Goal: Information Seeking & Learning: Learn about a topic

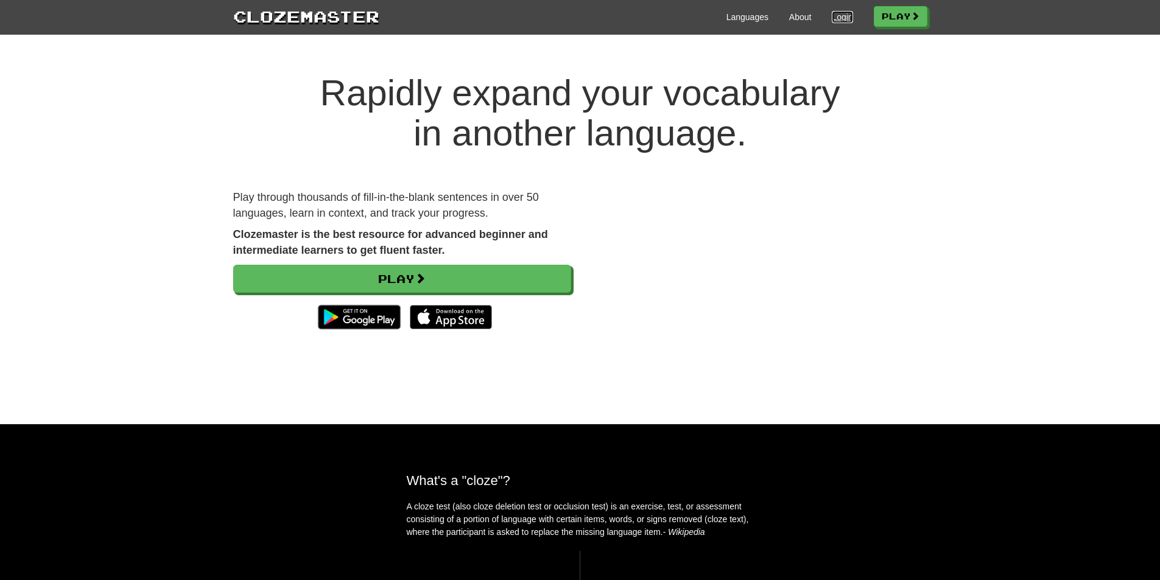
click at [838, 15] on link "Login" at bounding box center [842, 17] width 21 height 12
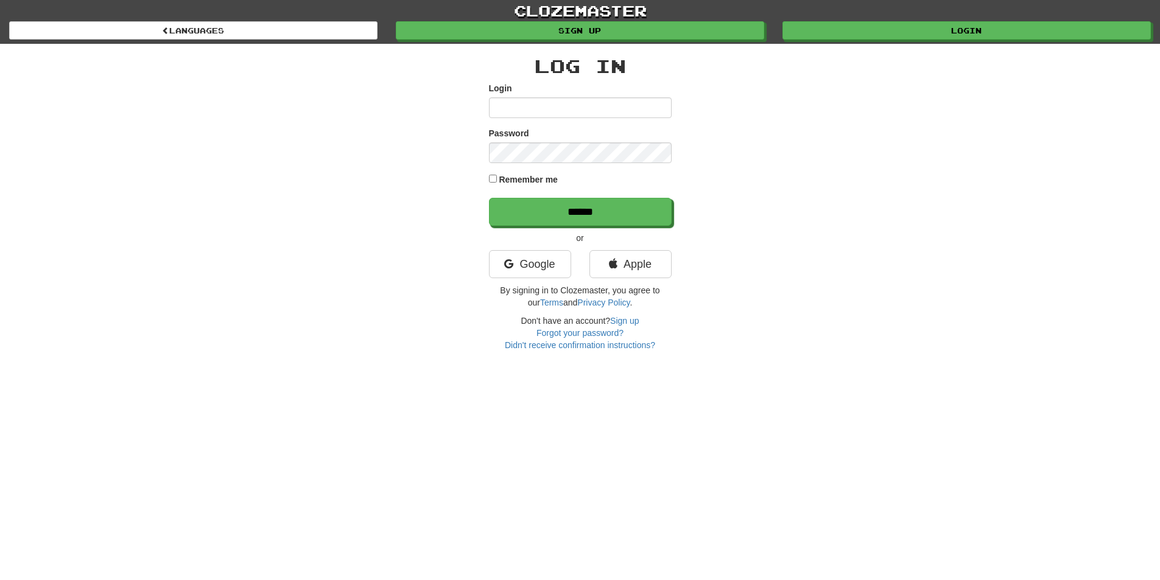
click at [609, 115] on input "Login" at bounding box center [580, 107] width 183 height 21
type input "********"
click at [489, 198] on input "******" at bounding box center [580, 212] width 183 height 28
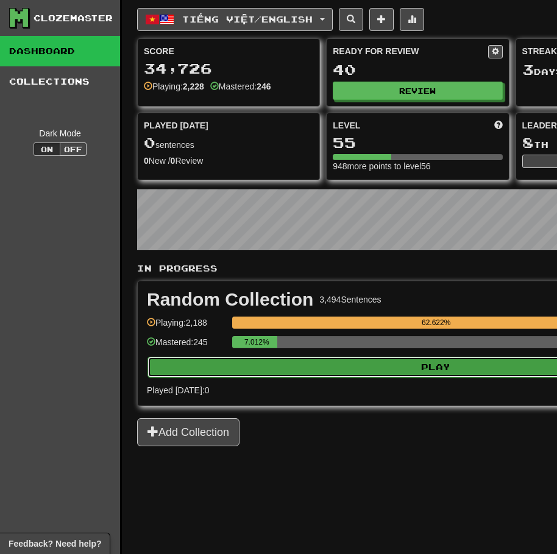
click at [376, 361] on button "Play" at bounding box center [435, 367] width 577 height 21
select select "**"
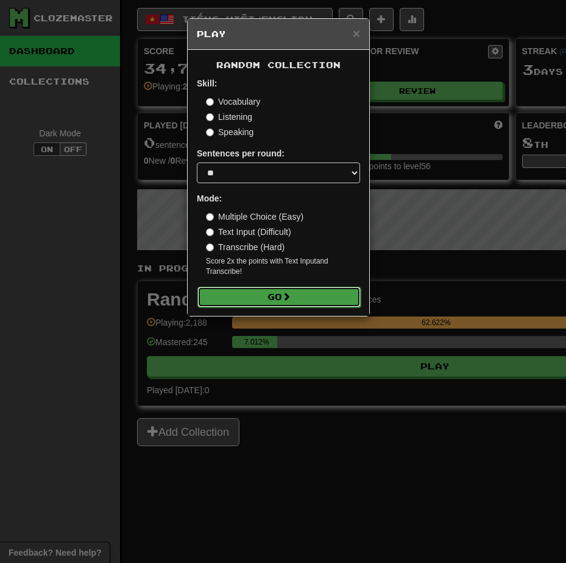
click at [332, 294] on button "Go" at bounding box center [278, 297] width 163 height 21
click at [329, 298] on button "Go" at bounding box center [278, 297] width 163 height 21
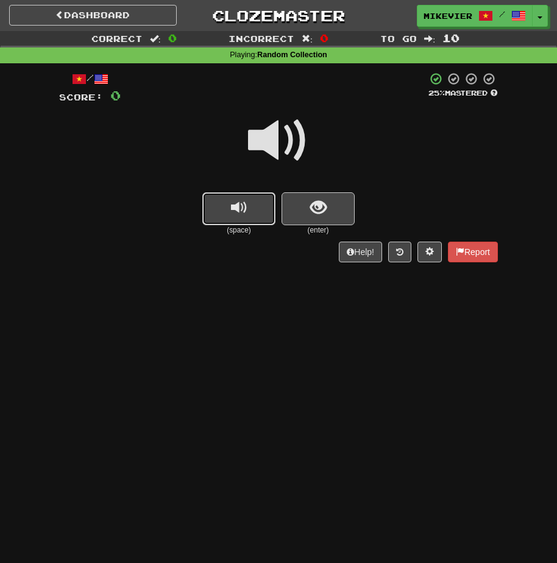
click at [263, 219] on button "replay audio" at bounding box center [238, 208] width 73 height 33
click at [246, 140] on div at bounding box center [278, 148] width 439 height 87
click at [257, 143] on span at bounding box center [278, 140] width 61 height 61
click at [297, 213] on button "show sentence" at bounding box center [317, 208] width 73 height 33
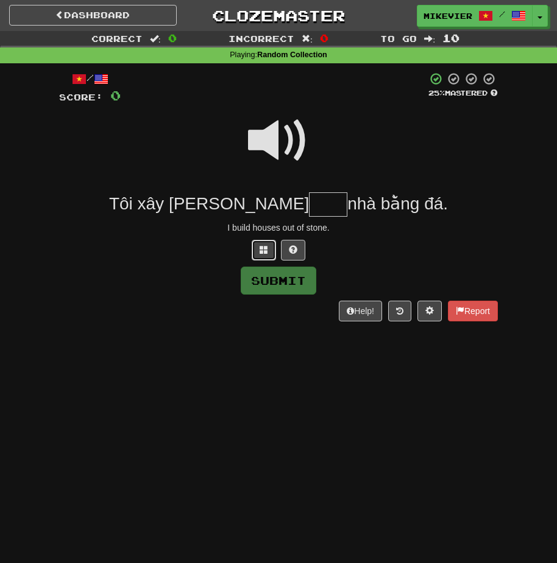
click at [256, 251] on button at bounding box center [264, 250] width 24 height 21
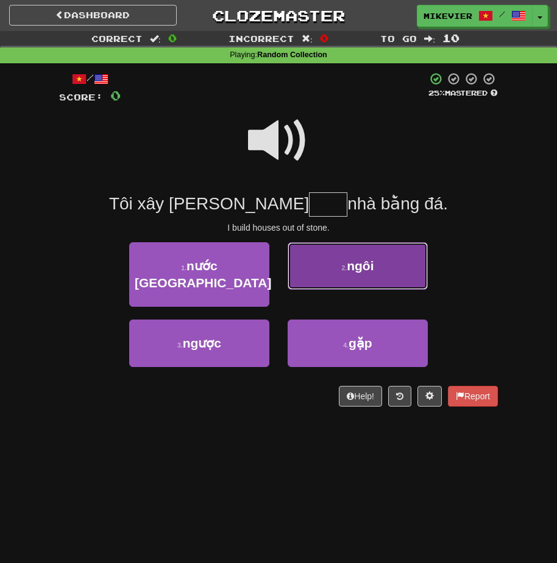
click at [350, 281] on button "2 . ngôi" at bounding box center [358, 266] width 140 height 48
type input "****"
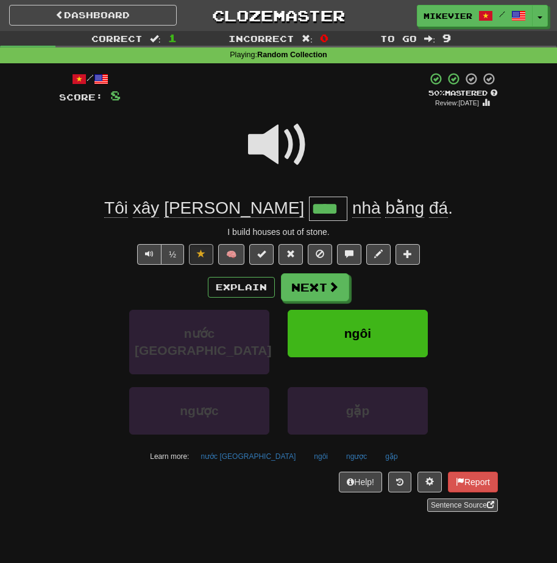
click at [301, 148] on span at bounding box center [278, 145] width 61 height 61
click at [284, 143] on span at bounding box center [278, 145] width 61 height 61
click at [259, 153] on span at bounding box center [278, 145] width 61 height 61
click at [330, 292] on span at bounding box center [333, 287] width 11 height 11
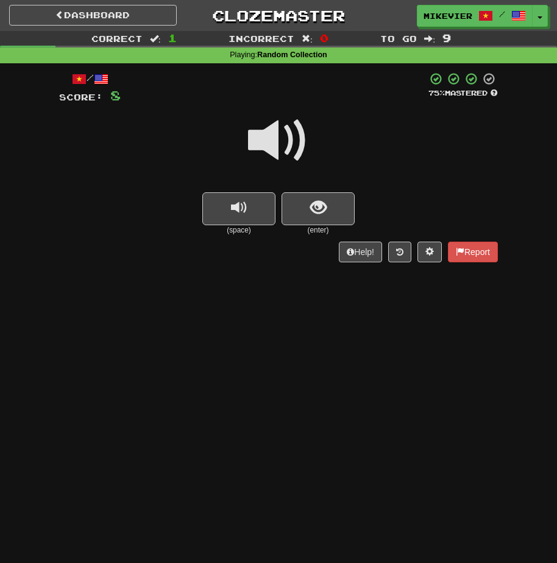
click at [260, 133] on span at bounding box center [278, 140] width 61 height 61
click at [258, 130] on span at bounding box center [278, 140] width 61 height 61
click at [269, 128] on span at bounding box center [278, 140] width 61 height 61
click at [269, 129] on span at bounding box center [278, 140] width 61 height 61
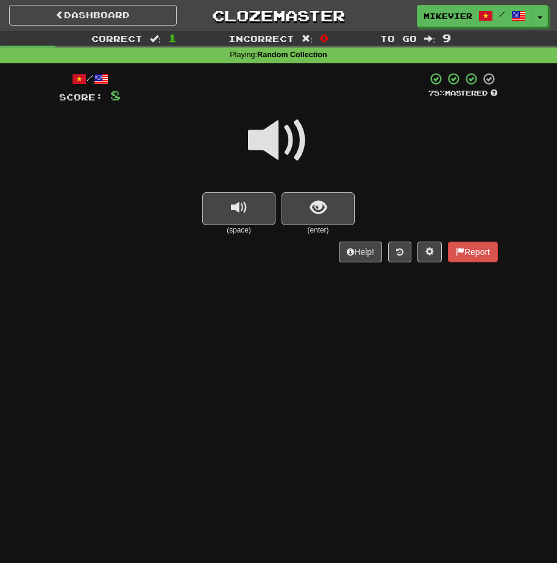
click at [269, 129] on span at bounding box center [278, 140] width 61 height 61
click at [326, 202] on button "show sentence" at bounding box center [317, 208] width 73 height 33
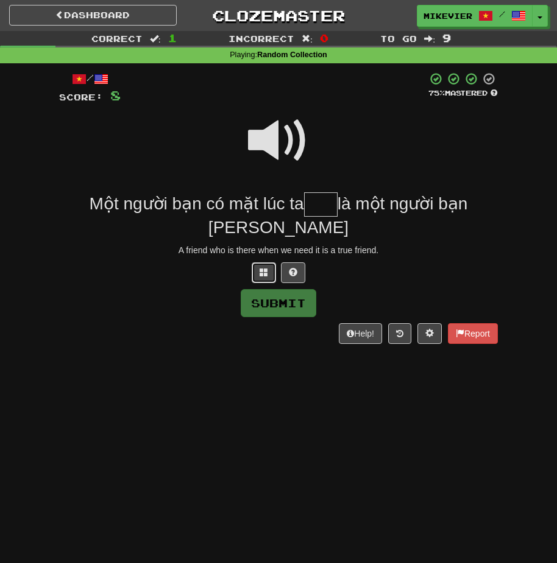
click at [270, 269] on button at bounding box center [264, 273] width 24 height 21
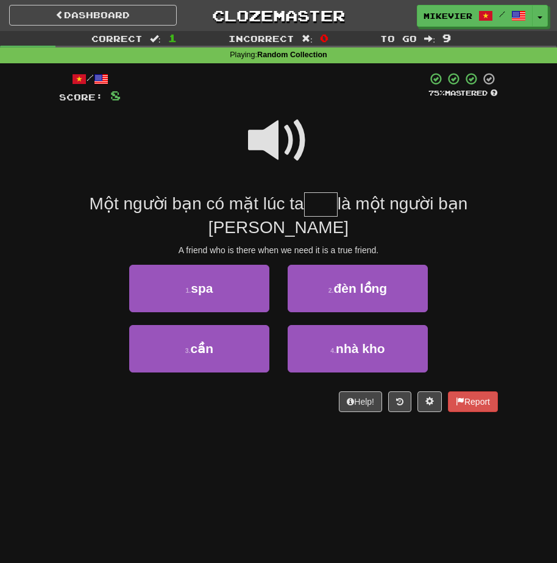
click at [285, 133] on span at bounding box center [278, 140] width 61 height 61
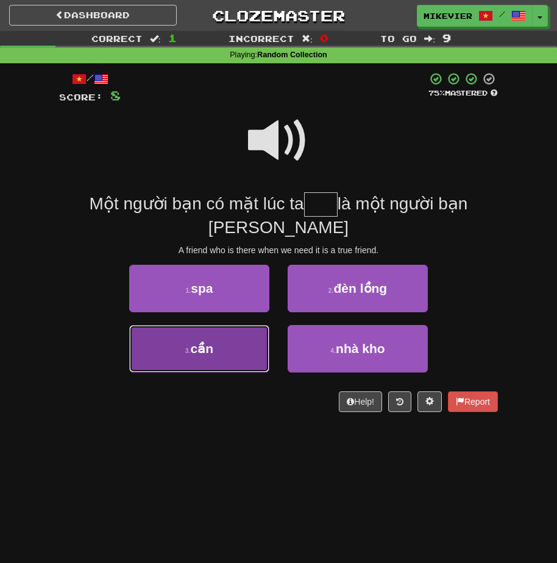
click at [252, 338] on button "3 . cần" at bounding box center [199, 349] width 140 height 48
type input "***"
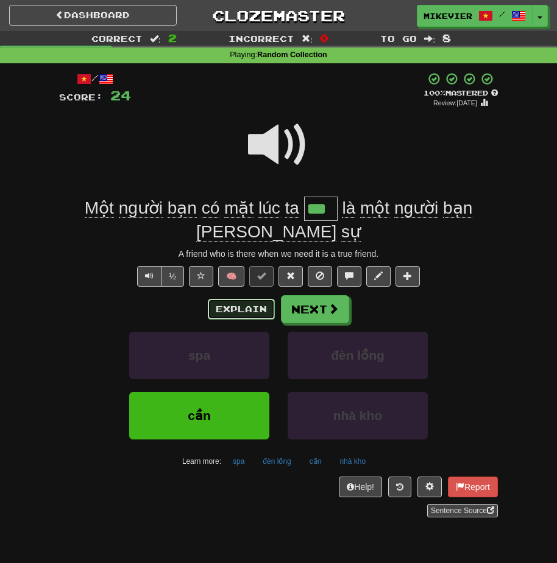
click at [237, 305] on button "Explain" at bounding box center [241, 309] width 67 height 21
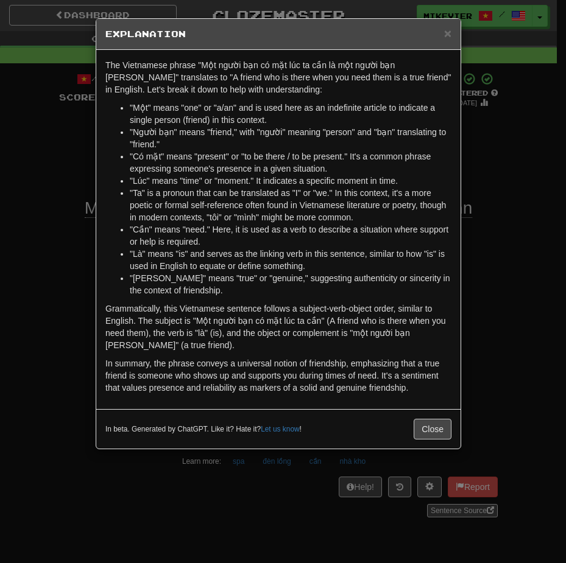
click at [62, 269] on div "× Explanation The Vietnamese phrase "Một người bạn có mặt lúc ta cần là một ngư…" at bounding box center [283, 281] width 566 height 563
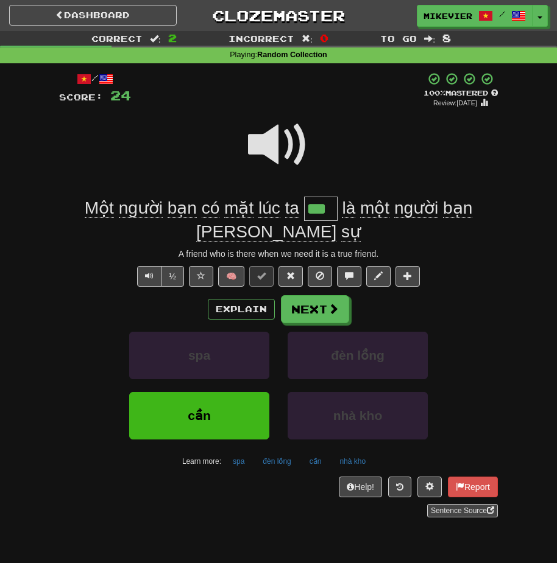
click at [257, 143] on span at bounding box center [278, 145] width 61 height 61
click at [263, 143] on span at bounding box center [278, 145] width 61 height 61
drag, startPoint x: 263, startPoint y: 143, endPoint x: 132, endPoint y: 127, distance: 131.3
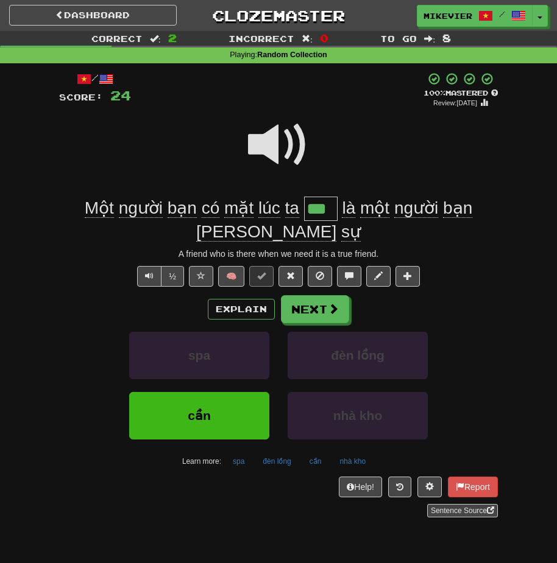
click at [132, 127] on div at bounding box center [278, 153] width 439 height 87
click at [276, 144] on span at bounding box center [278, 145] width 61 height 61
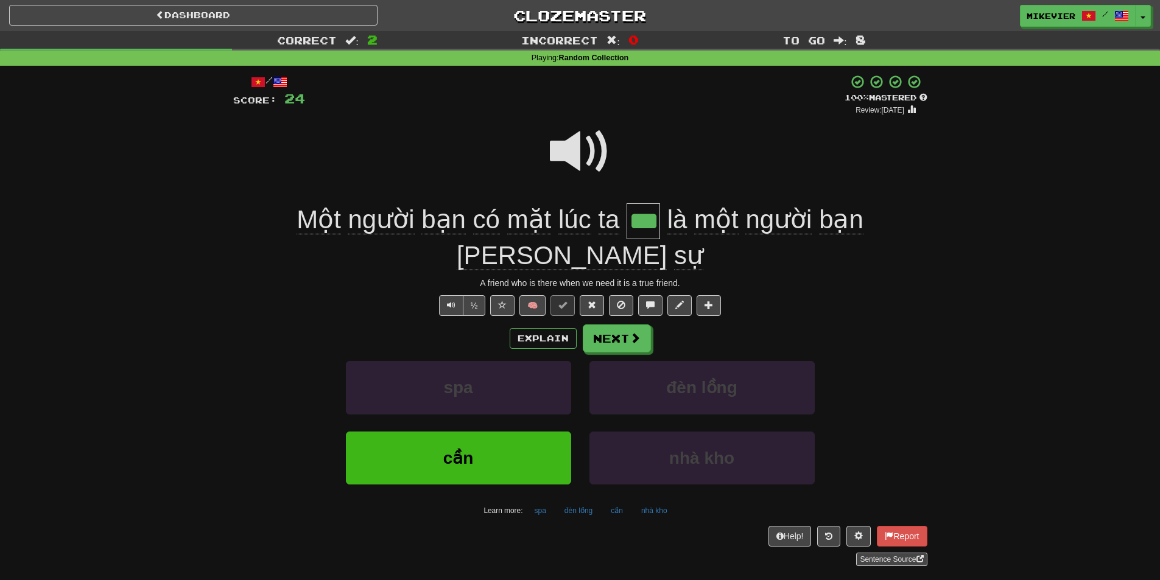
click at [556, 143] on span at bounding box center [580, 151] width 61 height 61
click at [556, 144] on span at bounding box center [580, 151] width 61 height 61
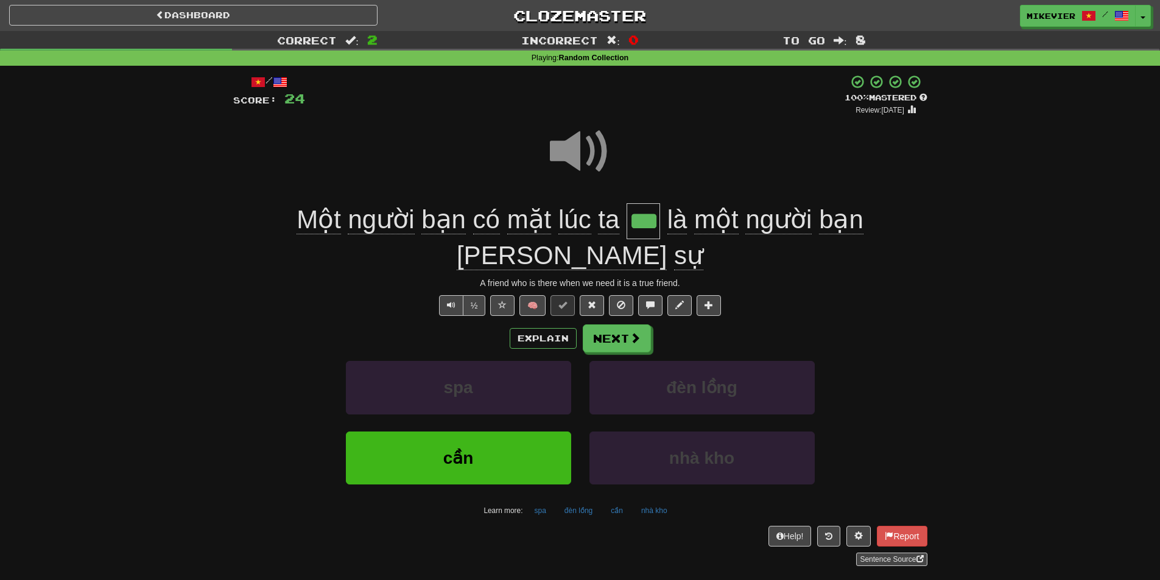
click at [556, 144] on span at bounding box center [580, 151] width 61 height 61
click at [556, 325] on button "Next" at bounding box center [618, 339] width 68 height 28
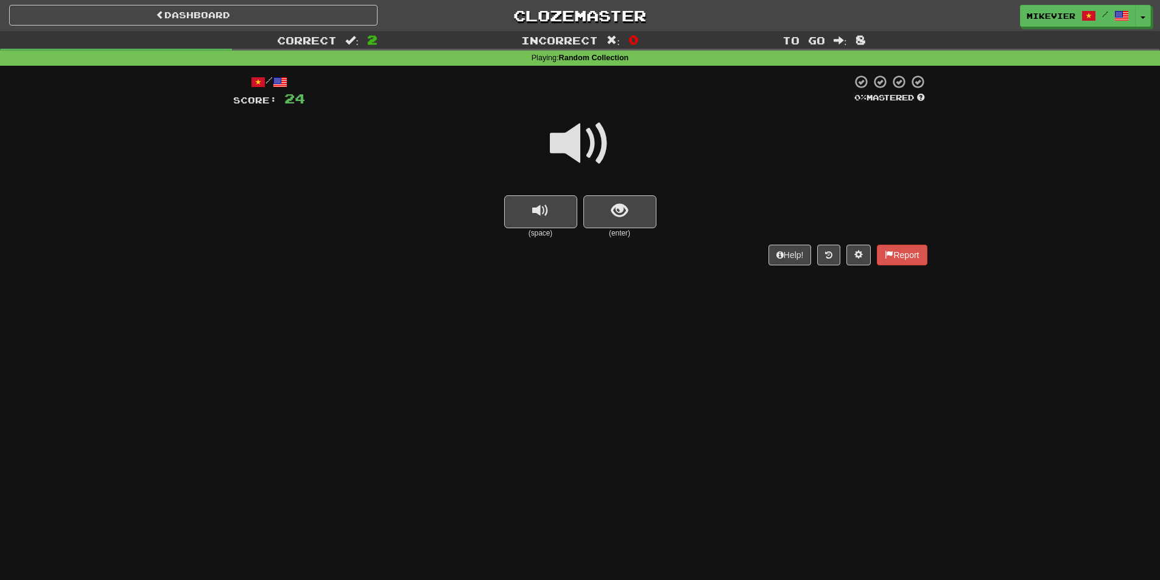
click at [556, 147] on span at bounding box center [580, 143] width 61 height 61
click at [556, 152] on span at bounding box center [580, 143] width 61 height 61
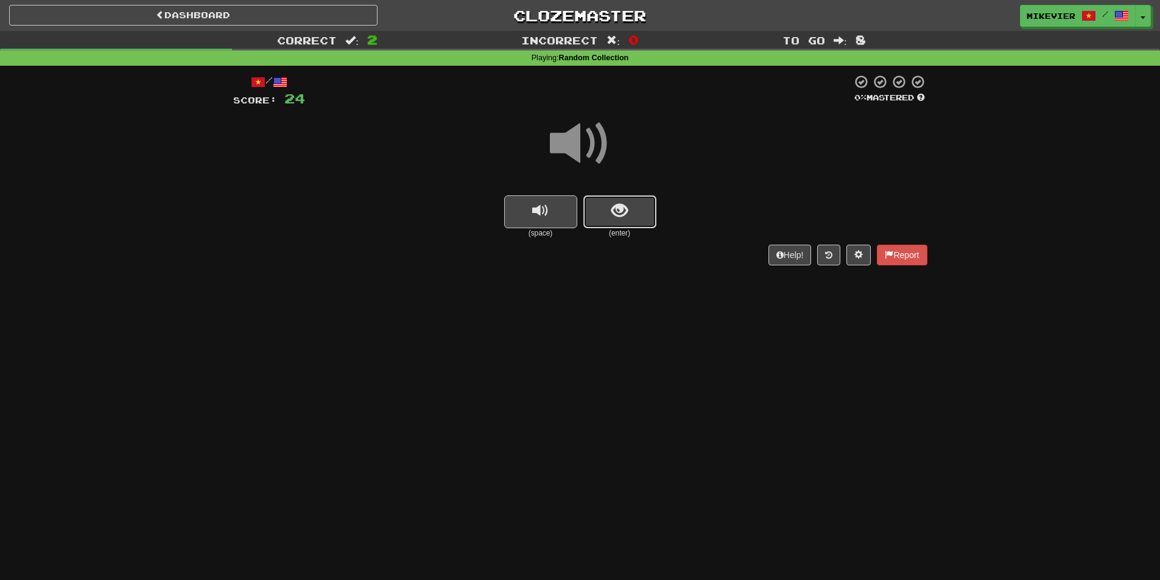
click at [556, 202] on button "show sentence" at bounding box center [620, 212] width 73 height 33
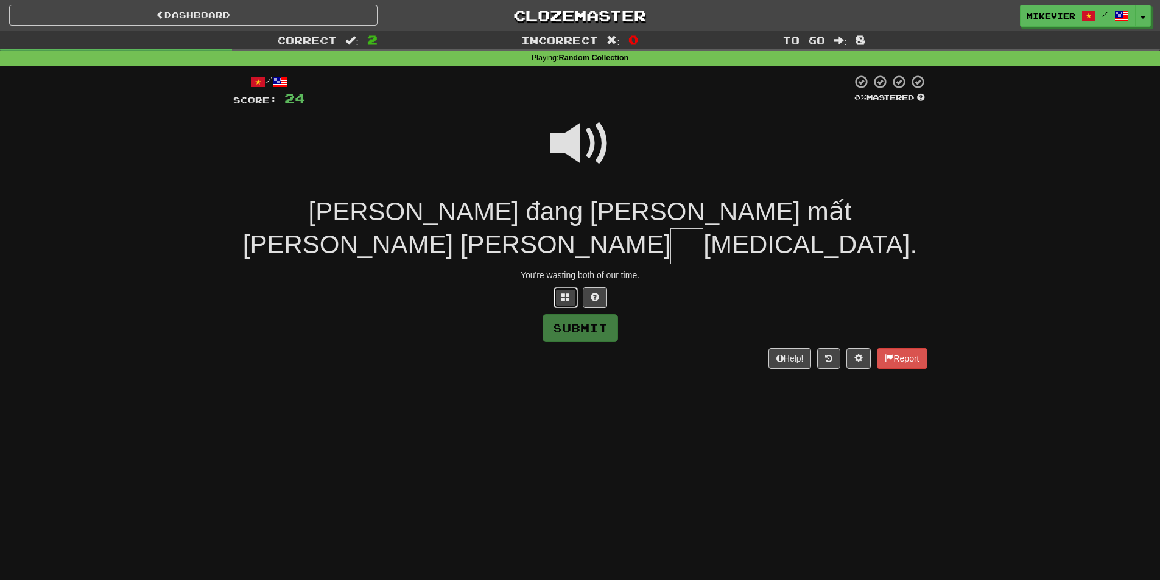
click at [556, 293] on span at bounding box center [566, 297] width 9 height 9
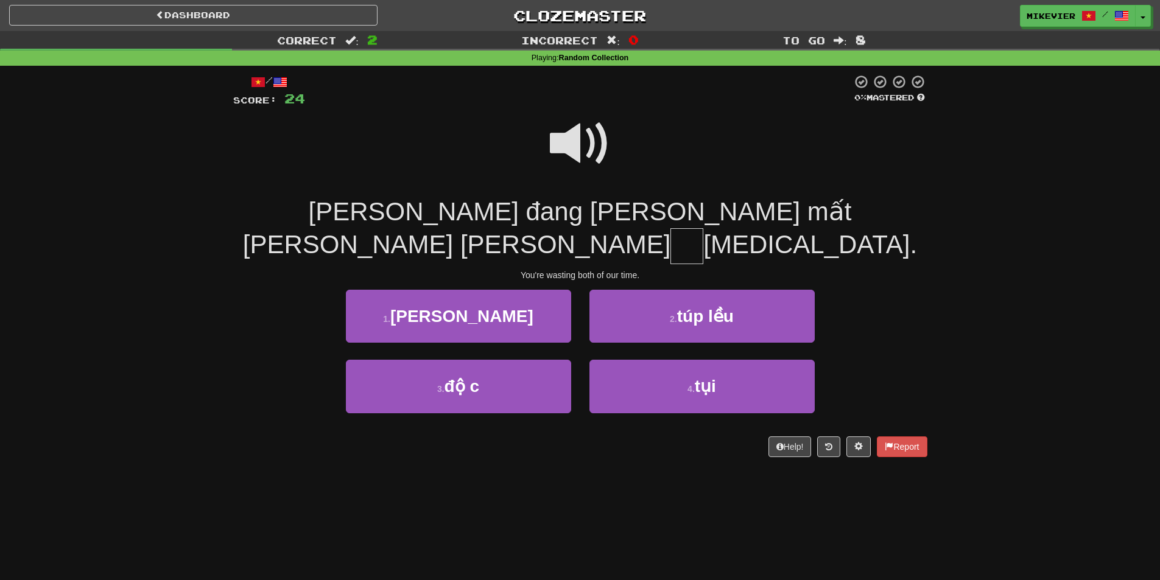
click at [556, 151] on span at bounding box center [580, 143] width 61 height 61
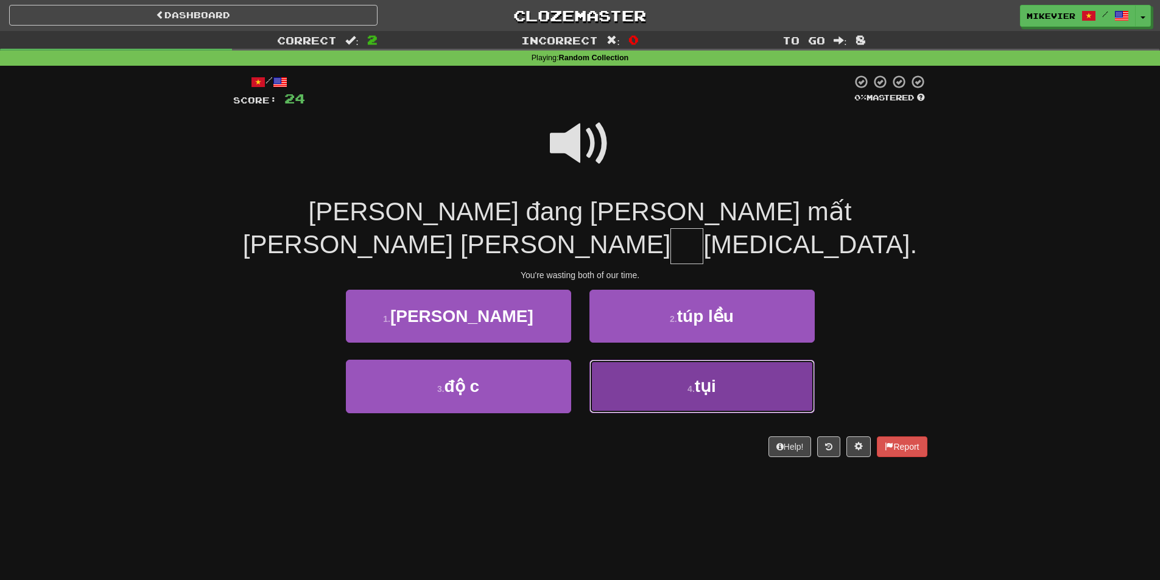
click at [556, 360] on button "4 . tụi" at bounding box center [702, 386] width 225 height 53
type input "***"
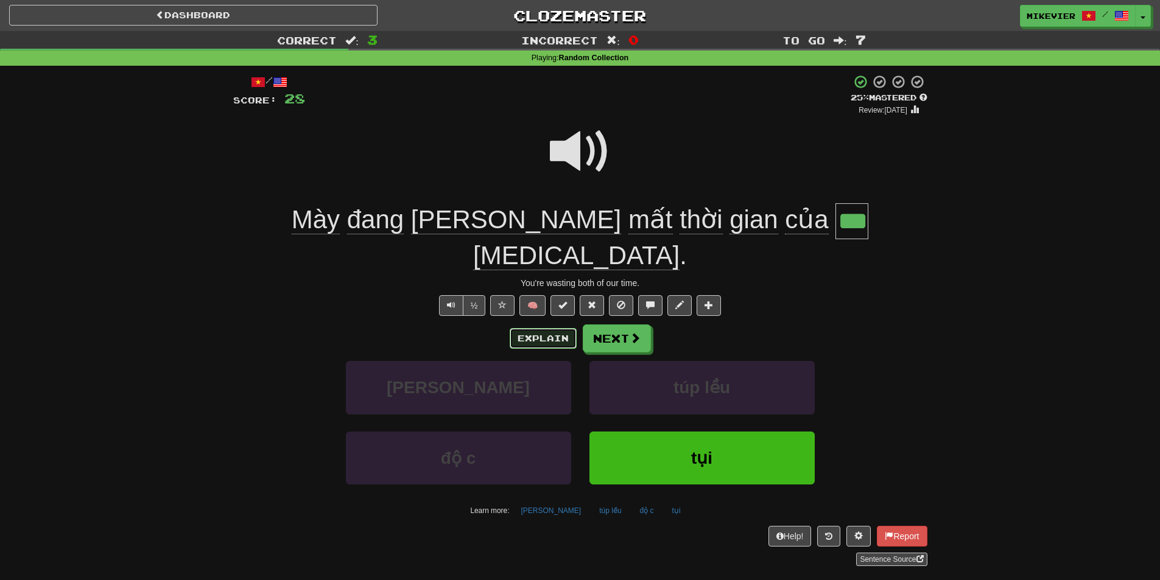
click at [517, 328] on button "Explain" at bounding box center [543, 338] width 67 height 21
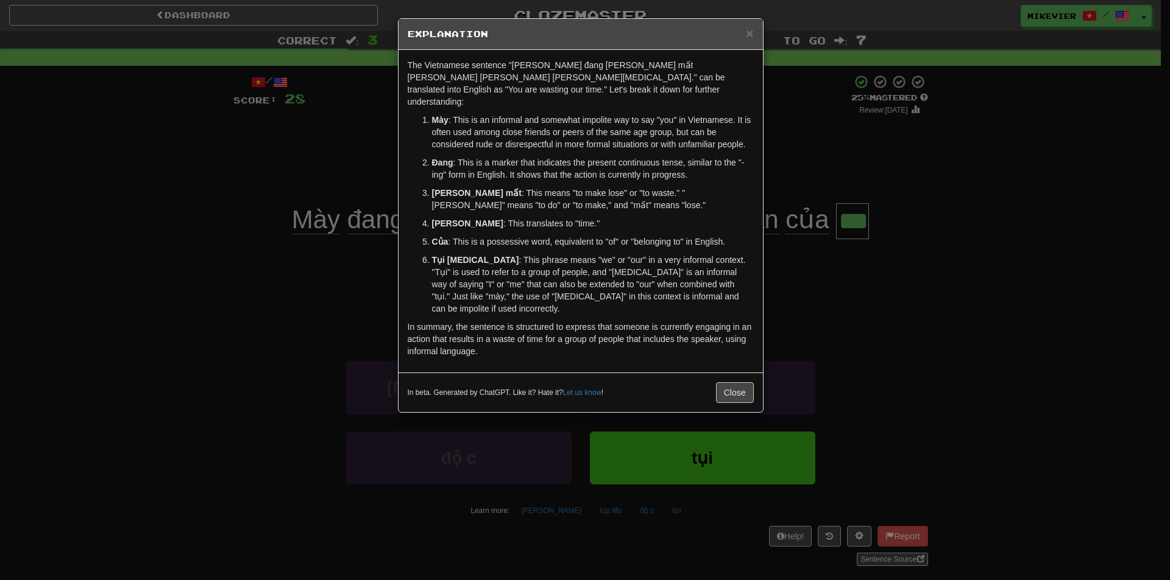
click at [312, 181] on div "× Explanation The Vietnamese sentence "Mày đang làm mất thời gian của tụi tao."…" at bounding box center [585, 290] width 1170 height 580
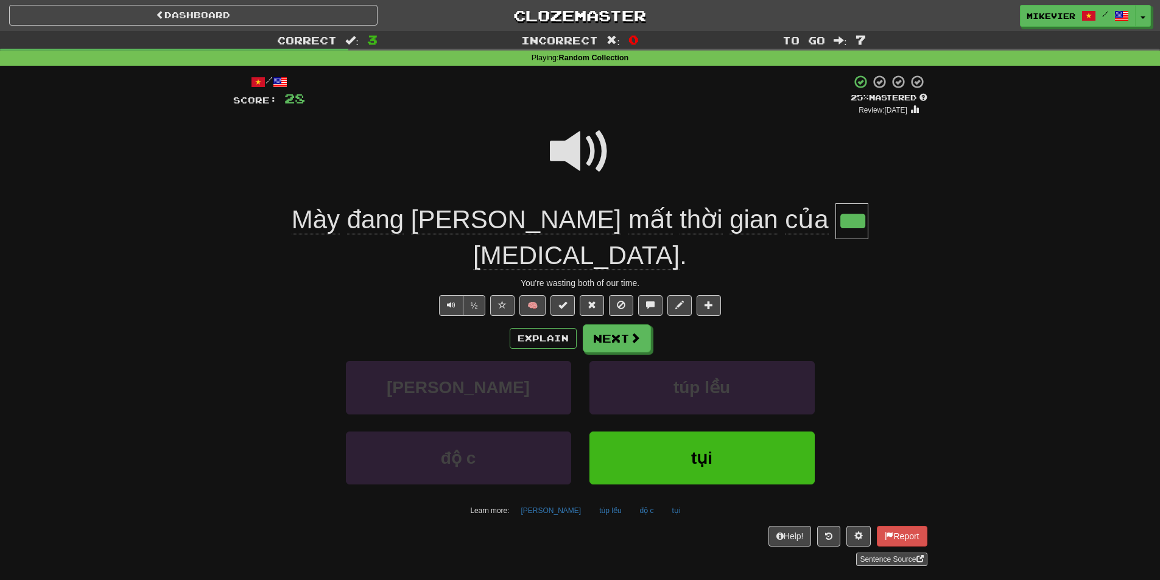
click at [556, 152] on span at bounding box center [580, 151] width 61 height 61
click at [556, 325] on button "Next" at bounding box center [618, 339] width 68 height 28
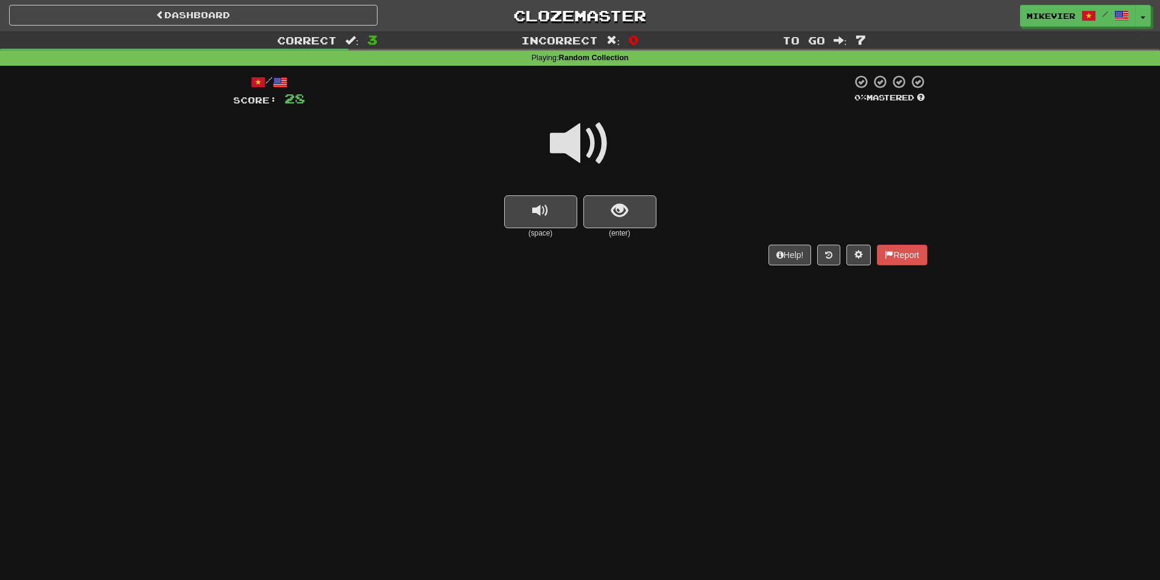
click at [556, 154] on span at bounding box center [580, 143] width 61 height 61
click at [556, 211] on button "show sentence" at bounding box center [620, 212] width 73 height 33
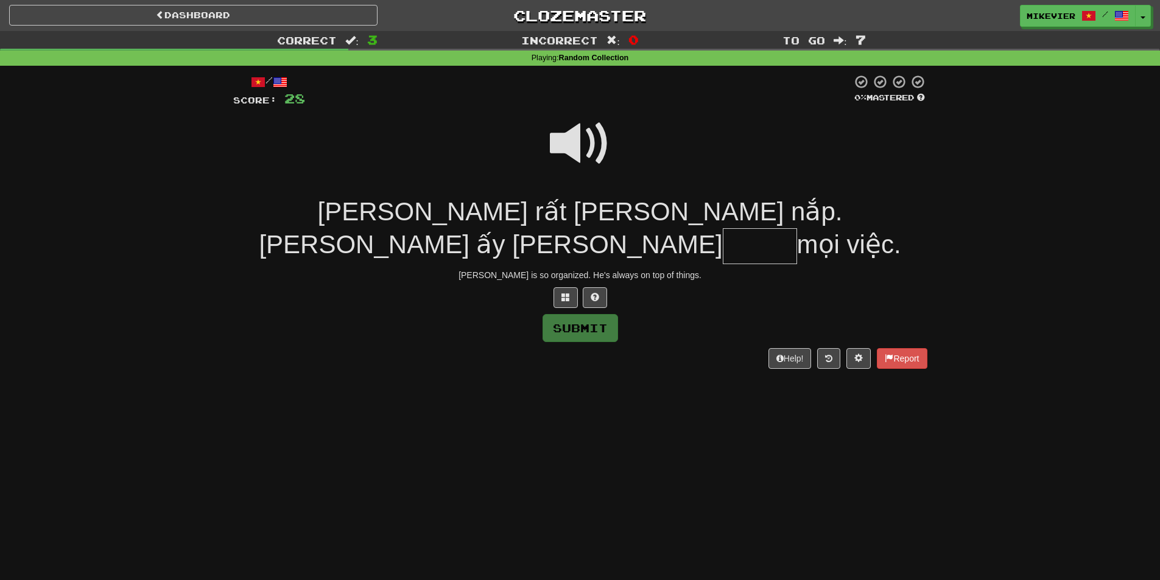
click at [556, 163] on span at bounding box center [580, 143] width 61 height 61
click at [556, 288] on button at bounding box center [566, 298] width 24 height 21
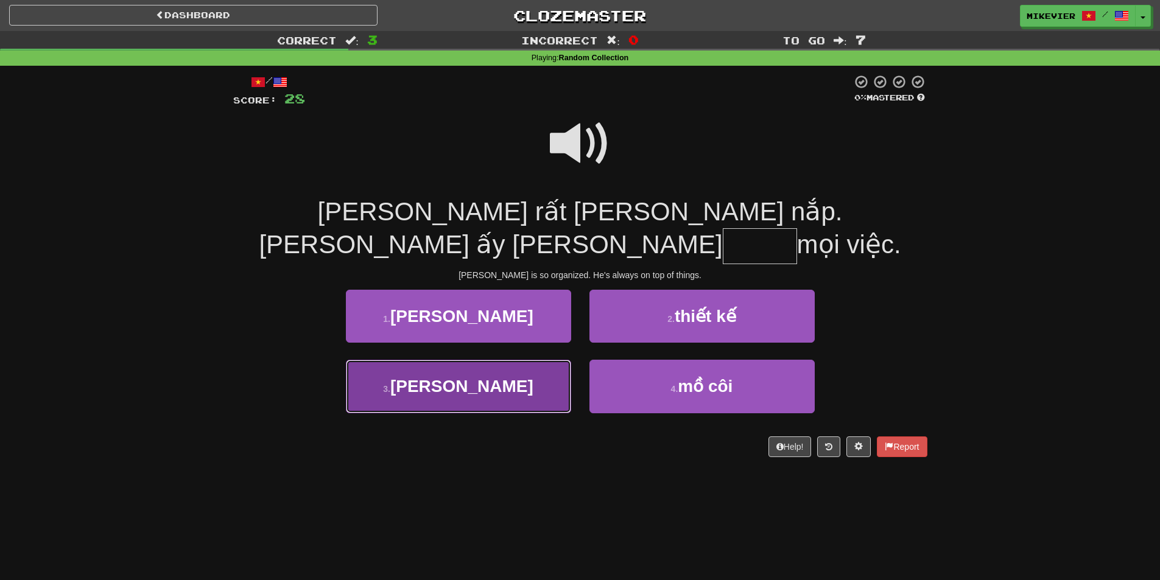
click at [485, 377] on span "xuyến" at bounding box center [461, 386] width 143 height 19
type input "*****"
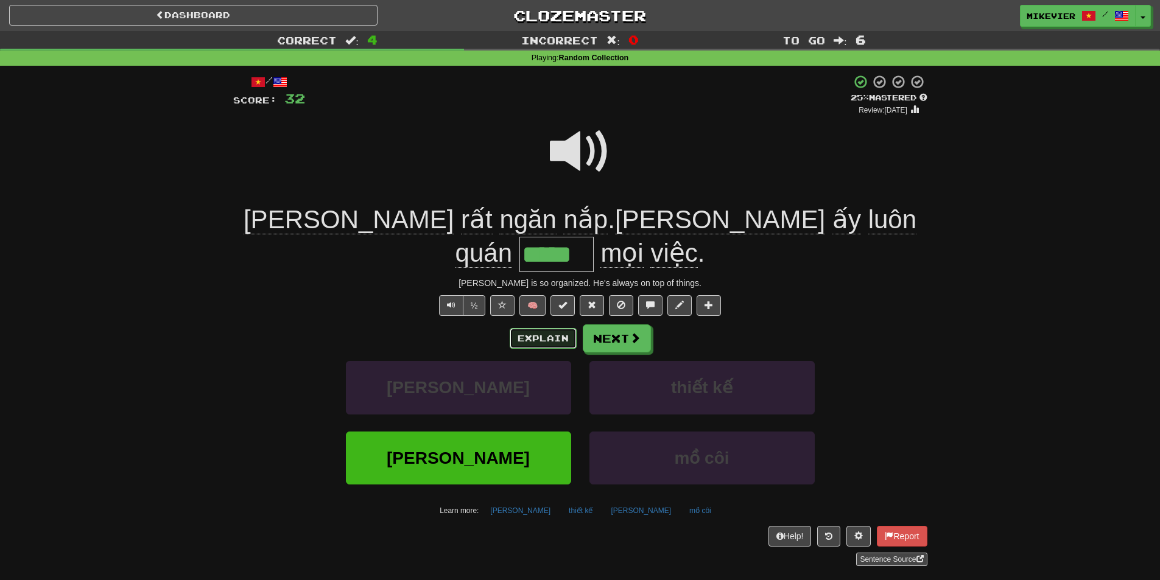
click at [527, 328] on button "Explain" at bounding box center [543, 338] width 67 height 21
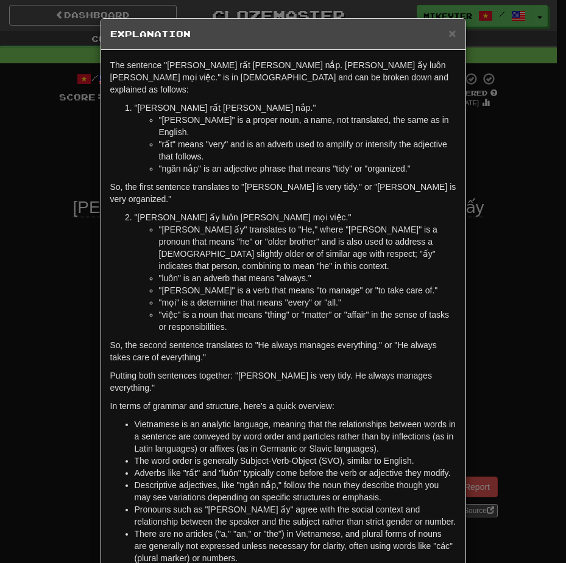
click at [34, 344] on div "× Explanation The sentence "William rất ngăn nắp. Anh ấy luôn quán xuyến mọi vi…" at bounding box center [283, 281] width 566 height 563
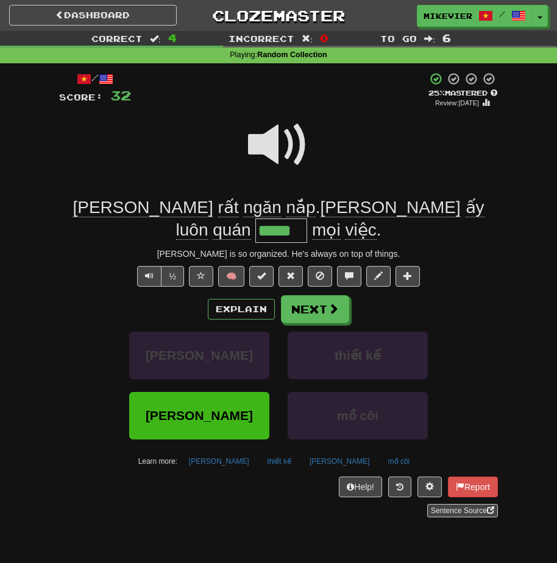
click at [255, 147] on span at bounding box center [278, 145] width 61 height 61
click at [273, 139] on span at bounding box center [278, 145] width 61 height 61
click at [328, 304] on span at bounding box center [333, 309] width 11 height 11
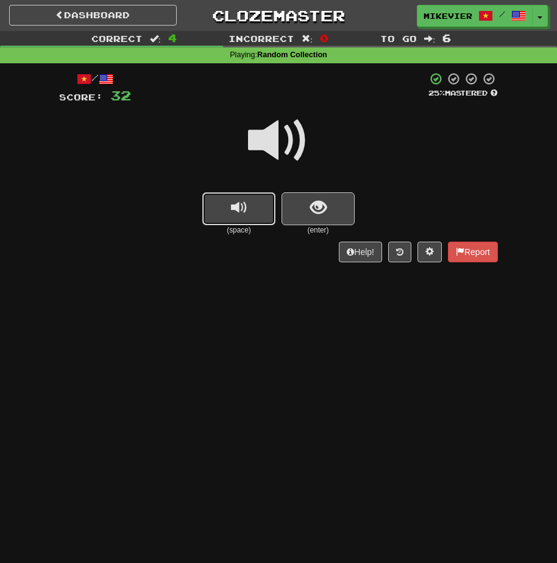
click at [237, 207] on span "replay audio" at bounding box center [239, 208] width 16 height 16
click at [230, 215] on button "replay audio" at bounding box center [238, 208] width 73 height 33
click at [256, 144] on span at bounding box center [278, 140] width 61 height 61
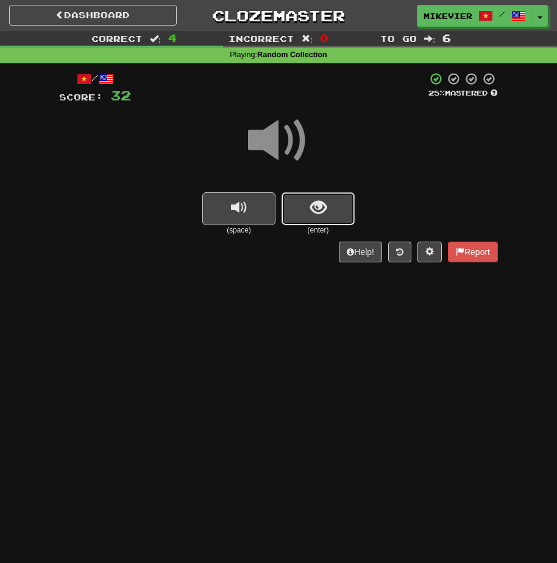
click at [291, 200] on button "show sentence" at bounding box center [317, 208] width 73 height 33
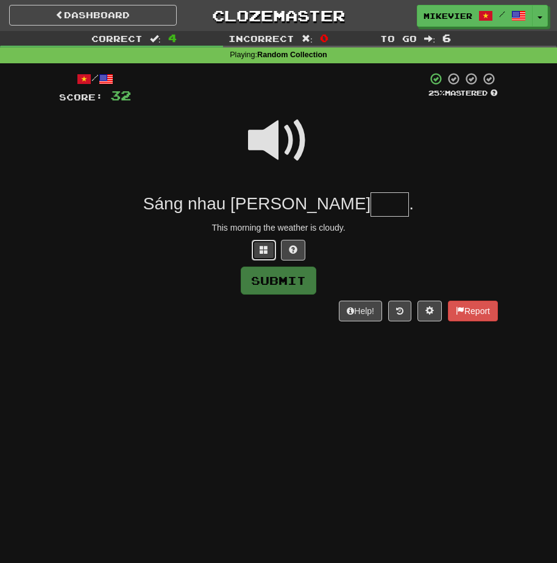
click at [258, 249] on button at bounding box center [264, 250] width 24 height 21
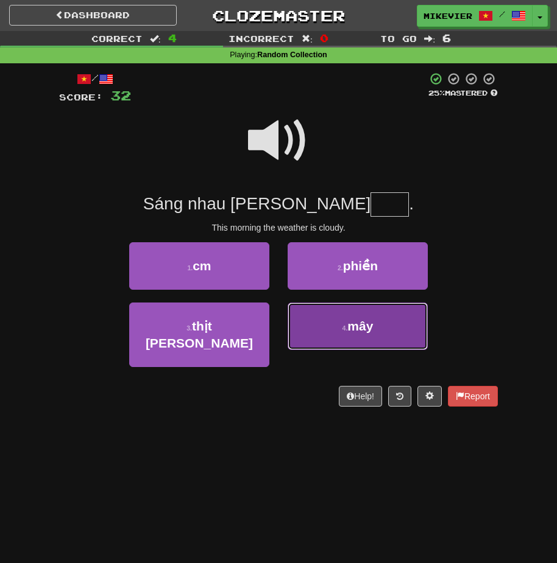
click at [302, 314] on button "4 . mây" at bounding box center [358, 327] width 140 height 48
type input "***"
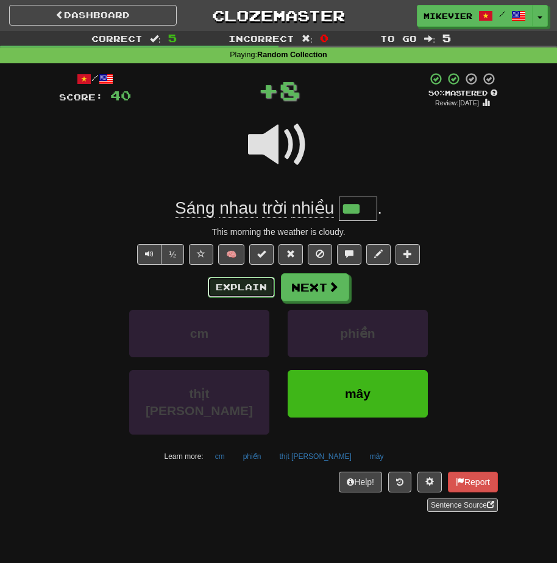
click at [230, 286] on button "Explain" at bounding box center [241, 287] width 67 height 21
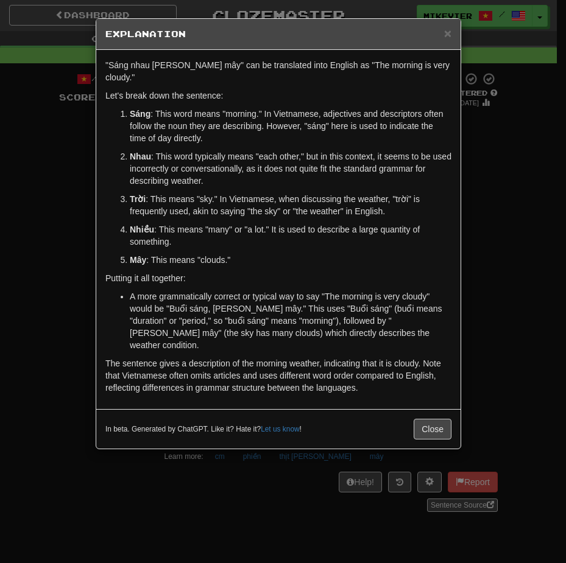
click at [73, 211] on div "× Explanation "Sáng nhau trời nhiều mây" can be translated into English as "The…" at bounding box center [283, 281] width 566 height 563
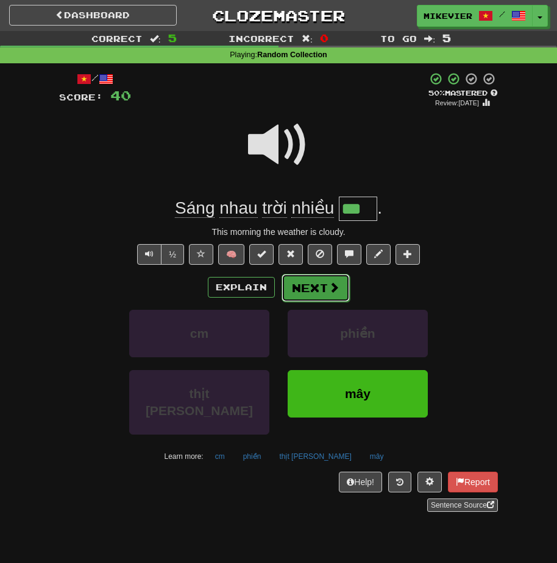
click at [336, 299] on button "Next" at bounding box center [315, 288] width 68 height 28
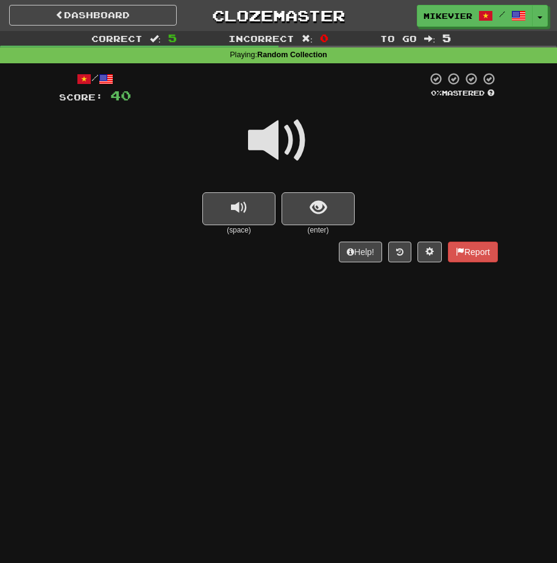
click at [273, 150] on span at bounding box center [278, 140] width 61 height 61
click at [289, 211] on button "show sentence" at bounding box center [317, 208] width 73 height 33
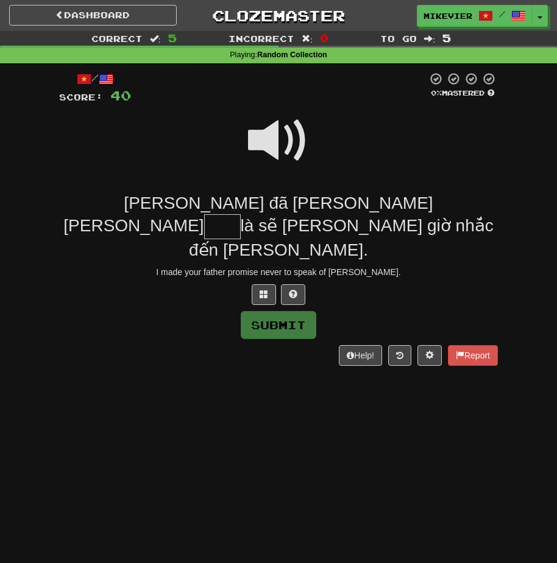
click at [270, 149] on span at bounding box center [278, 140] width 61 height 61
click at [294, 141] on span at bounding box center [278, 140] width 61 height 61
click at [268, 284] on button at bounding box center [264, 294] width 24 height 21
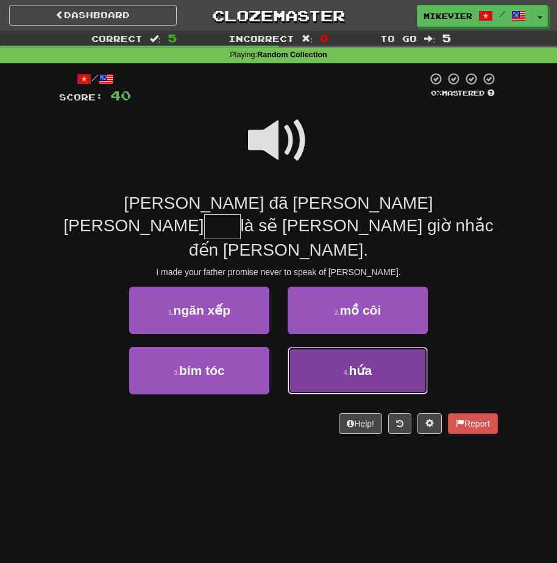
click at [299, 347] on button "4 . hứa" at bounding box center [358, 371] width 140 height 48
type input "***"
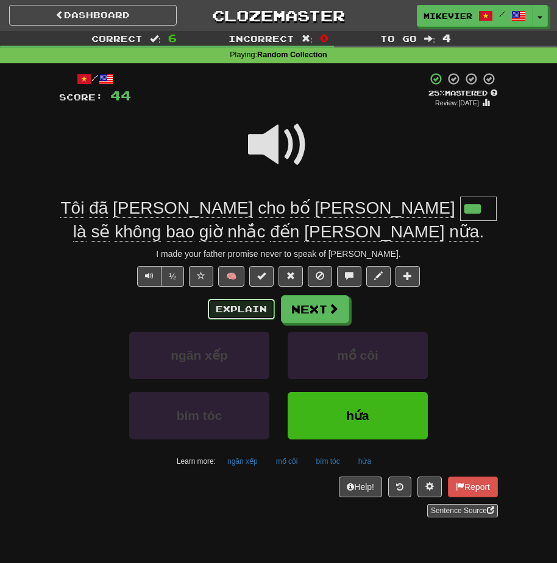
click at [232, 306] on button "Explain" at bounding box center [241, 309] width 67 height 21
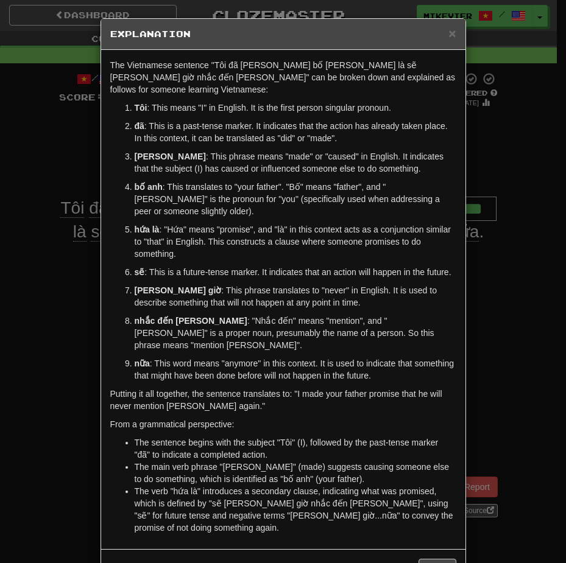
click at [32, 334] on div "× Explanation The Vietnamese sentence "Tôi đã làm cho bố anh hứa là sẽ không ba…" at bounding box center [283, 281] width 566 height 563
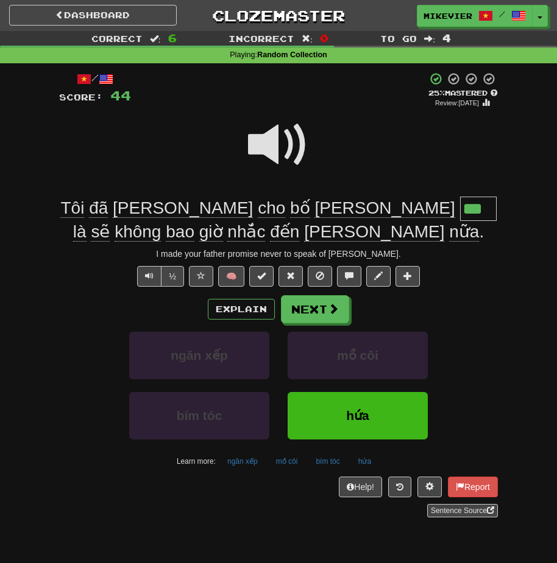
click at [260, 144] on span at bounding box center [278, 145] width 61 height 61
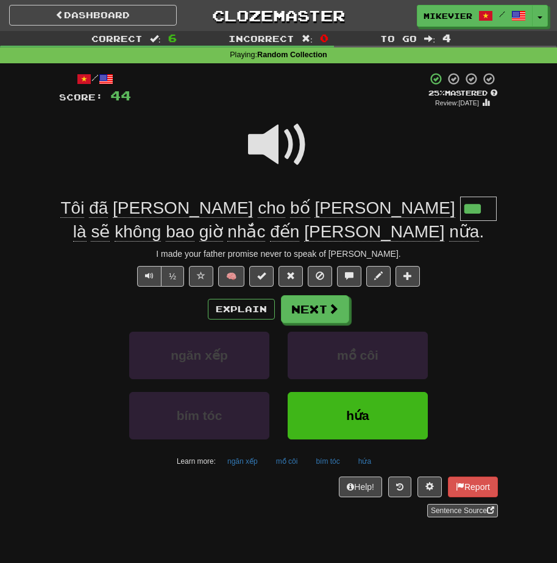
click at [260, 144] on span at bounding box center [278, 145] width 61 height 61
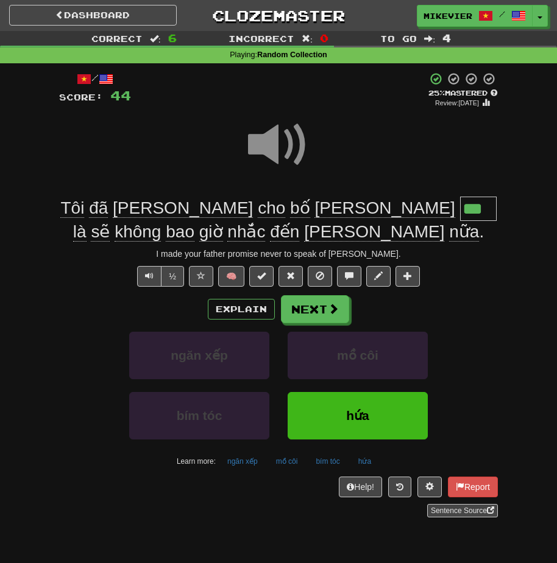
click at [260, 144] on span at bounding box center [278, 145] width 61 height 61
click at [229, 306] on button "Explain" at bounding box center [241, 309] width 67 height 21
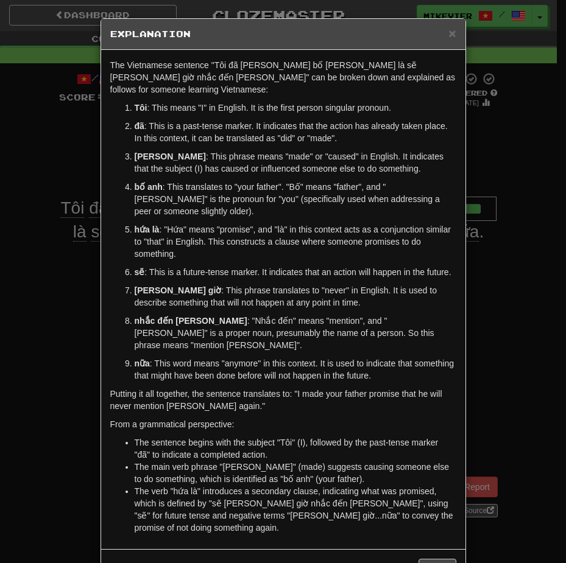
click at [62, 278] on div "× Explanation The Vietnamese sentence "Tôi đã làm cho bố anh hứa là sẽ không ba…" at bounding box center [283, 281] width 566 height 563
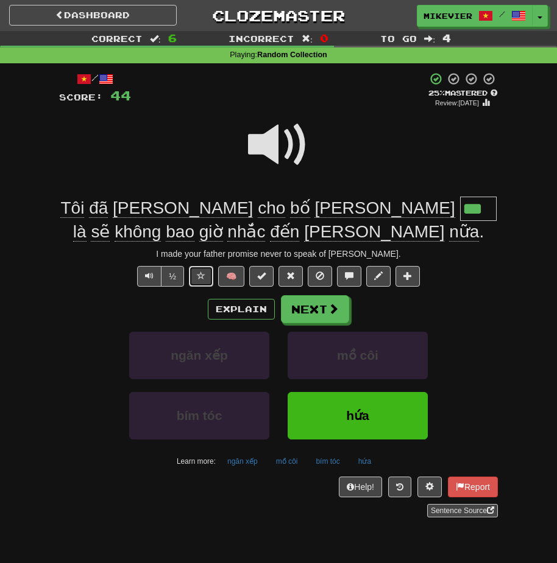
click at [206, 276] on button at bounding box center [201, 276] width 24 height 21
click at [297, 311] on button "Next" at bounding box center [315, 310] width 68 height 28
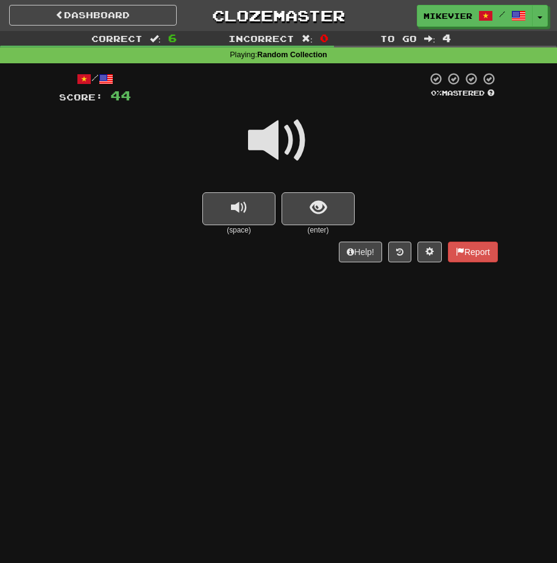
click at [275, 146] on span at bounding box center [278, 140] width 61 height 61
click at [276, 152] on span at bounding box center [278, 140] width 61 height 61
click at [292, 203] on button "show sentence" at bounding box center [317, 208] width 73 height 33
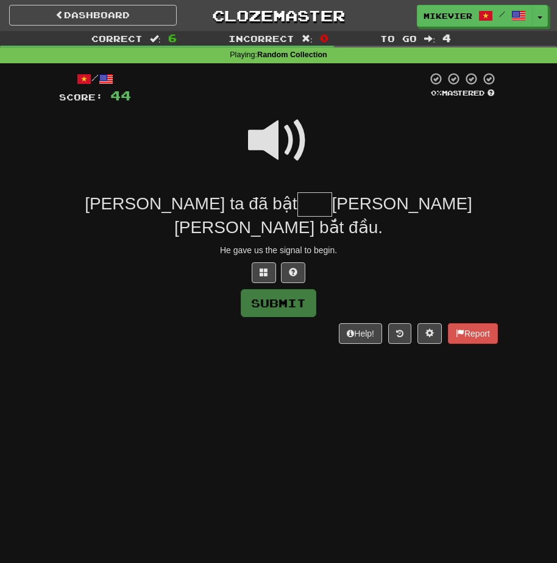
click at [278, 163] on span at bounding box center [278, 140] width 61 height 61
click at [266, 263] on button at bounding box center [264, 273] width 24 height 21
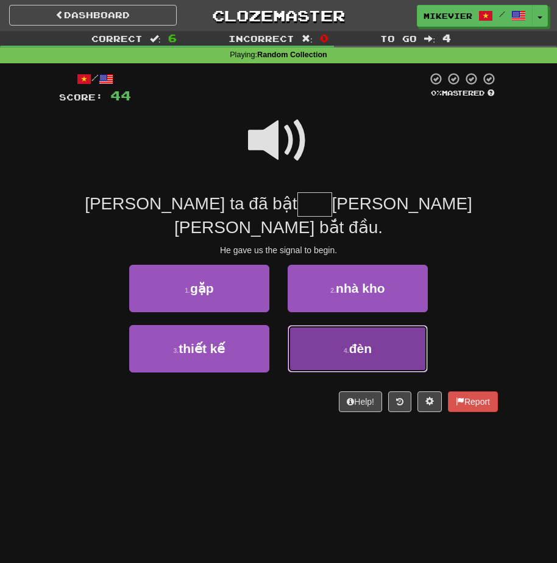
click at [337, 333] on button "4 . đèn" at bounding box center [358, 349] width 140 height 48
type input "***"
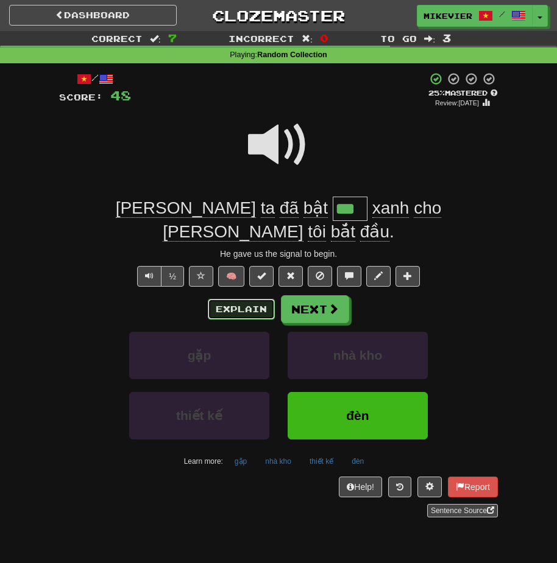
click at [265, 299] on button "Explain" at bounding box center [241, 309] width 67 height 21
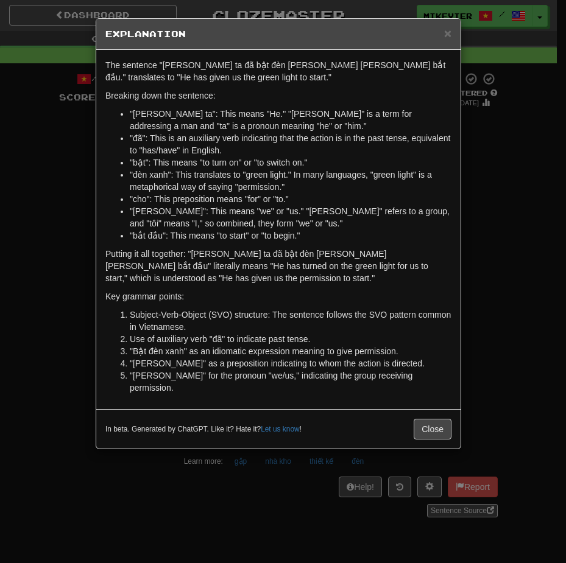
click at [65, 233] on div "× Explanation The sentence "Anh ta đã bật đèn xanh cho chúng tôi bắt đầu." tran…" at bounding box center [283, 281] width 566 height 563
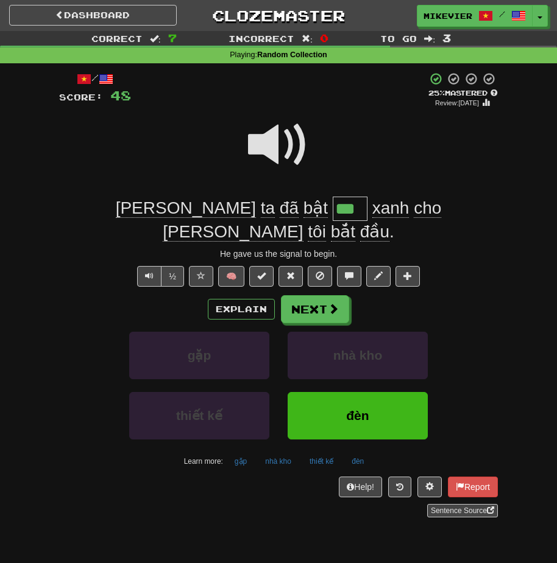
click at [258, 151] on span at bounding box center [278, 145] width 61 height 61
click at [206, 266] on button at bounding box center [201, 276] width 24 height 21
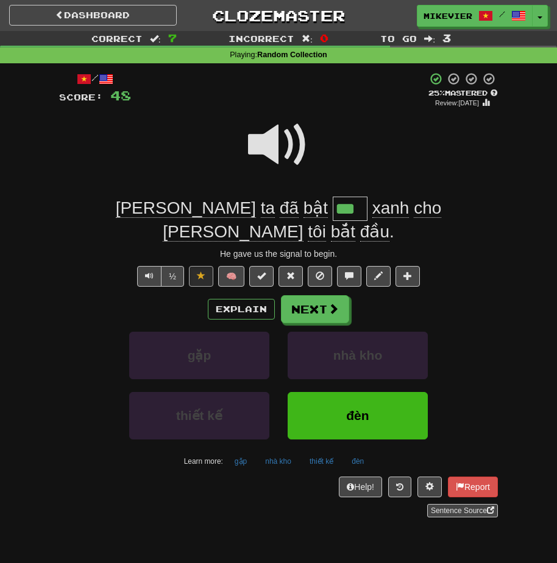
click at [270, 149] on span at bounding box center [278, 145] width 61 height 61
click at [313, 296] on button "Next" at bounding box center [315, 310] width 68 height 28
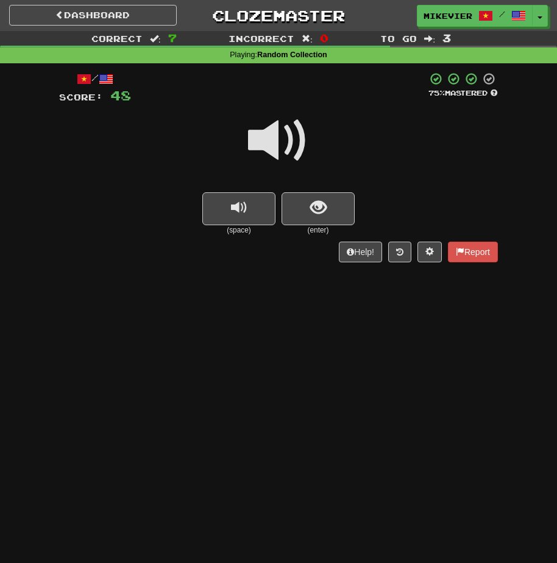
click at [255, 142] on span at bounding box center [278, 140] width 61 height 61
click at [287, 199] on button "show sentence" at bounding box center [317, 208] width 73 height 33
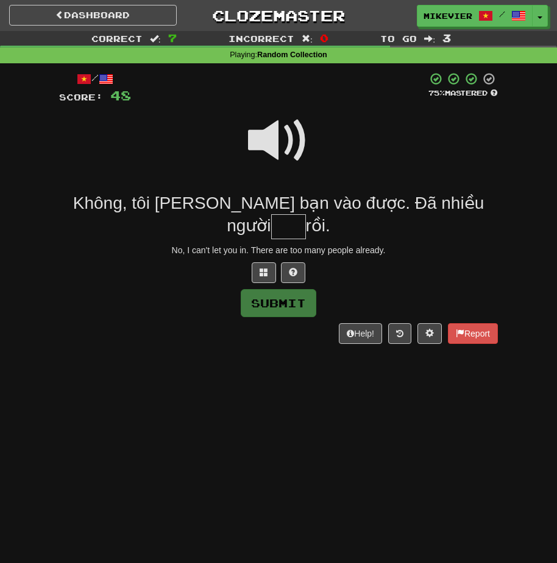
click at [258, 145] on span at bounding box center [278, 140] width 61 height 61
click at [260, 272] on span at bounding box center [263, 272] width 9 height 9
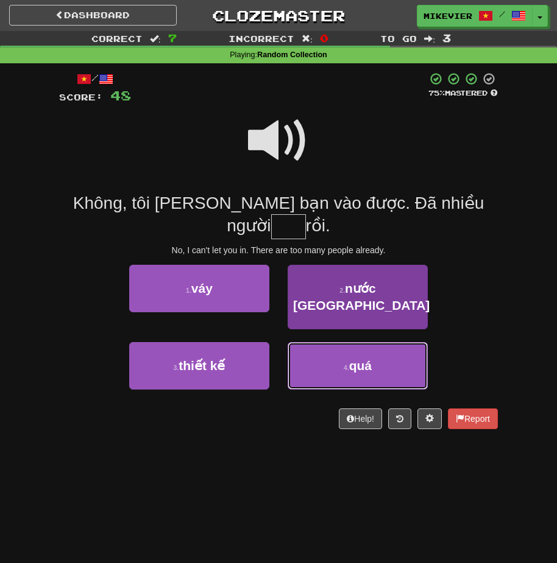
click at [308, 342] on button "4 . quá" at bounding box center [358, 366] width 140 height 48
type input "***"
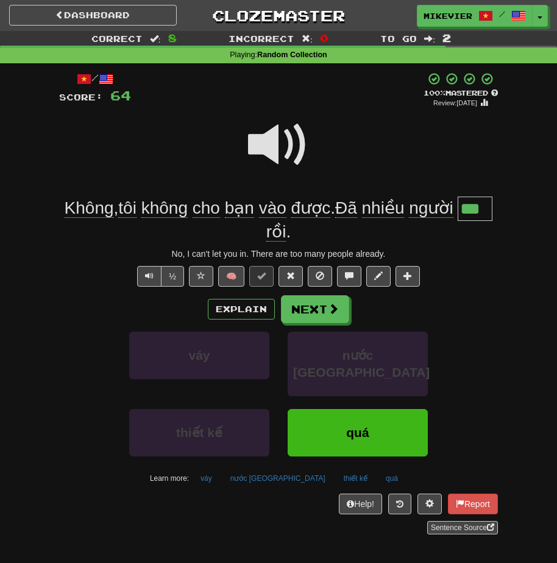
click at [270, 149] on span at bounding box center [278, 145] width 61 height 61
click at [200, 274] on span at bounding box center [201, 276] width 9 height 9
click at [266, 149] on span at bounding box center [278, 145] width 61 height 61
click at [264, 149] on span at bounding box center [278, 145] width 61 height 61
click at [259, 149] on span at bounding box center [278, 145] width 61 height 61
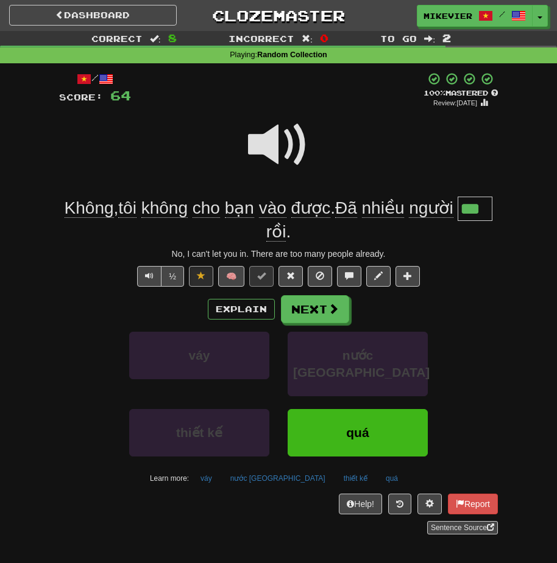
click at [259, 149] on span at bounding box center [278, 145] width 61 height 61
click at [331, 308] on span at bounding box center [333, 309] width 11 height 11
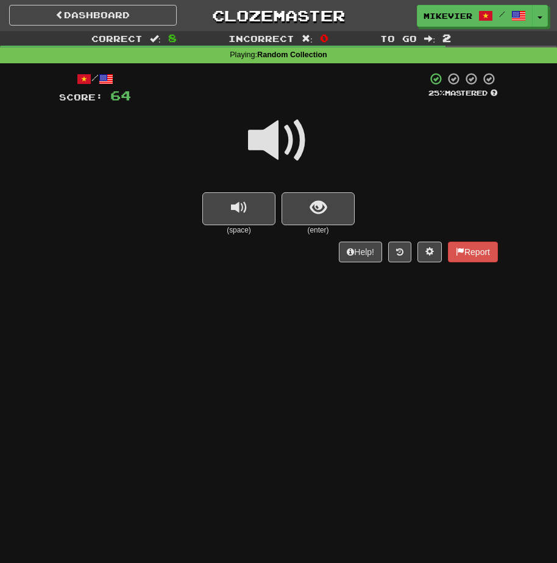
click at [292, 157] on span at bounding box center [278, 140] width 61 height 61
click at [247, 211] on span "replay audio" at bounding box center [239, 208] width 16 height 16
click at [215, 197] on button "replay audio" at bounding box center [238, 208] width 73 height 33
click at [300, 206] on button "show sentence" at bounding box center [317, 208] width 73 height 33
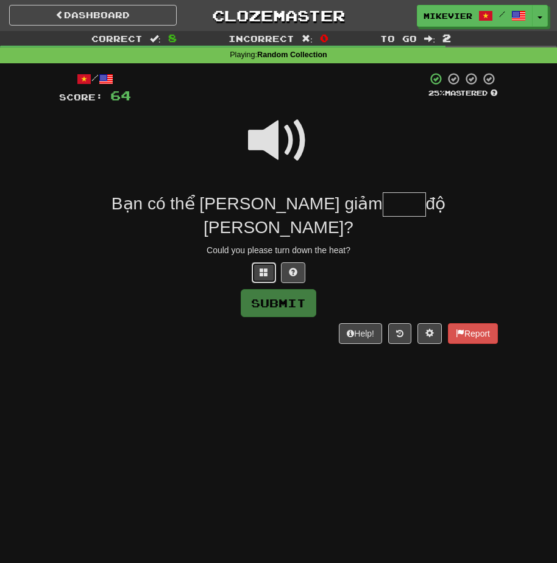
click at [267, 263] on button at bounding box center [264, 273] width 24 height 21
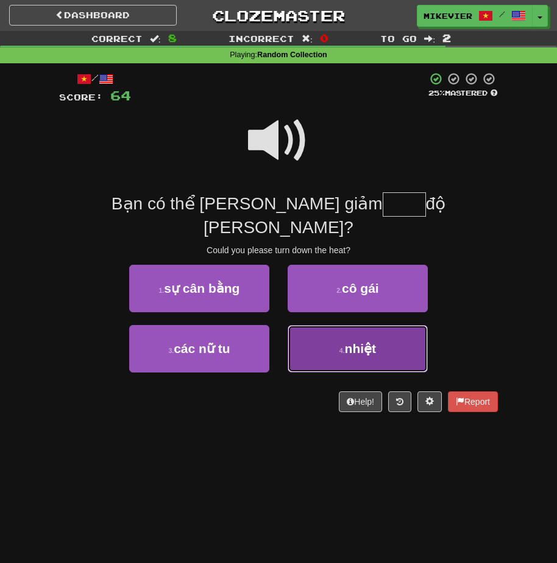
click at [335, 326] on button "4 . nhiệt" at bounding box center [358, 349] width 140 height 48
type input "*****"
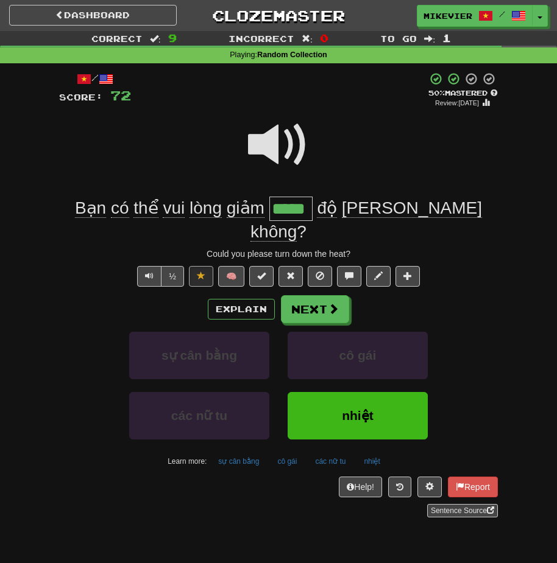
click at [282, 145] on span at bounding box center [278, 145] width 61 height 61
click at [266, 143] on span at bounding box center [278, 145] width 61 height 61
click at [267, 142] on span at bounding box center [278, 145] width 61 height 61
click at [316, 296] on button "Next" at bounding box center [315, 310] width 68 height 28
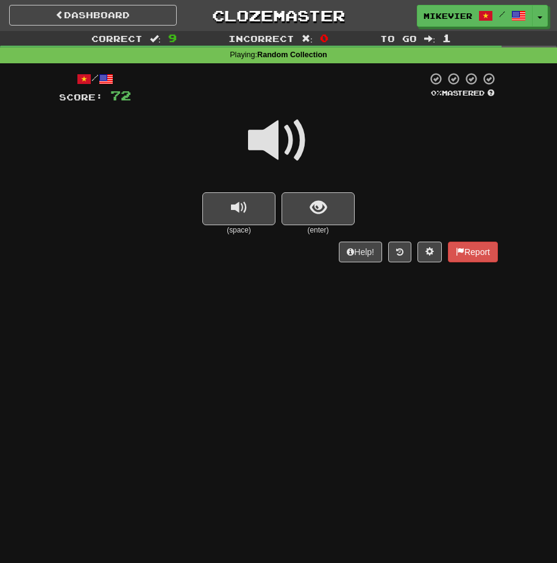
click at [255, 135] on span at bounding box center [278, 140] width 61 height 61
click at [262, 144] on span at bounding box center [278, 140] width 61 height 61
click at [259, 146] on span at bounding box center [278, 140] width 61 height 61
click at [258, 150] on span at bounding box center [278, 140] width 61 height 61
click at [305, 202] on button "show sentence" at bounding box center [317, 208] width 73 height 33
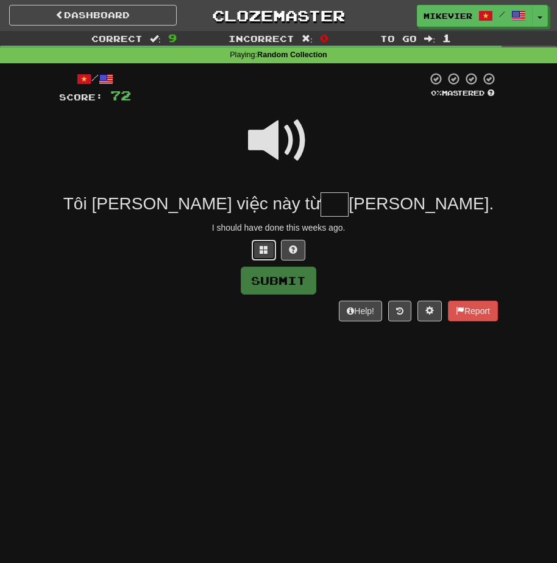
click at [264, 249] on span at bounding box center [263, 249] width 9 height 9
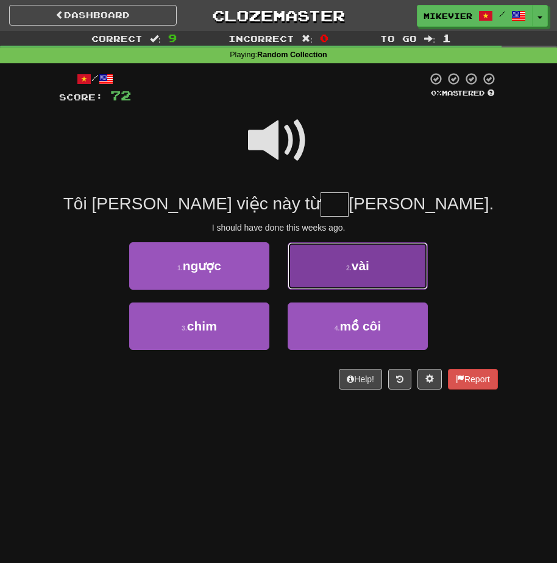
click at [325, 276] on button "2 . vài" at bounding box center [358, 266] width 140 height 48
type input "***"
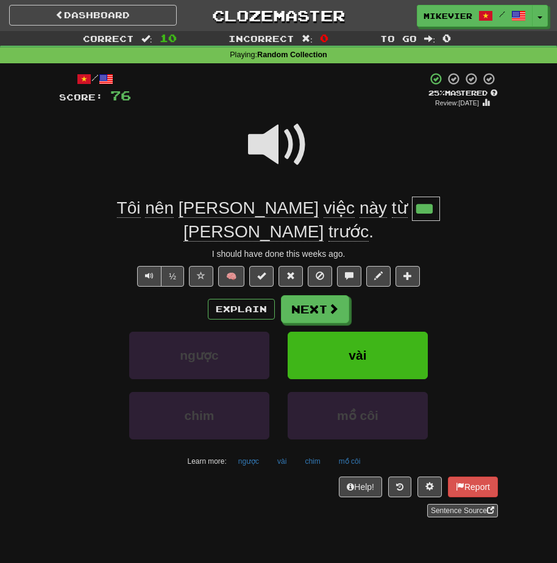
click at [273, 152] on span at bounding box center [278, 145] width 61 height 61
click at [270, 137] on span at bounding box center [278, 145] width 61 height 61
click at [208, 266] on button at bounding box center [201, 276] width 24 height 21
click at [270, 149] on span at bounding box center [278, 145] width 61 height 61
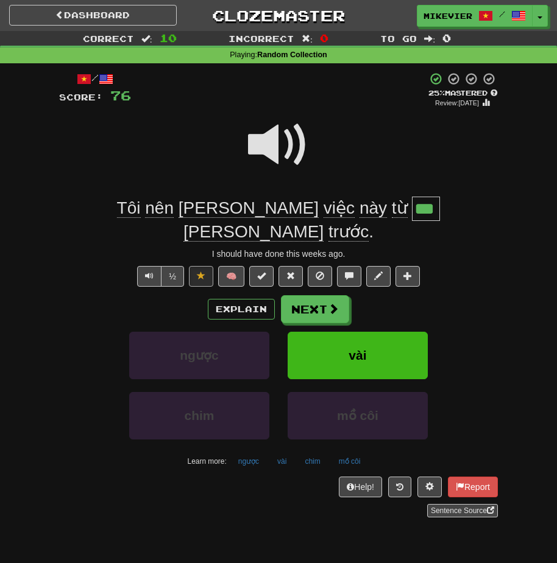
click at [270, 149] on span at bounding box center [278, 145] width 61 height 61
click at [245, 299] on button "Explain" at bounding box center [241, 309] width 67 height 21
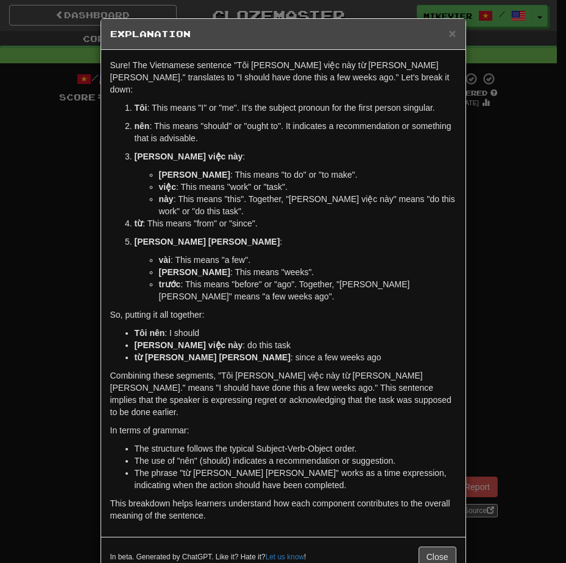
click at [48, 280] on div "× Explanation Sure! The Vietnamese sentence "Tôi nên làm việc này từ vài tuần t…" at bounding box center [283, 281] width 566 height 563
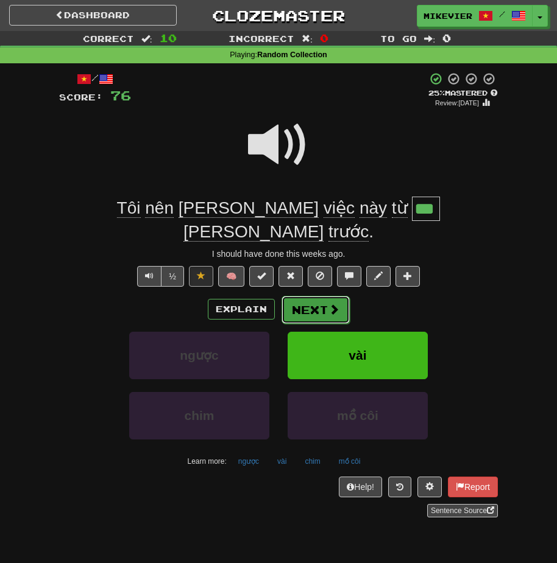
click at [295, 296] on button "Next" at bounding box center [315, 310] width 68 height 28
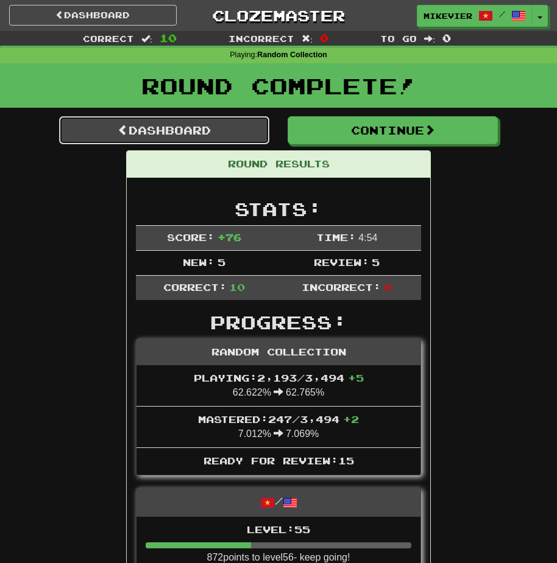
click at [242, 128] on link "Dashboard" at bounding box center [164, 130] width 210 height 28
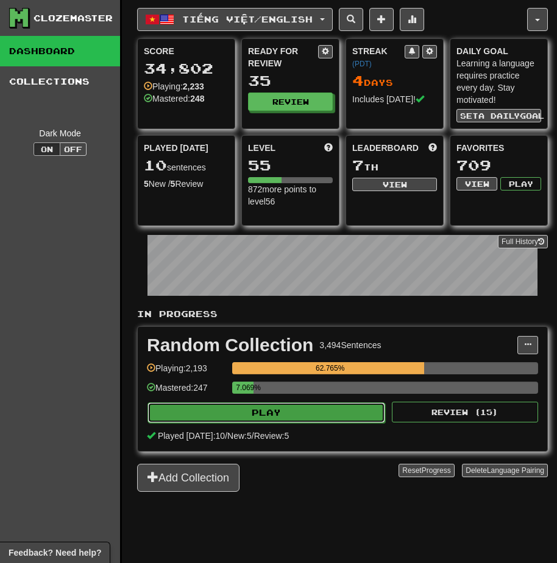
click at [303, 422] on button "Play" at bounding box center [266, 413] width 238 height 21
select select "**"
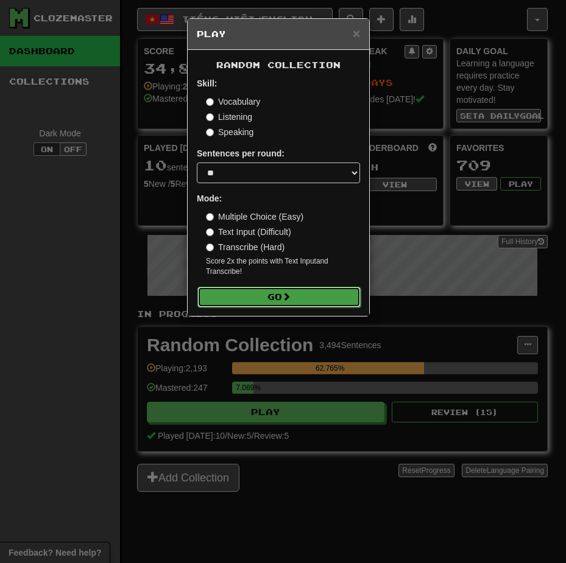
click at [281, 301] on button "Go" at bounding box center [278, 297] width 163 height 21
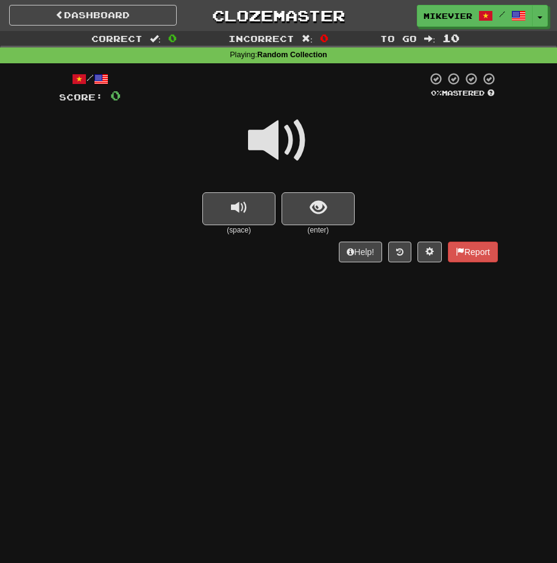
click at [277, 149] on span at bounding box center [278, 140] width 61 height 61
click at [291, 199] on button "show sentence" at bounding box center [317, 208] width 73 height 33
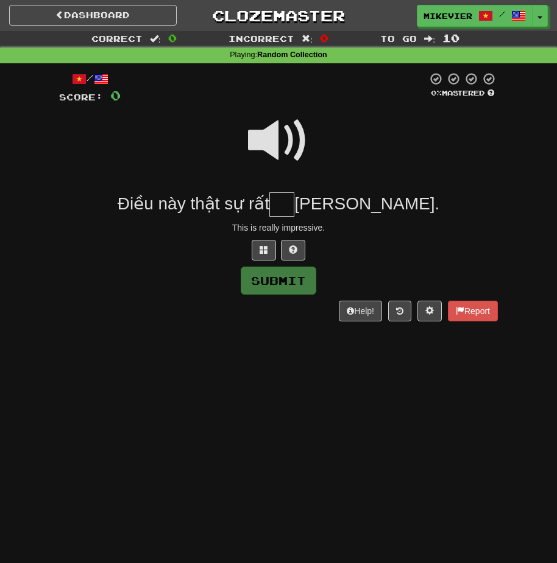
click at [284, 138] on span at bounding box center [278, 140] width 61 height 61
click at [278, 152] on span at bounding box center [278, 140] width 61 height 61
click at [278, 155] on span at bounding box center [278, 140] width 61 height 61
click at [266, 255] on button at bounding box center [264, 250] width 24 height 21
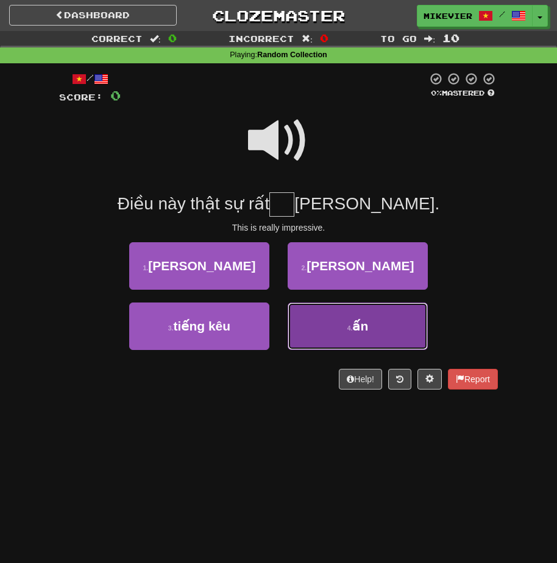
click at [302, 329] on button "4 . ấn" at bounding box center [358, 327] width 140 height 48
type input "**"
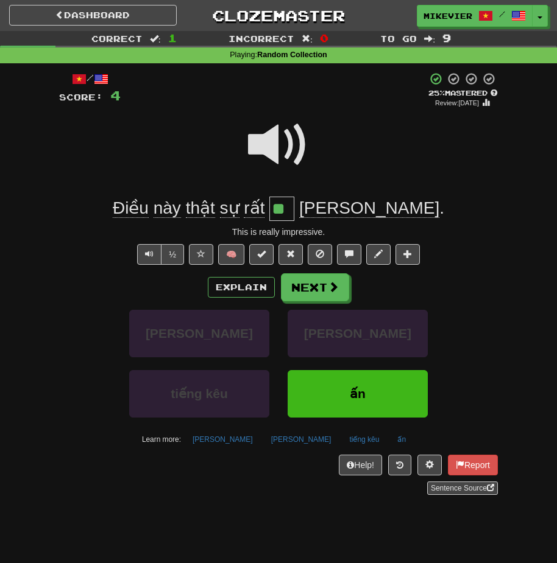
click at [248, 152] on span at bounding box center [278, 145] width 61 height 61
click at [254, 150] on span at bounding box center [278, 145] width 61 height 61
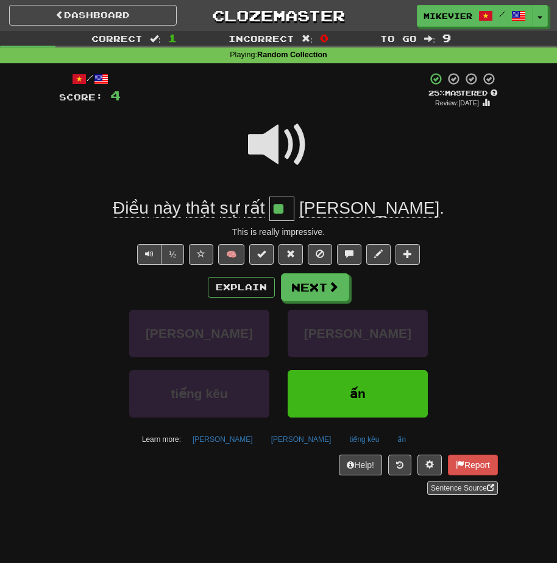
click at [253, 143] on span at bounding box center [278, 145] width 61 height 61
click at [253, 146] on span at bounding box center [278, 145] width 61 height 61
click at [317, 292] on button "Next" at bounding box center [315, 288] width 68 height 28
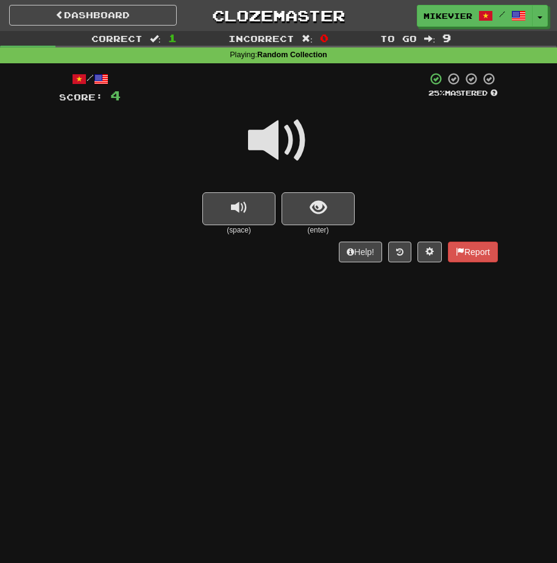
click at [273, 133] on span at bounding box center [278, 140] width 61 height 61
click at [272, 135] on span at bounding box center [278, 140] width 61 height 61
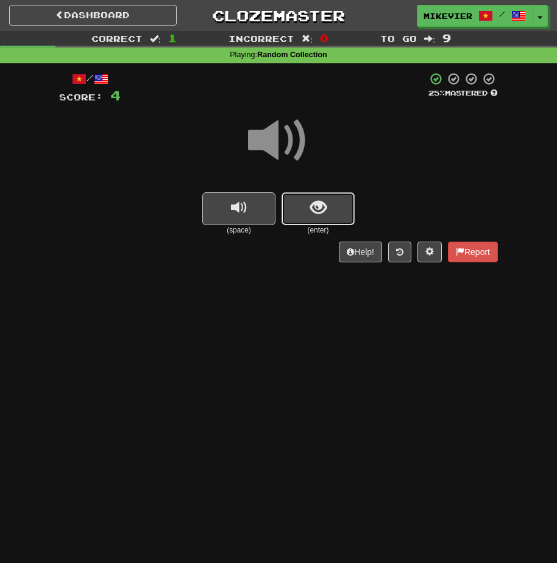
click at [289, 199] on button "show sentence" at bounding box center [317, 208] width 73 height 33
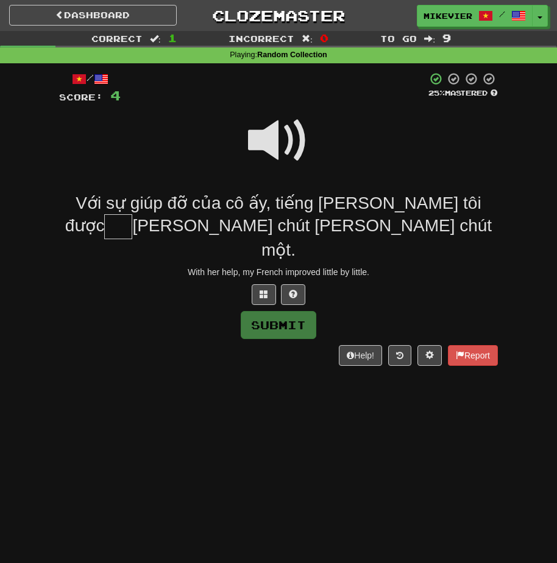
click at [283, 144] on span at bounding box center [278, 140] width 61 height 61
click at [263, 290] on span at bounding box center [263, 294] width 9 height 9
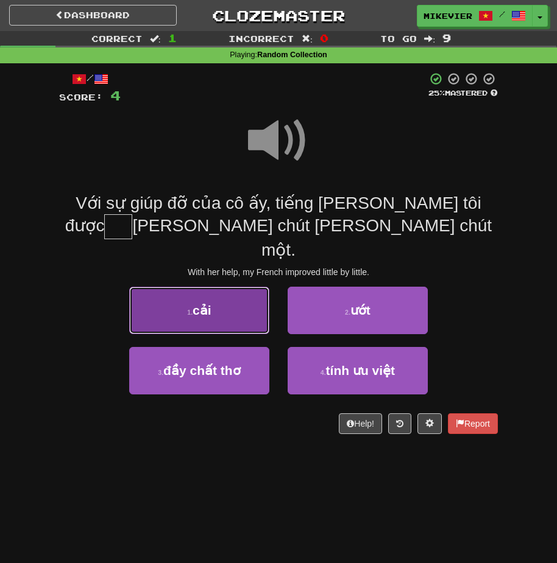
click at [254, 298] on button "1 . cải" at bounding box center [199, 311] width 140 height 48
type input "***"
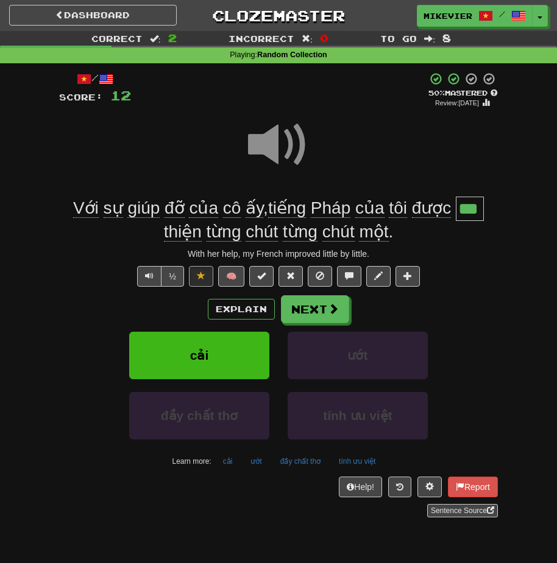
click at [252, 139] on span at bounding box center [278, 145] width 61 height 61
click at [309, 297] on button "Next" at bounding box center [315, 310] width 68 height 28
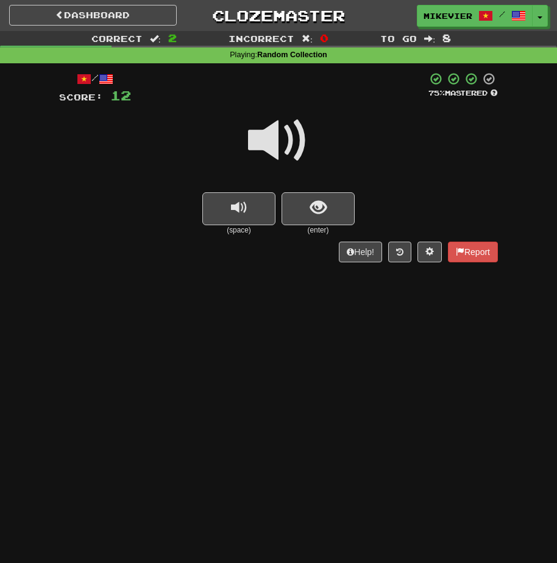
click at [300, 155] on span at bounding box center [278, 140] width 61 height 61
click at [295, 163] on span at bounding box center [278, 140] width 61 height 61
click at [316, 201] on span "show sentence" at bounding box center [318, 208] width 16 height 16
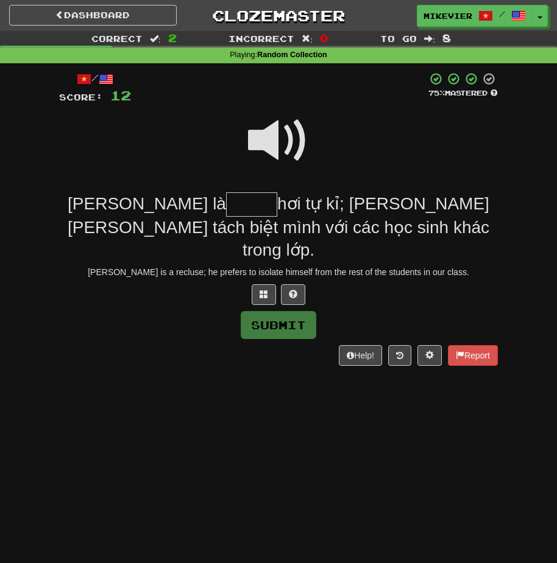
click at [278, 147] on span at bounding box center [278, 140] width 61 height 61
click at [267, 290] on span at bounding box center [263, 294] width 9 height 9
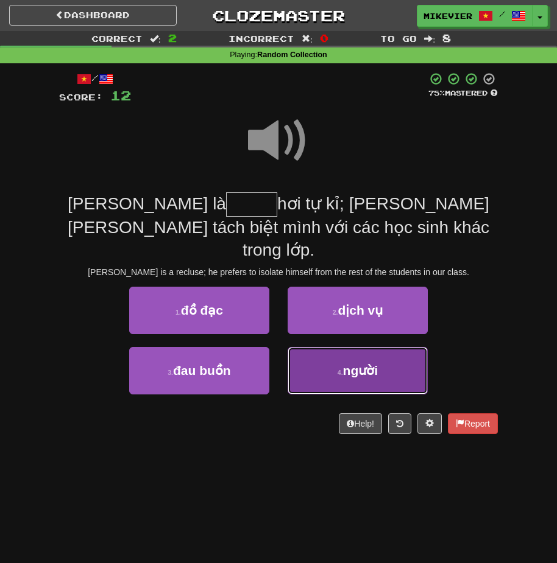
click at [307, 347] on button "4 . người" at bounding box center [358, 371] width 140 height 48
type input "*****"
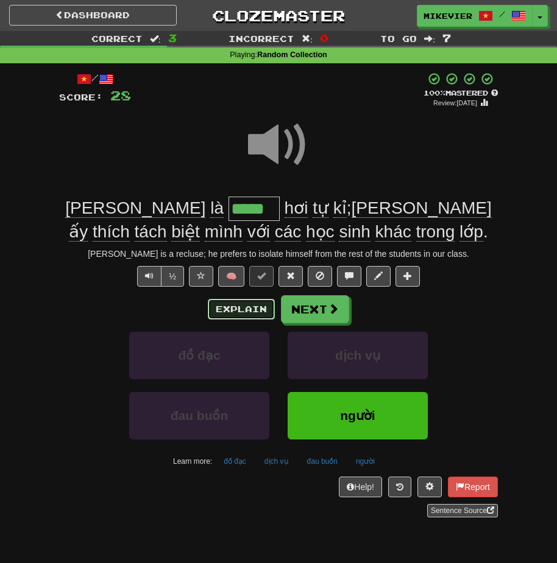
click at [231, 304] on button "Explain" at bounding box center [241, 309] width 67 height 21
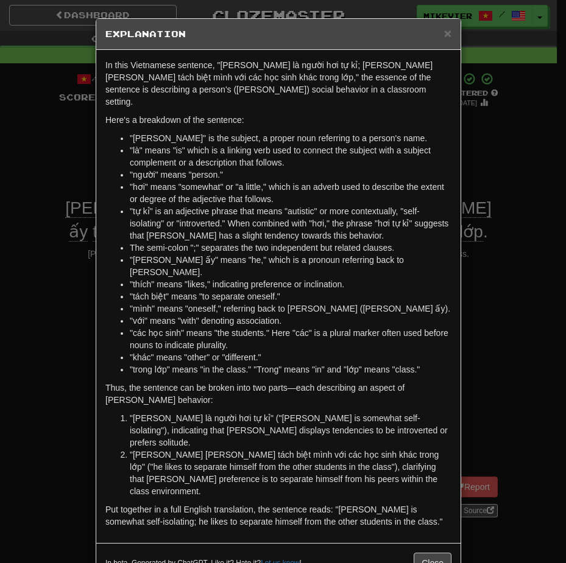
click at [43, 259] on div "× Explanation In this Vietnamese sentence, "Johnson là người hơi tự kỉ; anh ấy …" at bounding box center [283, 281] width 566 height 563
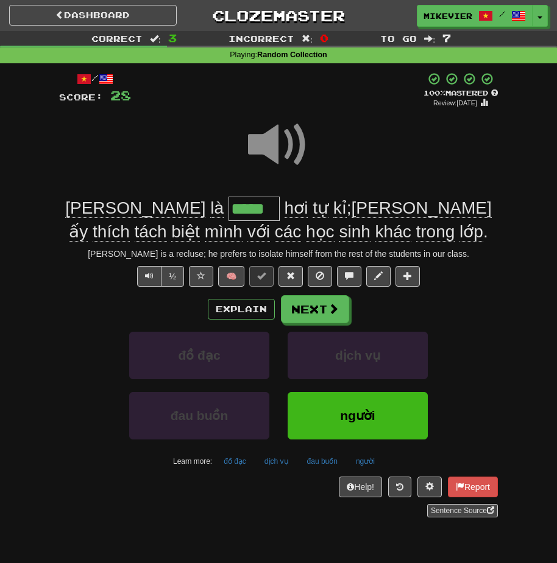
click at [274, 152] on span at bounding box center [278, 145] width 61 height 61
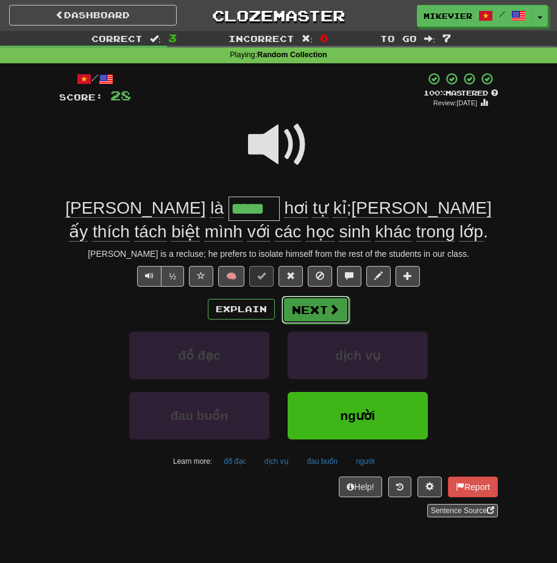
click at [293, 305] on button "Next" at bounding box center [315, 310] width 68 height 28
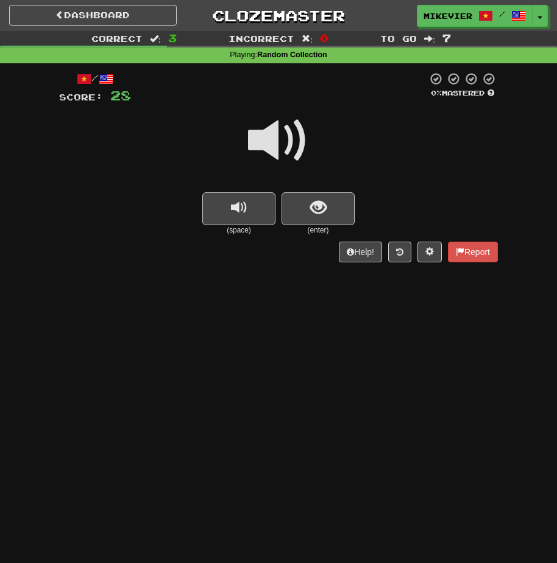
click at [286, 160] on span at bounding box center [278, 140] width 61 height 61
click at [303, 210] on button "show sentence" at bounding box center [317, 208] width 73 height 33
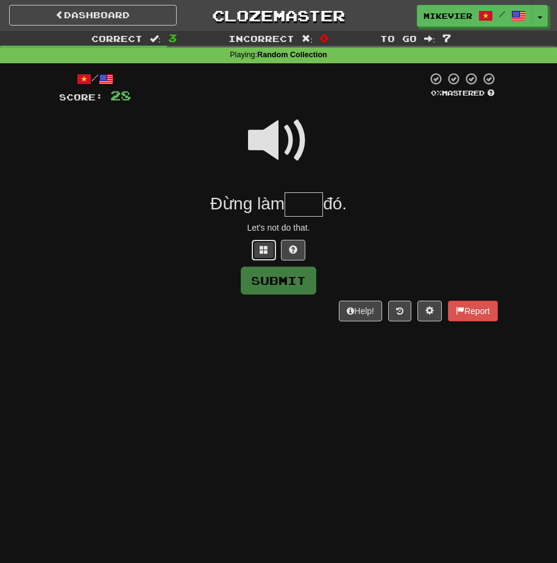
click at [255, 254] on button at bounding box center [264, 250] width 24 height 21
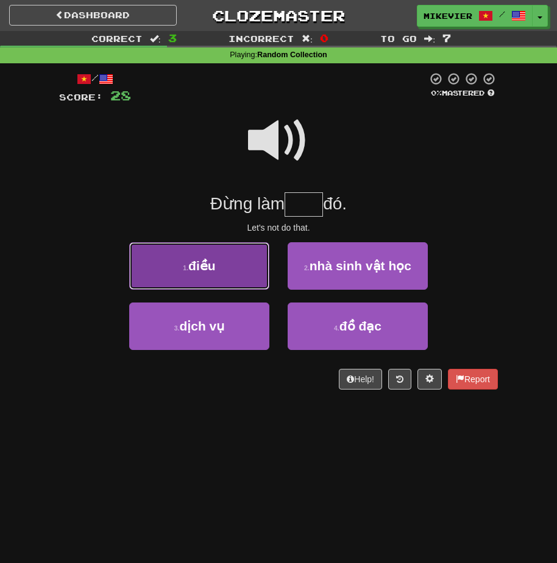
click at [232, 259] on button "1 . điều" at bounding box center [199, 266] width 140 height 48
type input "****"
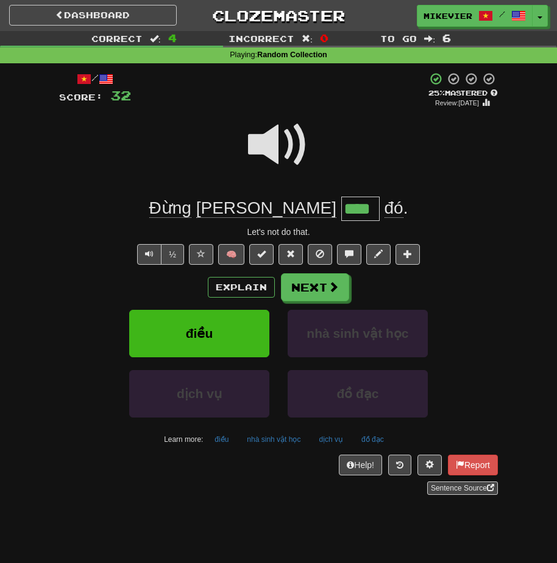
click at [241, 152] on div at bounding box center [278, 153] width 439 height 87
click at [316, 289] on button "Next" at bounding box center [315, 288] width 68 height 28
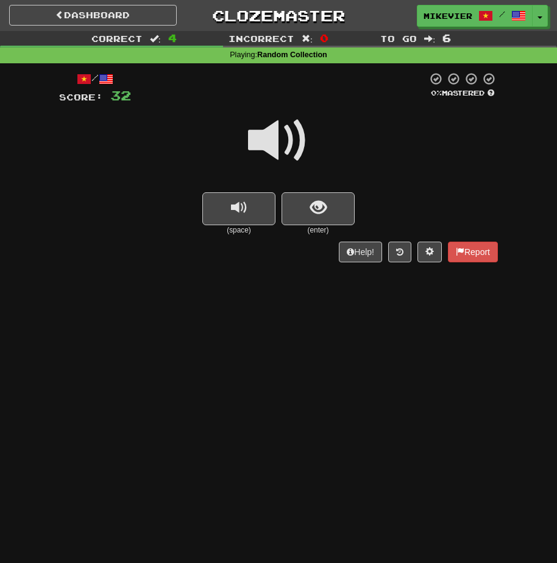
click at [254, 153] on span at bounding box center [278, 140] width 61 height 61
click at [252, 154] on span at bounding box center [278, 140] width 61 height 61
click at [253, 138] on span at bounding box center [278, 140] width 61 height 61
click at [302, 206] on button "show sentence" at bounding box center [317, 208] width 73 height 33
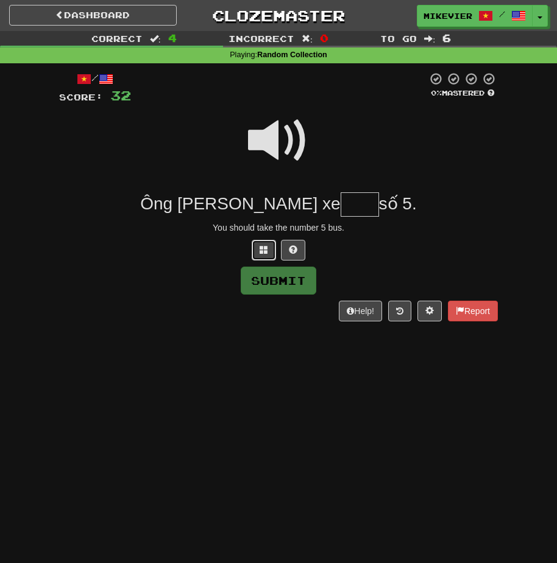
click at [254, 249] on button at bounding box center [264, 250] width 24 height 21
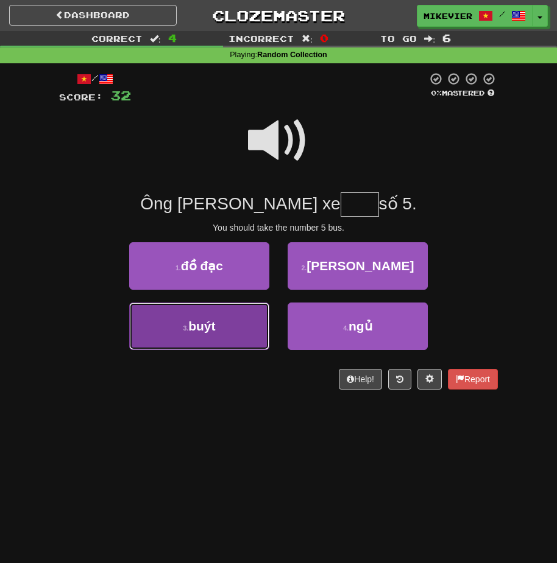
click at [218, 312] on button "3 . buýt" at bounding box center [199, 327] width 140 height 48
type input "****"
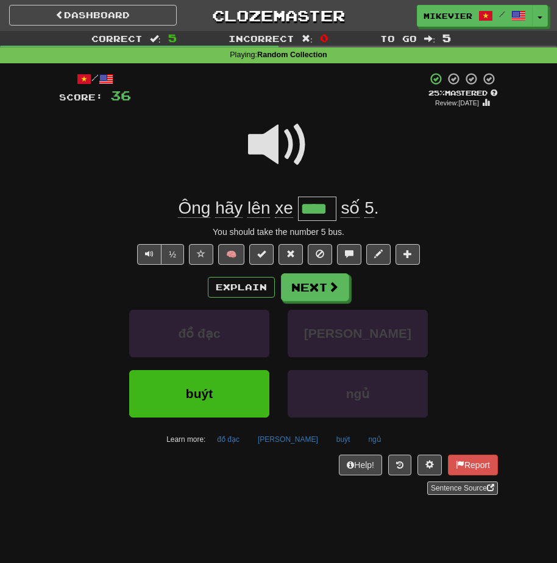
click at [288, 138] on span at bounding box center [278, 145] width 61 height 61
click at [199, 253] on span at bounding box center [201, 254] width 9 height 9
click at [238, 289] on button "Explain" at bounding box center [241, 287] width 67 height 21
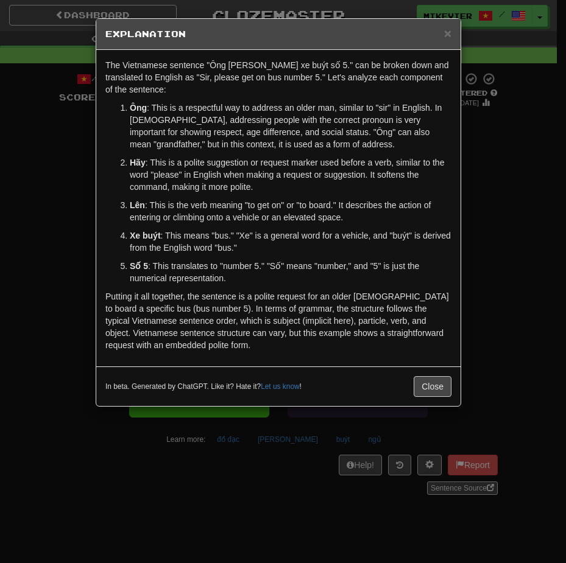
click at [79, 217] on div "× Explanation The Vietnamese sentence "Ông hãy lên xe buýt số 5." can be broken…" at bounding box center [283, 281] width 566 height 563
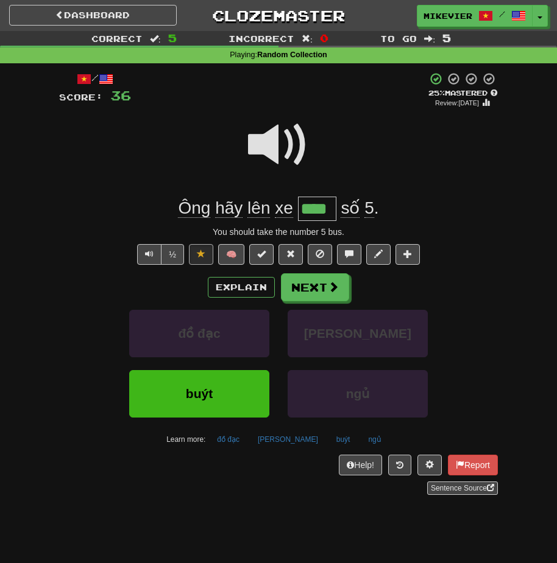
click at [259, 157] on span at bounding box center [278, 145] width 61 height 61
click at [255, 157] on span at bounding box center [278, 145] width 61 height 61
click at [328, 284] on span at bounding box center [333, 287] width 11 height 11
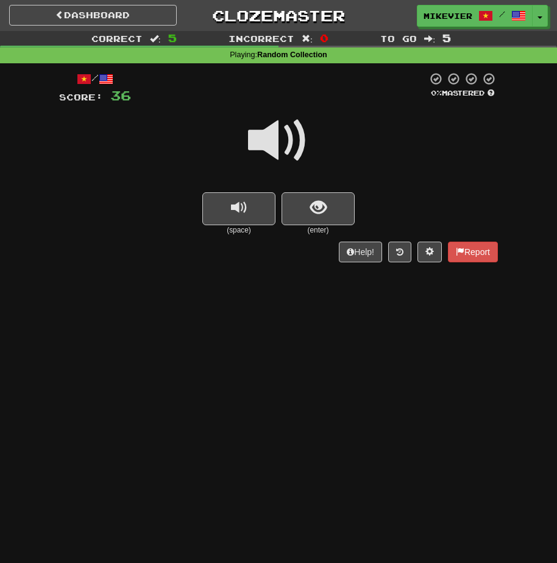
click at [267, 150] on span at bounding box center [278, 140] width 61 height 61
click at [302, 217] on button "show sentence" at bounding box center [317, 208] width 73 height 33
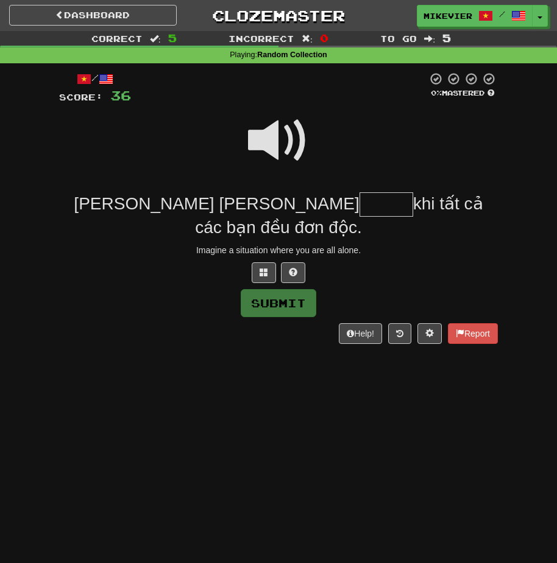
click at [268, 146] on span at bounding box center [278, 140] width 61 height 61
click at [261, 269] on span at bounding box center [263, 272] width 9 height 9
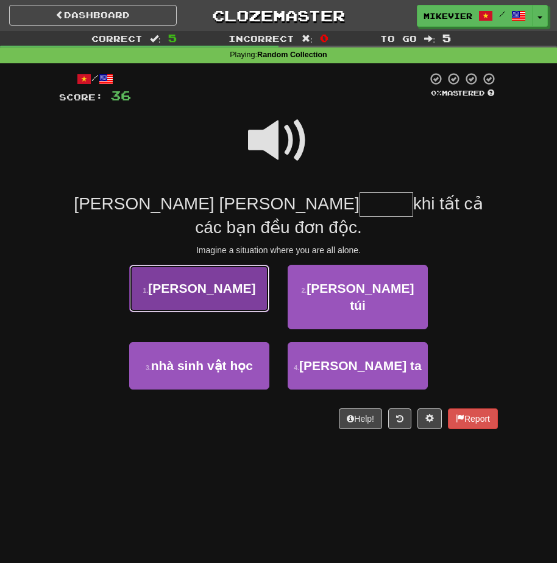
click at [247, 284] on button "1 . huống" at bounding box center [199, 289] width 140 height 48
type input "*****"
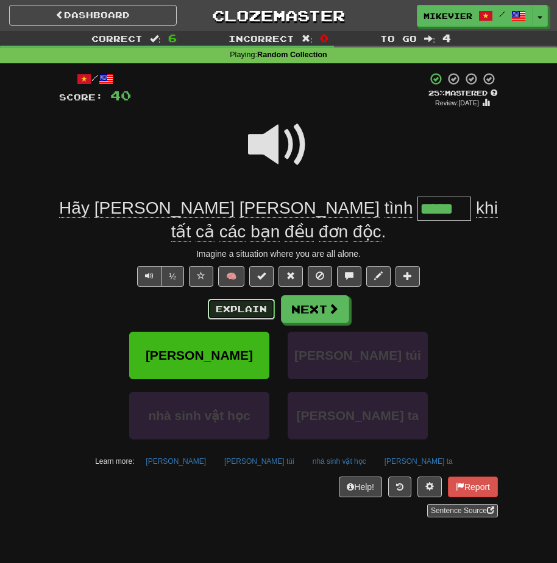
click at [225, 299] on button "Explain" at bounding box center [241, 309] width 67 height 21
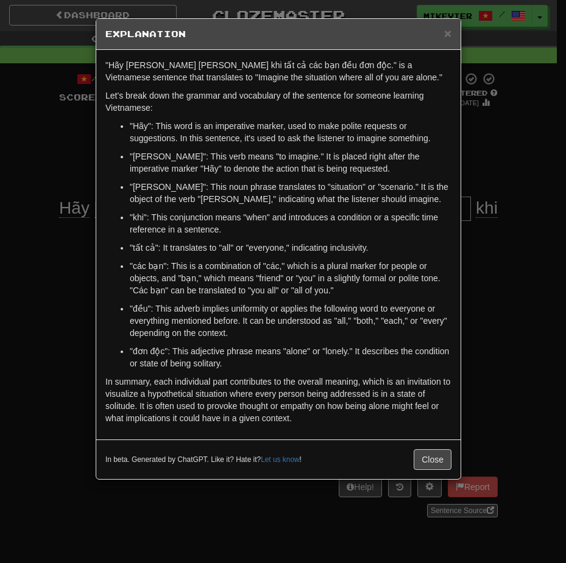
click at [67, 281] on div "× Explanation "Hãy tưởng tượng tình huống khi tất cả các bạn đều đơn độc." is a…" at bounding box center [283, 281] width 566 height 563
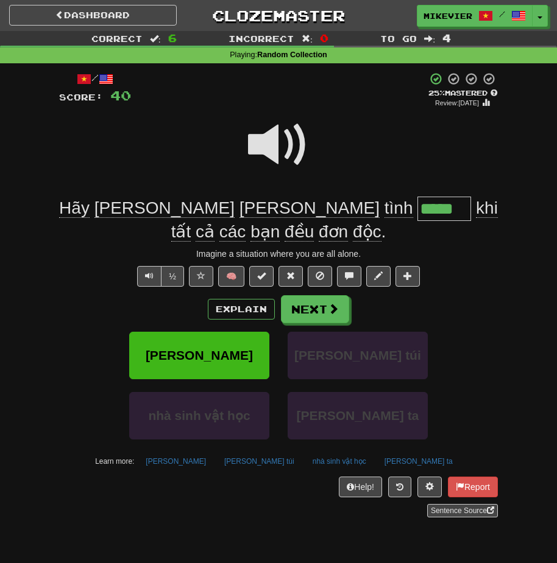
click at [280, 157] on span at bounding box center [278, 145] width 61 height 61
click at [251, 149] on span at bounding box center [278, 145] width 61 height 61
click at [259, 151] on span at bounding box center [278, 145] width 61 height 61
click at [315, 314] on button "Next" at bounding box center [315, 310] width 68 height 28
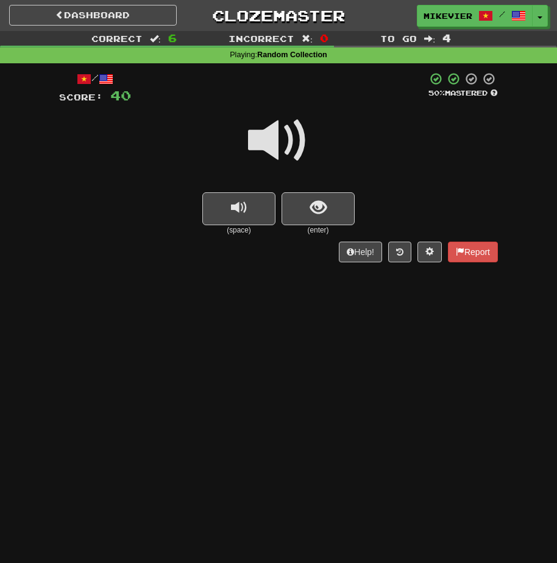
click at [266, 147] on span at bounding box center [278, 140] width 61 height 61
click at [265, 147] on span at bounding box center [278, 140] width 61 height 61
click at [303, 202] on button "show sentence" at bounding box center [317, 208] width 73 height 33
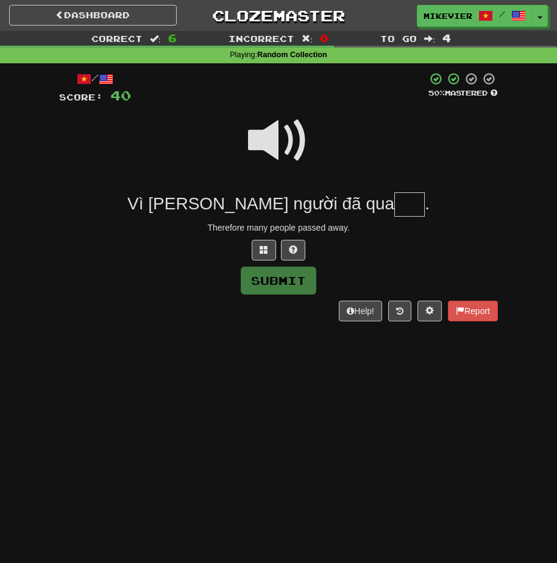
click at [266, 147] on span at bounding box center [278, 140] width 61 height 61
click at [261, 256] on button at bounding box center [264, 250] width 24 height 21
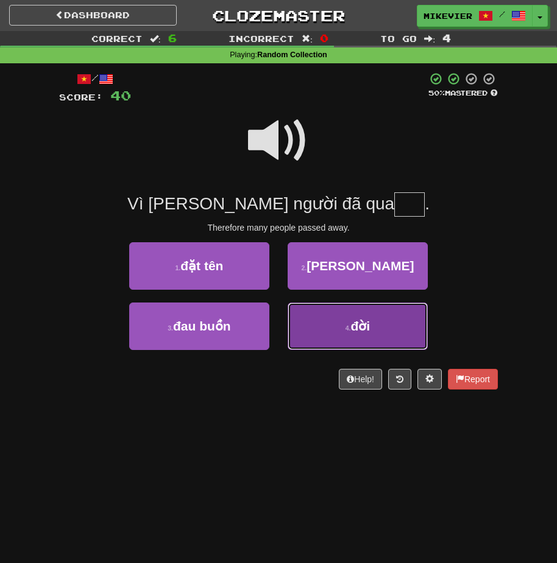
click at [337, 340] on button "4 . đời" at bounding box center [358, 327] width 140 height 48
type input "***"
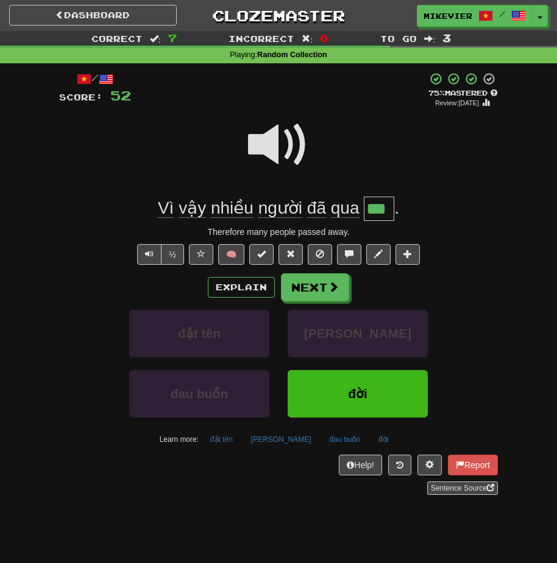
click at [253, 142] on span at bounding box center [278, 145] width 61 height 61
click at [295, 291] on button "Next" at bounding box center [315, 288] width 68 height 28
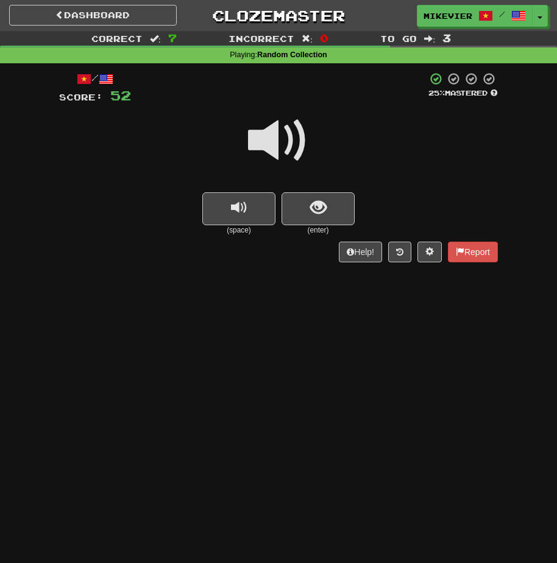
click at [246, 142] on div at bounding box center [278, 148] width 439 height 87
click at [245, 142] on div at bounding box center [278, 148] width 439 height 87
click at [286, 211] on button "show sentence" at bounding box center [317, 208] width 73 height 33
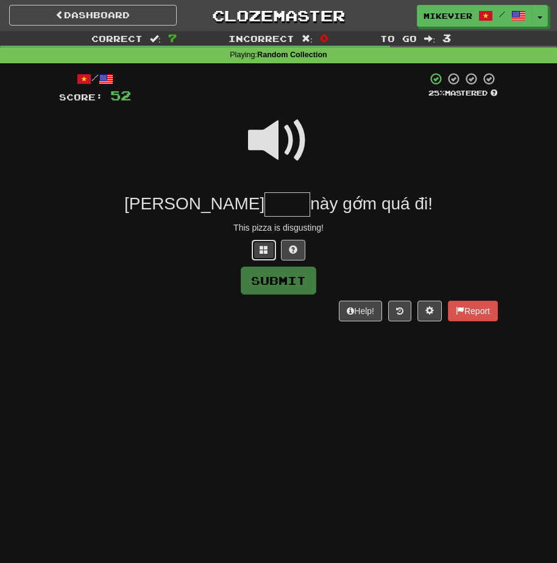
click at [265, 246] on span at bounding box center [263, 249] width 9 height 9
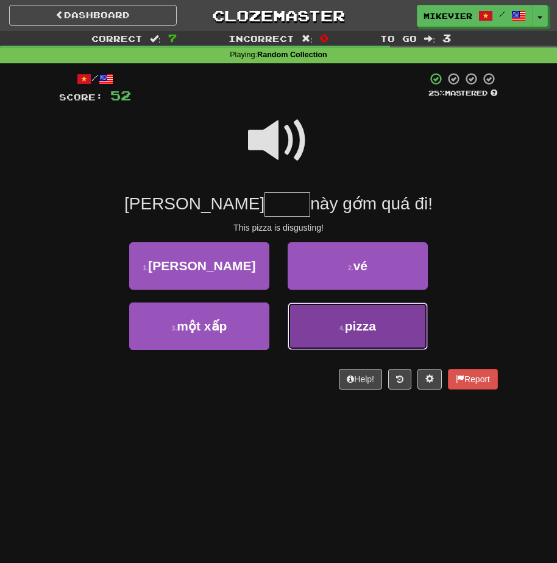
click at [320, 325] on button "4 . pizza" at bounding box center [358, 327] width 140 height 48
type input "*****"
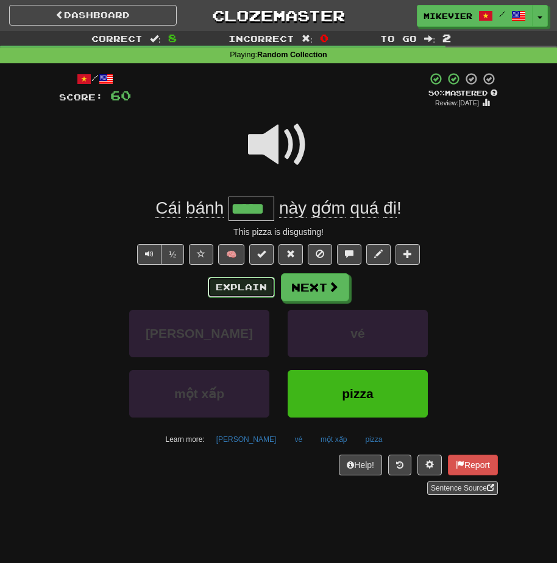
click at [261, 291] on button "Explain" at bounding box center [241, 287] width 67 height 21
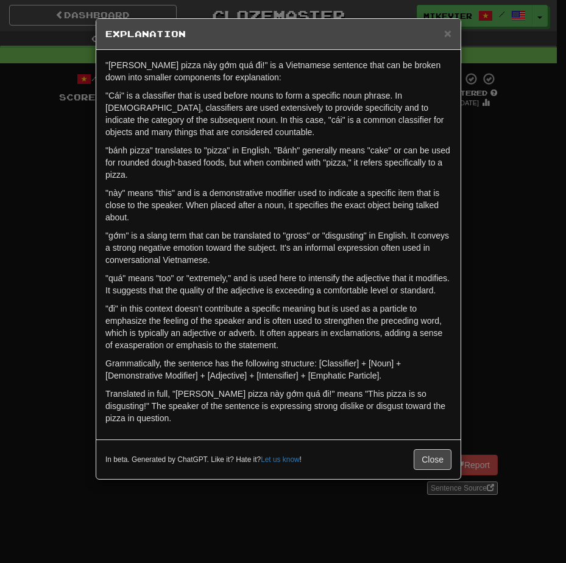
click at [92, 273] on div "× Explanation "Cái bánh pizza này gớm quá đi!" is a Vietnamese sentence that ca…" at bounding box center [283, 281] width 566 height 563
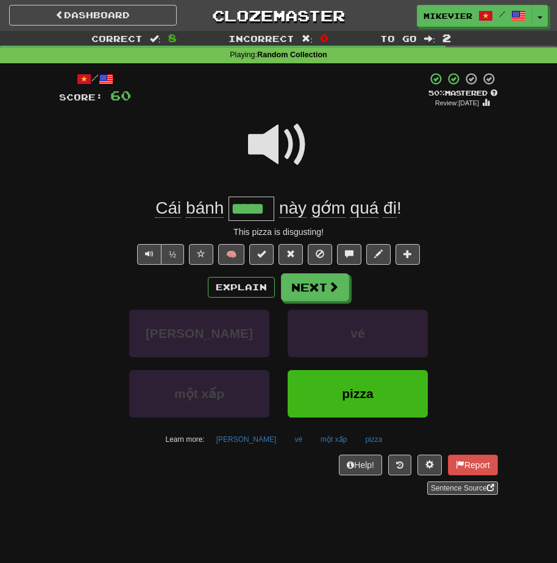
click at [273, 145] on span at bounding box center [278, 145] width 61 height 61
click at [272, 144] on span at bounding box center [278, 145] width 61 height 61
click at [310, 286] on button "Next" at bounding box center [315, 288] width 68 height 28
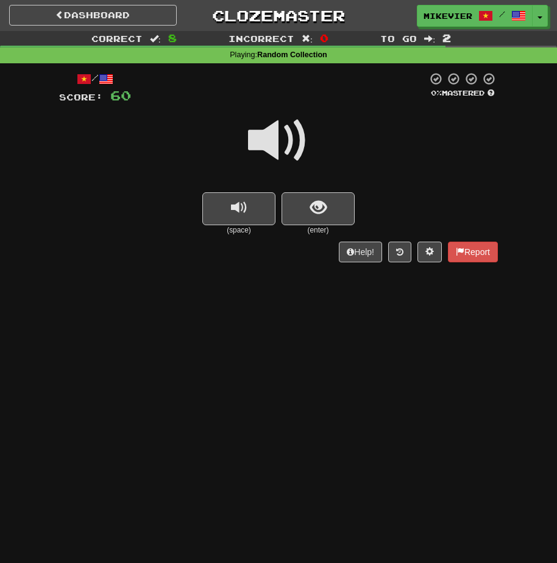
click at [255, 140] on span at bounding box center [278, 140] width 61 height 61
click at [255, 147] on span at bounding box center [278, 140] width 61 height 61
click at [255, 148] on span at bounding box center [278, 140] width 61 height 61
click at [254, 149] on span at bounding box center [278, 140] width 61 height 61
click at [283, 205] on button "show sentence" at bounding box center [317, 208] width 73 height 33
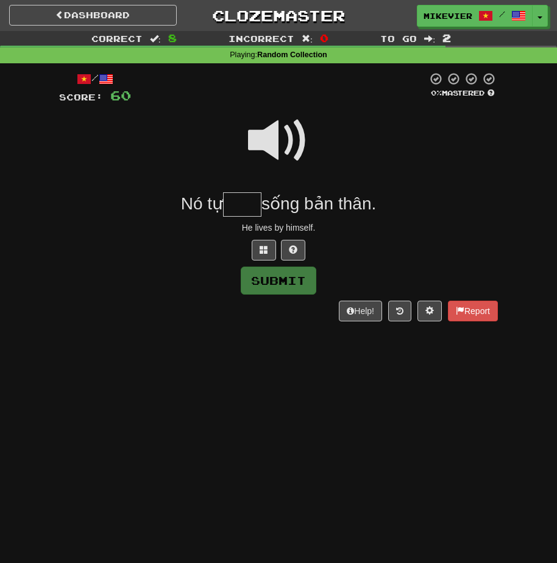
click at [278, 142] on span at bounding box center [278, 140] width 61 height 61
click at [264, 254] on span at bounding box center [263, 249] width 9 height 9
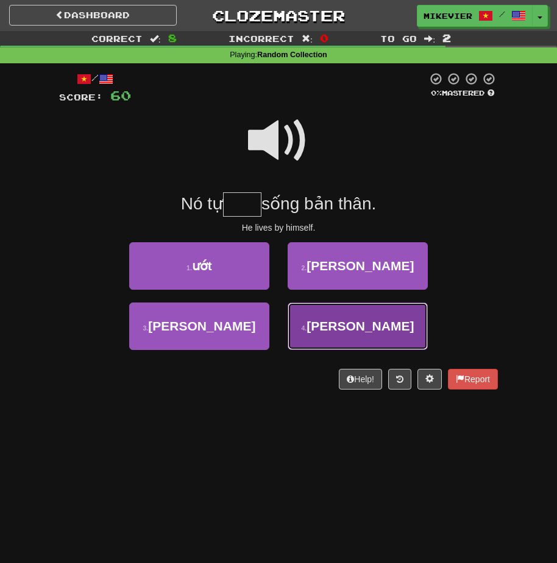
click at [319, 320] on button "4 . nuôi" at bounding box center [358, 327] width 140 height 48
type input "****"
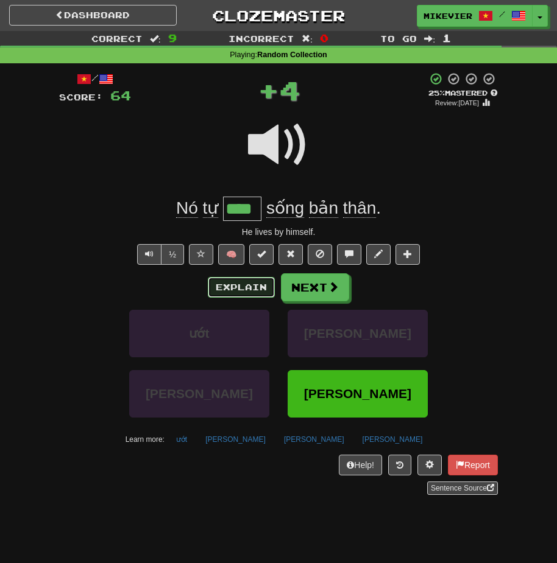
click at [266, 293] on button "Explain" at bounding box center [241, 287] width 67 height 21
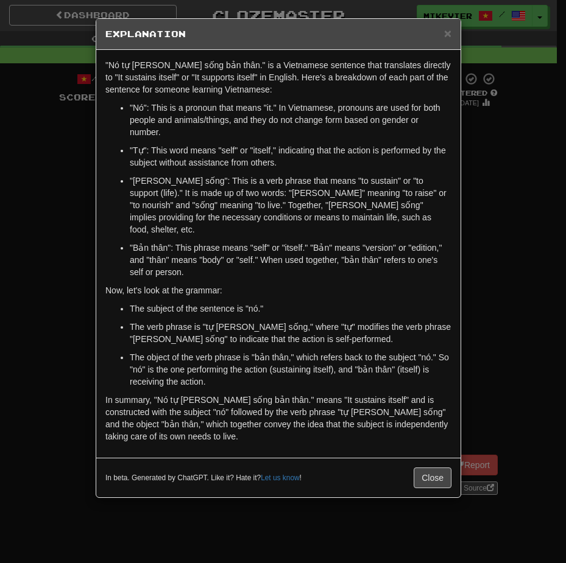
click at [39, 203] on div "× Explanation "Nó tự nuôi sống bản thân." is a Vietnamese sentence that transla…" at bounding box center [283, 281] width 566 height 563
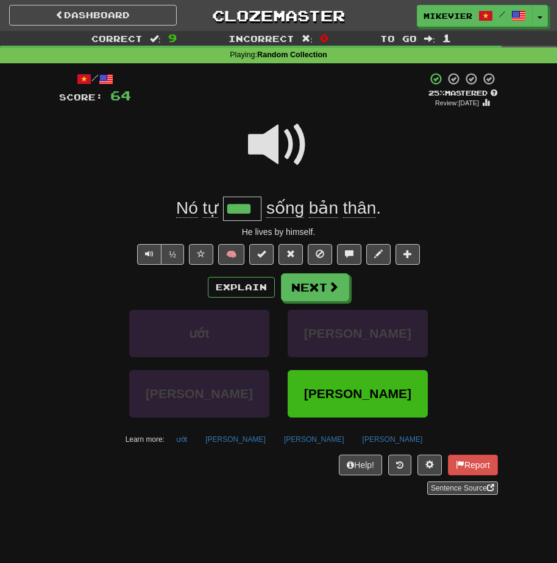
click at [270, 154] on span at bounding box center [278, 145] width 61 height 61
click at [291, 294] on button "Next" at bounding box center [315, 288] width 68 height 28
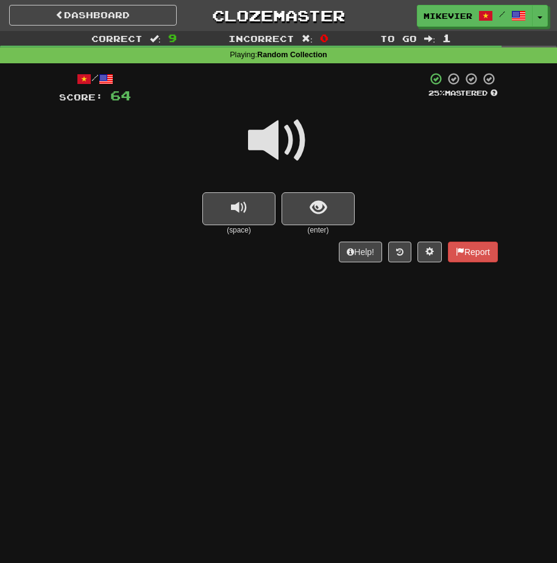
click at [297, 135] on span at bounding box center [278, 140] width 61 height 61
click at [302, 214] on button "show sentence" at bounding box center [317, 208] width 73 height 33
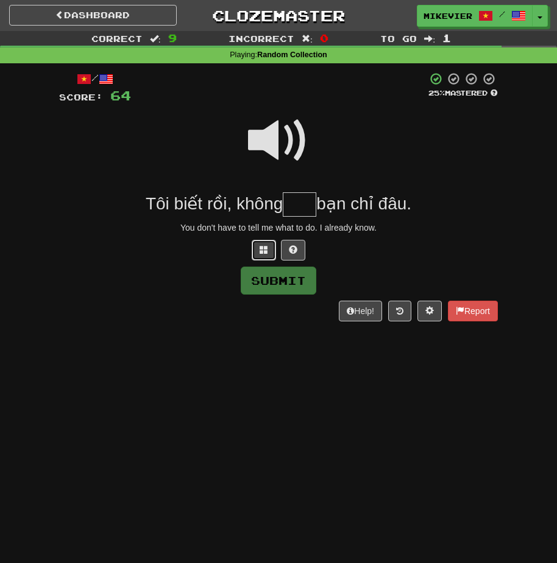
click at [258, 249] on button at bounding box center [264, 250] width 24 height 21
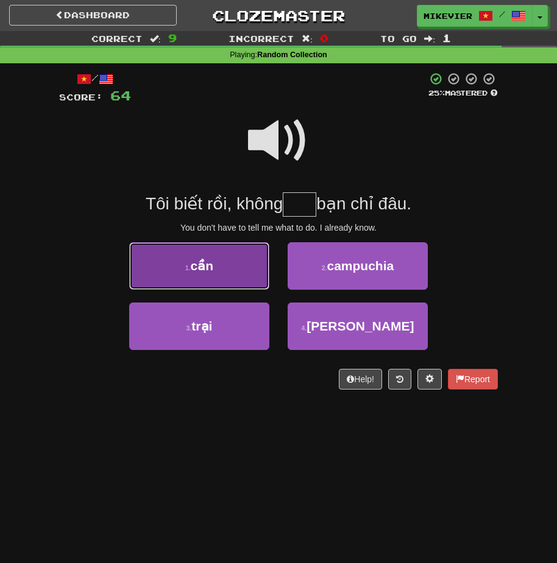
click at [244, 279] on button "1 . cần" at bounding box center [199, 266] width 140 height 48
type input "***"
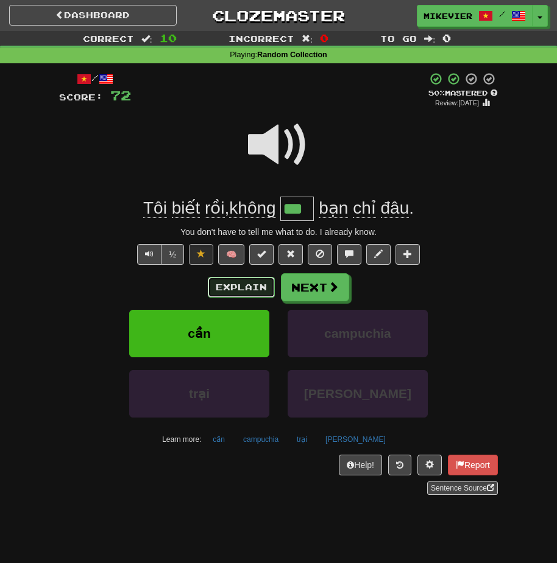
click at [237, 280] on button "Explain" at bounding box center [241, 287] width 67 height 21
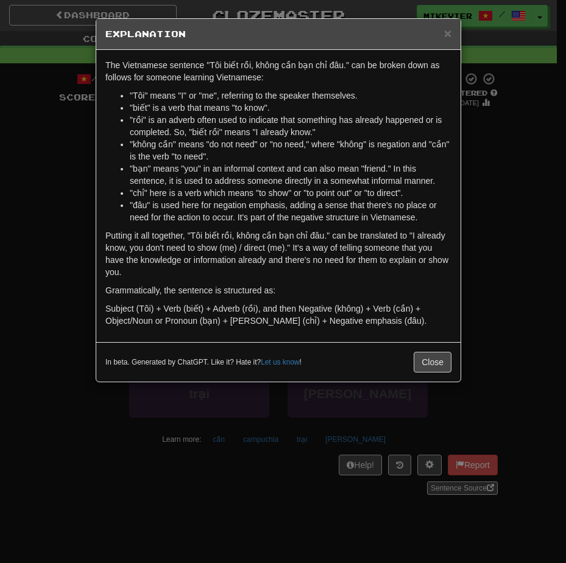
click at [49, 235] on div "× Explanation The Vietnamese sentence "Tôi biết rồi, không cần bạn chỉ đâu." ca…" at bounding box center [283, 281] width 566 height 563
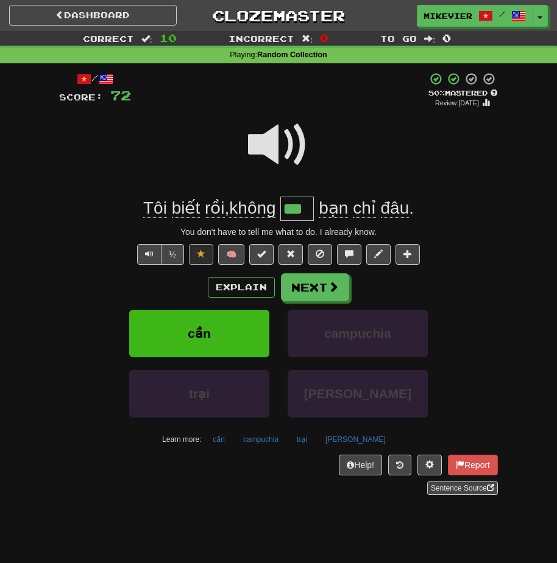
click at [249, 139] on span at bounding box center [278, 145] width 61 height 61
click at [259, 283] on button "Explain" at bounding box center [241, 287] width 67 height 21
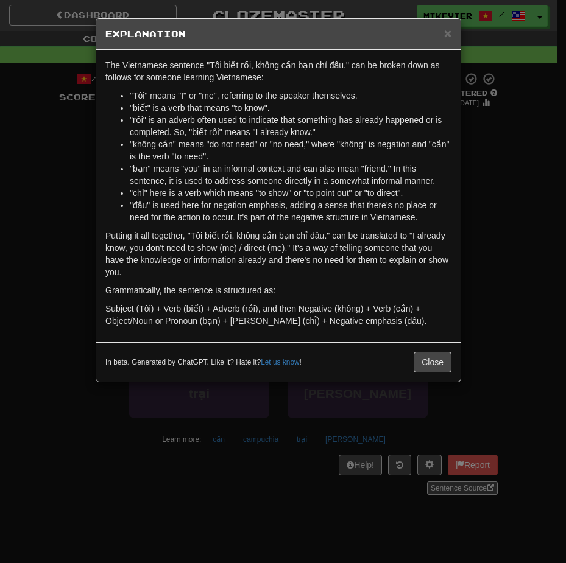
click at [77, 220] on div "× Explanation The Vietnamese sentence "Tôi biết rồi, không cần bạn chỉ đâu." ca…" at bounding box center [283, 281] width 566 height 563
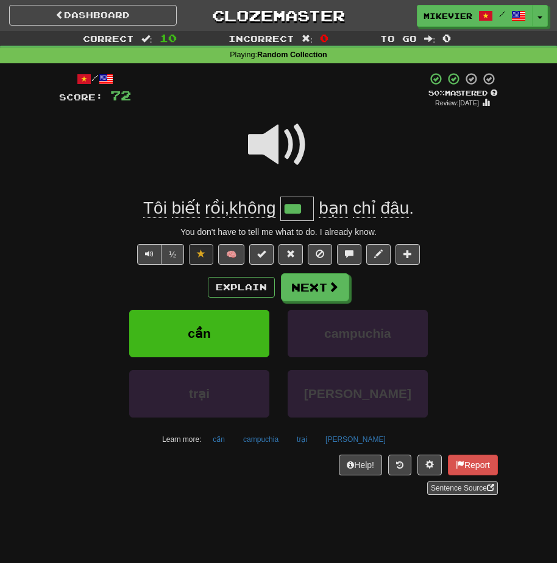
click at [261, 149] on span at bounding box center [278, 145] width 61 height 61
click at [261, 148] on span at bounding box center [278, 145] width 61 height 61
click at [301, 278] on button "Next" at bounding box center [315, 288] width 68 height 28
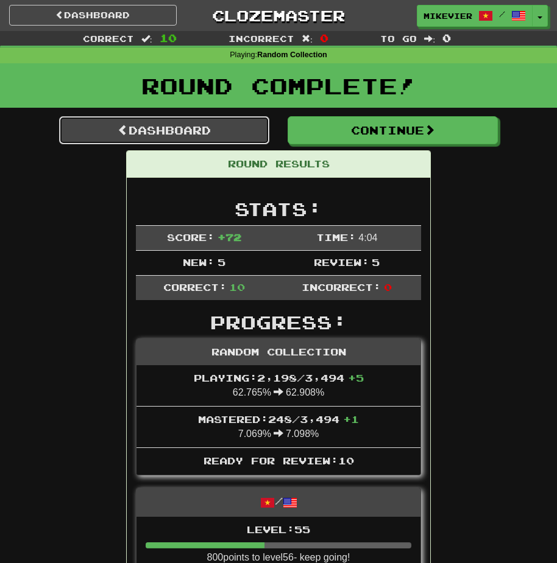
click at [250, 136] on link "Dashboard" at bounding box center [164, 130] width 210 height 28
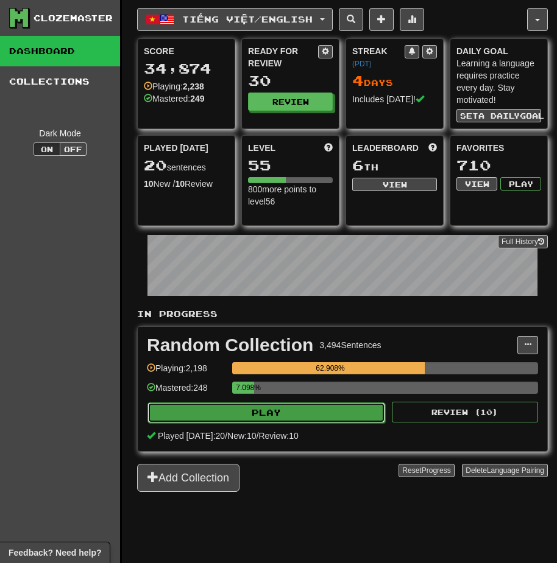
click at [342, 412] on button "Play" at bounding box center [266, 413] width 238 height 21
select select "**"
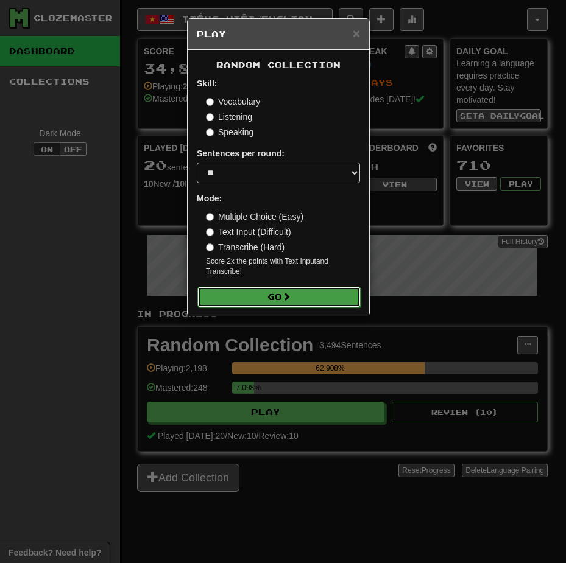
click at [321, 300] on button "Go" at bounding box center [278, 297] width 163 height 21
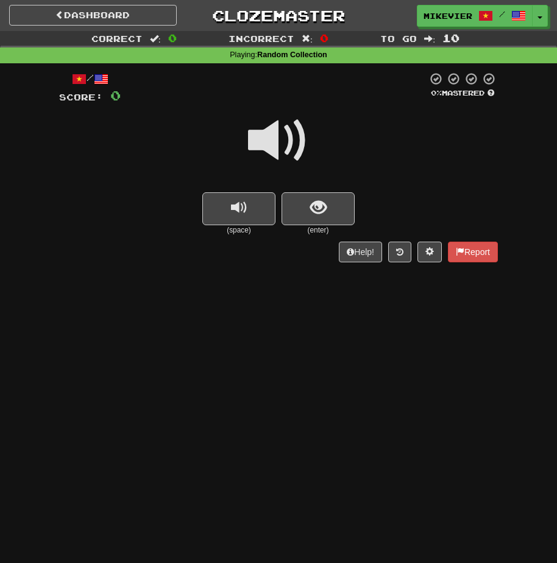
click at [260, 149] on span at bounding box center [278, 140] width 61 height 61
click at [261, 145] on span at bounding box center [278, 140] width 61 height 61
click at [267, 138] on span at bounding box center [278, 140] width 61 height 61
click at [288, 207] on button "show sentence" at bounding box center [317, 208] width 73 height 33
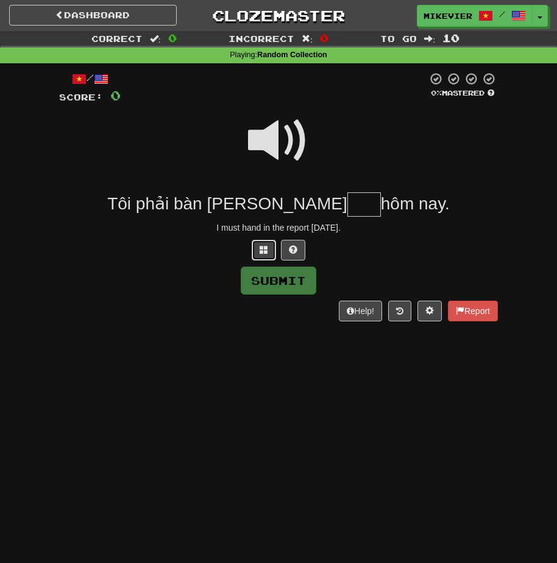
click at [261, 248] on span at bounding box center [263, 249] width 9 height 9
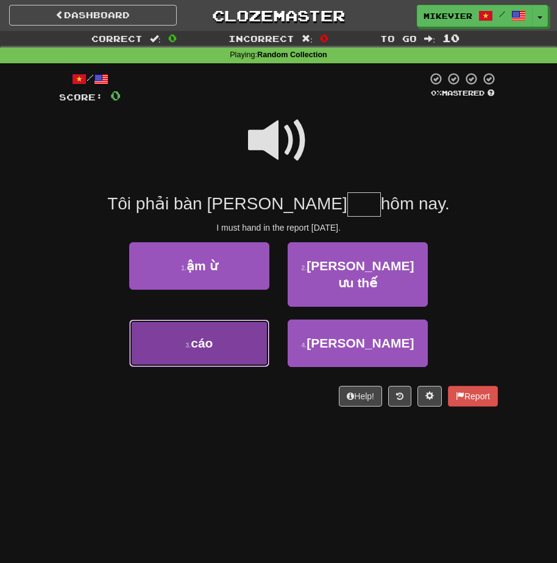
click at [205, 336] on span "cáo" at bounding box center [202, 343] width 22 height 14
type input "***"
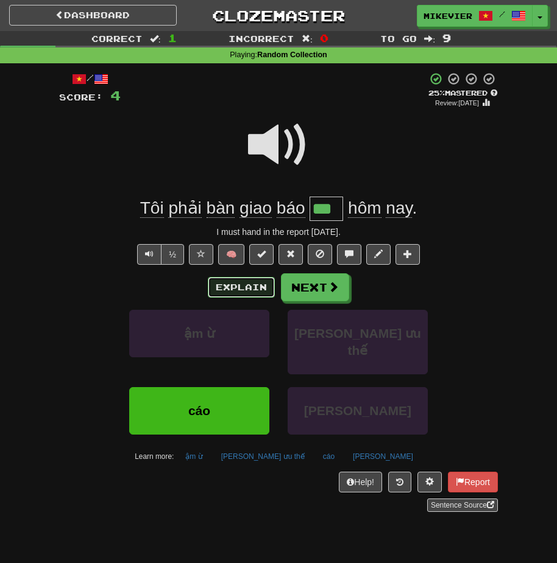
click at [220, 287] on button "Explain" at bounding box center [241, 287] width 67 height 21
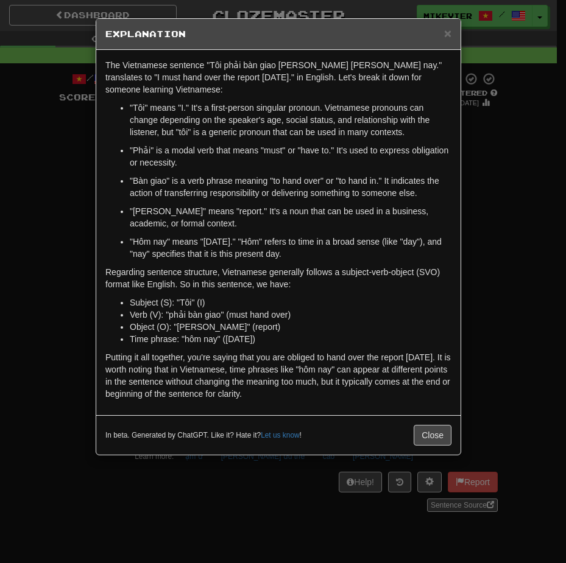
click at [49, 292] on div "× Explanation The Vietnamese sentence "Tôi phải bàn giao báo cáo hôm nay." tran…" at bounding box center [283, 281] width 566 height 563
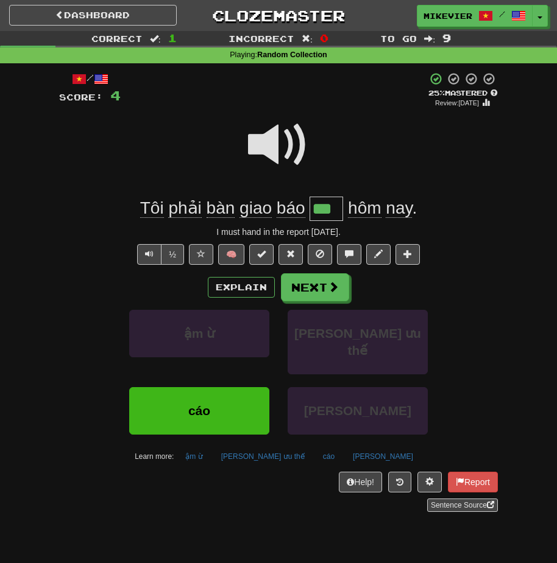
click at [245, 148] on div at bounding box center [278, 153] width 439 height 87
click at [297, 290] on button "Next" at bounding box center [315, 288] width 68 height 28
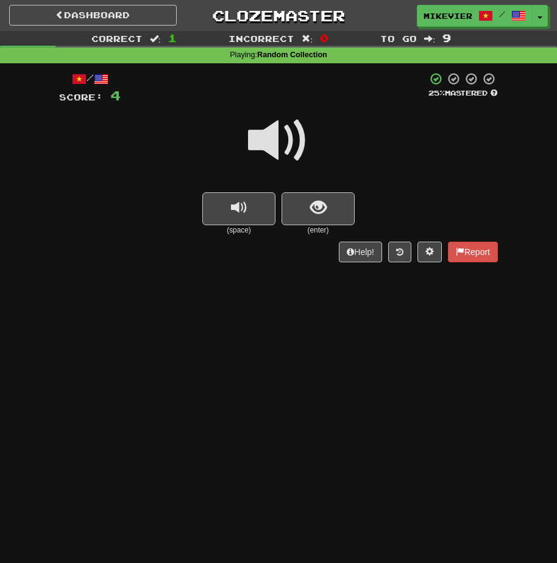
click at [281, 143] on span at bounding box center [278, 140] width 61 height 61
click at [285, 137] on span at bounding box center [278, 140] width 61 height 61
click at [287, 139] on span at bounding box center [278, 140] width 61 height 61
click at [287, 143] on span at bounding box center [278, 140] width 61 height 61
click at [317, 202] on span "show sentence" at bounding box center [318, 208] width 16 height 16
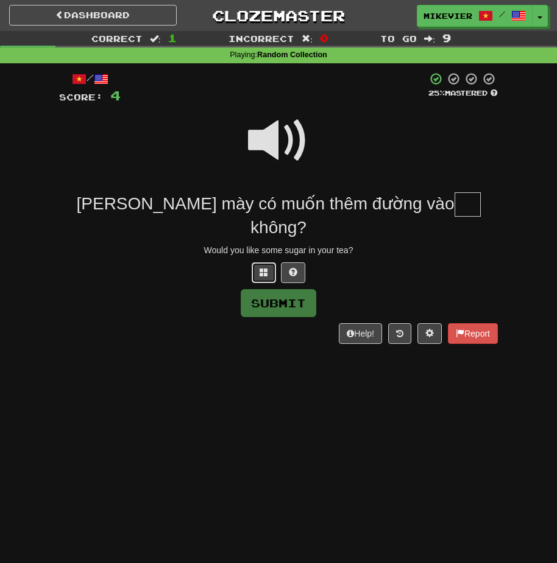
click at [253, 263] on button at bounding box center [264, 273] width 24 height 21
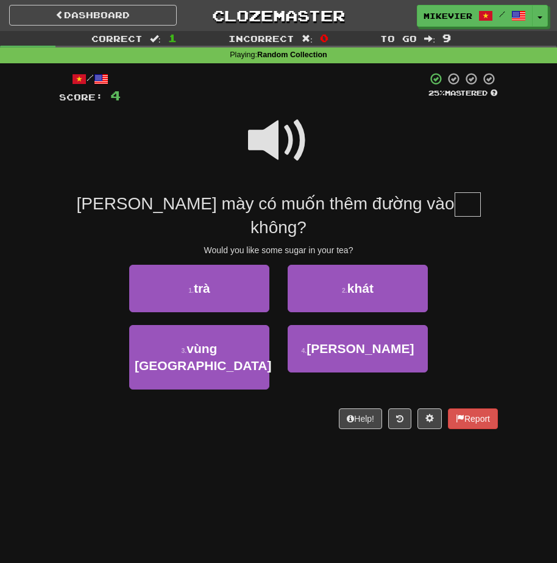
click at [264, 153] on span at bounding box center [278, 140] width 61 height 61
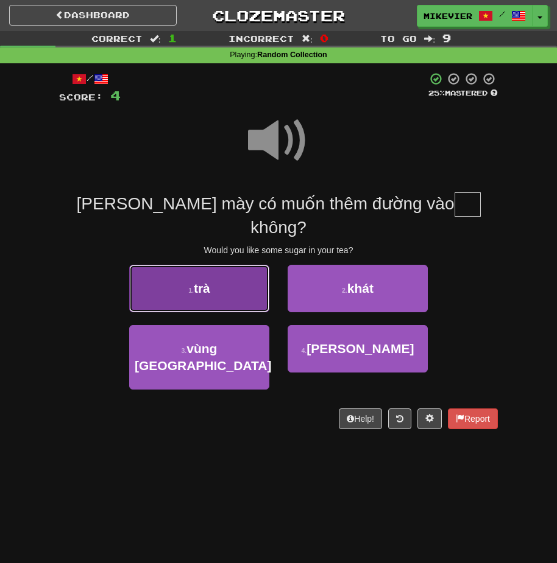
click at [241, 276] on button "1 . trà" at bounding box center [199, 289] width 140 height 48
type input "***"
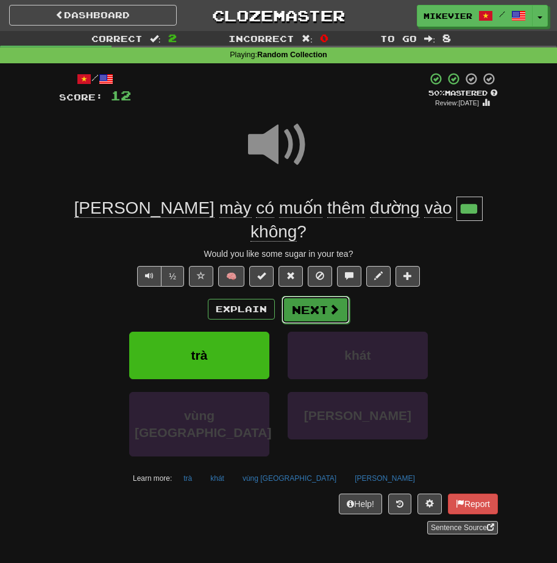
click at [306, 296] on button "Next" at bounding box center [315, 310] width 68 height 28
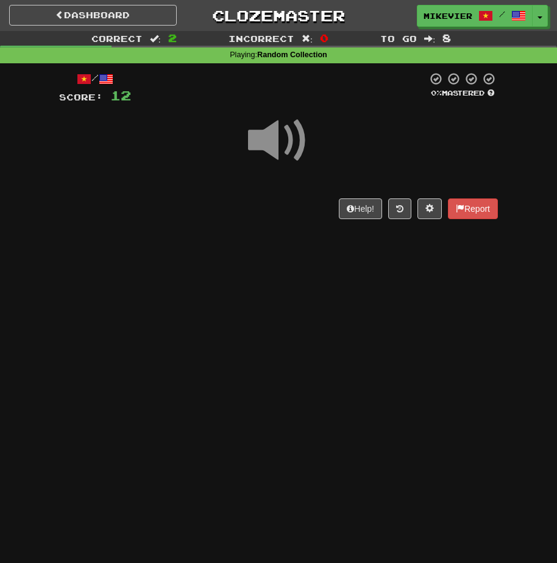
click at [245, 145] on div at bounding box center [278, 148] width 439 height 87
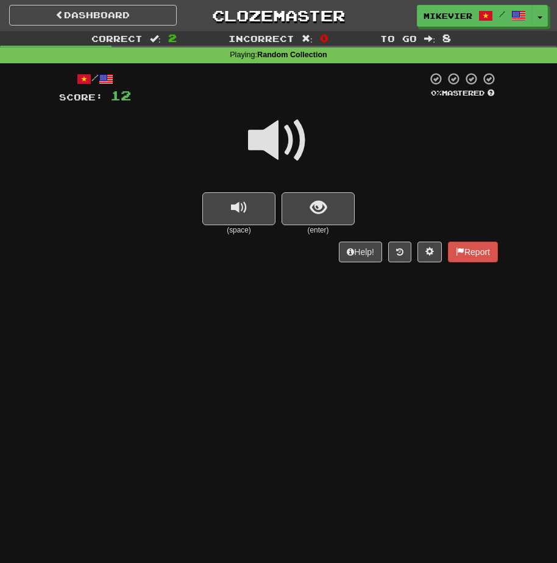
click at [240, 149] on div at bounding box center [278, 148] width 439 height 87
click at [292, 219] on button "show sentence" at bounding box center [317, 208] width 73 height 33
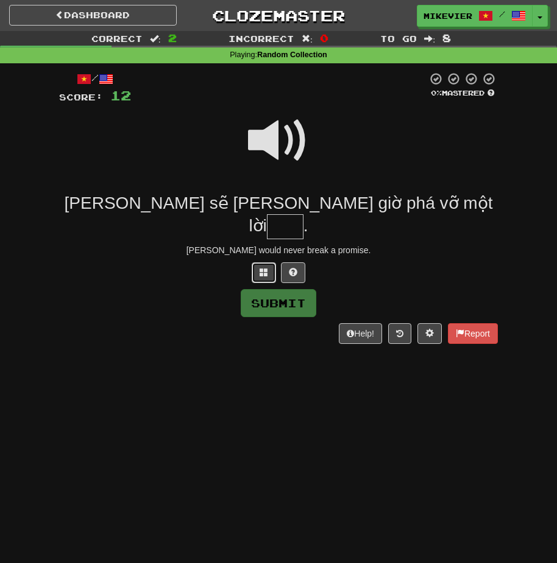
click at [253, 263] on button at bounding box center [264, 273] width 24 height 21
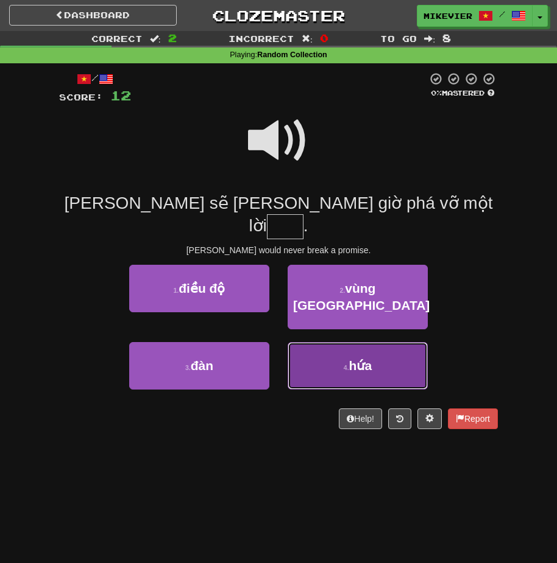
click at [337, 342] on button "4 . hứa" at bounding box center [358, 366] width 140 height 48
type input "***"
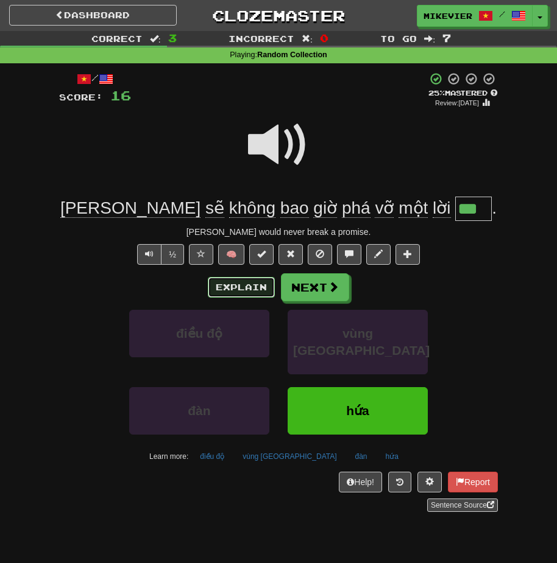
click at [245, 289] on button "Explain" at bounding box center [241, 287] width 67 height 21
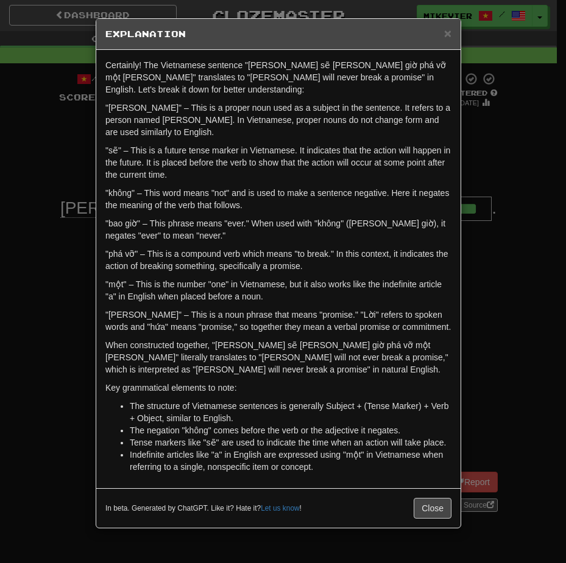
click at [43, 256] on div "× Explanation Certainly! The Vietnamese sentence "Tom sẽ không bao giờ phá vỡ m…" at bounding box center [283, 281] width 566 height 563
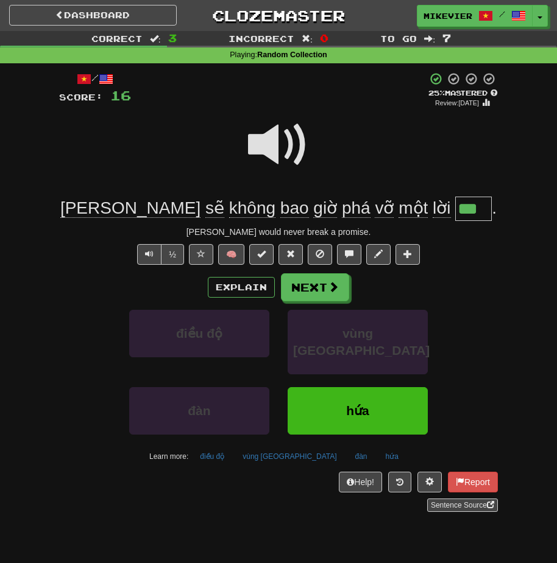
click at [256, 160] on span at bounding box center [278, 145] width 61 height 61
click at [220, 156] on div at bounding box center [278, 153] width 439 height 87
click at [220, 157] on div at bounding box center [278, 153] width 439 height 87
click at [219, 155] on div at bounding box center [278, 153] width 439 height 87
click at [264, 146] on span at bounding box center [278, 145] width 61 height 61
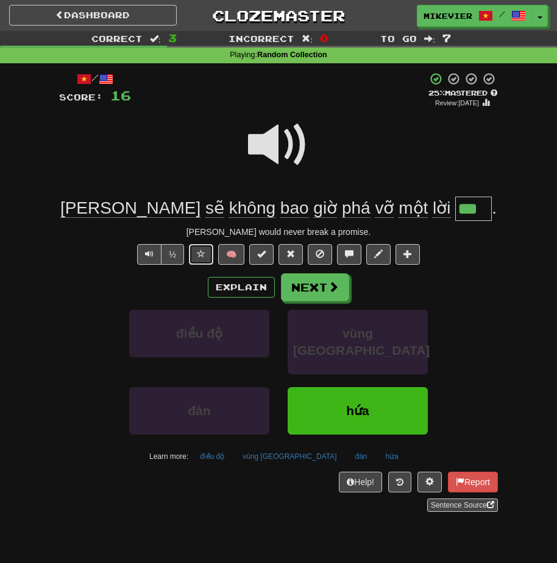
click at [192, 247] on button at bounding box center [201, 254] width 24 height 21
click at [260, 146] on span at bounding box center [278, 145] width 61 height 61
click at [303, 291] on button "Next" at bounding box center [315, 288] width 68 height 28
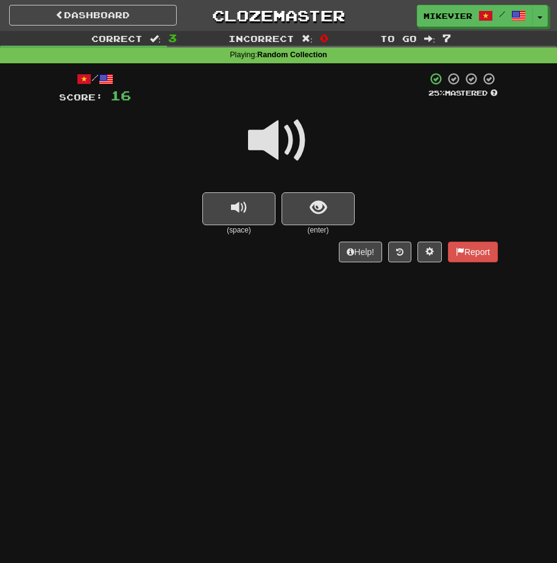
click at [271, 150] on span at bounding box center [278, 140] width 61 height 61
click at [294, 214] on button "show sentence" at bounding box center [317, 208] width 73 height 33
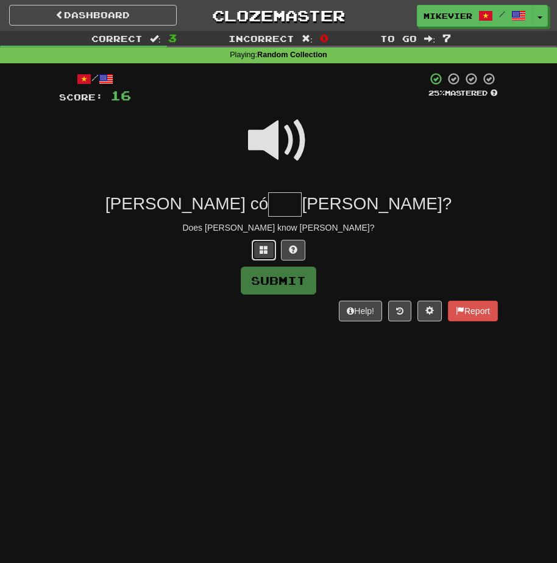
click at [263, 251] on span at bounding box center [263, 249] width 9 height 9
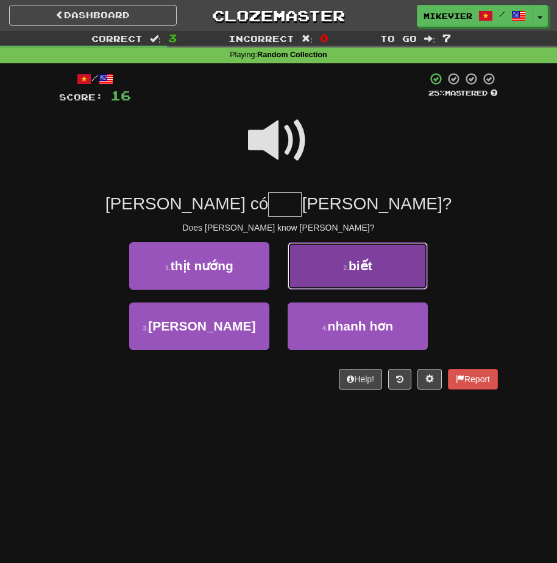
click at [341, 278] on button "2 . biết" at bounding box center [358, 266] width 140 height 48
type input "****"
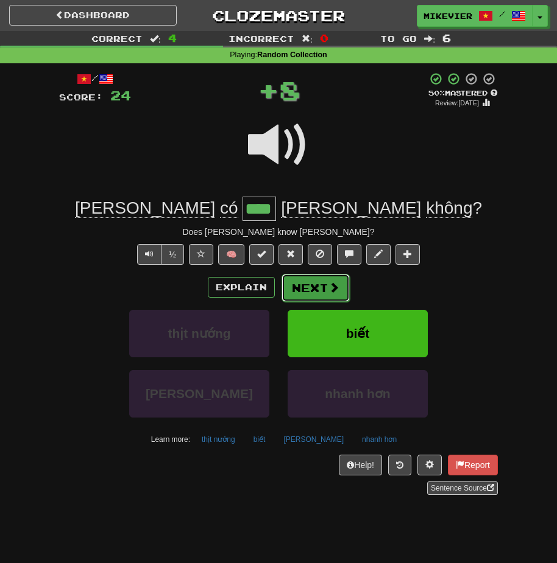
click at [333, 284] on span at bounding box center [333, 287] width 11 height 11
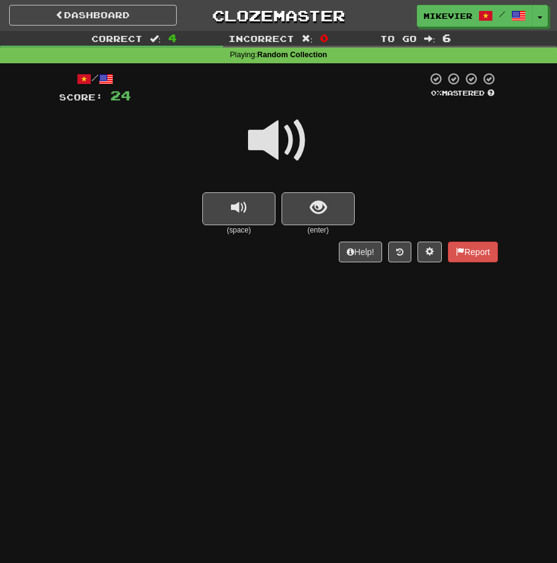
click at [294, 146] on span at bounding box center [278, 140] width 61 height 61
click at [288, 150] on span at bounding box center [278, 140] width 61 height 61
click at [303, 205] on button "show sentence" at bounding box center [317, 208] width 73 height 33
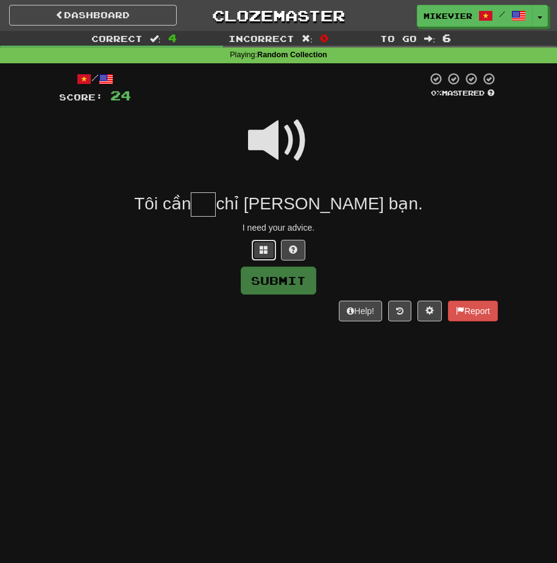
click at [265, 255] on button at bounding box center [264, 250] width 24 height 21
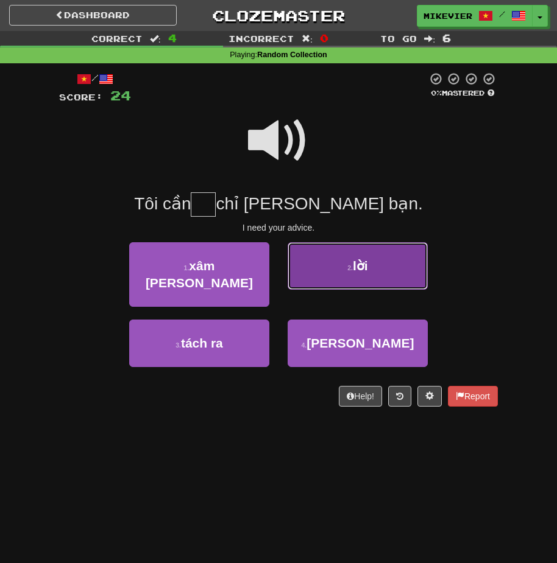
click at [308, 261] on button "2 . lời" at bounding box center [358, 266] width 140 height 48
type input "***"
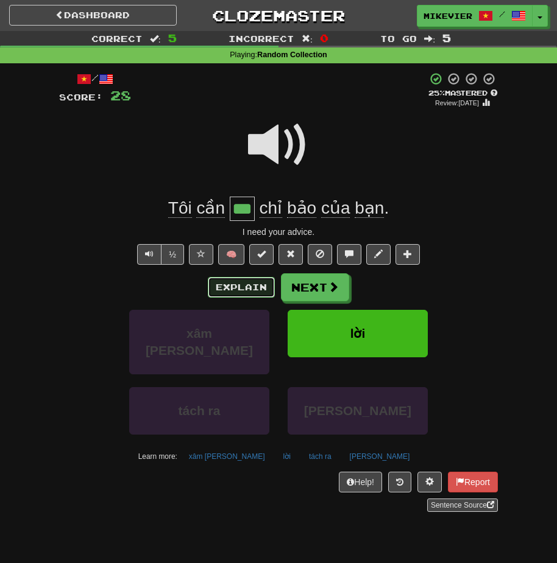
click at [250, 286] on button "Explain" at bounding box center [241, 287] width 67 height 21
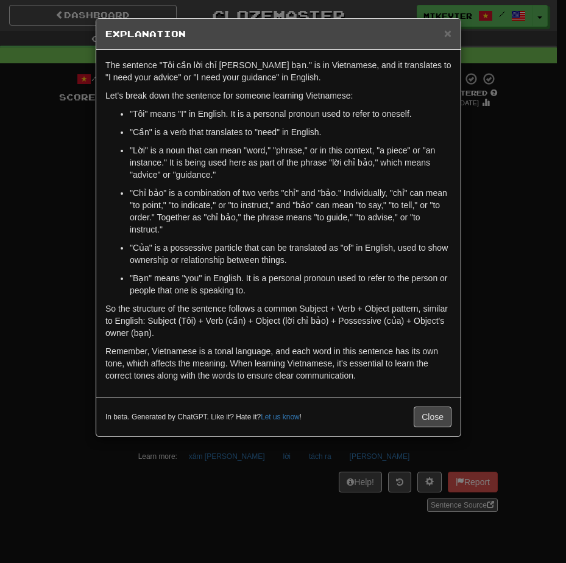
click at [64, 215] on div "× Explanation The sentence "Tôi cần lời chỉ bảo của bạn." is in Vietnamese, and…" at bounding box center [283, 281] width 566 height 563
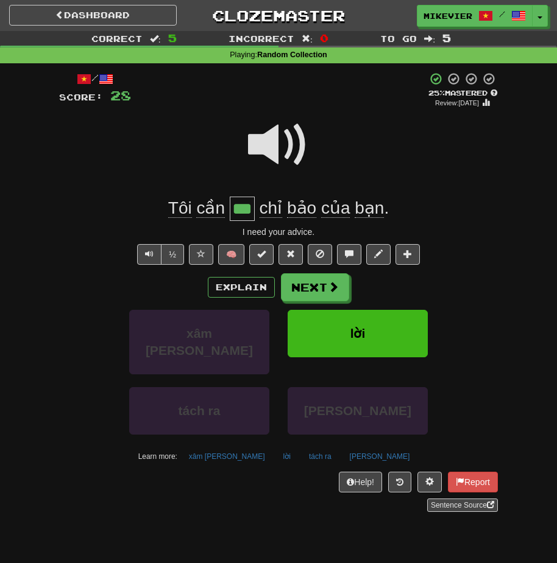
click at [284, 147] on span at bounding box center [278, 145] width 61 height 61
click at [203, 253] on span at bounding box center [201, 254] width 9 height 9
click at [291, 289] on button "Next" at bounding box center [315, 288] width 68 height 28
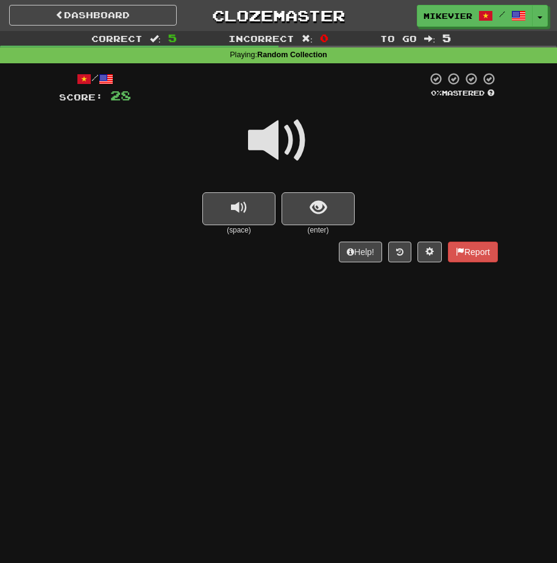
click at [290, 127] on span at bounding box center [278, 140] width 61 height 61
click at [299, 221] on button "show sentence" at bounding box center [317, 208] width 73 height 33
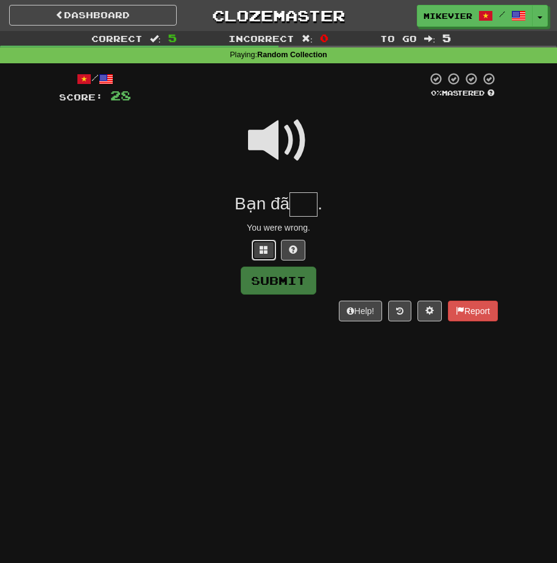
click at [273, 250] on button at bounding box center [264, 250] width 24 height 21
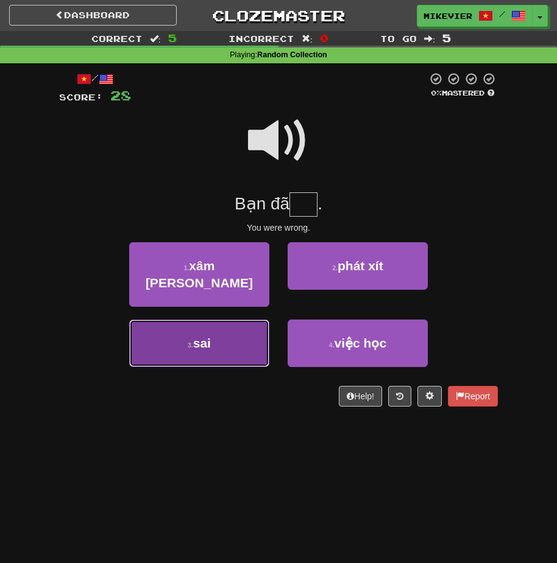
click at [242, 322] on button "3 . sai" at bounding box center [199, 344] width 140 height 48
type input "***"
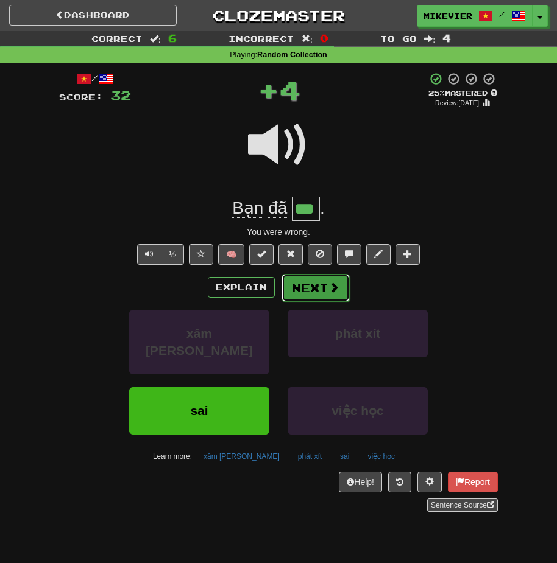
click at [313, 297] on button "Next" at bounding box center [315, 288] width 68 height 28
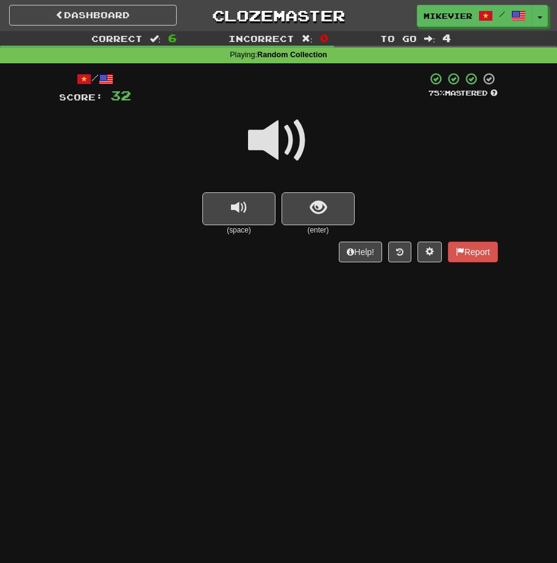
click at [291, 143] on span at bounding box center [278, 140] width 61 height 61
click at [311, 208] on span "show sentence" at bounding box center [318, 208] width 16 height 16
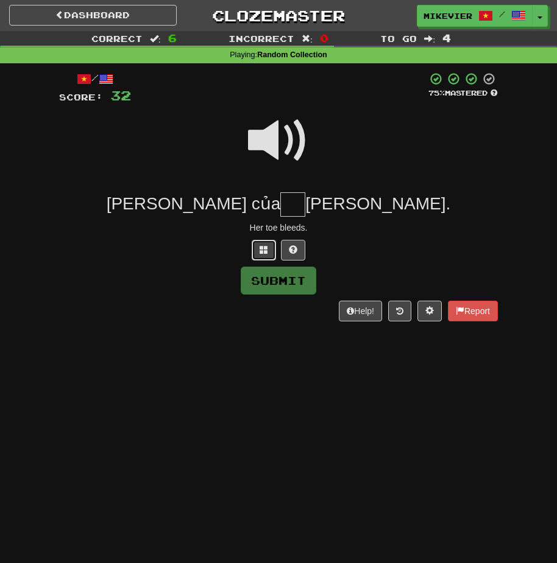
click at [268, 247] on button at bounding box center [264, 250] width 24 height 21
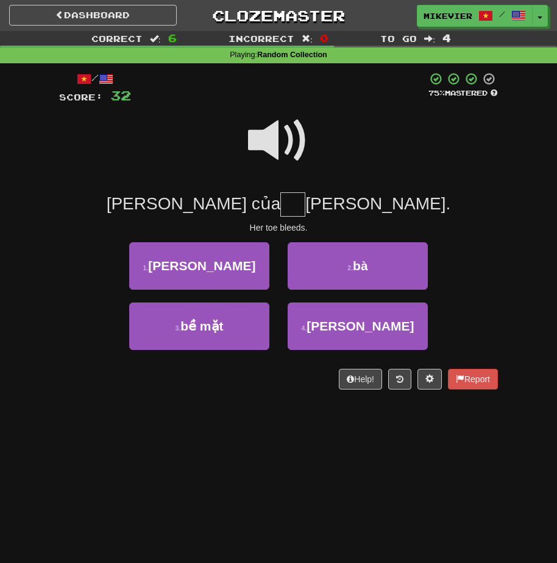
click at [271, 135] on span at bounding box center [278, 140] width 61 height 61
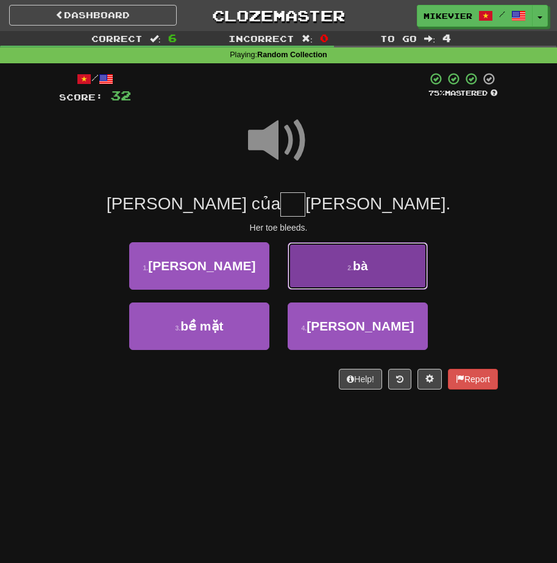
click at [329, 266] on button "2 . bà" at bounding box center [358, 266] width 140 height 48
type input "**"
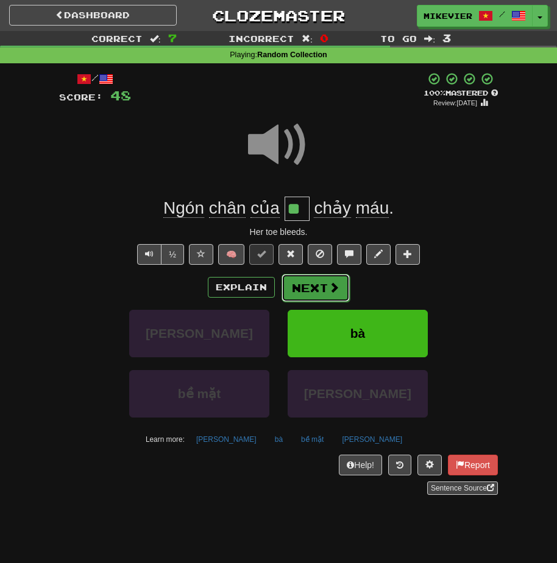
click at [329, 280] on button "Next" at bounding box center [315, 288] width 68 height 28
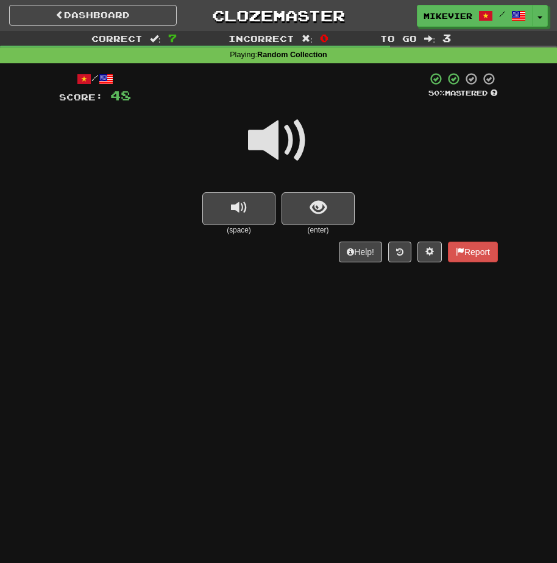
click at [292, 132] on span at bounding box center [278, 140] width 61 height 61
click at [292, 134] on span at bounding box center [278, 140] width 61 height 61
click at [310, 201] on span "show sentence" at bounding box center [318, 208] width 16 height 16
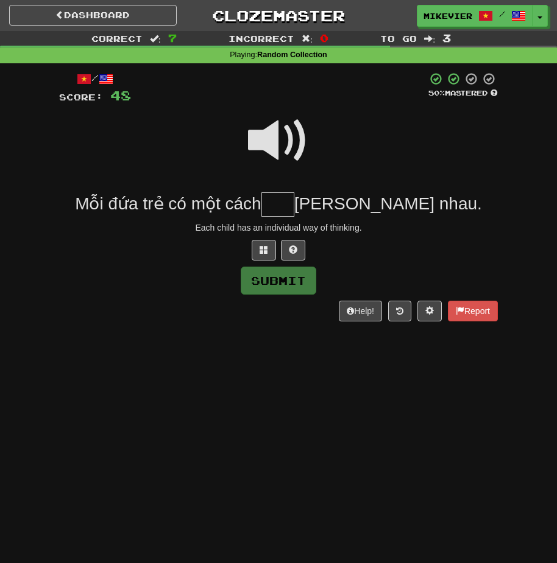
click at [294, 139] on span at bounding box center [278, 140] width 61 height 61
click at [261, 258] on button at bounding box center [264, 250] width 24 height 21
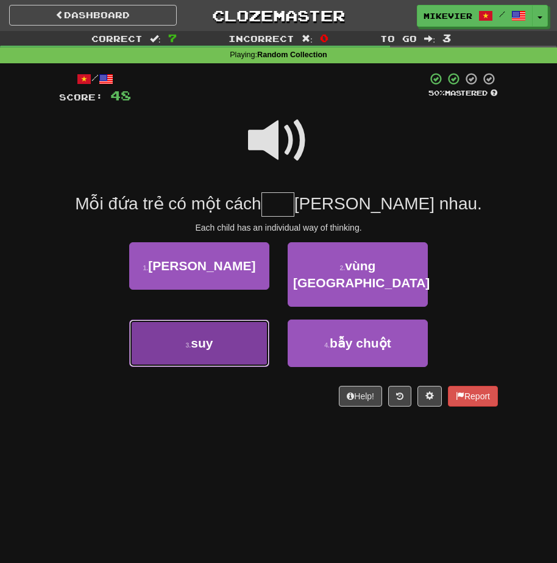
click at [241, 333] on button "3 . suy" at bounding box center [199, 344] width 140 height 48
type input "***"
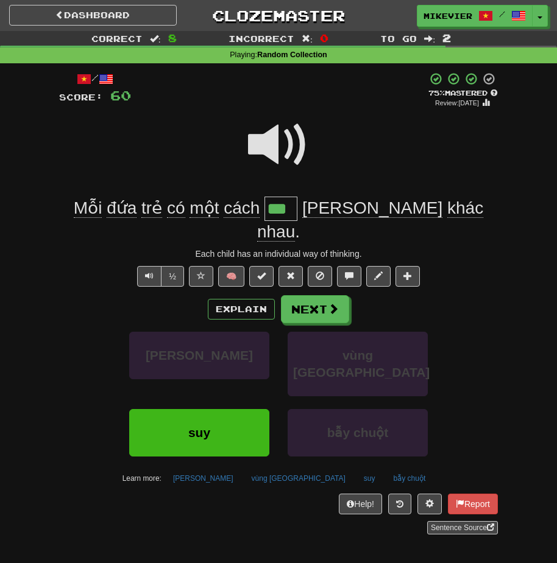
click at [276, 146] on span at bounding box center [278, 145] width 61 height 61
click at [210, 266] on button at bounding box center [201, 276] width 24 height 21
click at [322, 296] on button "Next" at bounding box center [315, 310] width 68 height 28
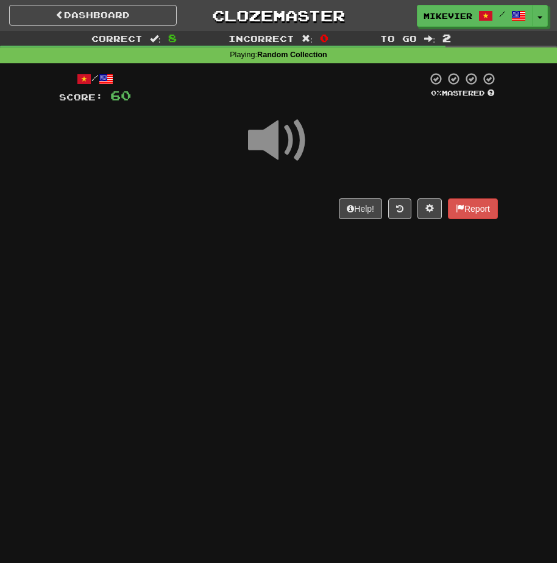
click at [305, 157] on span at bounding box center [278, 140] width 61 height 61
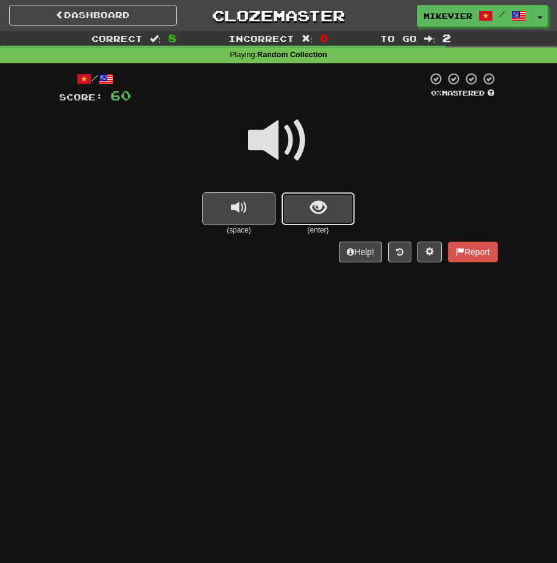
click at [307, 219] on button "show sentence" at bounding box center [317, 208] width 73 height 33
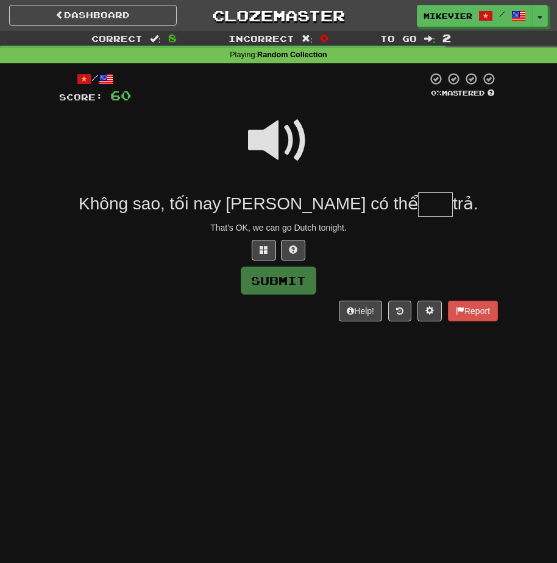
click at [287, 125] on span at bounding box center [278, 140] width 61 height 61
click at [256, 250] on button at bounding box center [264, 250] width 24 height 21
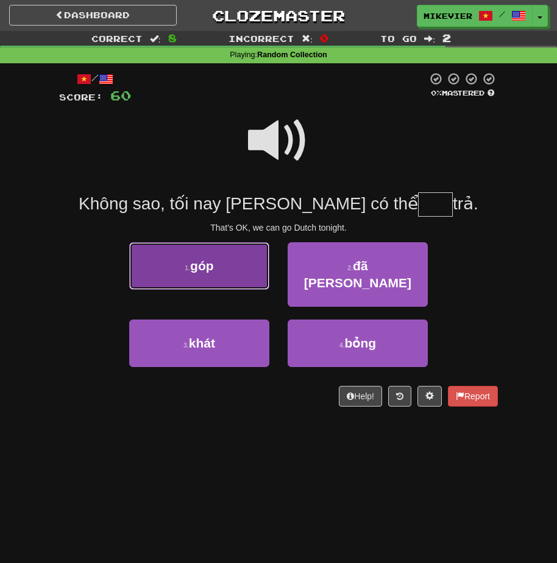
click at [243, 272] on button "1 . góp" at bounding box center [199, 266] width 140 height 48
type input "***"
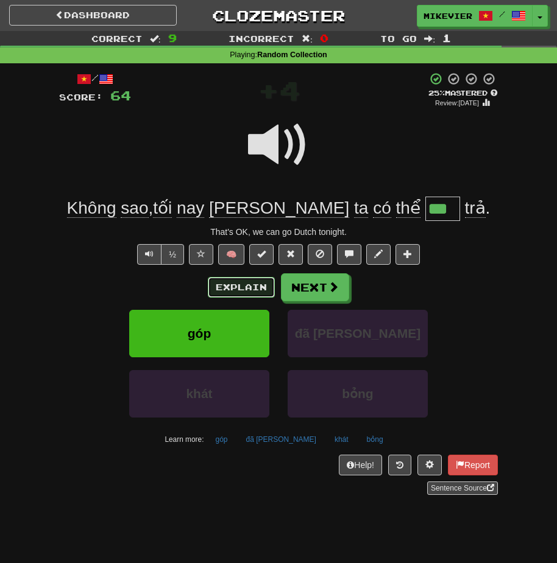
click at [243, 286] on button "Explain" at bounding box center [241, 287] width 67 height 21
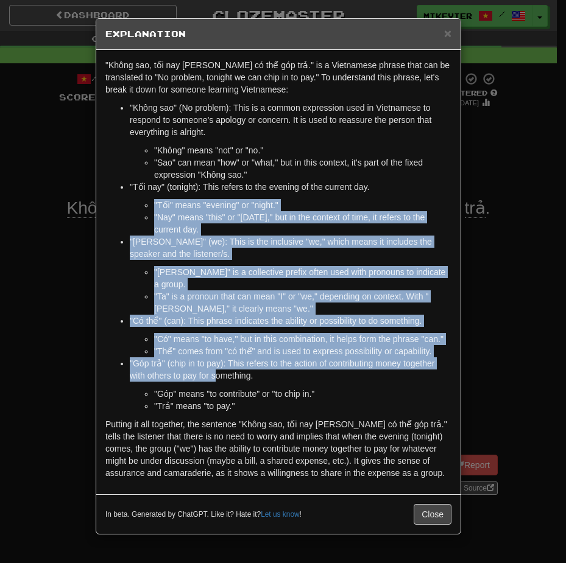
drag, startPoint x: 36, startPoint y: 211, endPoint x: 213, endPoint y: 353, distance: 226.6
click at [206, 356] on div "× Explanation "Không sao, tối nay chúng ta có thể góp trả." is a Vietnamese phr…" at bounding box center [283, 281] width 566 height 563
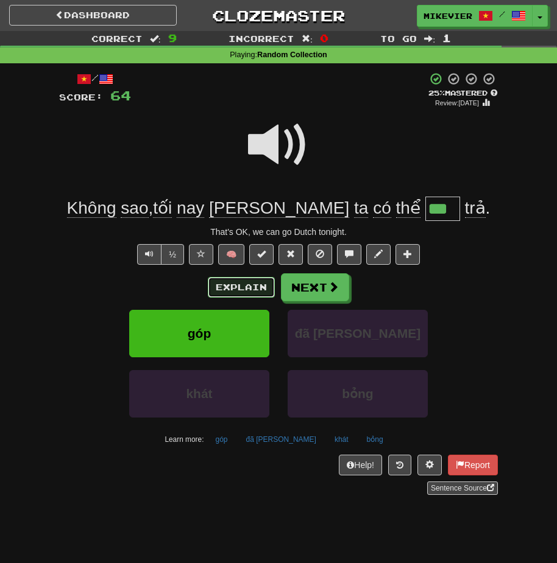
click at [221, 288] on button "Explain" at bounding box center [241, 287] width 67 height 21
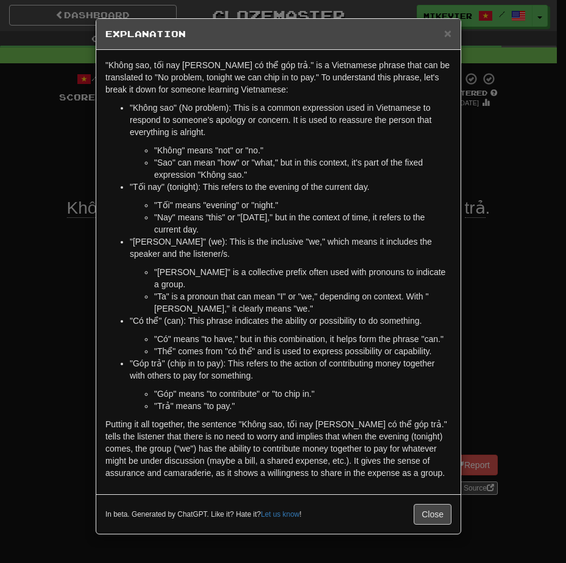
click at [80, 272] on div "× Explanation "Không sao, tối nay chúng ta có thể góp trả." is a Vietnamese phr…" at bounding box center [283, 281] width 566 height 563
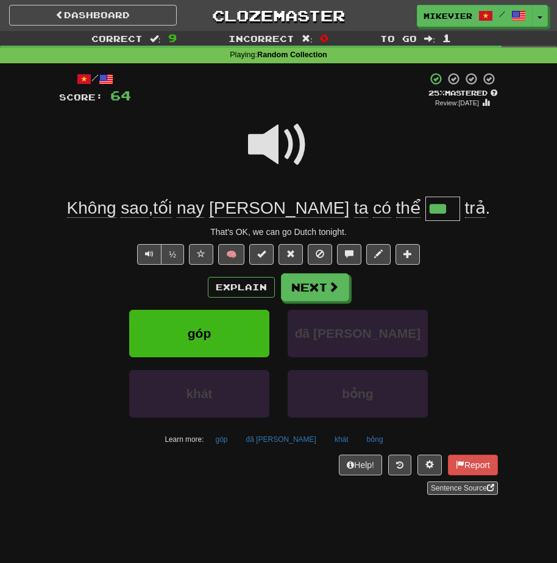
click at [262, 148] on span at bounding box center [278, 145] width 61 height 61
click at [275, 141] on span at bounding box center [278, 145] width 61 height 61
click at [200, 252] on span at bounding box center [201, 254] width 9 height 9
click at [269, 153] on span at bounding box center [278, 145] width 61 height 61
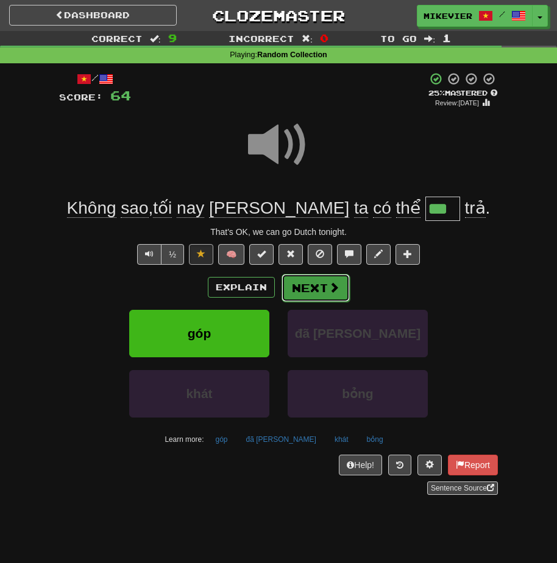
click at [330, 284] on span at bounding box center [333, 287] width 11 height 11
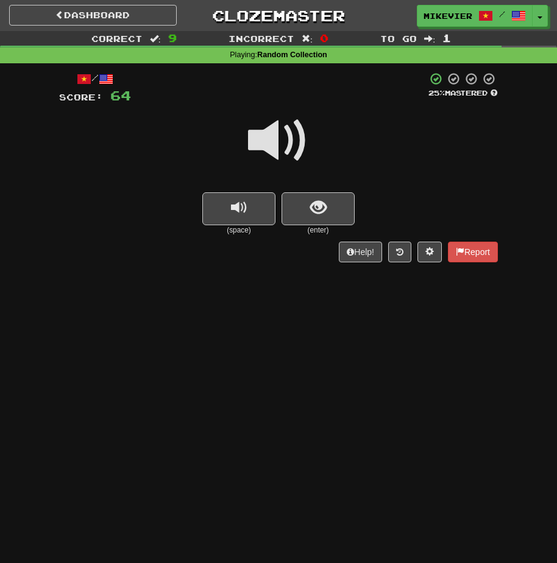
click at [275, 152] on span at bounding box center [278, 140] width 61 height 61
click at [286, 209] on button "show sentence" at bounding box center [317, 208] width 73 height 33
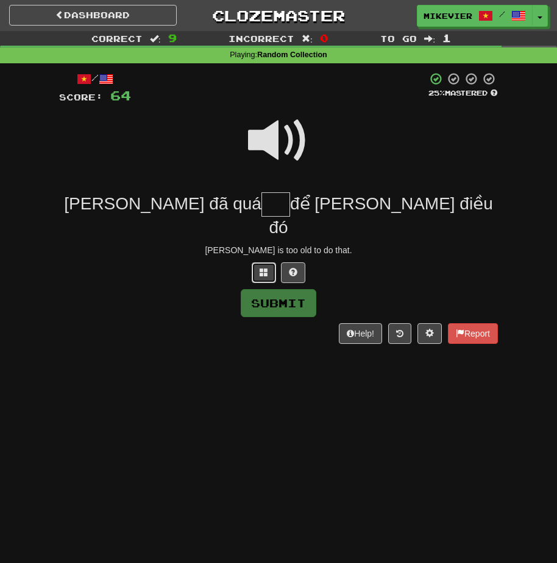
click at [266, 263] on button at bounding box center [264, 273] width 24 height 21
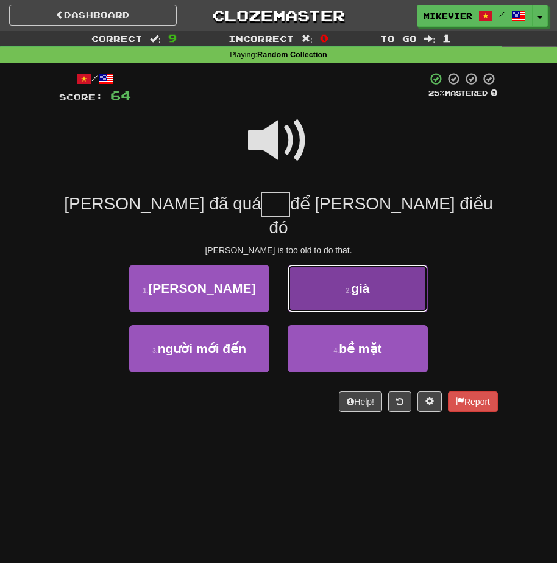
click at [344, 278] on button "2 . già" at bounding box center [358, 289] width 140 height 48
type input "***"
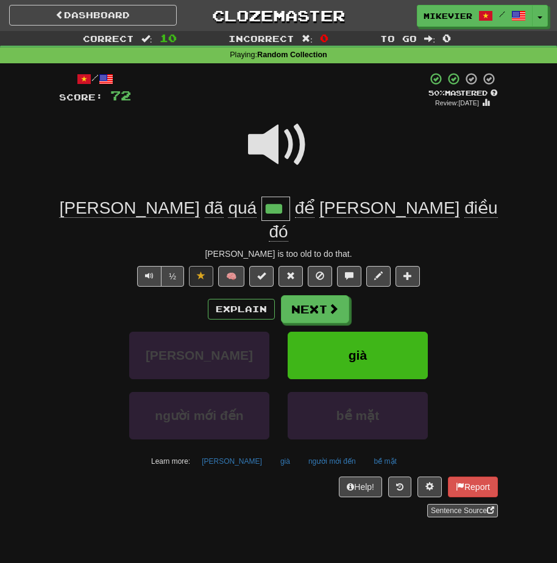
click at [255, 146] on span at bounding box center [278, 145] width 61 height 61
click at [302, 296] on button "Next" at bounding box center [315, 310] width 68 height 28
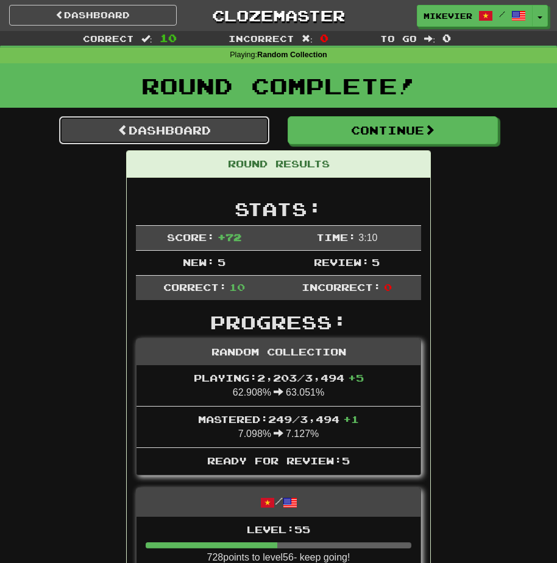
click at [155, 136] on link "Dashboard" at bounding box center [164, 130] width 210 height 28
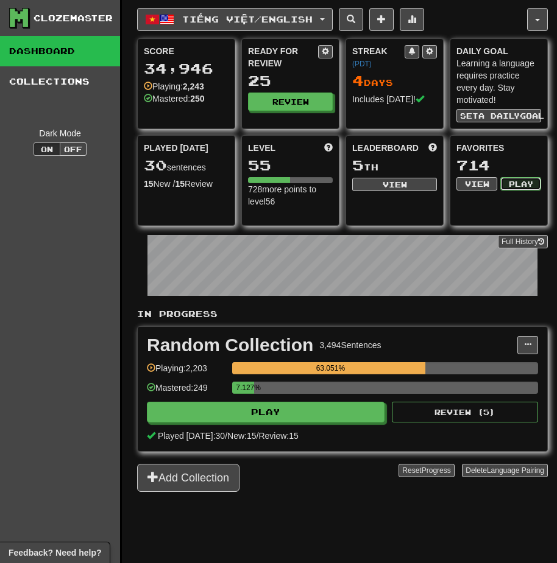
click at [524, 180] on button "Play" at bounding box center [520, 183] width 41 height 13
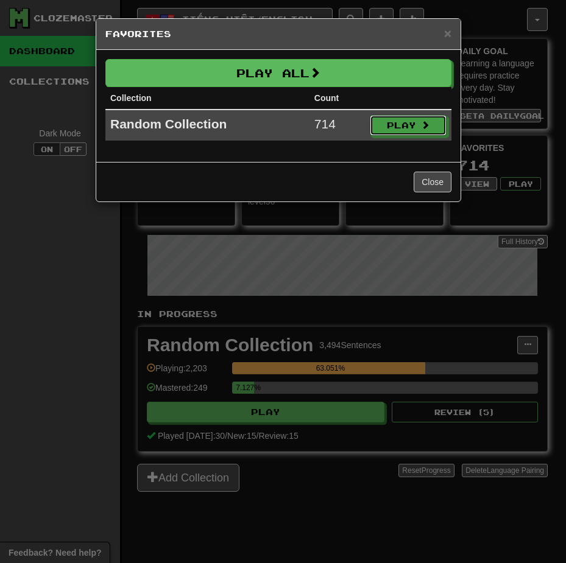
drag, startPoint x: 412, startPoint y: 130, endPoint x: 417, endPoint y: 139, distance: 9.8
click at [416, 143] on div "Play All Collection Count Random Collection 714 Play" at bounding box center [278, 106] width 364 height 112
click at [420, 132] on button "Play" at bounding box center [408, 126] width 77 height 21
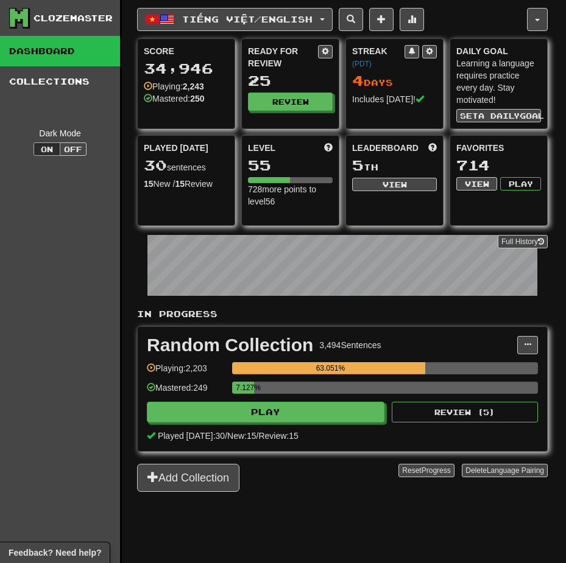
select select "**"
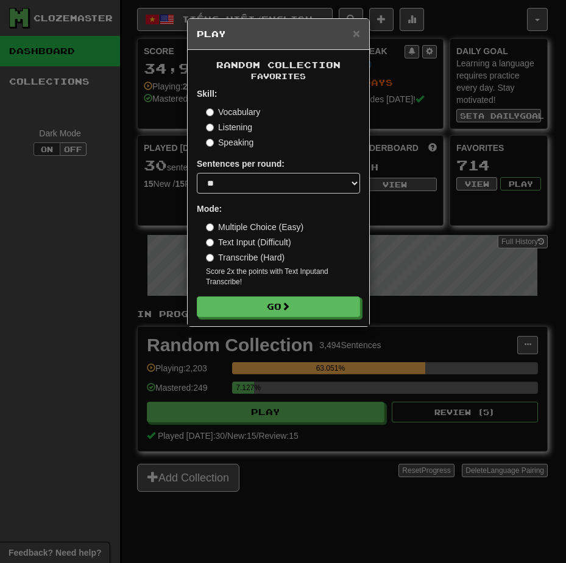
click at [335, 318] on div "Random Collection Favorites Skill: Vocabulary Listening Speaking Sentences per …" at bounding box center [279, 188] width 182 height 277
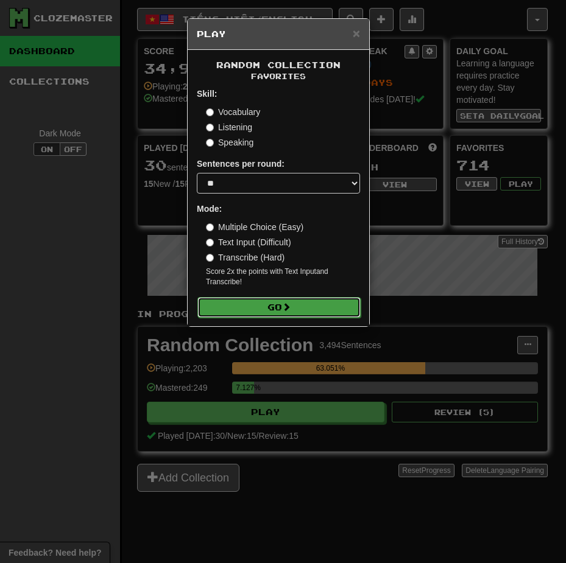
click at [335, 314] on button "Go" at bounding box center [278, 307] width 163 height 21
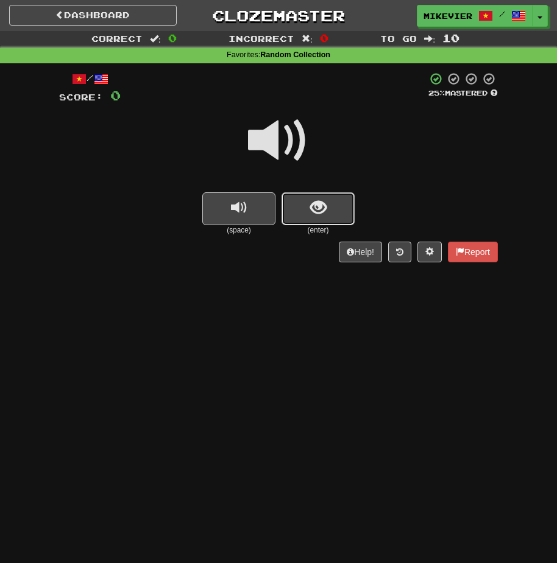
click at [319, 219] on button "show sentence" at bounding box center [317, 208] width 73 height 33
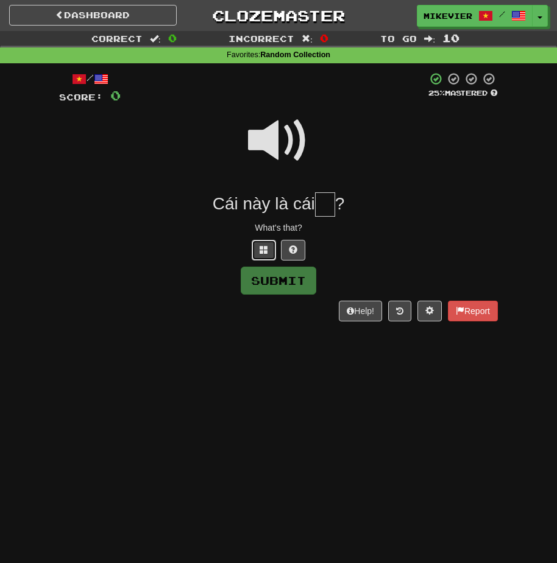
click at [255, 253] on button at bounding box center [264, 250] width 24 height 21
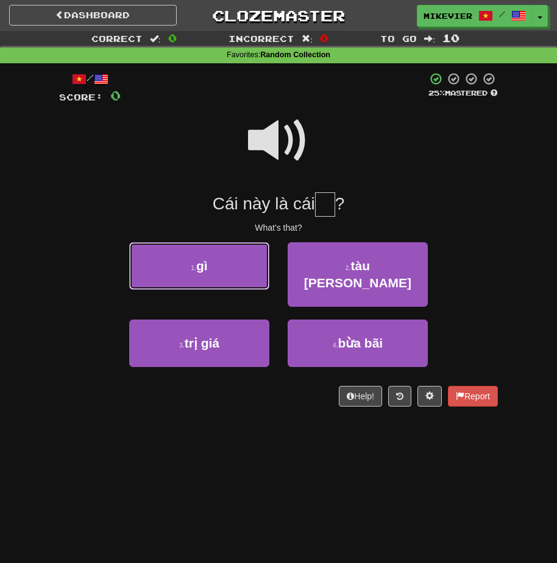
click at [255, 253] on button "1 . gì" at bounding box center [199, 266] width 140 height 48
type input "**"
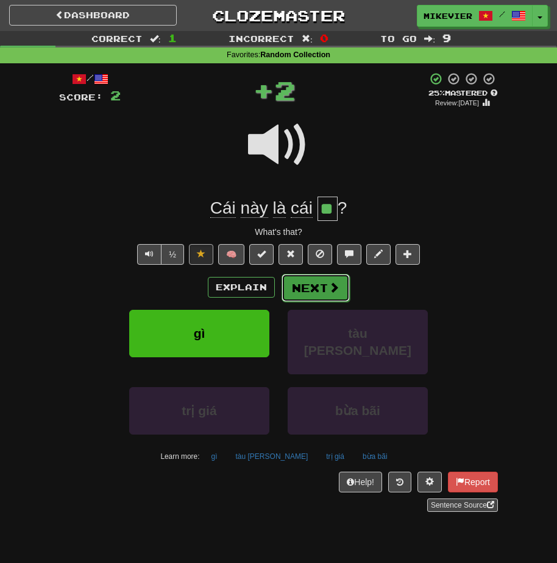
click at [309, 285] on button "Next" at bounding box center [315, 288] width 68 height 28
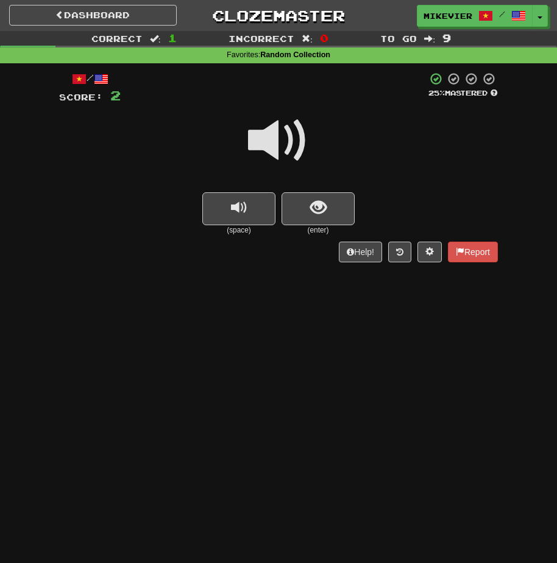
click at [272, 141] on span at bounding box center [278, 140] width 61 height 61
click at [294, 214] on button "show sentence" at bounding box center [317, 208] width 73 height 33
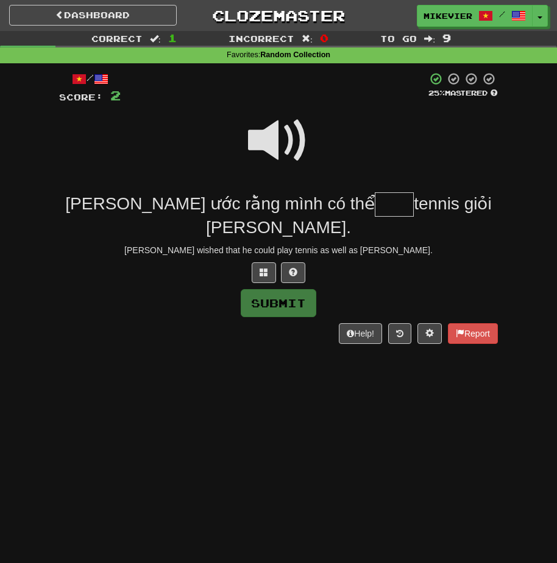
click at [278, 146] on span at bounding box center [278, 140] width 61 height 61
click at [266, 268] on span at bounding box center [263, 272] width 9 height 9
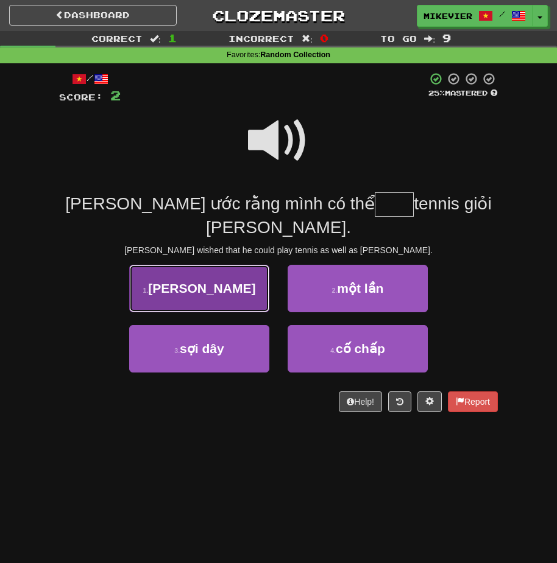
click at [264, 265] on button "1 . [PERSON_NAME]" at bounding box center [199, 289] width 140 height 48
type input "****"
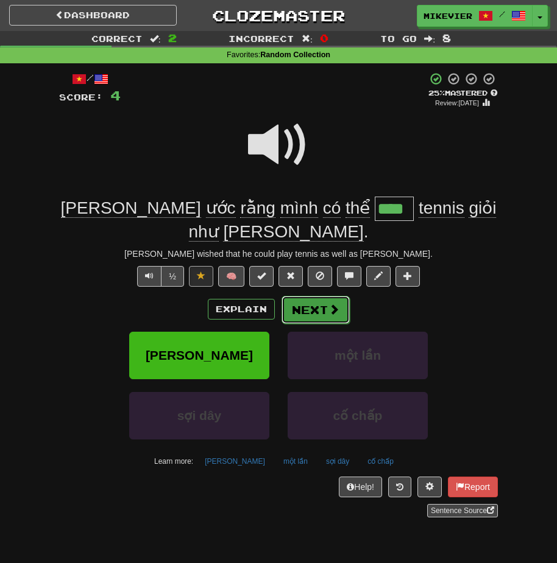
click at [312, 296] on button "Next" at bounding box center [315, 310] width 68 height 28
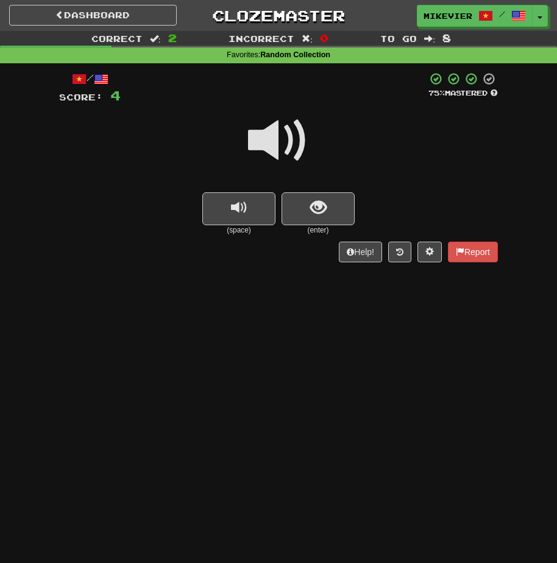
click at [289, 157] on span at bounding box center [278, 140] width 61 height 61
click at [295, 196] on button "show sentence" at bounding box center [317, 208] width 73 height 33
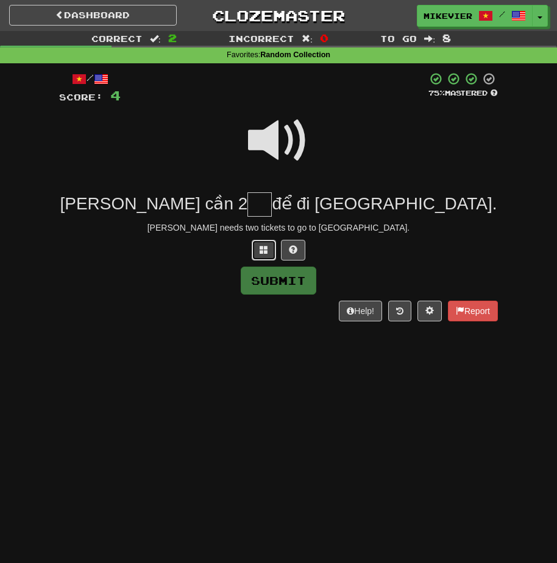
click at [264, 244] on button at bounding box center [264, 250] width 24 height 21
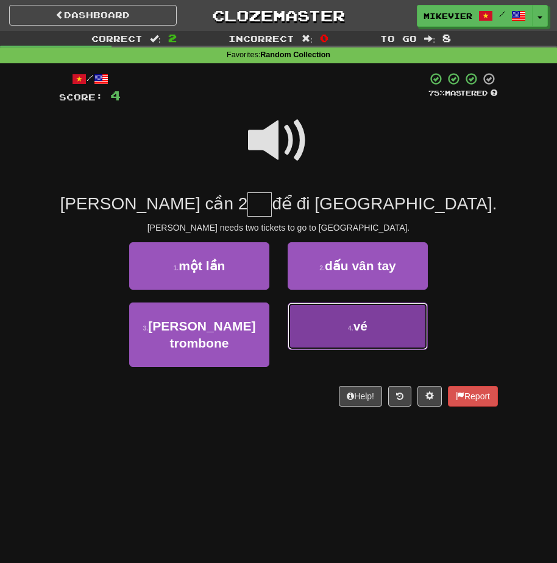
click at [306, 314] on button "4 . vé" at bounding box center [358, 327] width 140 height 48
type input "**"
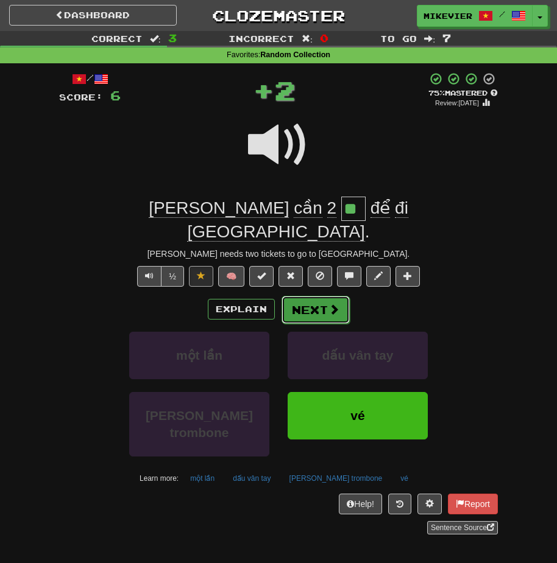
click at [306, 296] on button "Next" at bounding box center [315, 310] width 68 height 28
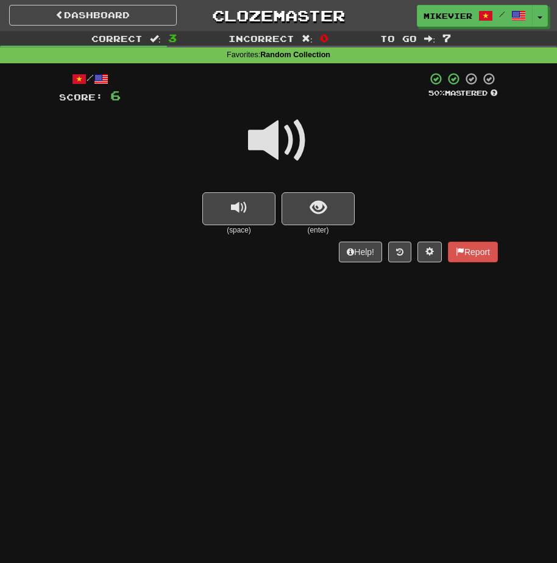
click at [264, 162] on span at bounding box center [278, 140] width 61 height 61
click at [263, 164] on span at bounding box center [278, 140] width 61 height 61
click at [300, 217] on button "show sentence" at bounding box center [317, 208] width 73 height 33
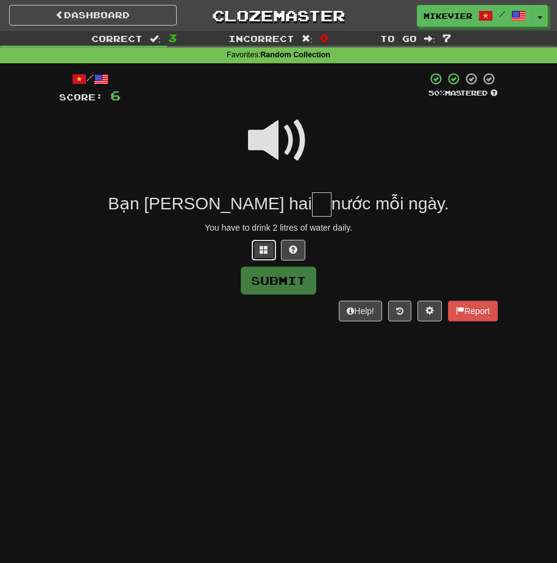
click at [269, 258] on button at bounding box center [264, 250] width 24 height 21
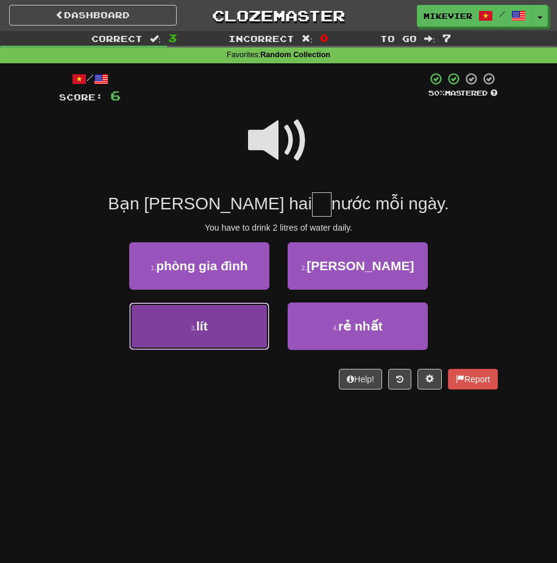
click at [235, 319] on button "3 . lít" at bounding box center [199, 327] width 140 height 48
type input "***"
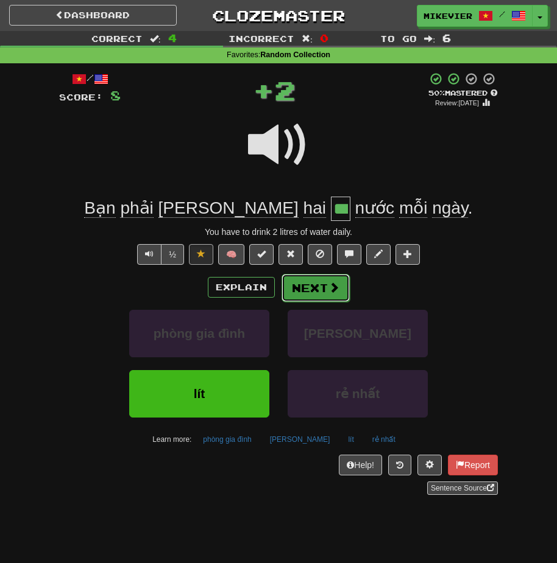
click at [301, 283] on button "Next" at bounding box center [315, 288] width 68 height 28
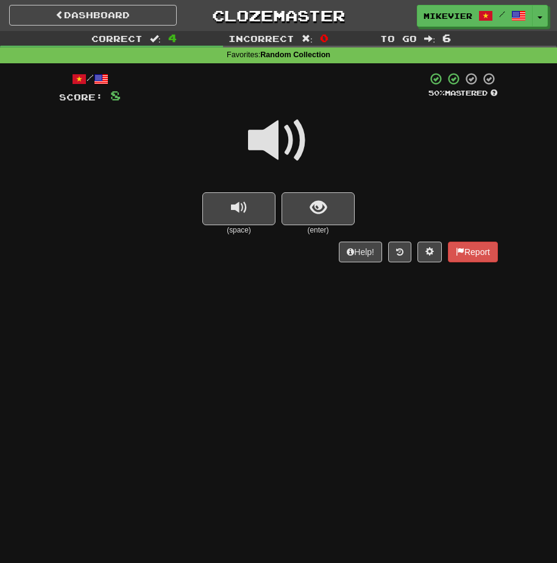
click at [251, 151] on span at bounding box center [278, 140] width 61 height 61
click at [315, 213] on span "show sentence" at bounding box center [318, 208] width 16 height 16
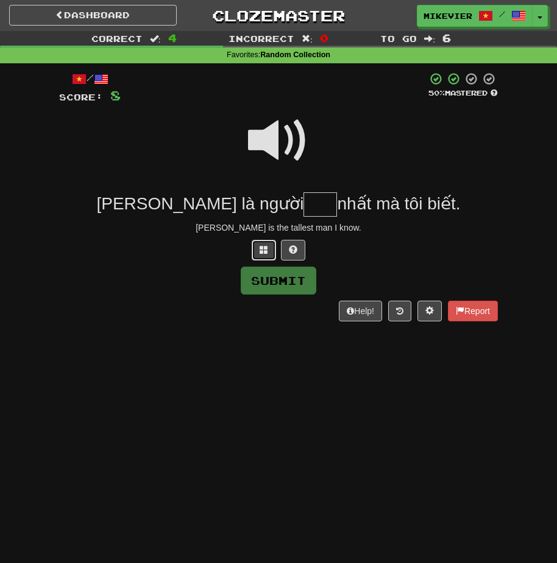
click at [259, 253] on span at bounding box center [263, 249] width 9 height 9
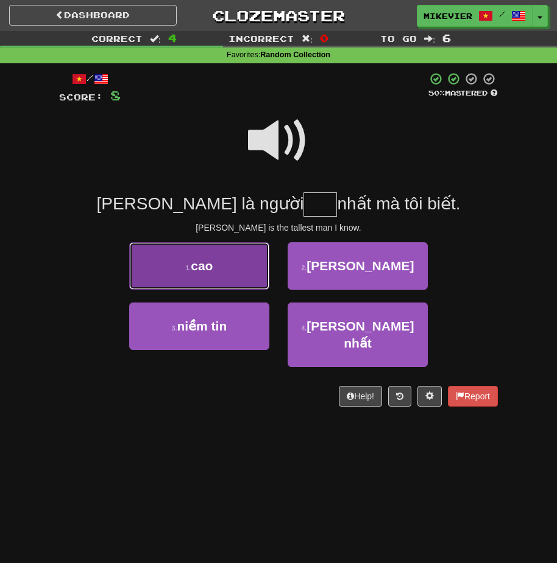
click at [252, 273] on button "1 . cao" at bounding box center [199, 266] width 140 height 48
type input "***"
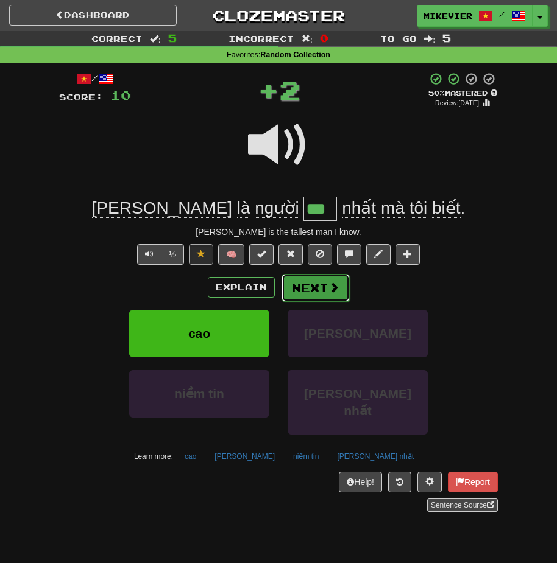
click at [303, 285] on button "Next" at bounding box center [315, 288] width 68 height 28
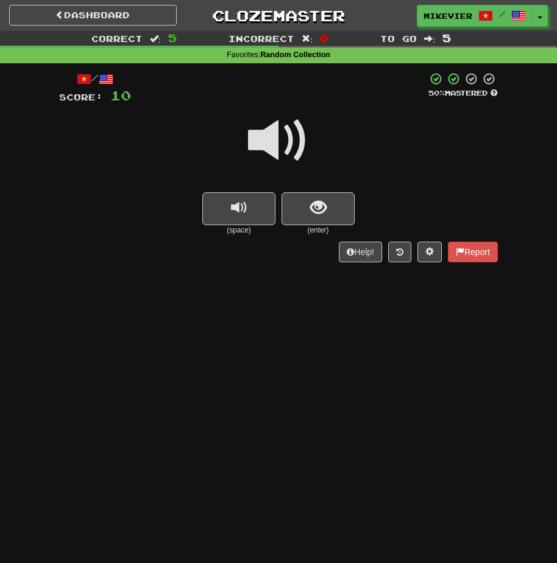
click at [295, 152] on span at bounding box center [278, 140] width 61 height 61
click at [290, 162] on span at bounding box center [278, 140] width 61 height 61
click at [291, 205] on button "show sentence" at bounding box center [317, 208] width 73 height 33
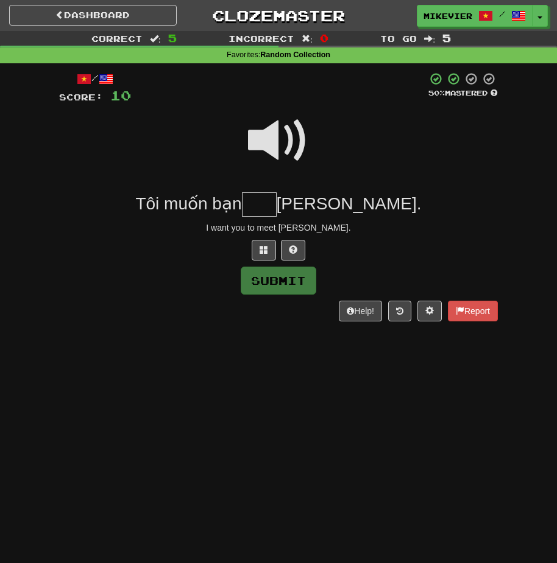
click at [276, 145] on span at bounding box center [278, 140] width 61 height 61
click at [269, 252] on button at bounding box center [264, 250] width 24 height 21
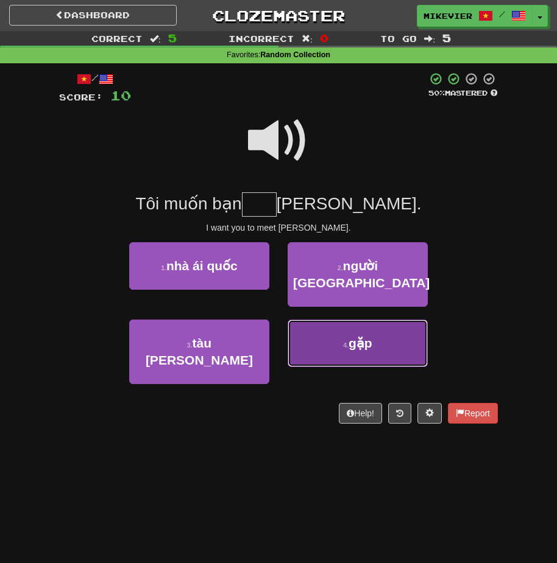
click at [323, 330] on button "4 . gặp" at bounding box center [358, 344] width 140 height 48
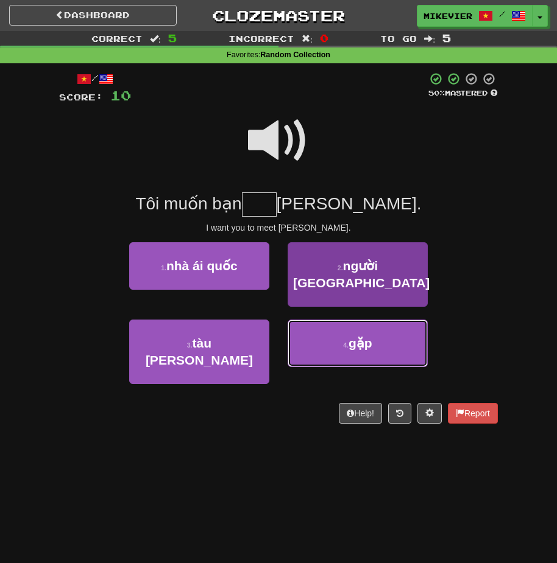
type input "***"
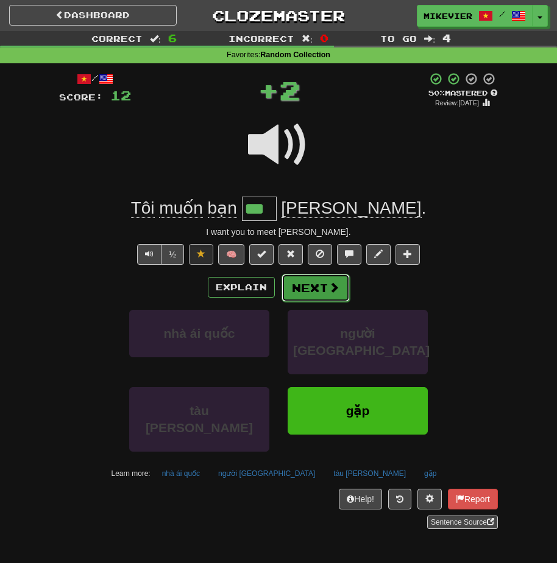
click at [305, 287] on button "Next" at bounding box center [315, 288] width 68 height 28
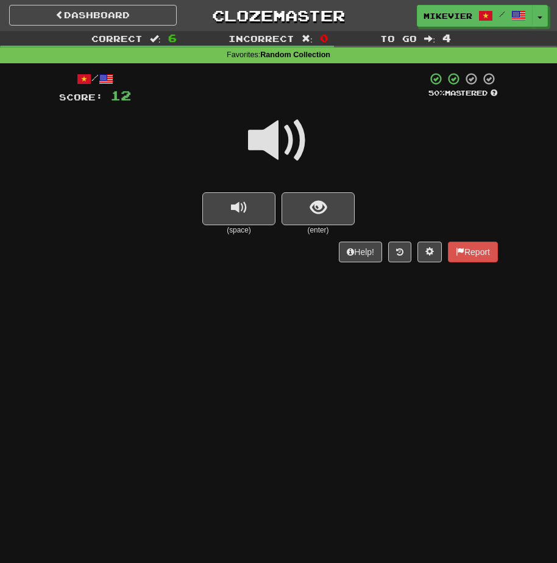
click at [273, 135] on span at bounding box center [278, 140] width 61 height 61
click at [281, 145] on span at bounding box center [278, 140] width 61 height 61
click at [316, 209] on span "show sentence" at bounding box center [318, 208] width 16 height 16
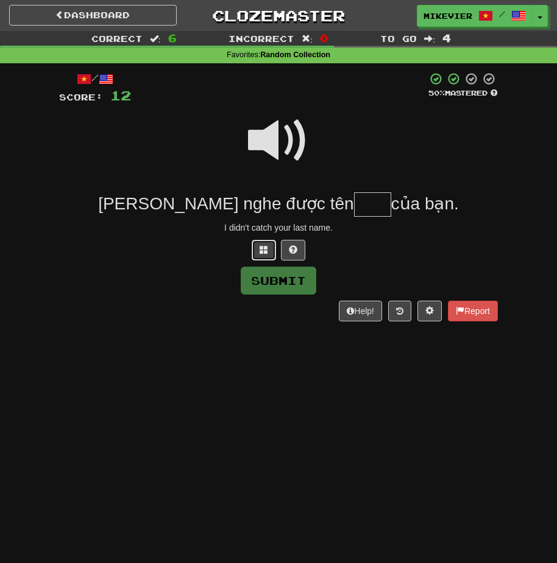
click at [267, 248] on span at bounding box center [263, 249] width 9 height 9
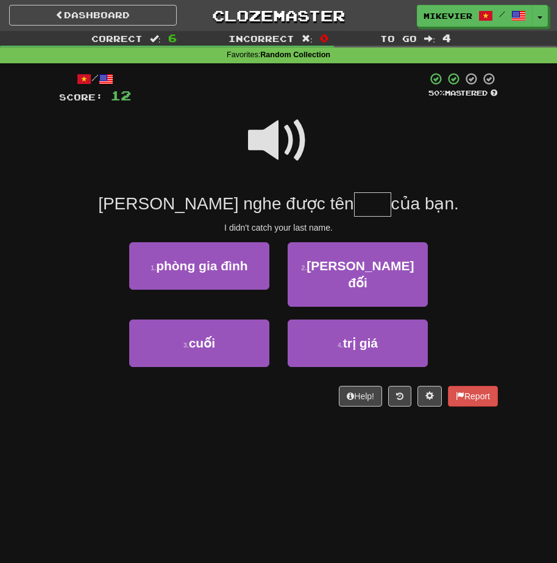
click at [267, 151] on span at bounding box center [278, 140] width 61 height 61
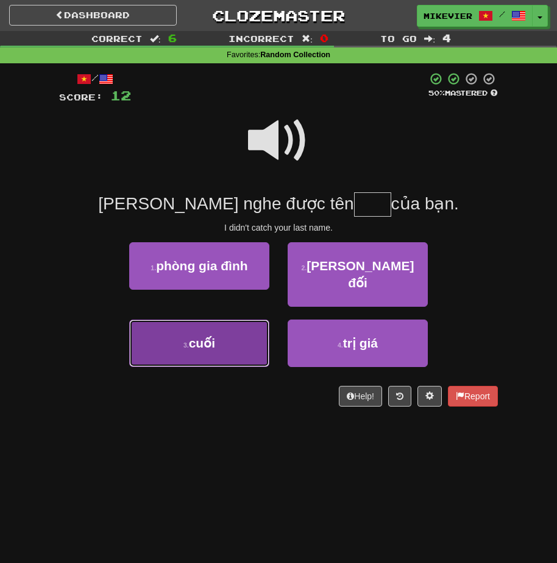
click at [242, 320] on button "3 . cuối" at bounding box center [199, 344] width 140 height 48
type input "****"
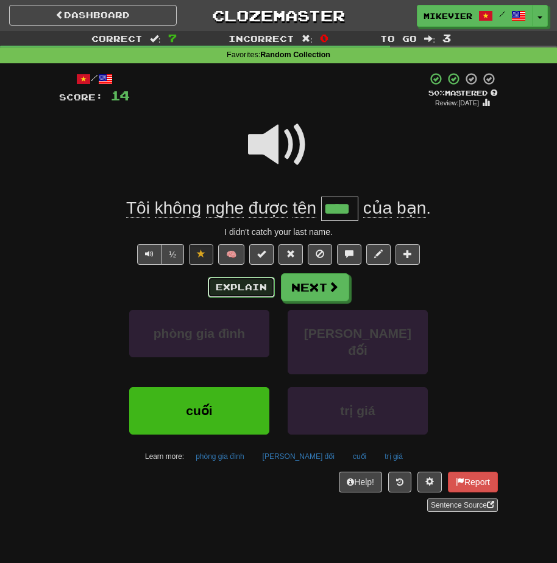
click at [239, 287] on button "Explain" at bounding box center [241, 287] width 67 height 21
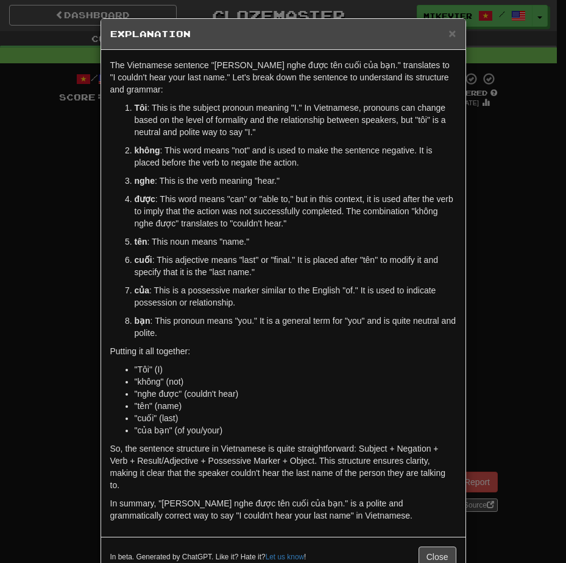
click at [69, 312] on div "× Explanation The Vietnamese sentence "[PERSON_NAME] nghe được tên cuối của bạn…" at bounding box center [283, 281] width 566 height 563
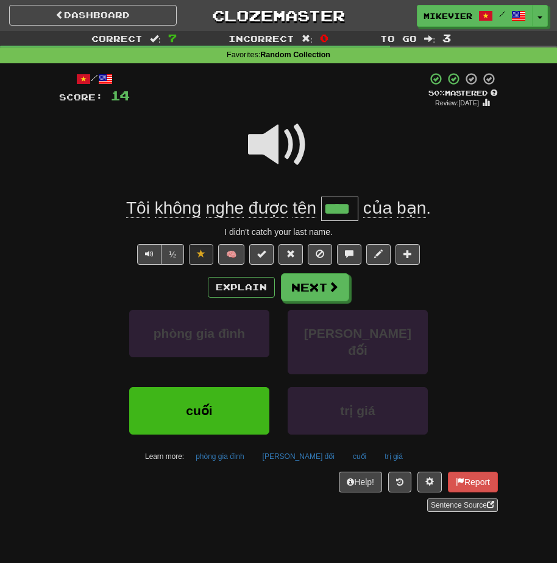
click at [266, 146] on span at bounding box center [278, 145] width 61 height 61
click at [257, 146] on span at bounding box center [278, 145] width 61 height 61
click at [247, 152] on div at bounding box center [278, 153] width 439 height 87
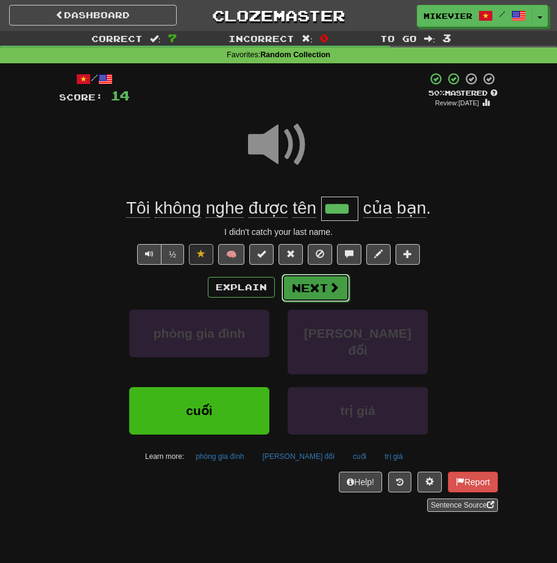
click at [285, 288] on button "Next" at bounding box center [315, 288] width 68 height 28
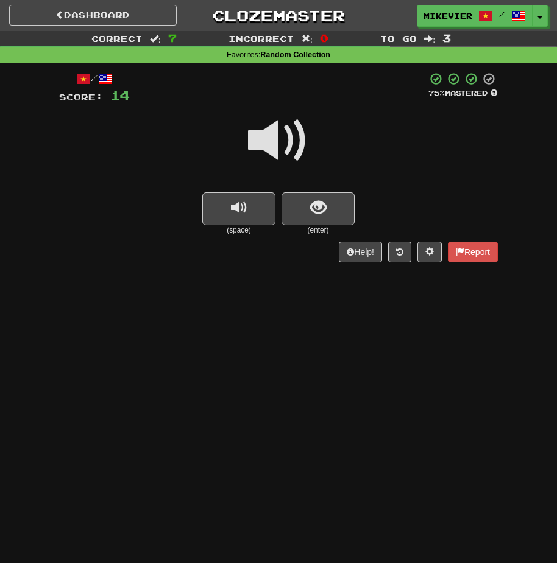
click at [247, 134] on div at bounding box center [278, 148] width 439 height 87
click at [235, 130] on div at bounding box center [278, 148] width 439 height 87
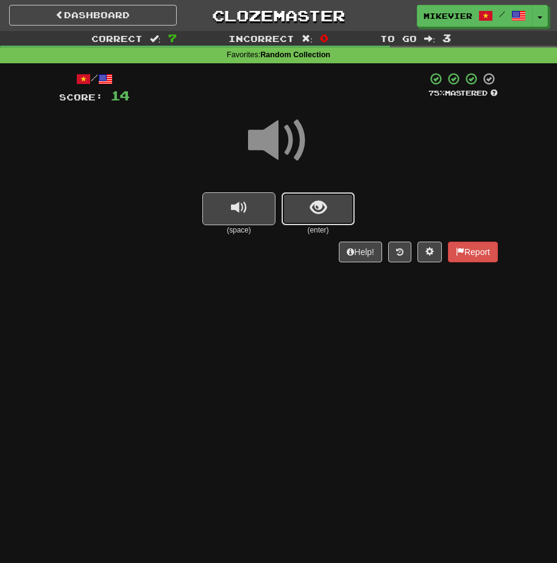
click at [296, 193] on button "show sentence" at bounding box center [317, 208] width 73 height 33
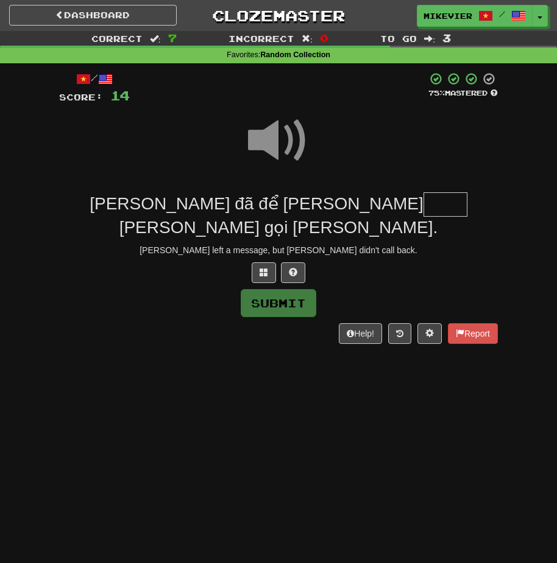
click at [281, 144] on span at bounding box center [278, 140] width 61 height 61
click at [271, 263] on button at bounding box center [264, 273] width 24 height 21
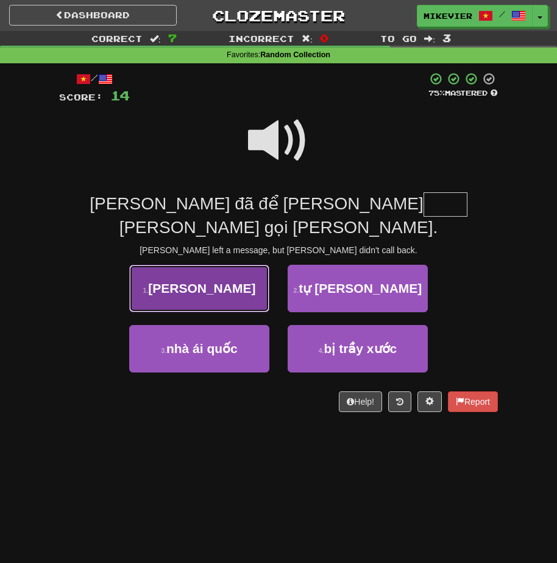
click at [227, 265] on button "1 . [PERSON_NAME]" at bounding box center [199, 289] width 140 height 48
type input "****"
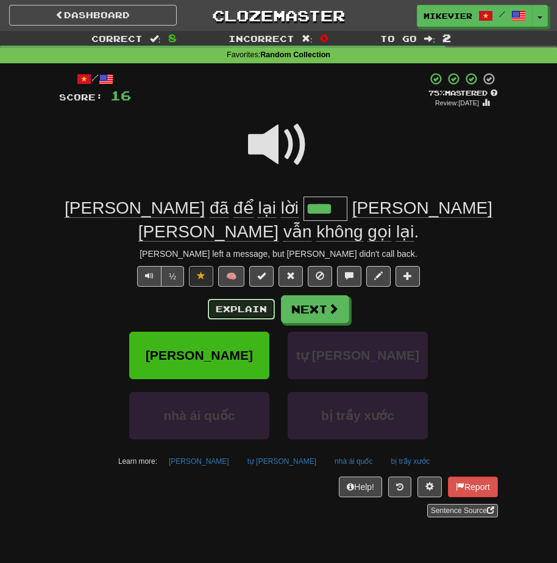
click at [242, 299] on button "Explain" at bounding box center [241, 309] width 67 height 21
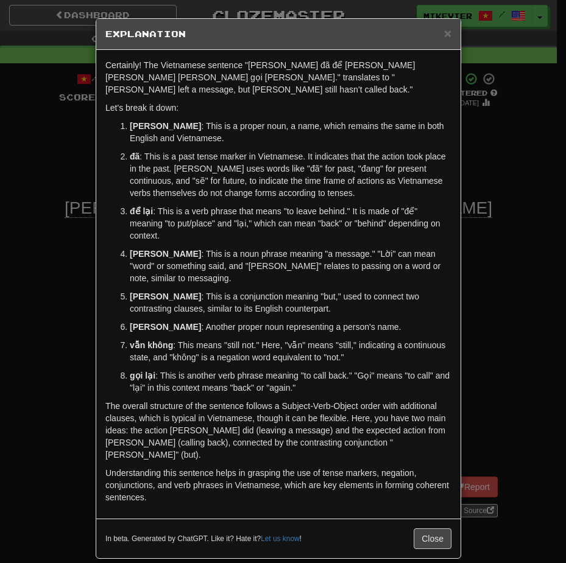
click at [34, 189] on div "× Explanation Certainly! The Vietnamese sentence "[PERSON_NAME] đã để [PERSON_N…" at bounding box center [283, 281] width 566 height 563
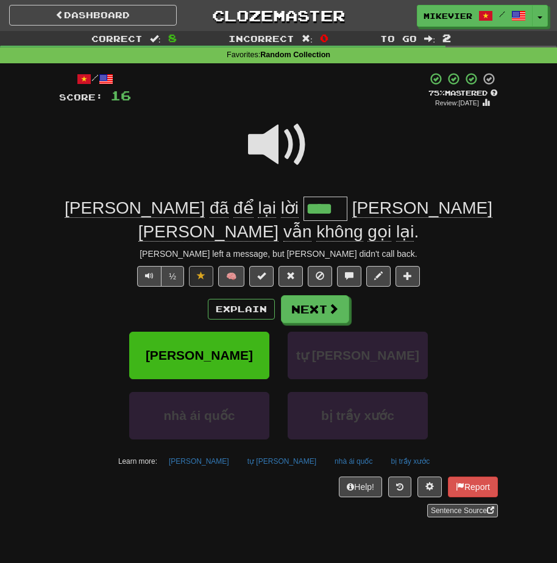
click at [276, 146] on span at bounding box center [278, 145] width 61 height 61
click at [256, 141] on span at bounding box center [278, 145] width 61 height 61
click at [238, 299] on button "Explain" at bounding box center [241, 309] width 67 height 21
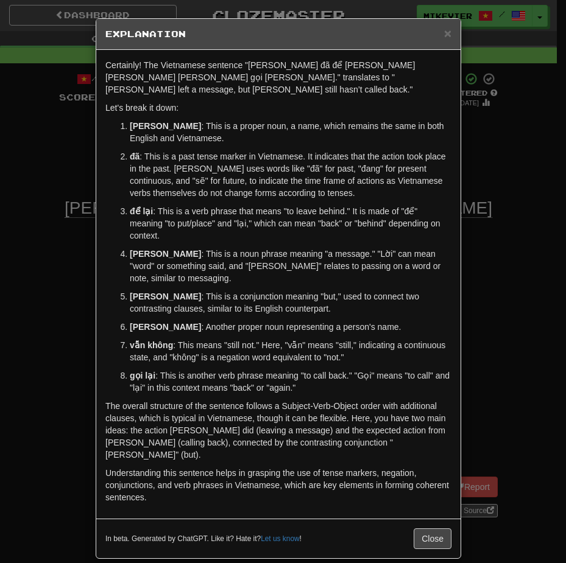
click at [47, 199] on div "× Explanation Certainly! The Vietnamese sentence "[PERSON_NAME] đã để [PERSON_N…" at bounding box center [283, 281] width 566 height 563
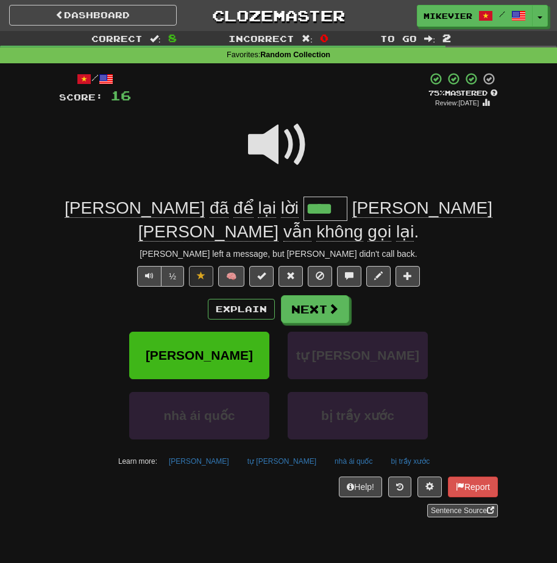
click at [273, 142] on span at bounding box center [278, 145] width 61 height 61
click at [295, 156] on span at bounding box center [278, 145] width 61 height 61
click at [318, 296] on button "Next" at bounding box center [315, 310] width 68 height 28
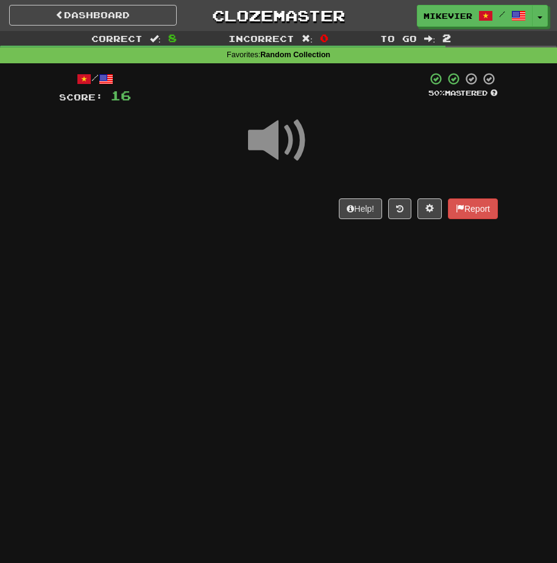
click at [295, 135] on span at bounding box center [278, 140] width 61 height 61
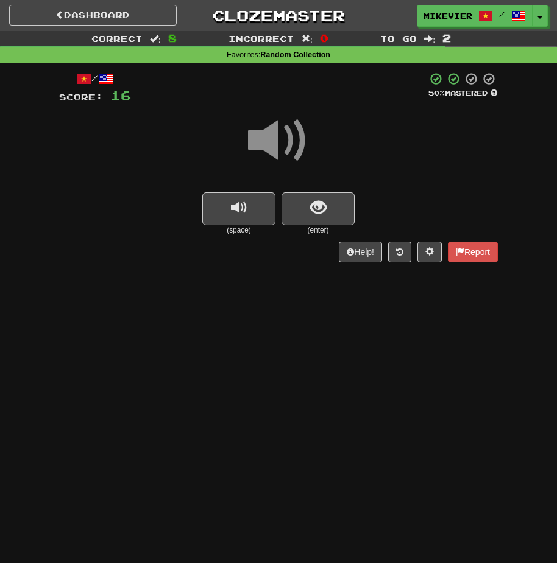
click at [295, 138] on span at bounding box center [278, 140] width 61 height 61
click at [306, 203] on button "show sentence" at bounding box center [317, 208] width 73 height 33
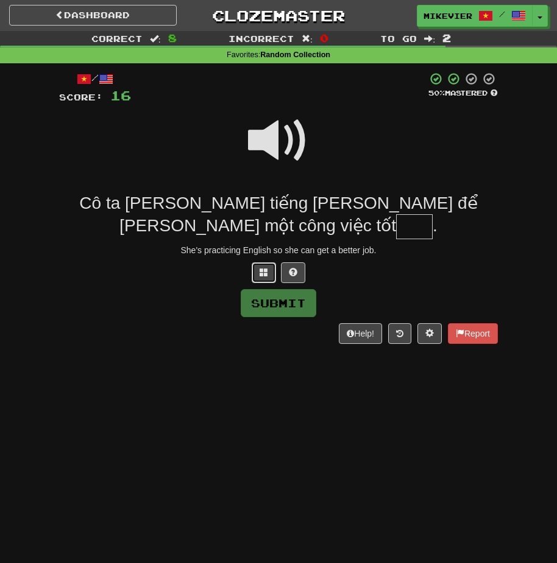
click at [259, 270] on button at bounding box center [264, 273] width 24 height 21
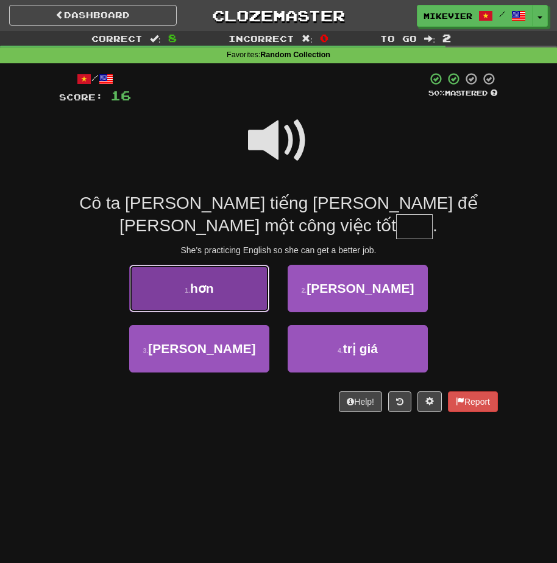
click at [237, 297] on button "1 . hơn" at bounding box center [199, 289] width 140 height 48
type input "***"
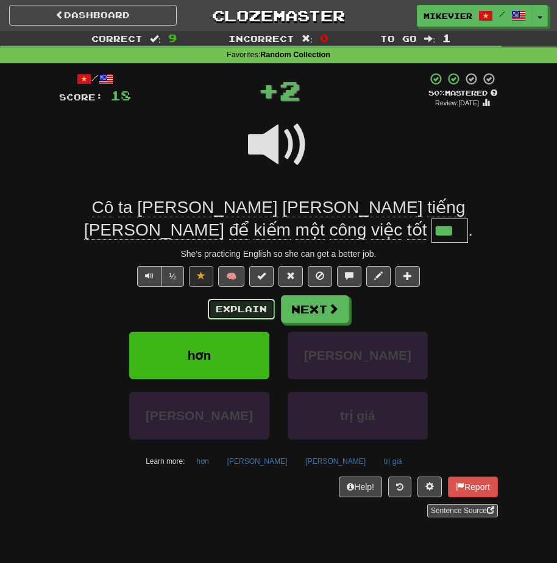
click at [234, 305] on button "Explain" at bounding box center [241, 309] width 67 height 21
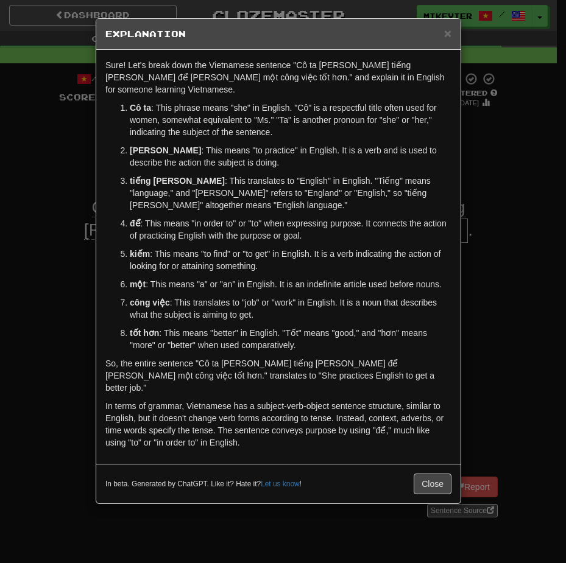
click at [76, 275] on div "× Explanation Sure! Let's break down the Vietnamese sentence "Cô ta [PERSON_NAM…" at bounding box center [283, 281] width 566 height 563
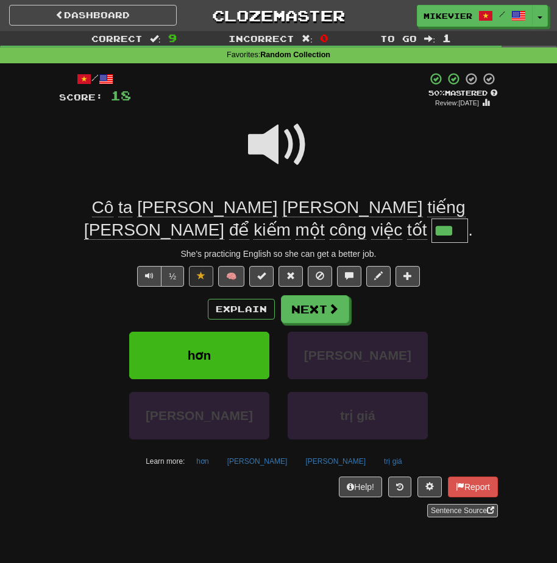
click at [289, 139] on span at bounding box center [278, 145] width 61 height 61
click at [283, 153] on span at bounding box center [278, 145] width 61 height 61
click at [319, 302] on button "Next" at bounding box center [315, 310] width 68 height 28
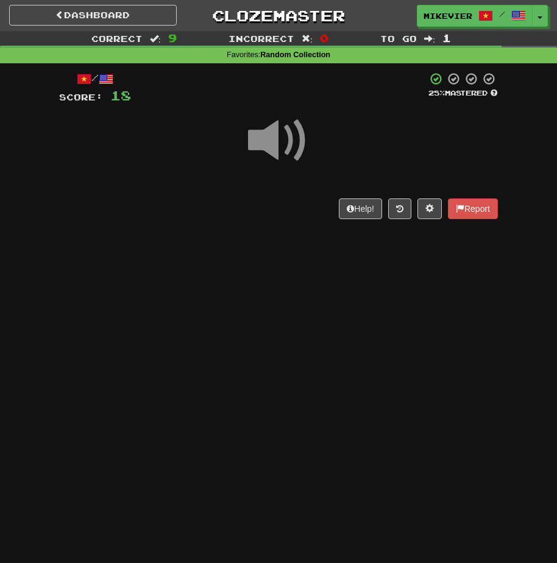
click at [303, 142] on span at bounding box center [278, 140] width 61 height 61
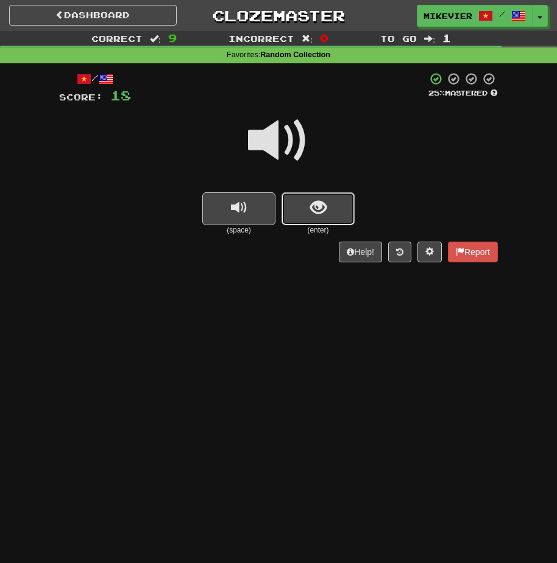
click at [292, 204] on button "show sentence" at bounding box center [317, 208] width 73 height 33
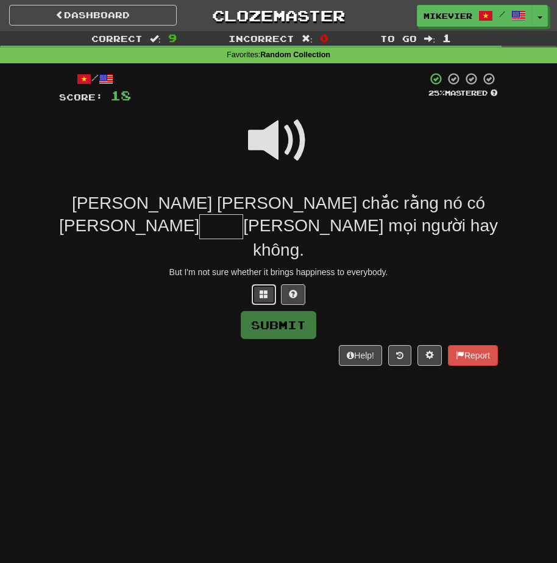
click at [256, 284] on button at bounding box center [264, 294] width 24 height 21
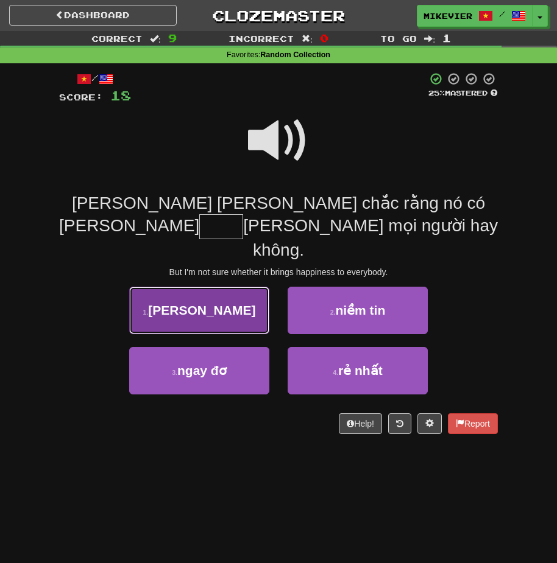
click at [252, 298] on button "1 . [PERSON_NAME]" at bounding box center [199, 311] width 140 height 48
type input "****"
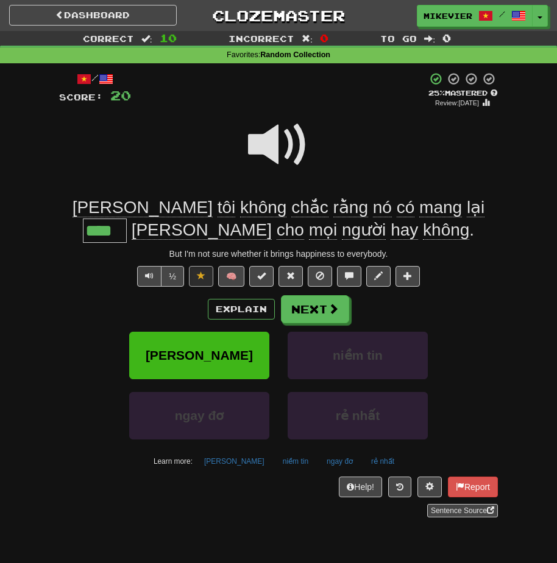
click at [299, 147] on span at bounding box center [278, 145] width 61 height 61
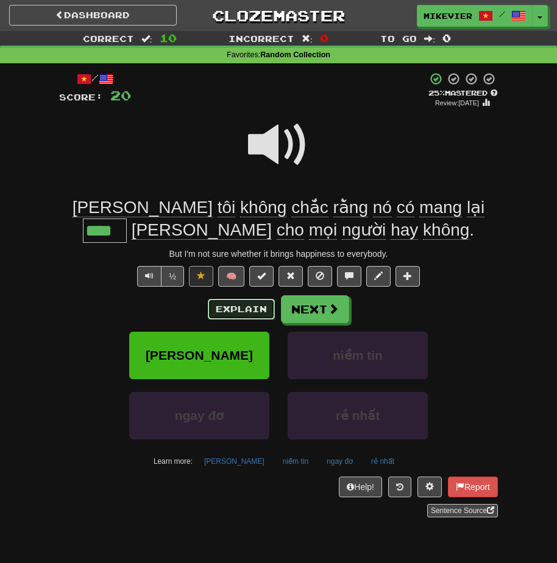
click at [226, 304] on button "Explain" at bounding box center [241, 309] width 67 height 21
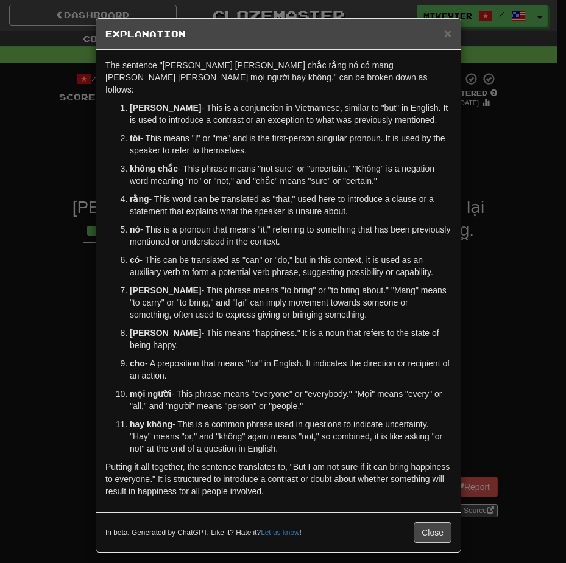
click at [80, 384] on div "× Explanation The sentence "[PERSON_NAME] [PERSON_NAME] chắc rằng nó có mang [P…" at bounding box center [283, 281] width 566 height 563
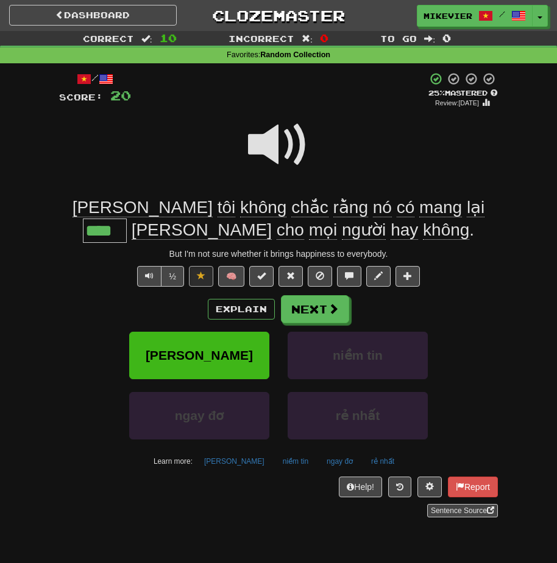
click at [282, 143] on span at bounding box center [278, 145] width 61 height 61
click at [277, 143] on span at bounding box center [278, 145] width 61 height 61
click at [296, 309] on button "Next" at bounding box center [315, 310] width 68 height 28
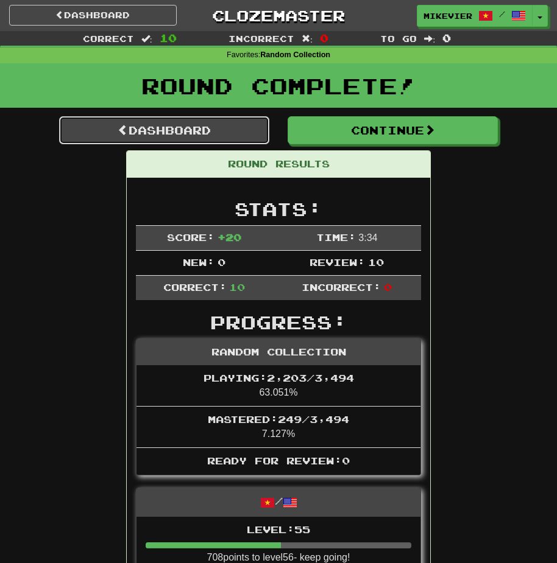
click at [206, 127] on link "Dashboard" at bounding box center [164, 130] width 210 height 28
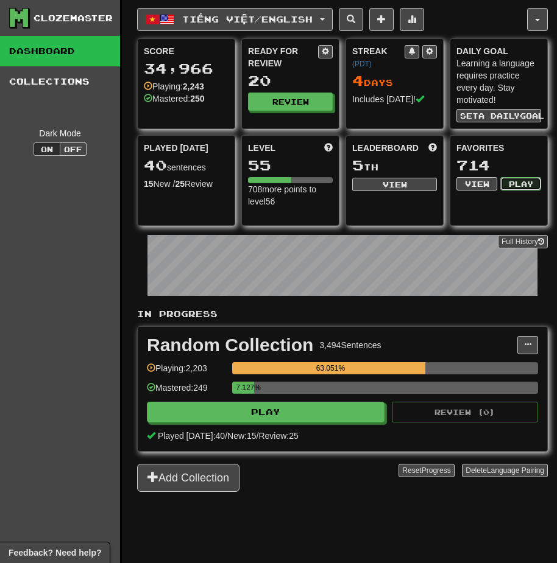
click at [525, 183] on button "Play" at bounding box center [520, 183] width 41 height 13
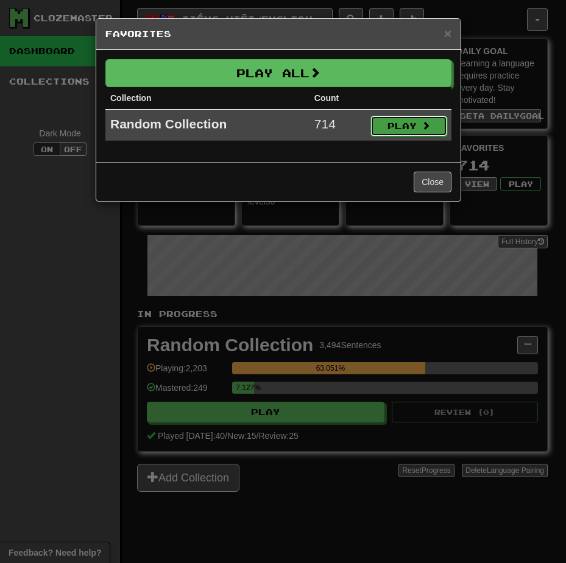
click at [426, 121] on span at bounding box center [426, 125] width 9 height 9
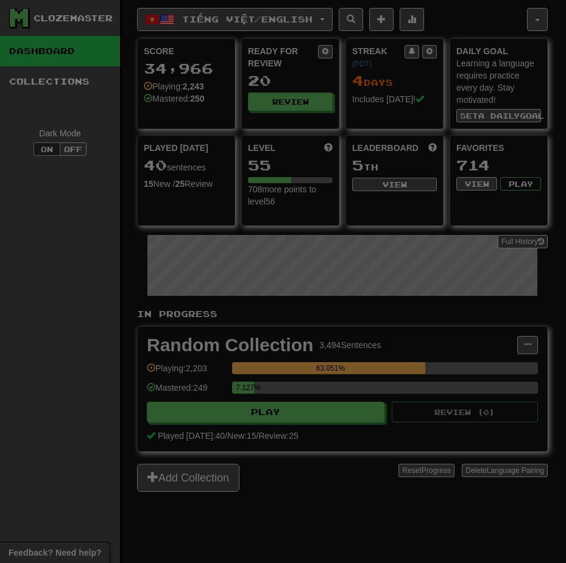
select select "**"
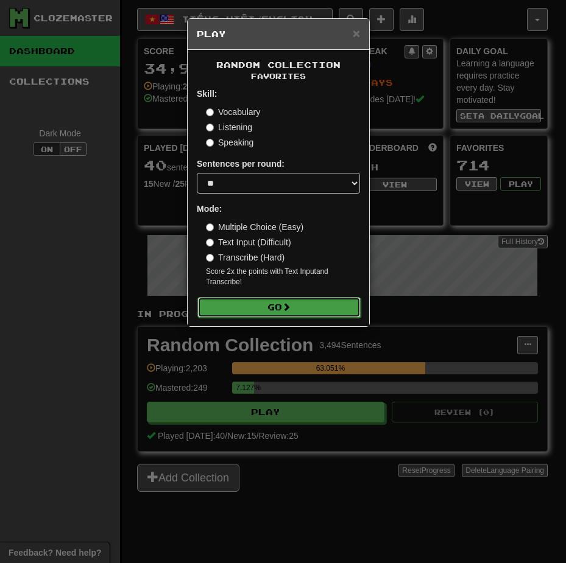
click at [328, 305] on button "Go" at bounding box center [278, 307] width 163 height 21
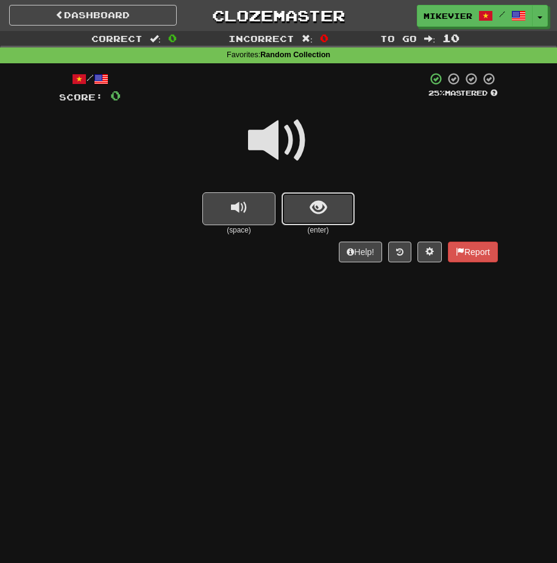
click at [322, 200] on span "show sentence" at bounding box center [318, 208] width 16 height 16
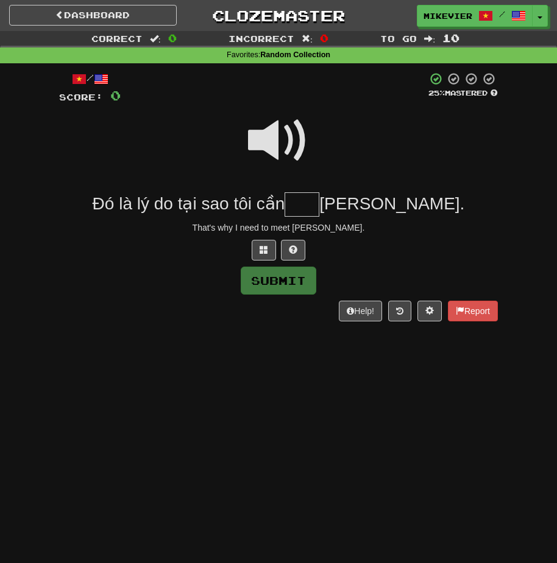
click at [288, 143] on span at bounding box center [278, 140] width 61 height 61
click at [273, 247] on button at bounding box center [264, 250] width 24 height 21
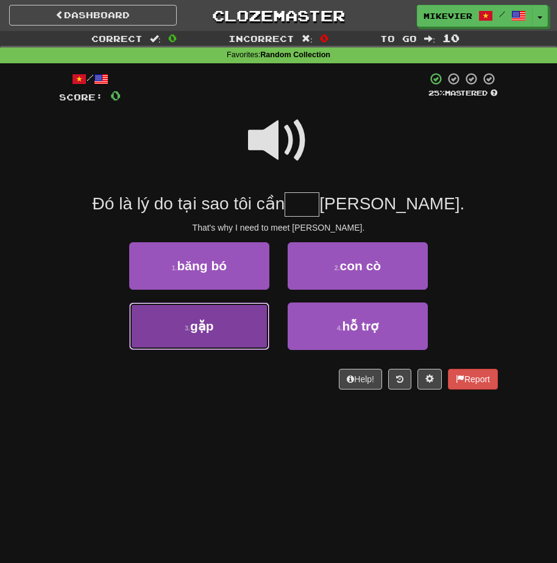
click at [244, 334] on button "3 . gặp" at bounding box center [199, 327] width 140 height 48
type input "***"
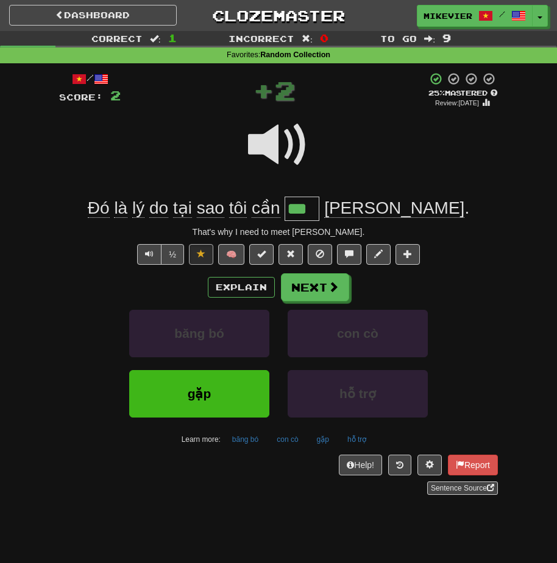
click at [264, 151] on span at bounding box center [278, 145] width 61 height 61
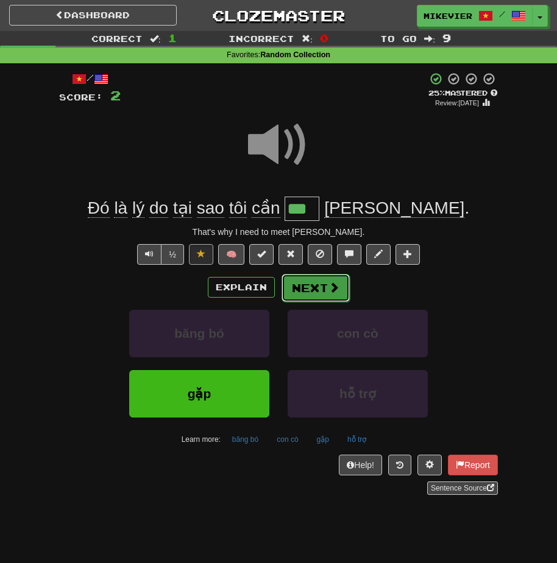
click at [313, 278] on button "Next" at bounding box center [315, 288] width 68 height 28
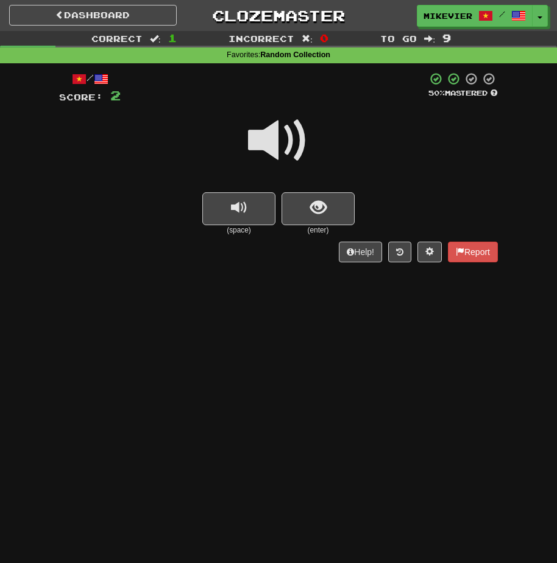
click at [298, 158] on span at bounding box center [278, 140] width 61 height 61
click at [303, 209] on button "show sentence" at bounding box center [317, 208] width 73 height 33
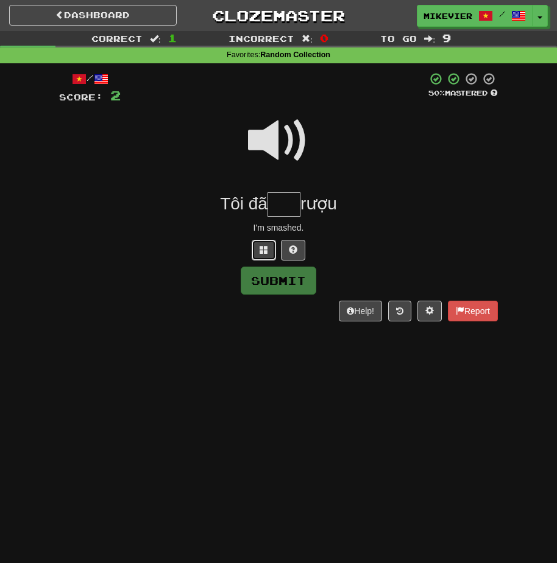
click at [266, 249] on span at bounding box center [263, 249] width 9 height 9
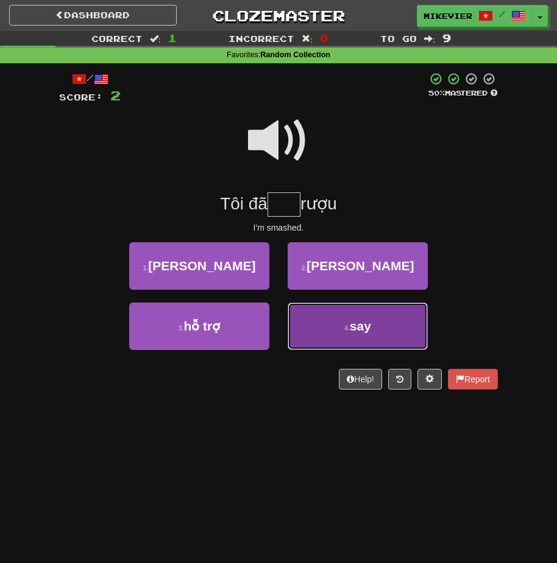
click at [318, 326] on button "4 . say" at bounding box center [358, 327] width 140 height 48
type input "***"
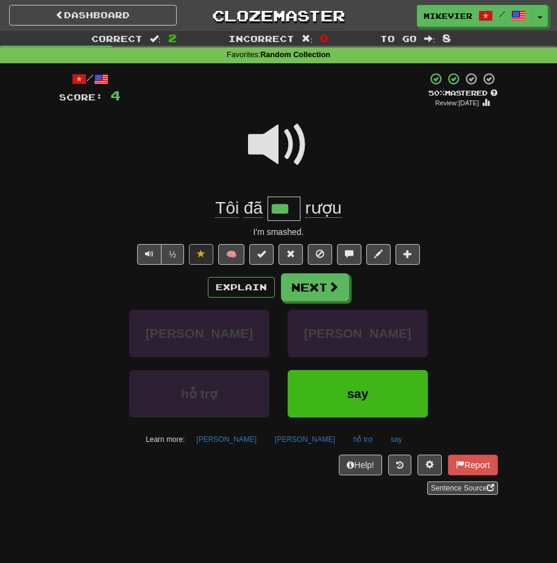
click at [278, 158] on span at bounding box center [278, 145] width 61 height 61
click at [320, 287] on button "Next" at bounding box center [315, 288] width 68 height 28
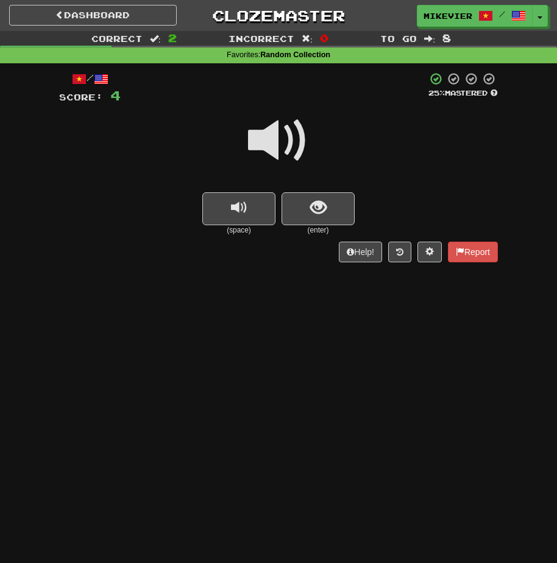
click at [303, 144] on span at bounding box center [278, 140] width 61 height 61
click at [305, 206] on button "show sentence" at bounding box center [317, 208] width 73 height 33
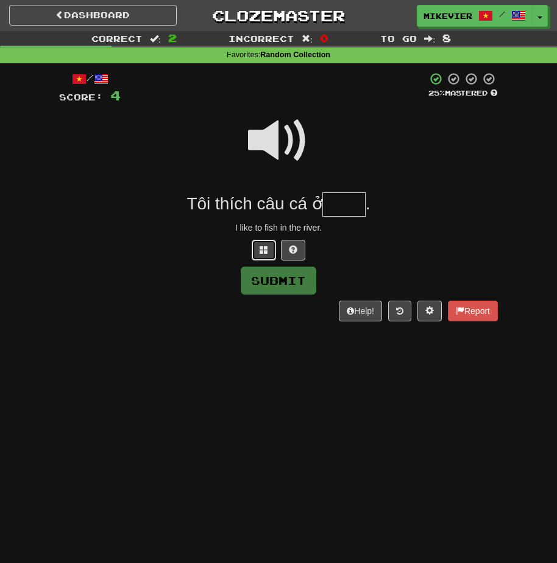
click at [267, 254] on span at bounding box center [263, 249] width 9 height 9
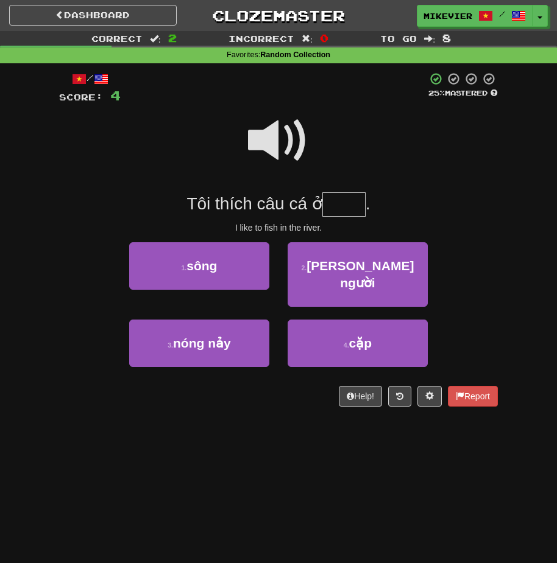
click at [273, 263] on div "1 . sông" at bounding box center [199, 272] width 158 height 60
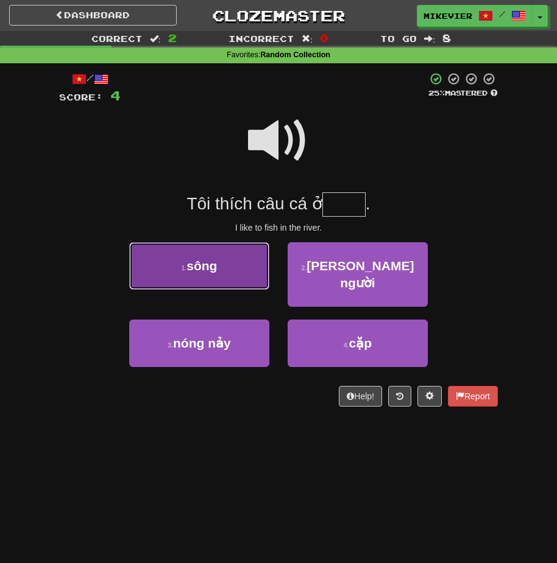
click at [255, 264] on button "1 . sông" at bounding box center [199, 266] width 140 height 48
type input "****"
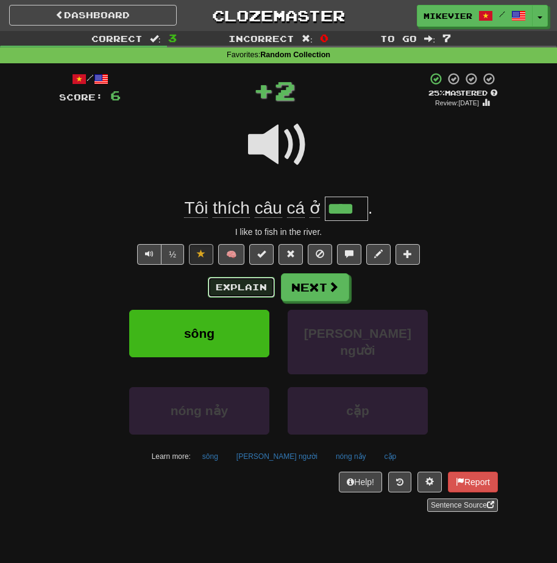
click at [245, 283] on button "Explain" at bounding box center [241, 287] width 67 height 21
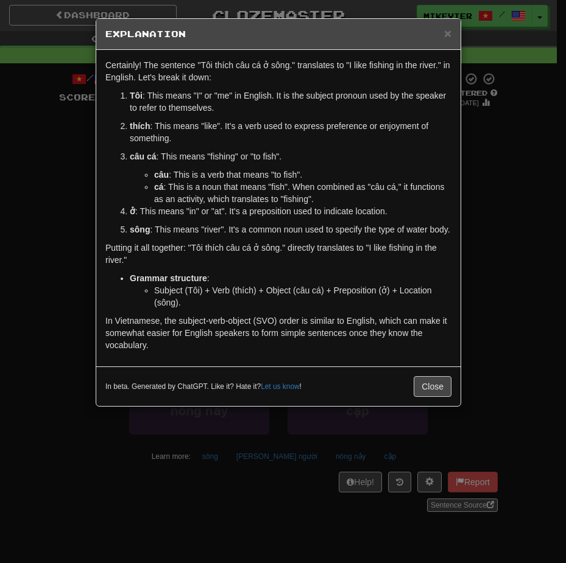
click at [86, 225] on div "× Explanation Certainly! The sentence "Tôi thích câu cá ở sông." translates to …" at bounding box center [283, 281] width 566 height 563
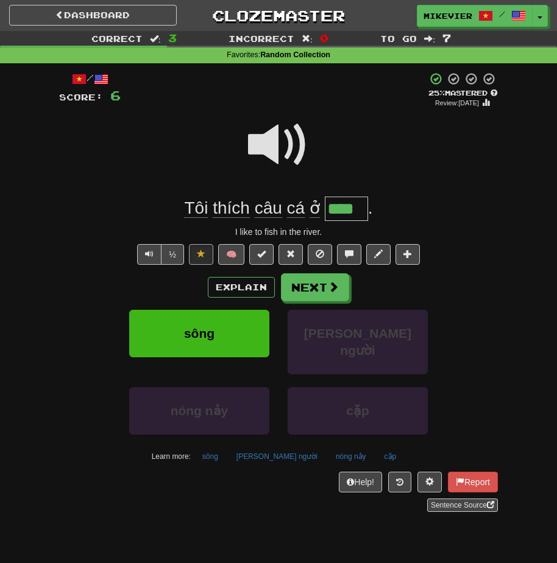
click at [256, 153] on span at bounding box center [278, 145] width 61 height 61
click at [309, 287] on button "Next" at bounding box center [315, 288] width 68 height 28
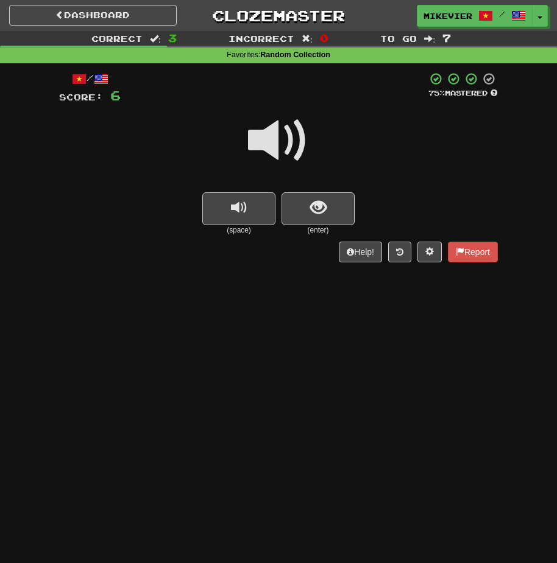
click at [288, 152] on span at bounding box center [278, 140] width 61 height 61
click at [294, 219] on button "show sentence" at bounding box center [317, 208] width 73 height 33
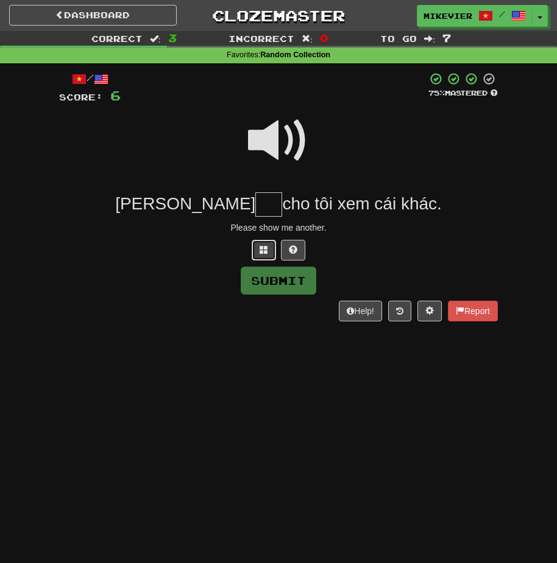
click at [272, 245] on button at bounding box center [264, 250] width 24 height 21
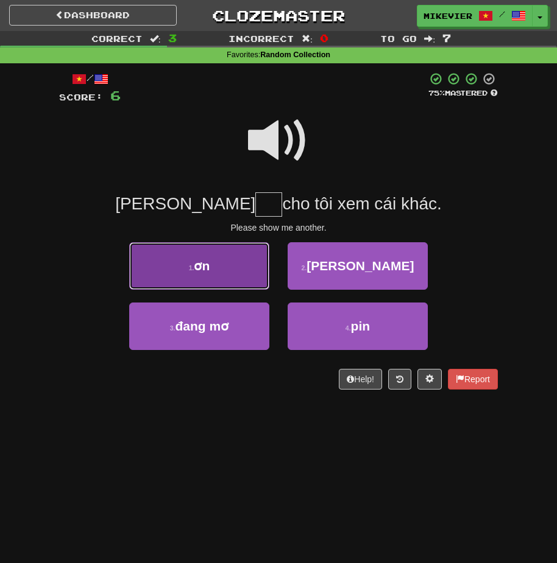
click at [254, 267] on button "1 . ơn" at bounding box center [199, 266] width 140 height 48
type input "**"
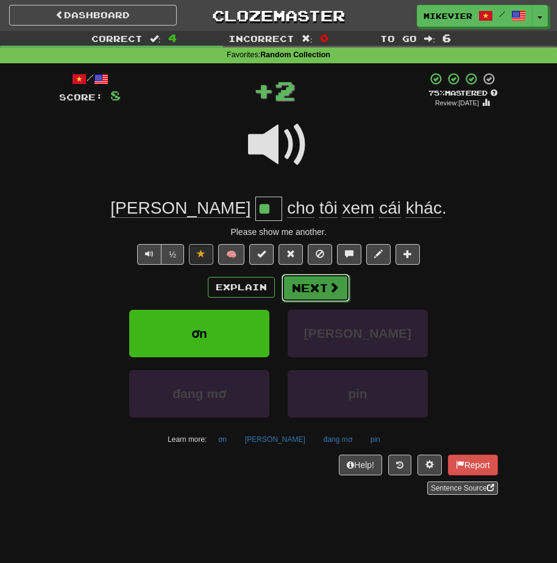
click at [320, 288] on button "Next" at bounding box center [315, 288] width 68 height 28
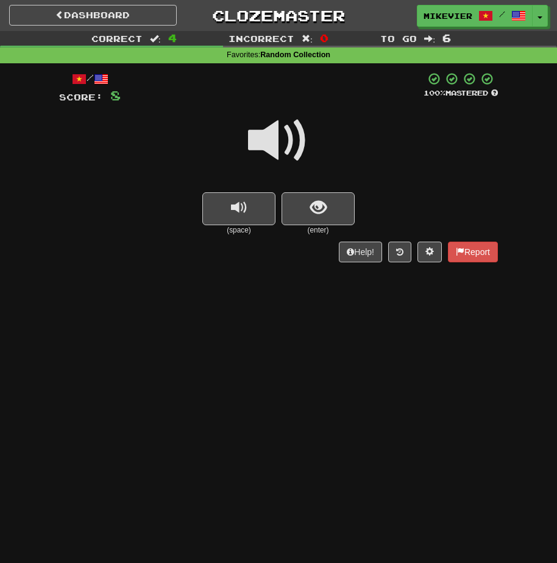
click at [293, 144] on span at bounding box center [278, 140] width 61 height 61
click at [310, 206] on span "show sentence" at bounding box center [318, 208] width 16 height 16
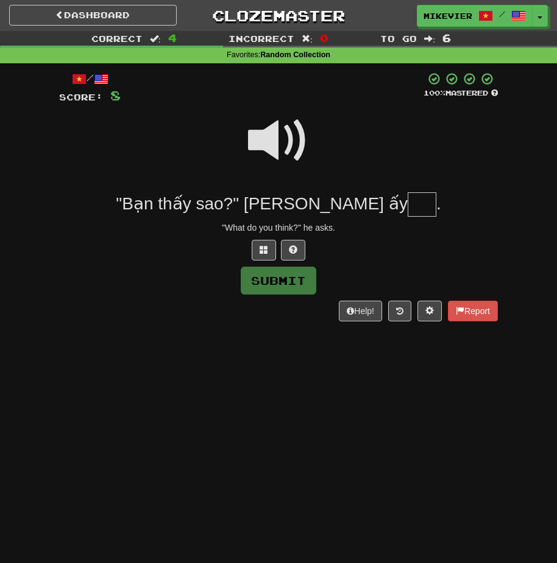
click at [275, 149] on span at bounding box center [278, 140] width 61 height 61
click at [272, 150] on span at bounding box center [278, 140] width 61 height 61
click at [266, 250] on span at bounding box center [263, 249] width 9 height 9
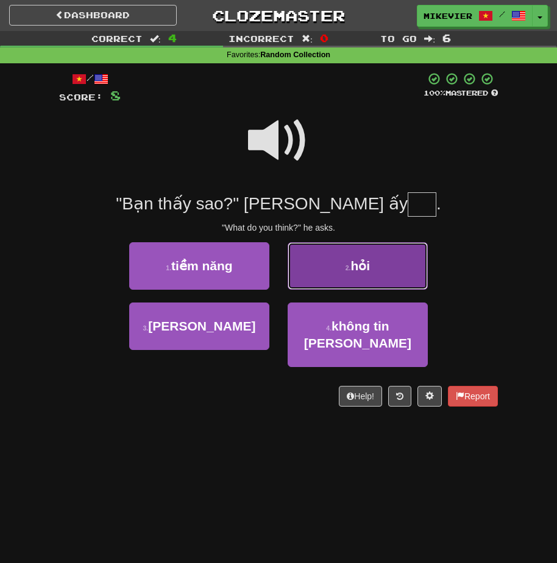
click at [301, 267] on button "2 . hỏi" at bounding box center [358, 266] width 140 height 48
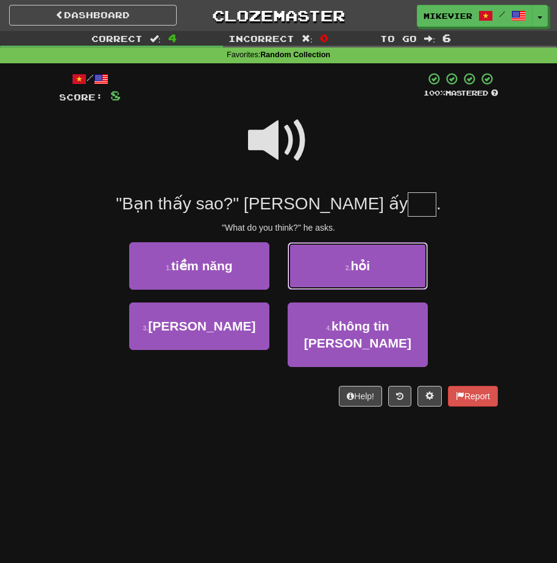
type input "***"
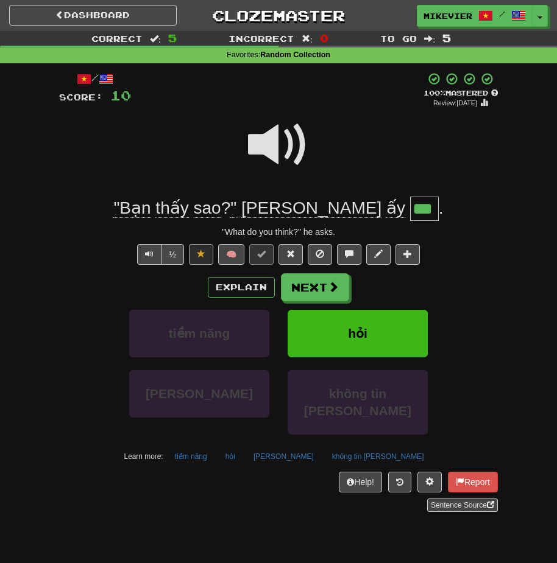
click at [263, 152] on span at bounding box center [278, 145] width 61 height 61
click at [266, 144] on span at bounding box center [278, 145] width 61 height 61
click at [292, 289] on button "Next" at bounding box center [315, 288] width 68 height 28
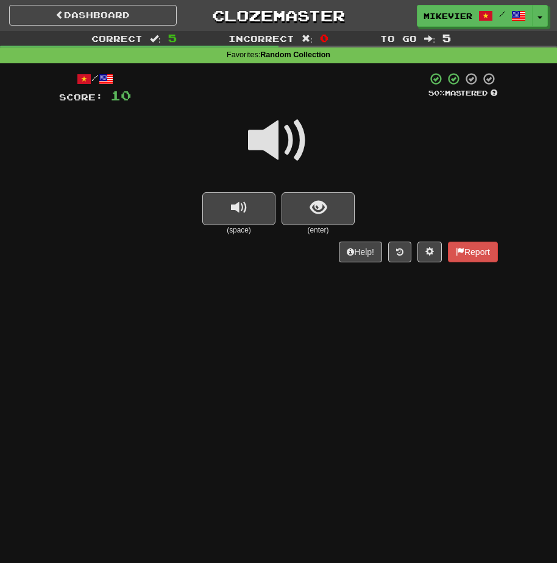
click at [299, 154] on span at bounding box center [278, 140] width 61 height 61
click at [317, 216] on span "show sentence" at bounding box center [318, 208] width 16 height 16
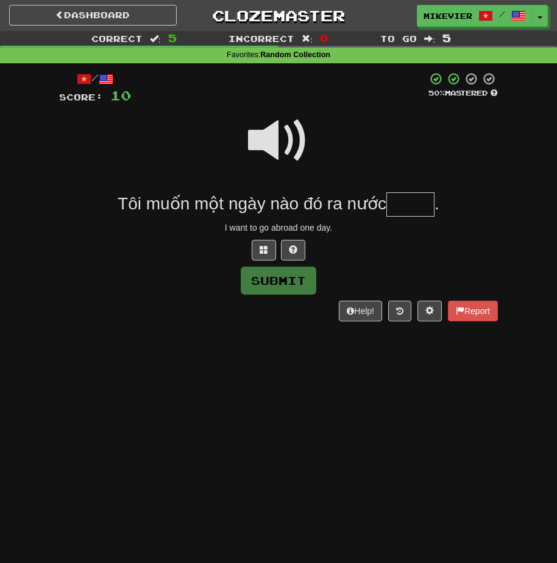
click at [291, 157] on span at bounding box center [278, 140] width 61 height 61
click at [265, 252] on span at bounding box center [263, 249] width 9 height 9
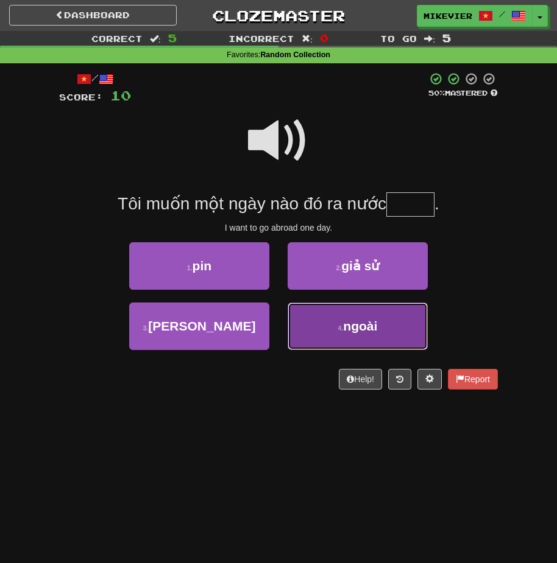
click at [298, 329] on button "4 . ngoài" at bounding box center [358, 327] width 140 height 48
type input "*****"
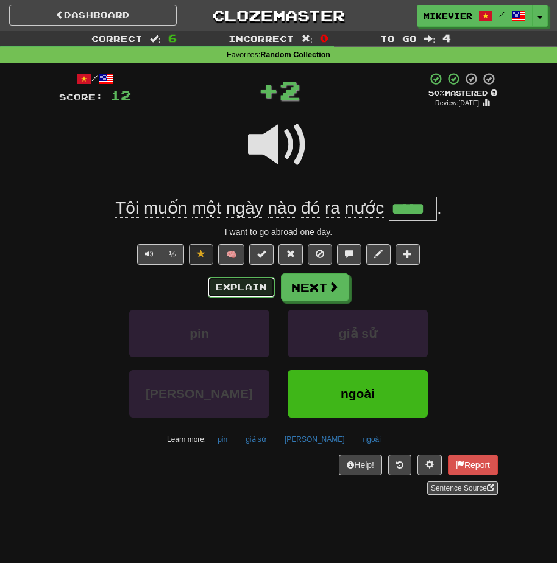
click at [229, 280] on button "Explain" at bounding box center [241, 287] width 67 height 21
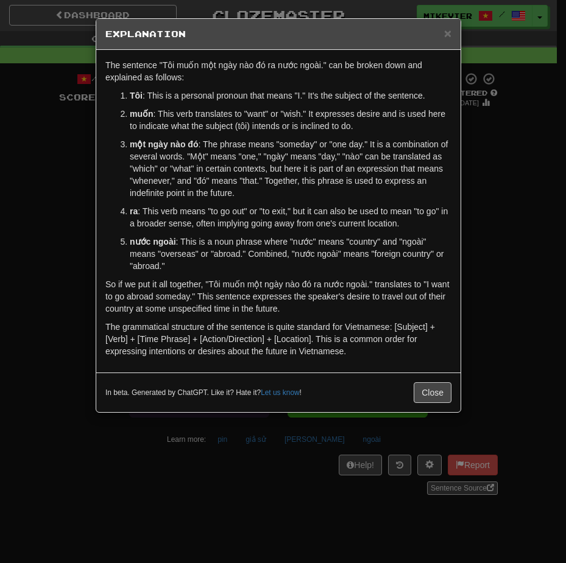
click at [81, 201] on div "× Explanation The sentence "Tôi muốn một ngày nào đó ra nước ngoài." can be bro…" at bounding box center [283, 281] width 566 height 563
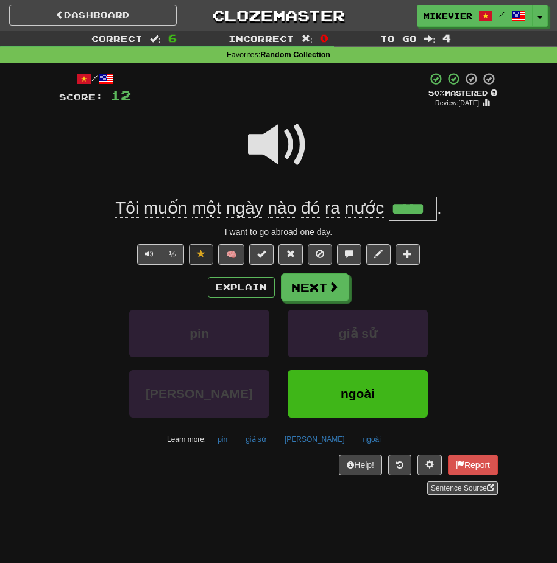
click at [258, 148] on span at bounding box center [278, 145] width 61 height 61
click at [265, 140] on span at bounding box center [278, 145] width 61 height 61
click at [264, 141] on span at bounding box center [278, 145] width 61 height 61
click at [262, 143] on span at bounding box center [278, 145] width 61 height 61
click at [310, 281] on button "Next" at bounding box center [315, 288] width 68 height 28
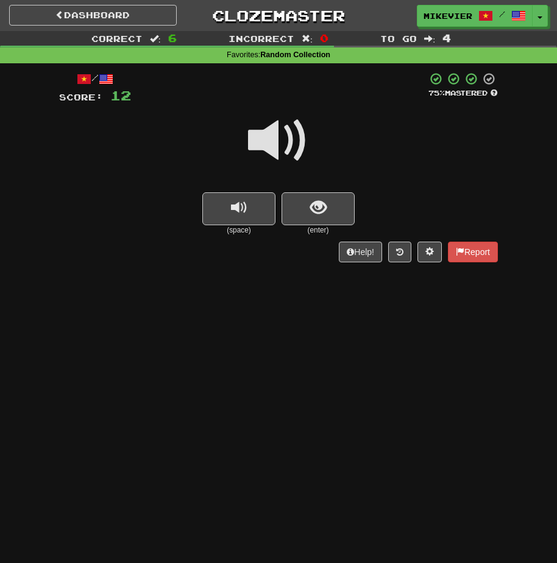
click at [298, 150] on span at bounding box center [278, 140] width 61 height 61
click at [293, 150] on span at bounding box center [278, 140] width 61 height 61
click at [326, 202] on span "show sentence" at bounding box center [318, 208] width 16 height 16
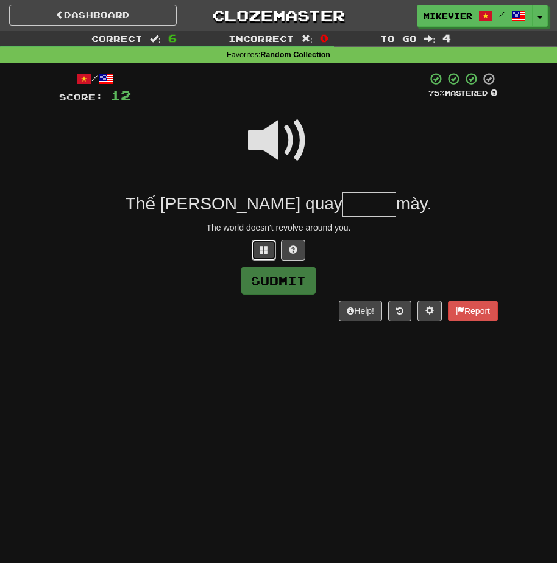
click at [264, 247] on span at bounding box center [263, 249] width 9 height 9
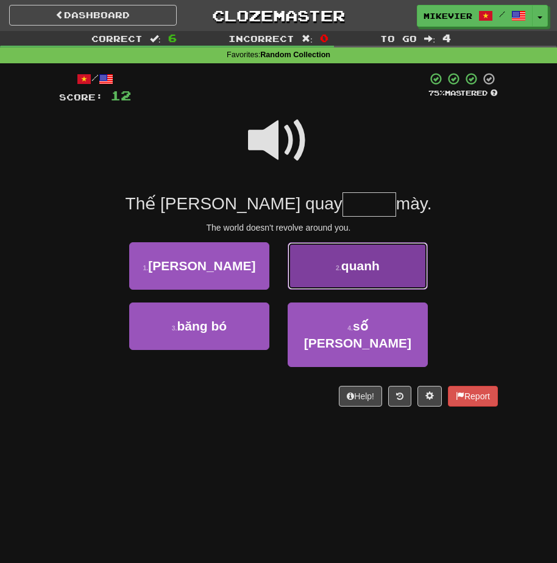
click at [326, 280] on button "2 . quanh" at bounding box center [358, 266] width 140 height 48
type input "*****"
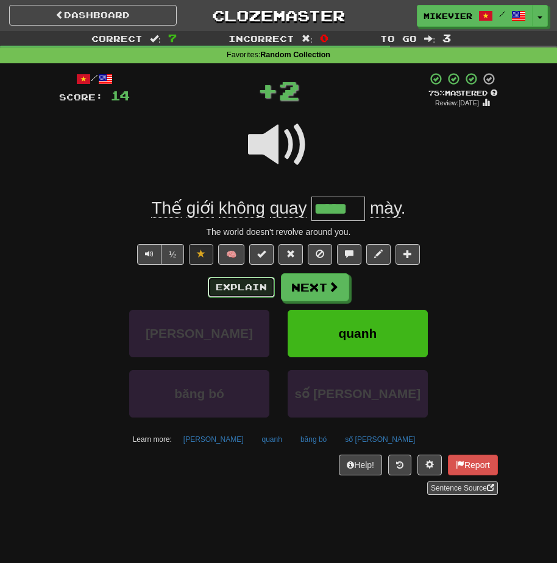
click at [256, 281] on button "Explain" at bounding box center [241, 287] width 67 height 21
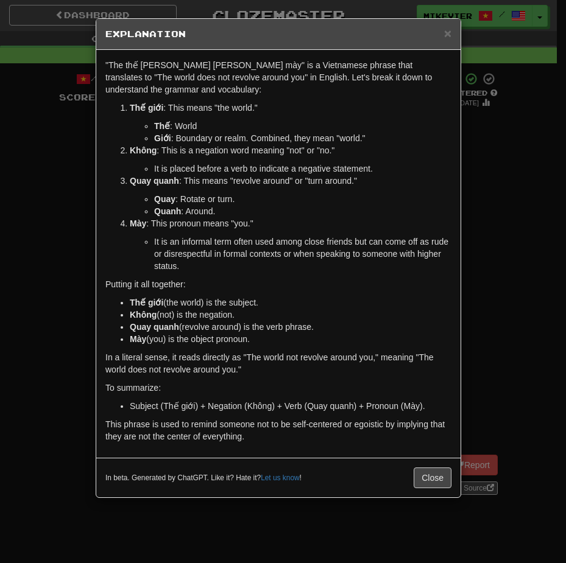
click at [82, 210] on div "× Explanation "The thế giới không quay quanh mày" is a Vietnamese phrase that t…" at bounding box center [283, 281] width 566 height 563
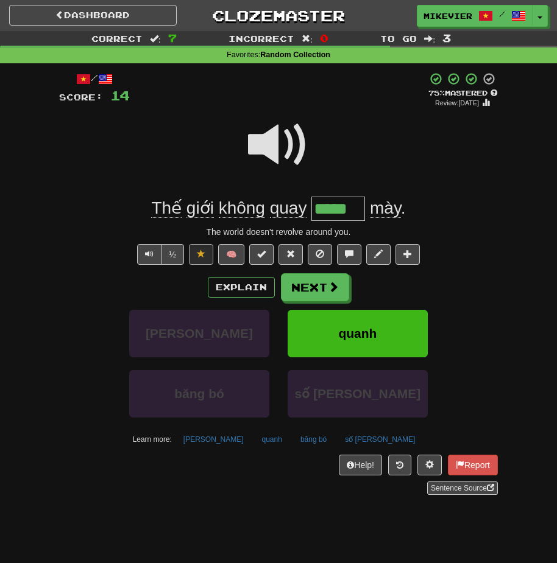
click at [278, 153] on span at bounding box center [278, 145] width 61 height 61
click at [277, 151] on span at bounding box center [278, 145] width 61 height 61
click at [324, 288] on button "Next" at bounding box center [315, 288] width 68 height 28
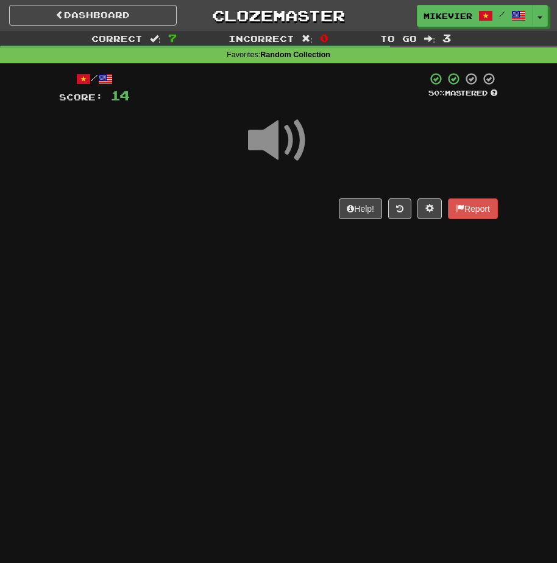
click at [300, 147] on span at bounding box center [278, 140] width 61 height 61
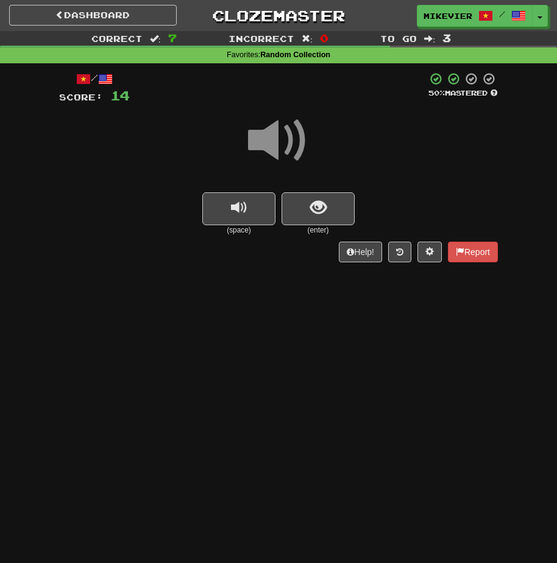
click at [300, 150] on span at bounding box center [278, 140] width 61 height 61
click at [316, 219] on button "show sentence" at bounding box center [317, 208] width 73 height 33
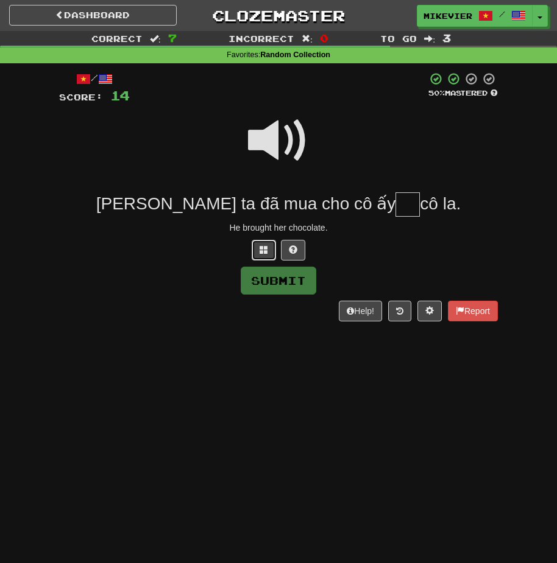
click at [272, 246] on button at bounding box center [264, 250] width 24 height 21
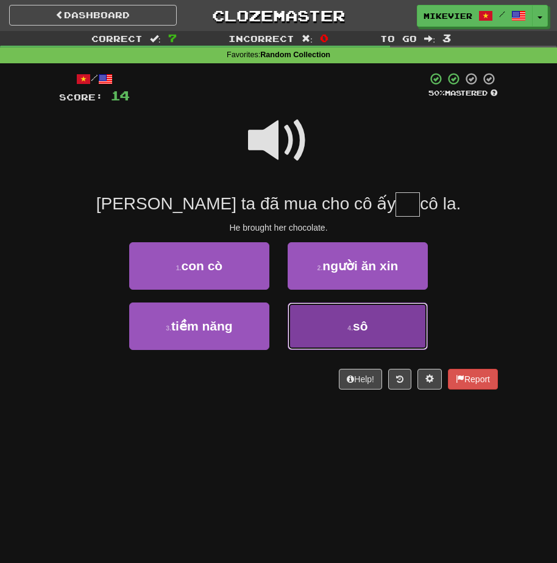
click at [301, 313] on button "4 . sô" at bounding box center [358, 327] width 140 height 48
type input "**"
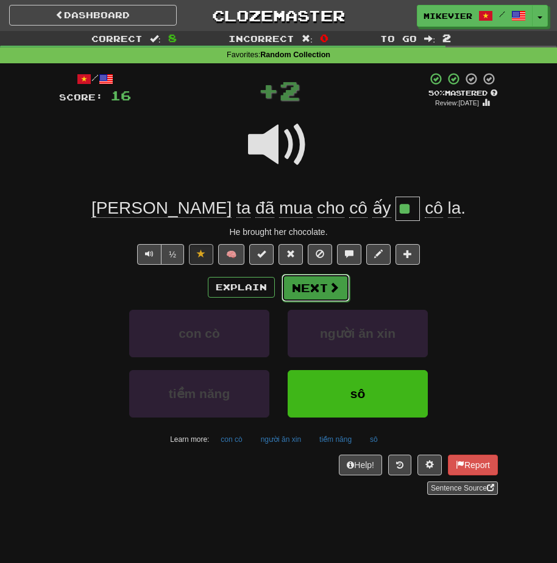
click at [295, 291] on button "Next" at bounding box center [315, 288] width 68 height 28
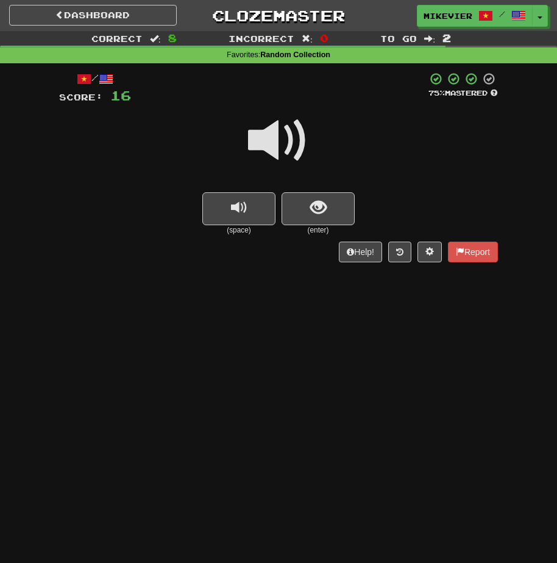
click at [306, 157] on span at bounding box center [278, 140] width 61 height 61
click at [319, 216] on span "show sentence" at bounding box center [318, 208] width 16 height 16
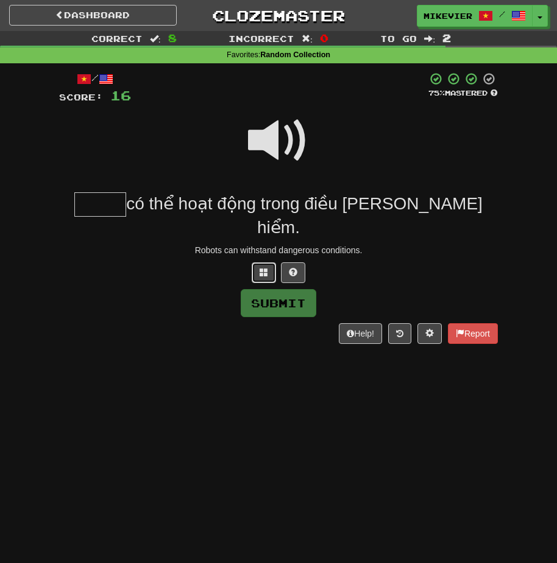
click at [268, 263] on button at bounding box center [264, 273] width 24 height 21
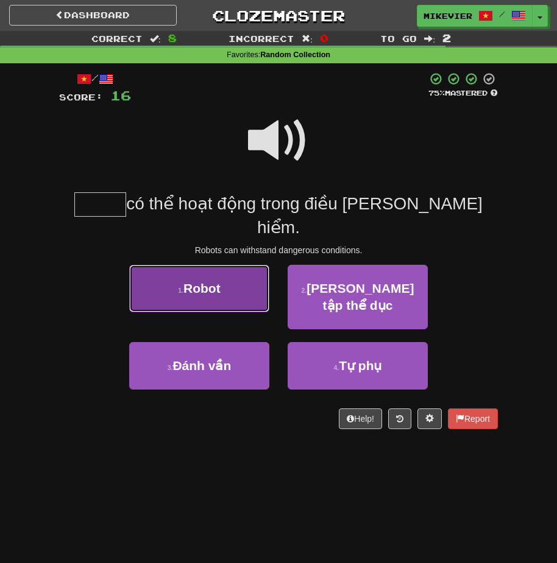
click at [236, 274] on button "1 . Robot" at bounding box center [199, 289] width 140 height 48
type input "*****"
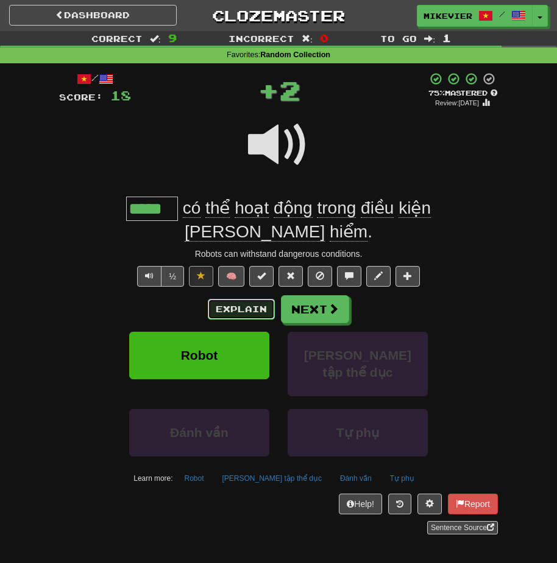
click at [238, 299] on button "Explain" at bounding box center [241, 309] width 67 height 21
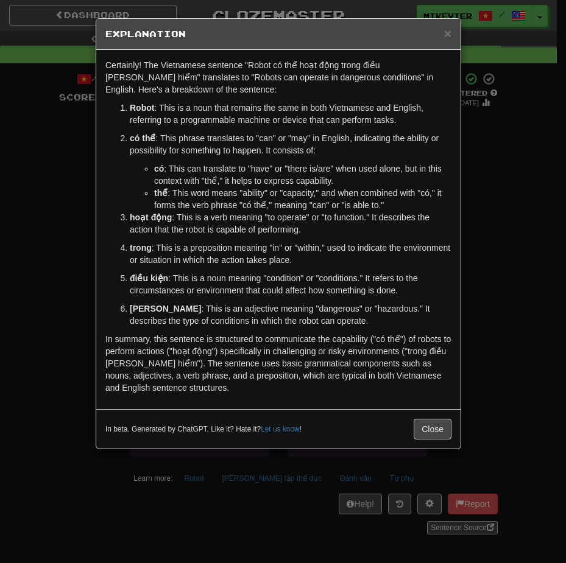
click at [55, 291] on div "× Explanation Certainly! The Vietnamese sentence "Robot có thể hoạt động trong …" at bounding box center [283, 281] width 566 height 563
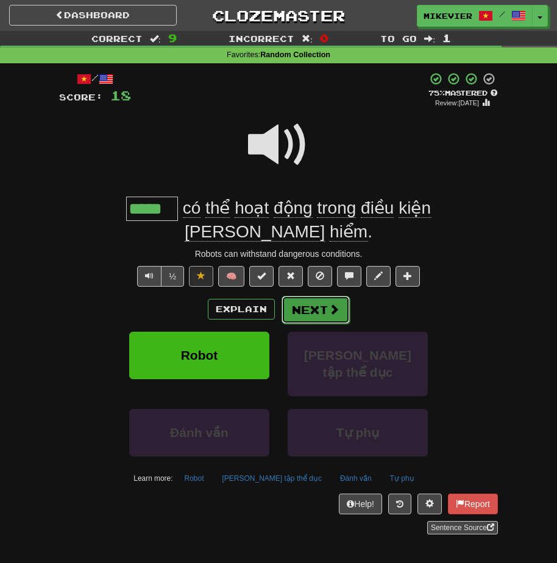
click at [308, 296] on button "Next" at bounding box center [315, 310] width 68 height 28
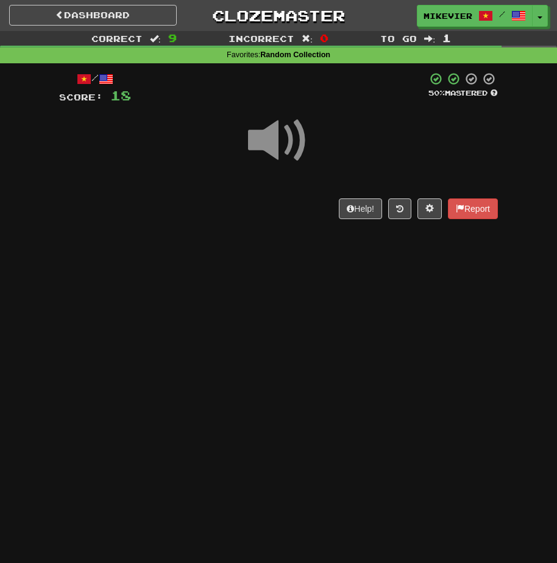
click at [277, 139] on span at bounding box center [278, 140] width 61 height 61
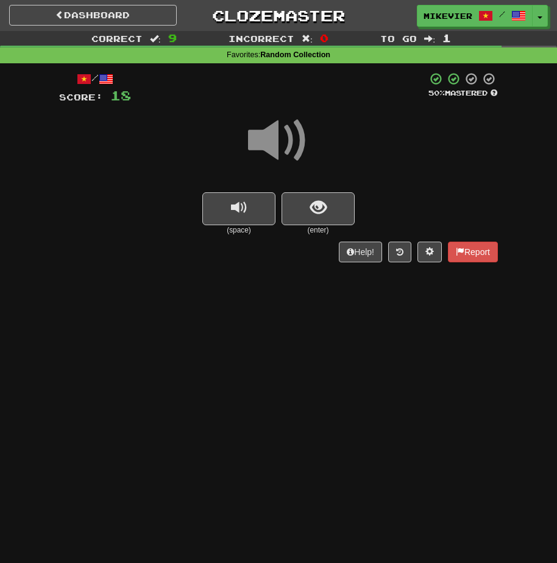
click at [277, 139] on span at bounding box center [278, 140] width 61 height 61
click at [277, 141] on span at bounding box center [278, 140] width 61 height 61
click at [310, 204] on span "show sentence" at bounding box center [318, 208] width 16 height 16
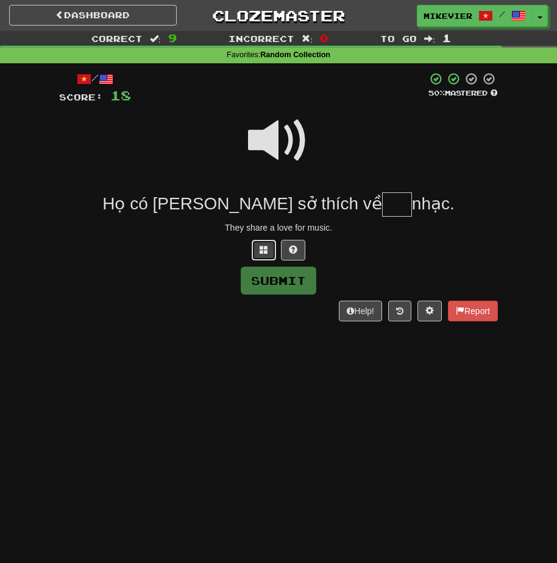
click at [265, 243] on button at bounding box center [264, 250] width 24 height 21
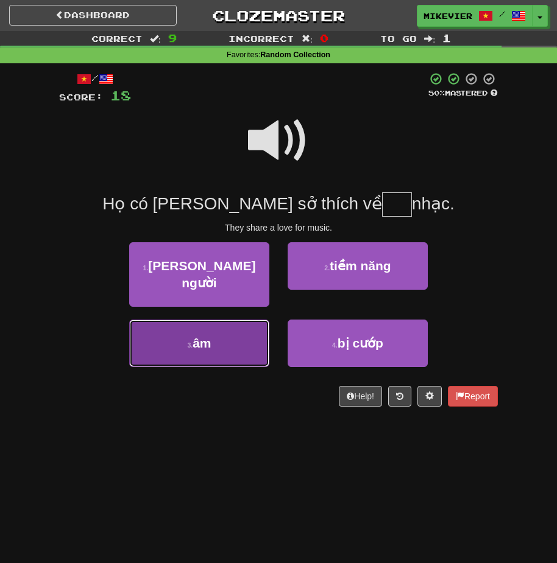
click at [256, 320] on button "3 . âm" at bounding box center [199, 344] width 140 height 48
type input "**"
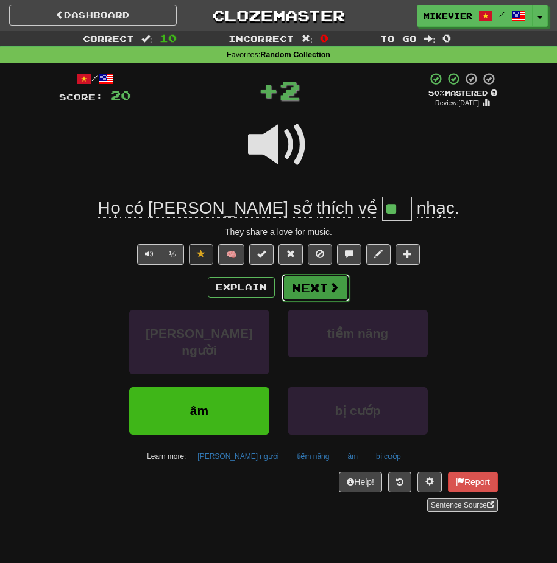
click at [294, 289] on button "Next" at bounding box center [315, 288] width 68 height 28
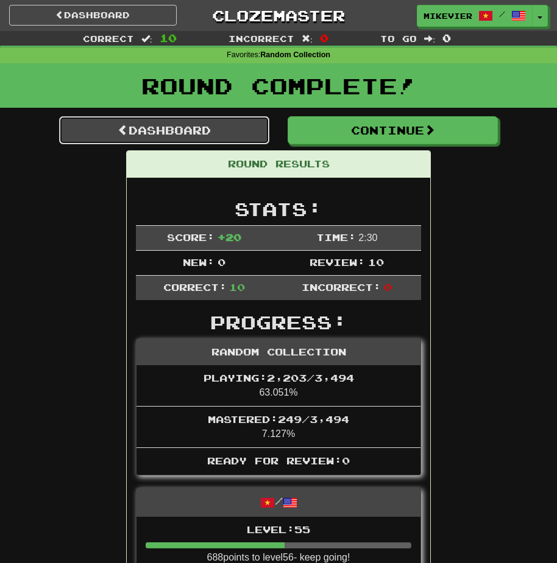
click at [221, 129] on link "Dashboard" at bounding box center [164, 130] width 210 height 28
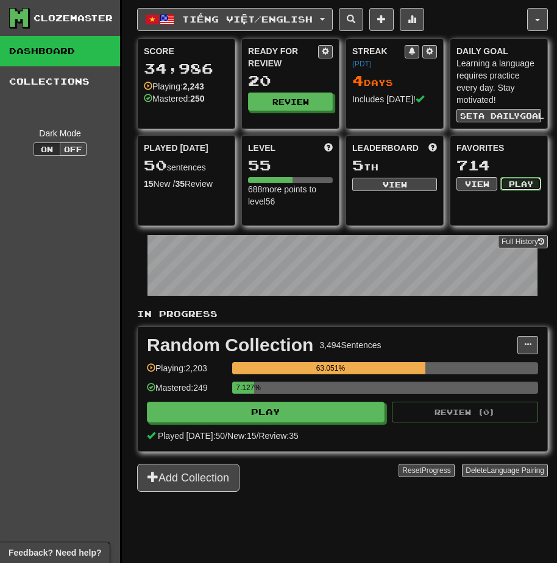
click at [513, 186] on button "Play" at bounding box center [520, 183] width 41 height 13
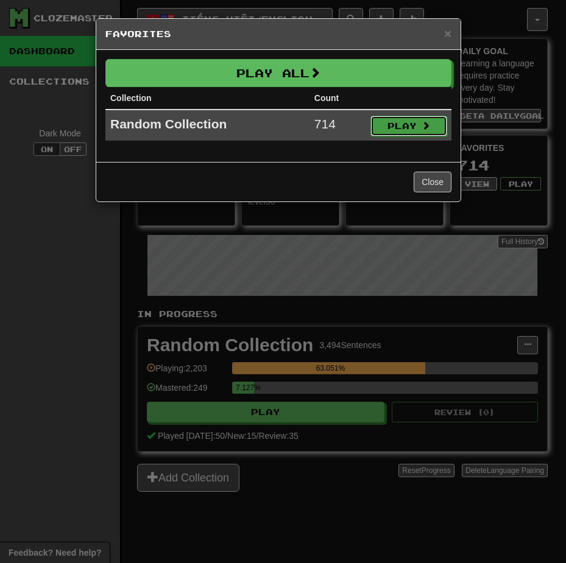
click at [436, 130] on button "Play" at bounding box center [408, 126] width 77 height 21
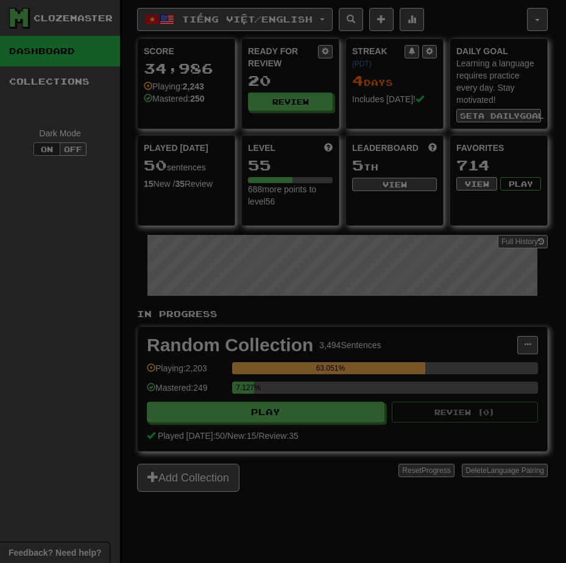
select select "**"
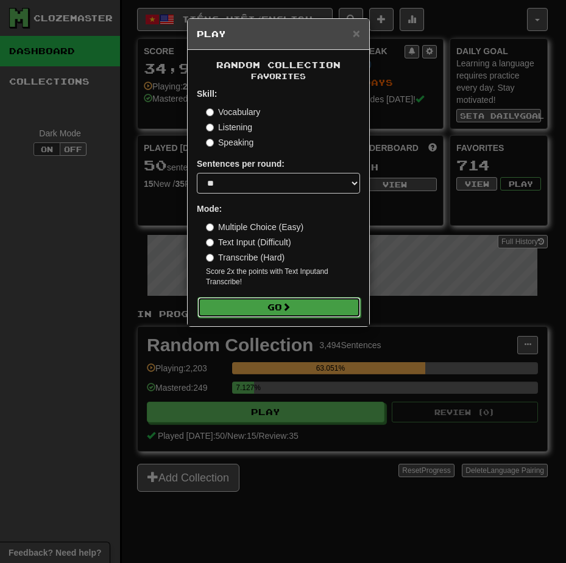
click at [311, 301] on button "Go" at bounding box center [278, 307] width 163 height 21
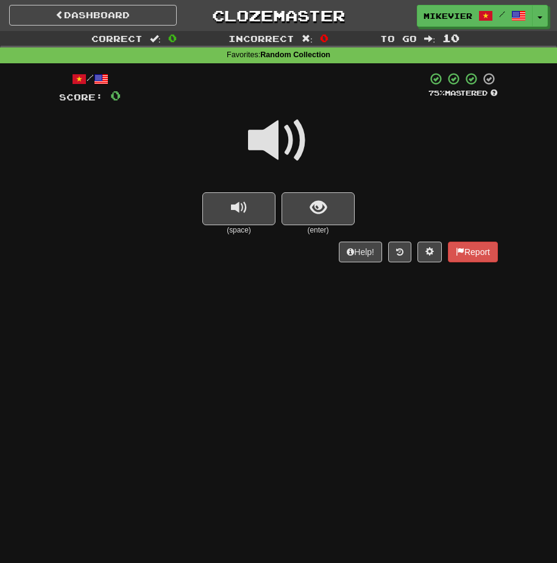
click at [279, 147] on span at bounding box center [278, 140] width 61 height 61
click at [292, 164] on span at bounding box center [278, 140] width 61 height 61
click at [324, 216] on span "show sentence" at bounding box center [318, 208] width 16 height 16
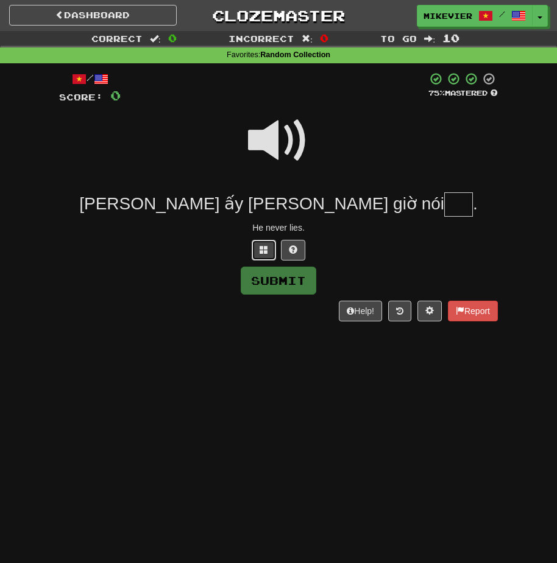
click at [263, 247] on span at bounding box center [263, 249] width 9 height 9
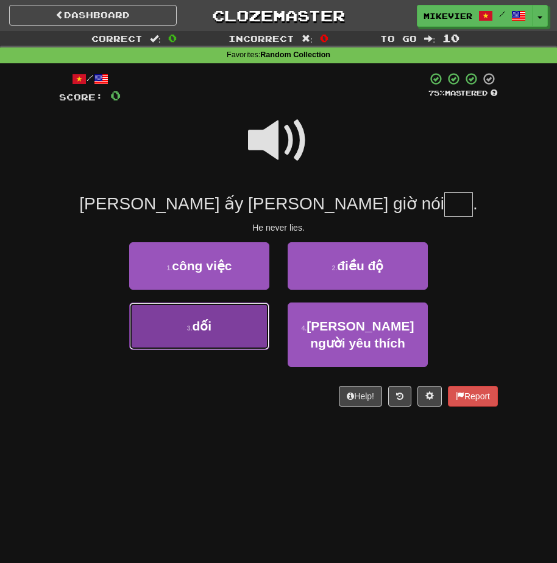
click at [234, 322] on button "3 . dối" at bounding box center [199, 327] width 140 height 48
type input "***"
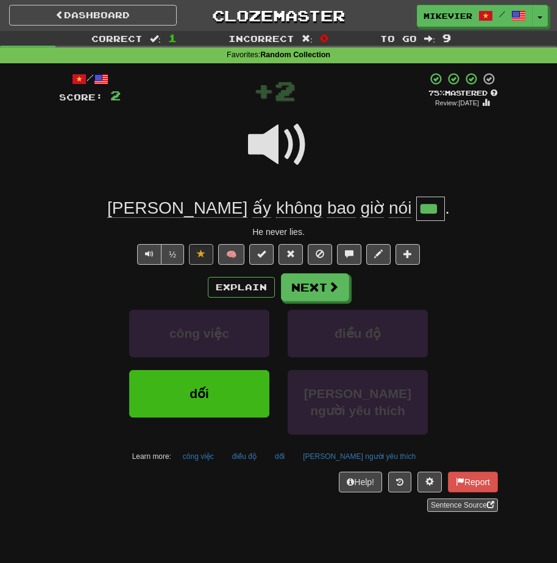
click at [279, 151] on span at bounding box center [278, 145] width 61 height 61
click at [261, 166] on span at bounding box center [278, 145] width 61 height 61
click at [318, 291] on button "Next" at bounding box center [315, 288] width 68 height 28
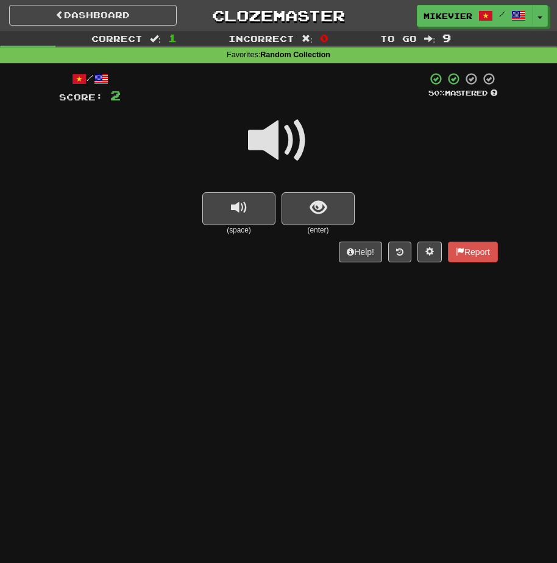
click at [294, 146] on span at bounding box center [278, 140] width 61 height 61
click at [318, 205] on span "show sentence" at bounding box center [318, 208] width 16 height 16
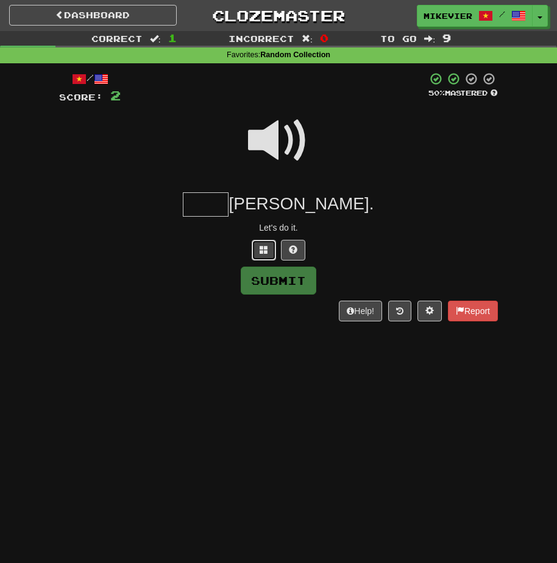
click at [267, 244] on button at bounding box center [264, 250] width 24 height 21
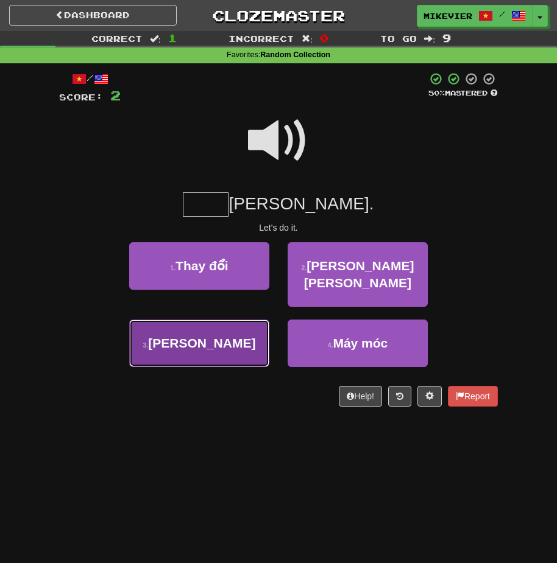
click at [244, 321] on button "3 . Thực" at bounding box center [199, 344] width 140 height 48
type input "****"
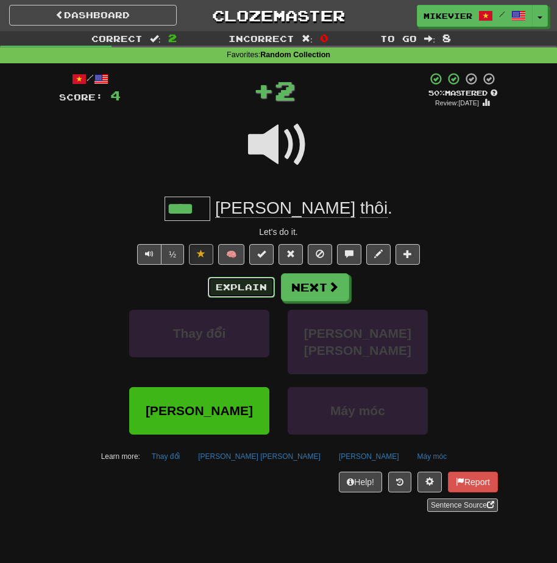
click at [239, 294] on button "Explain" at bounding box center [241, 287] width 67 height 21
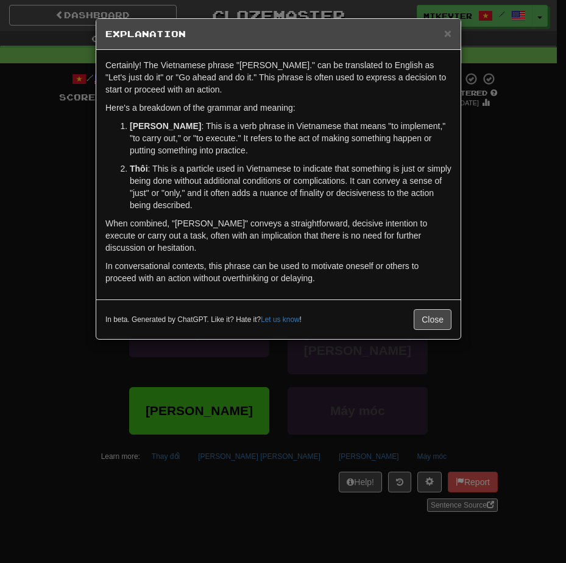
click at [40, 170] on div "× Explanation Certainly! The Vietnamese phrase "Thực hiện thôi." can be transla…" at bounding box center [283, 281] width 566 height 563
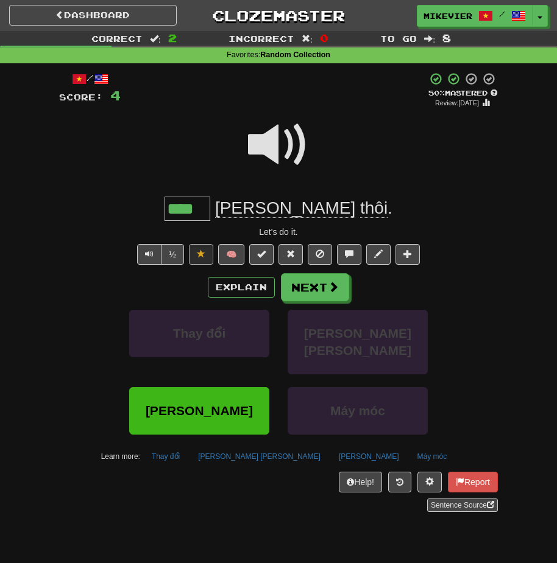
click at [267, 153] on span at bounding box center [278, 145] width 61 height 61
click at [266, 153] on span at bounding box center [278, 145] width 61 height 61
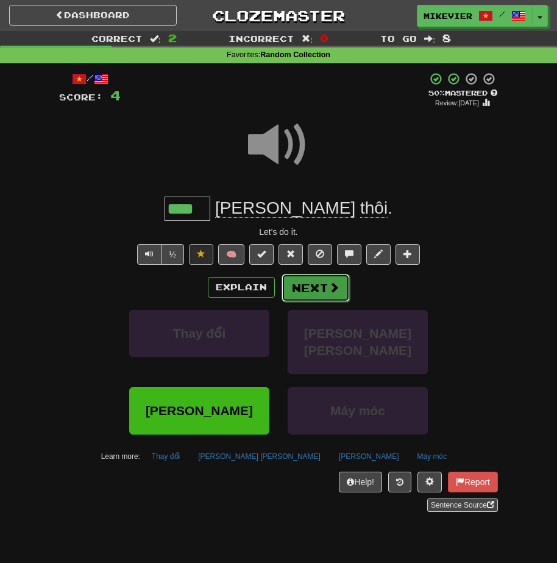
click at [344, 291] on button "Next" at bounding box center [315, 288] width 68 height 28
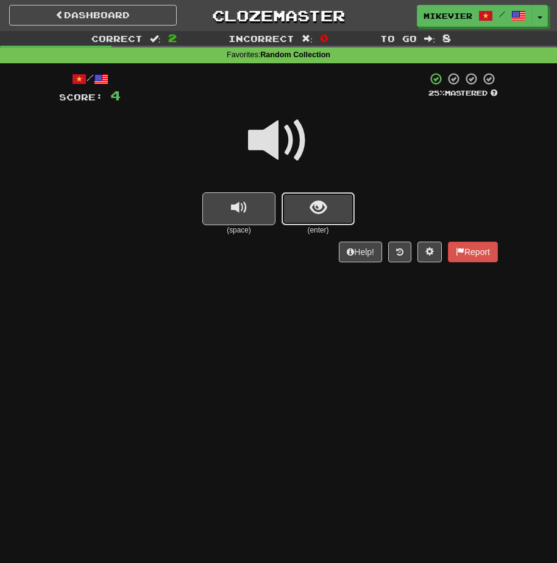
click at [335, 213] on button "show sentence" at bounding box center [317, 208] width 73 height 33
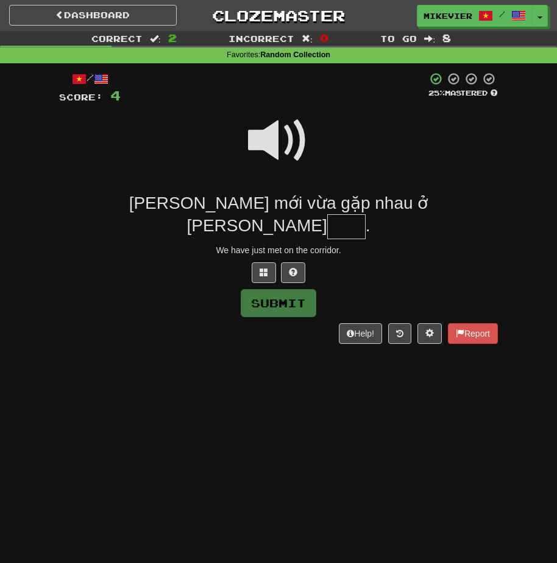
click at [256, 143] on span at bounding box center [278, 140] width 61 height 61
click at [266, 268] on span at bounding box center [263, 272] width 9 height 9
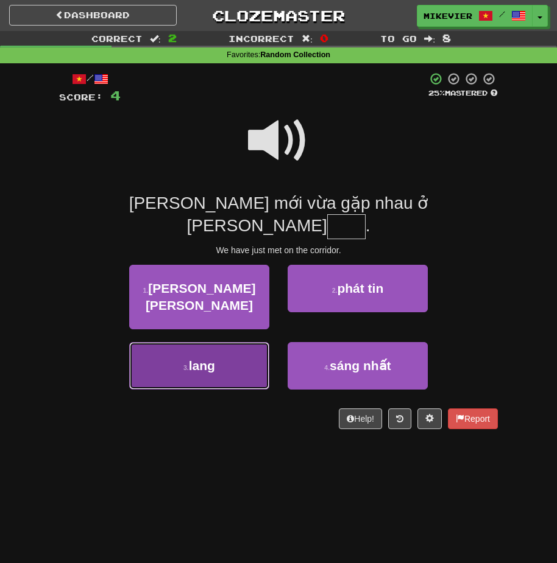
click at [247, 342] on button "3 . lang" at bounding box center [199, 366] width 140 height 48
type input "****"
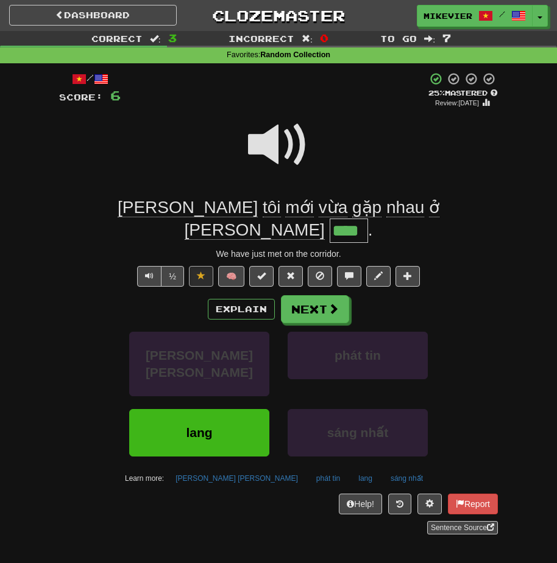
click at [260, 151] on span at bounding box center [278, 145] width 61 height 61
click at [260, 150] on span at bounding box center [278, 145] width 61 height 61
click at [326, 296] on button "Next" at bounding box center [315, 310] width 68 height 28
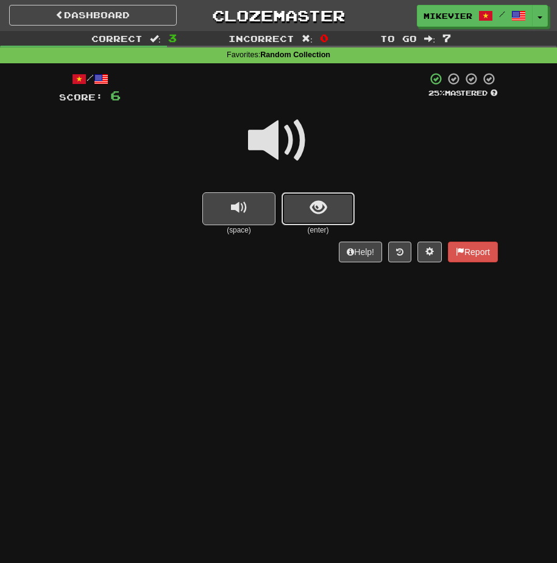
click at [308, 197] on button "show sentence" at bounding box center [317, 208] width 73 height 33
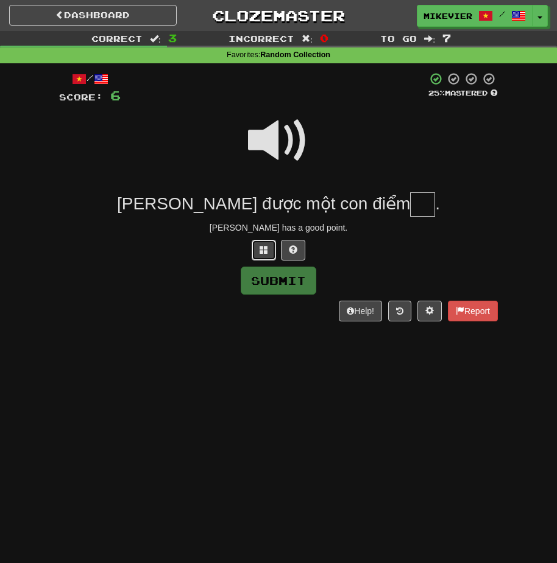
click at [272, 248] on button at bounding box center [264, 250] width 24 height 21
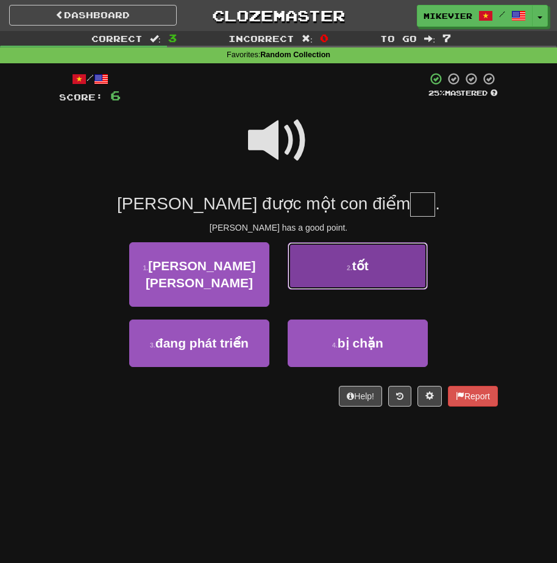
click at [325, 288] on button "2 . tốt" at bounding box center [358, 266] width 140 height 48
type input "***"
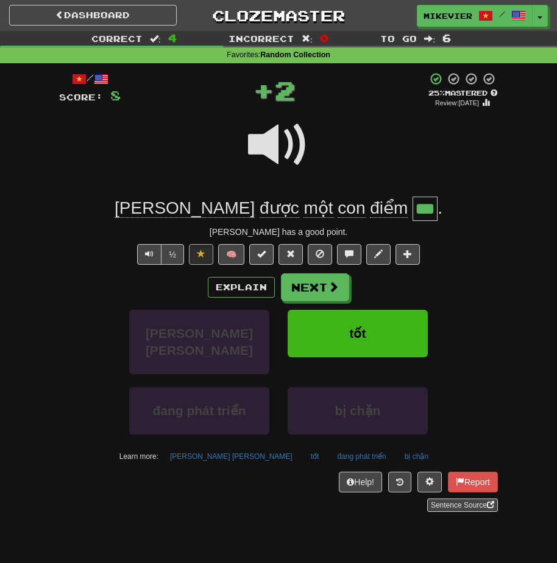
click at [265, 146] on span at bounding box center [278, 145] width 61 height 61
click at [227, 280] on button "Explain" at bounding box center [241, 287] width 67 height 21
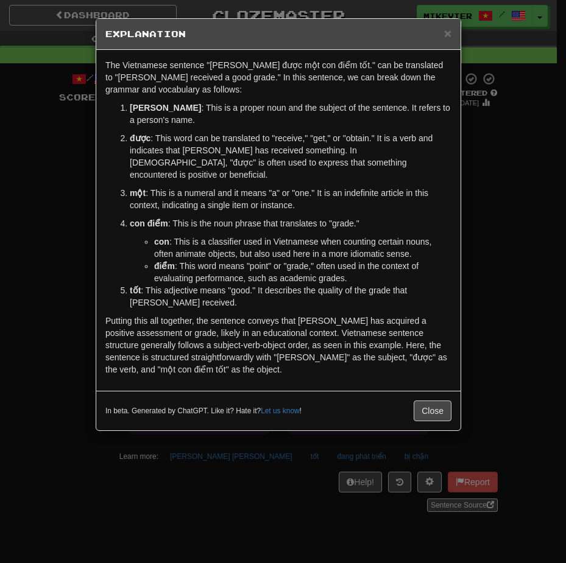
click at [59, 180] on div "× Explanation The Vietnamese sentence "Tom được một con điểm tốt." can be trans…" at bounding box center [283, 281] width 566 height 563
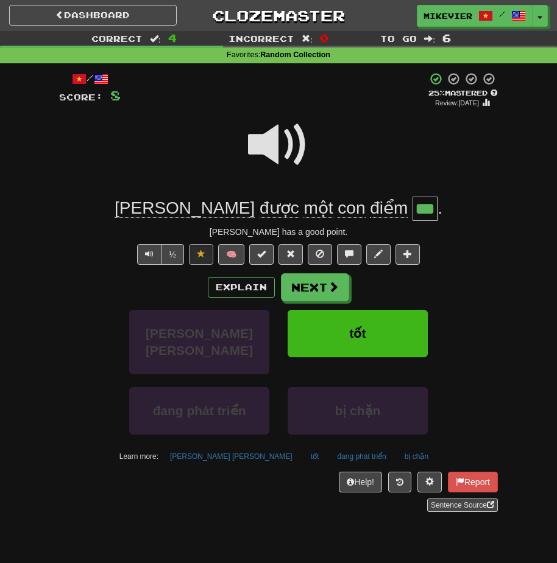
click at [283, 135] on span at bounding box center [278, 145] width 61 height 61
click at [269, 147] on span at bounding box center [278, 145] width 61 height 61
click at [241, 287] on button "Explain" at bounding box center [241, 287] width 67 height 21
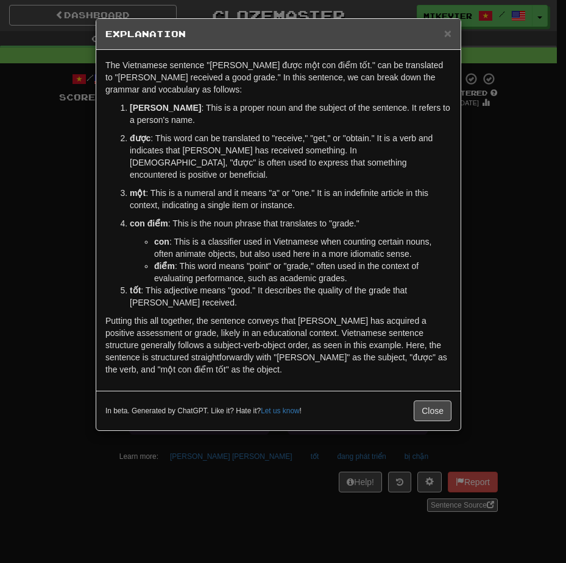
click at [65, 259] on div "× Explanation The Vietnamese sentence "Tom được một con điểm tốt." can be trans…" at bounding box center [283, 281] width 566 height 563
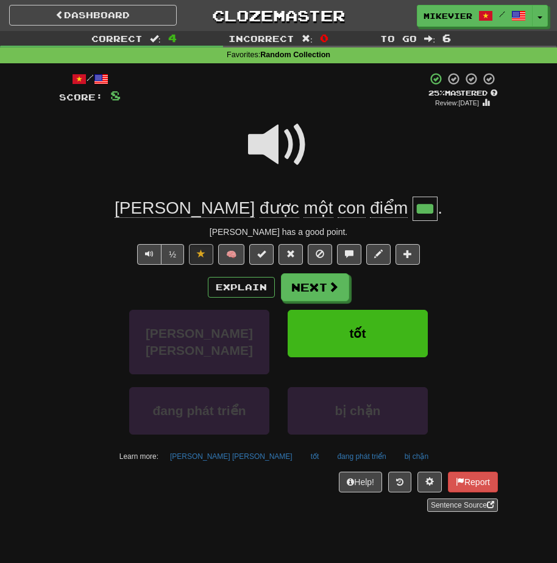
click at [292, 140] on span at bounding box center [278, 145] width 61 height 61
click at [325, 295] on button "Next" at bounding box center [315, 288] width 68 height 28
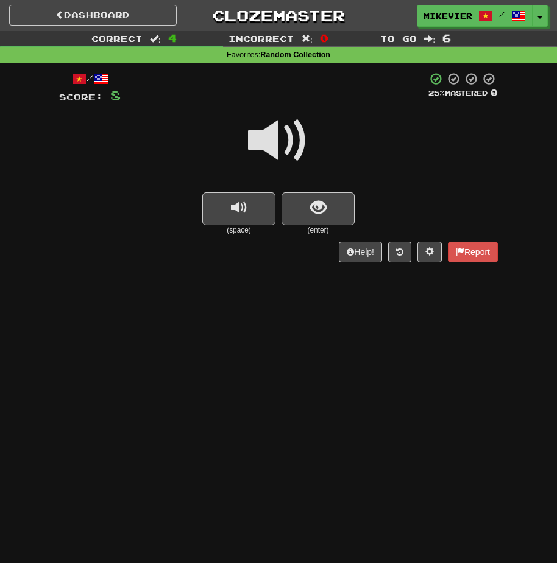
click at [286, 141] on span at bounding box center [278, 140] width 61 height 61
click at [308, 217] on button "show sentence" at bounding box center [317, 208] width 73 height 33
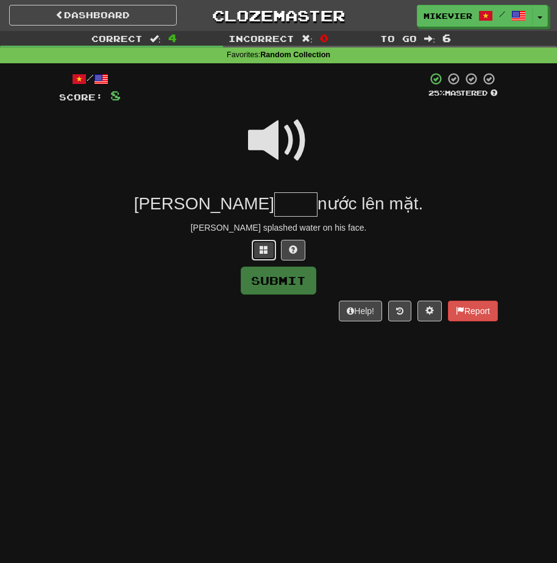
click at [261, 247] on span at bounding box center [263, 249] width 9 height 9
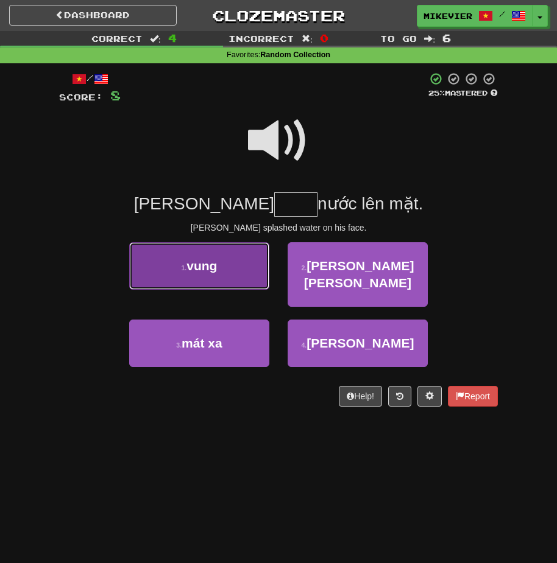
click at [246, 271] on button "1 . vung" at bounding box center [199, 266] width 140 height 48
type input "****"
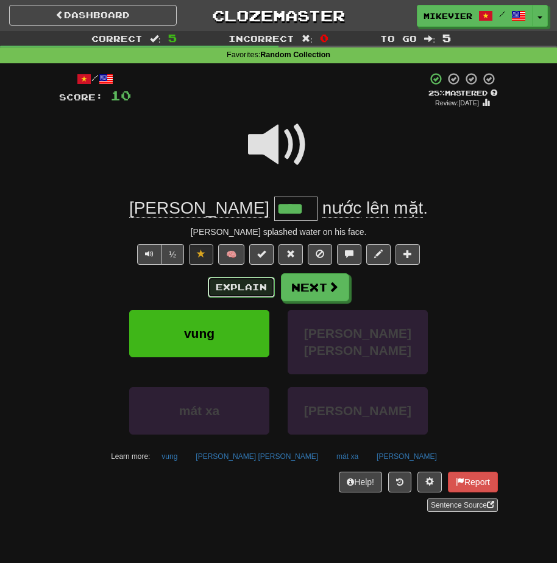
click at [217, 281] on button "Explain" at bounding box center [241, 287] width 67 height 21
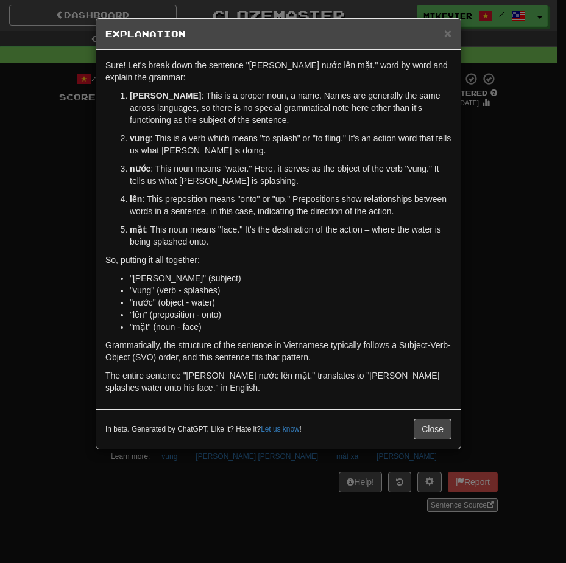
click at [65, 259] on div "× Explanation Sure! Let's break down the sentence "Tom vung nước lên mặt." word…" at bounding box center [283, 281] width 566 height 563
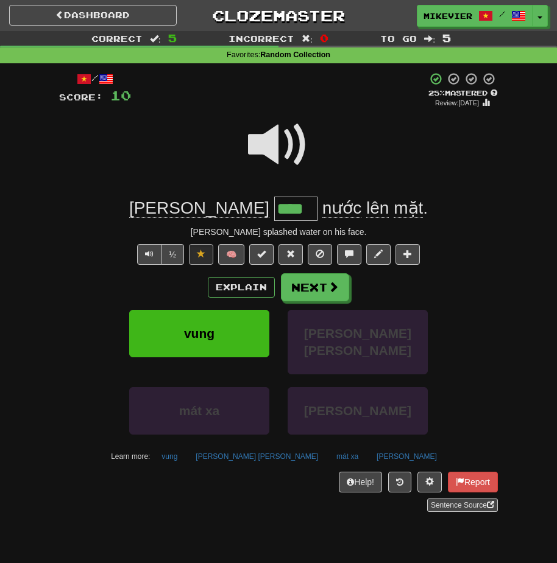
click at [259, 143] on span at bounding box center [278, 145] width 61 height 61
click at [238, 289] on button "Explain" at bounding box center [241, 287] width 67 height 21
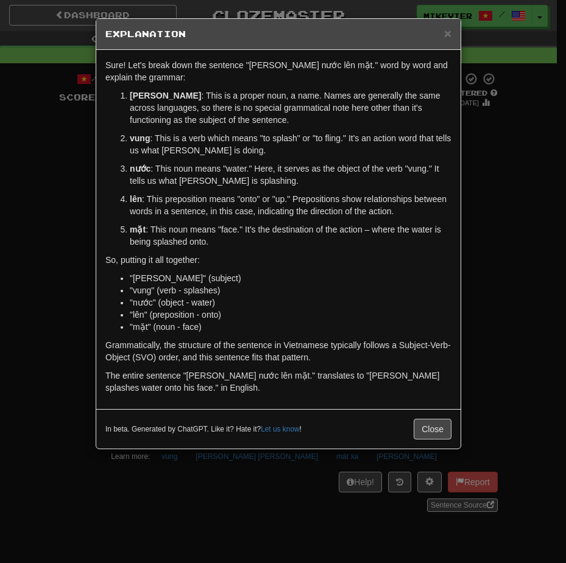
click at [55, 222] on div "× Explanation Sure! Let's break down the sentence "Tom vung nước lên mặt." word…" at bounding box center [283, 281] width 566 height 563
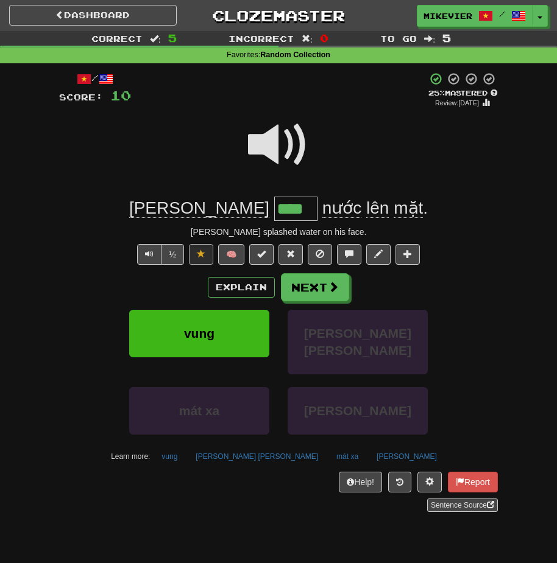
click at [277, 139] on span at bounding box center [278, 145] width 61 height 61
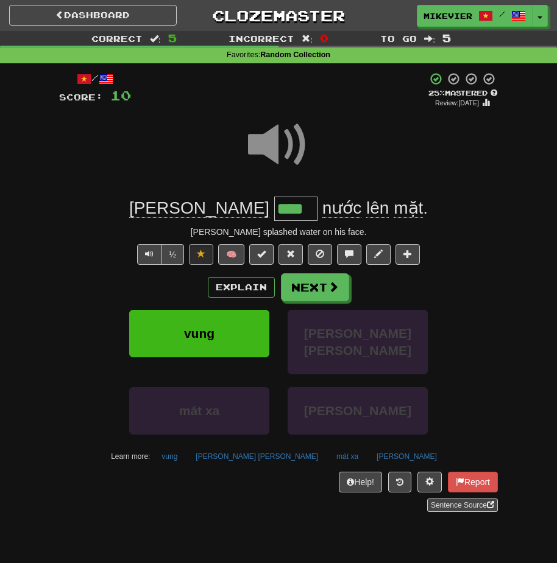
click at [277, 139] on span at bounding box center [278, 145] width 61 height 61
click at [313, 290] on button "Next" at bounding box center [315, 288] width 68 height 28
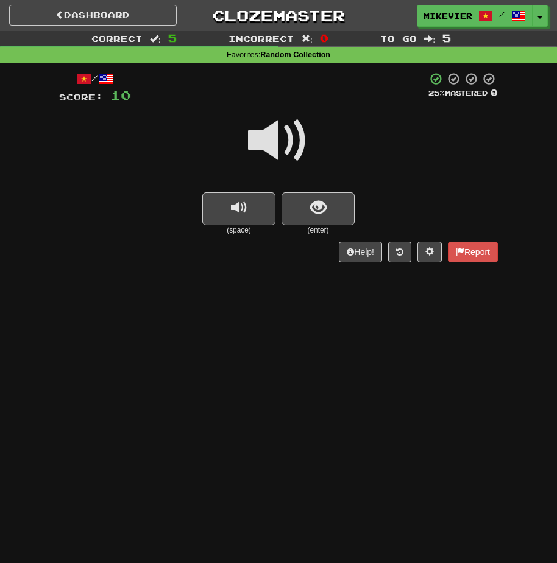
click at [257, 149] on span at bounding box center [278, 140] width 61 height 61
click at [287, 217] on button "show sentence" at bounding box center [317, 208] width 73 height 33
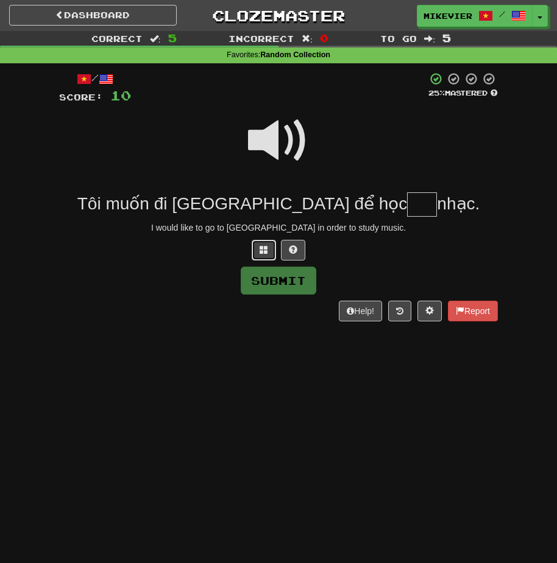
click at [266, 247] on span at bounding box center [263, 249] width 9 height 9
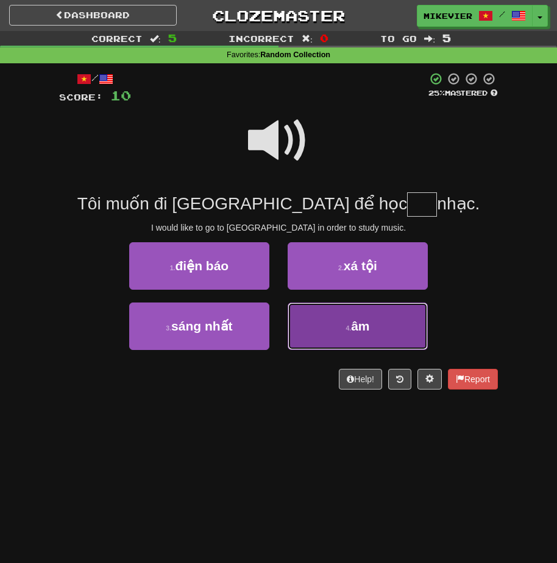
click at [342, 319] on button "4 . âm" at bounding box center [358, 327] width 140 height 48
type input "**"
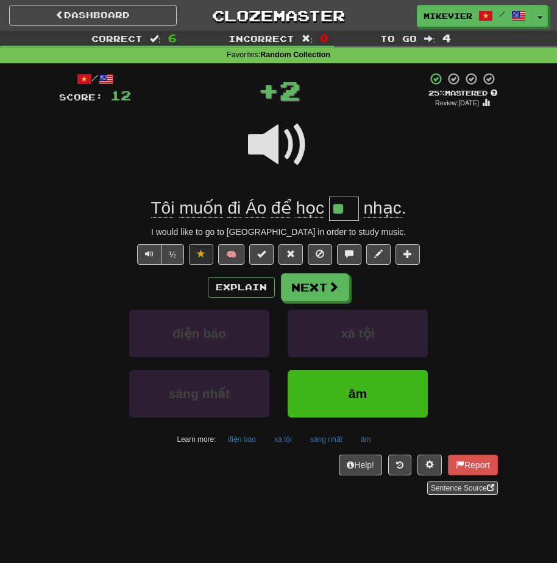
click at [276, 152] on span at bounding box center [278, 145] width 61 height 61
click at [266, 160] on span at bounding box center [278, 145] width 61 height 61
click at [316, 289] on button "Next" at bounding box center [315, 288] width 68 height 28
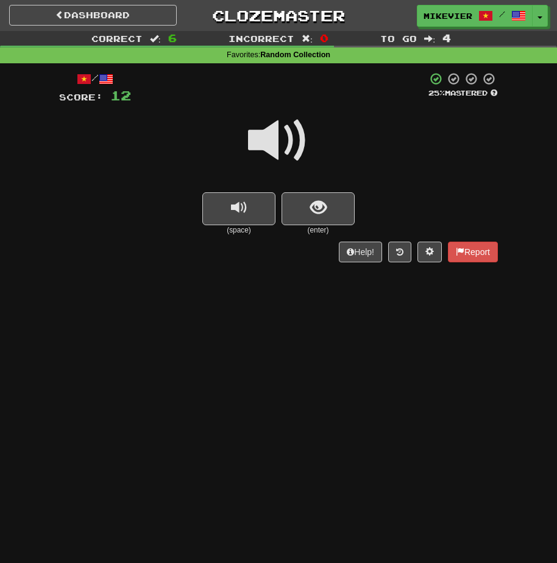
click at [295, 147] on span at bounding box center [278, 140] width 61 height 61
click at [295, 144] on span at bounding box center [278, 140] width 61 height 61
click at [291, 210] on button "show sentence" at bounding box center [317, 208] width 73 height 33
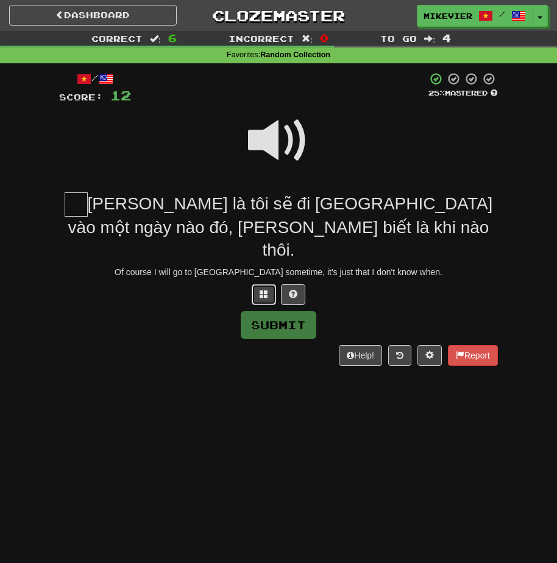
click at [267, 290] on span at bounding box center [263, 294] width 9 height 9
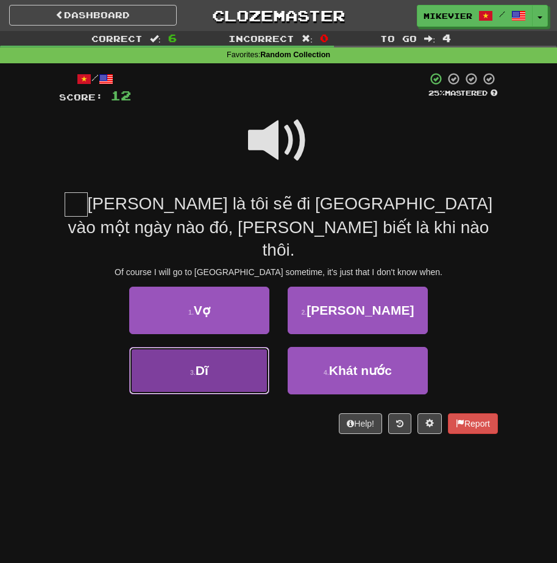
click at [250, 348] on button "3 . Dĩ" at bounding box center [199, 371] width 140 height 48
type input "**"
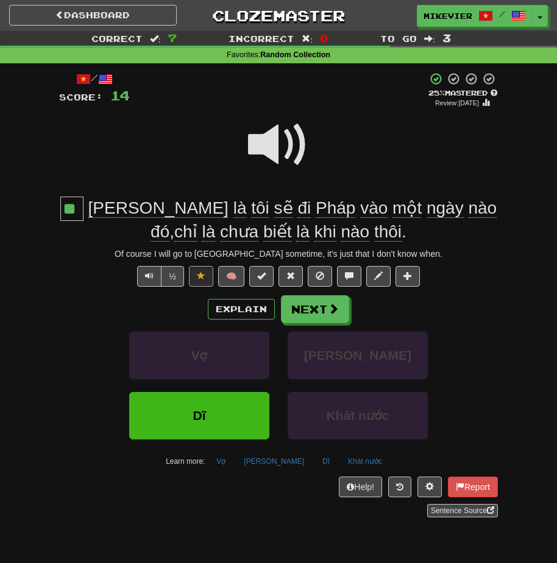
click at [288, 169] on span at bounding box center [278, 145] width 61 height 61
click at [288, 168] on span at bounding box center [278, 145] width 61 height 61
click at [278, 160] on span at bounding box center [278, 145] width 61 height 61
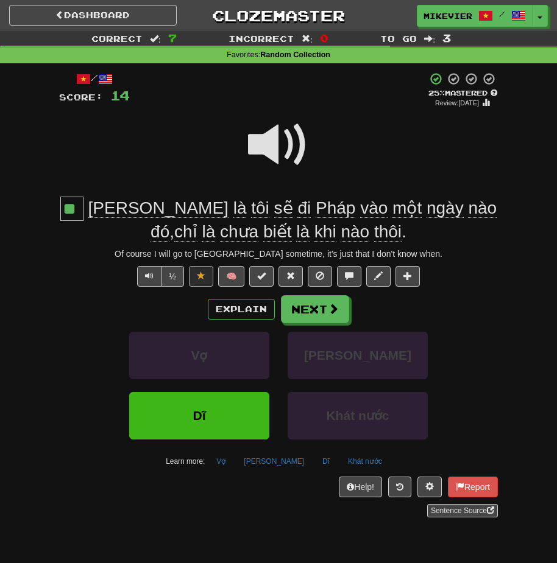
click at [277, 156] on span at bounding box center [278, 145] width 61 height 61
click at [274, 155] on span at bounding box center [278, 145] width 61 height 61
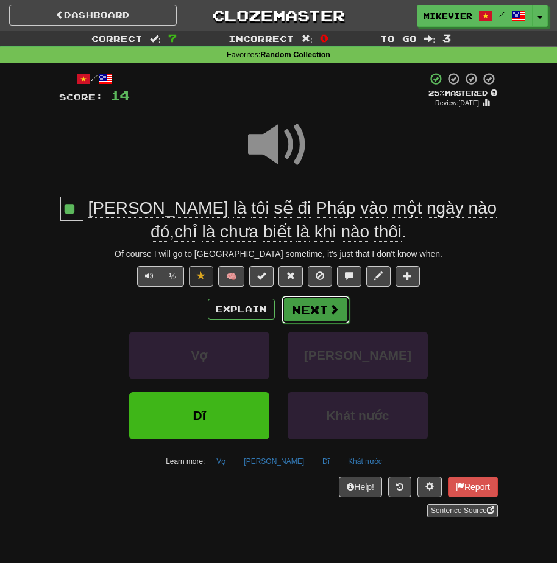
click at [308, 320] on button "Next" at bounding box center [315, 310] width 68 height 28
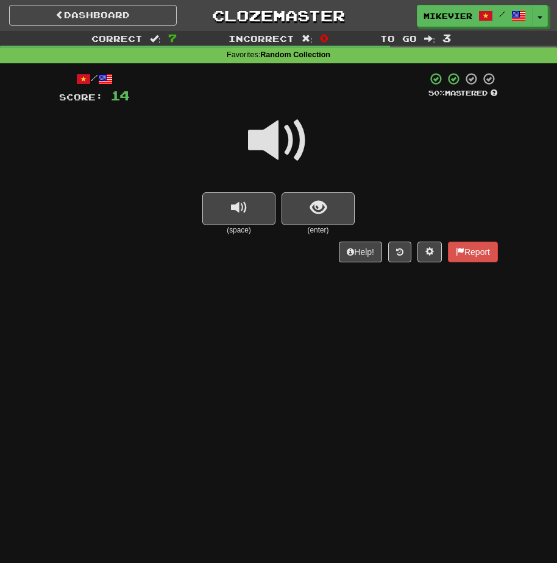
click at [259, 146] on span at bounding box center [278, 140] width 61 height 61
click at [300, 199] on button "show sentence" at bounding box center [317, 208] width 73 height 33
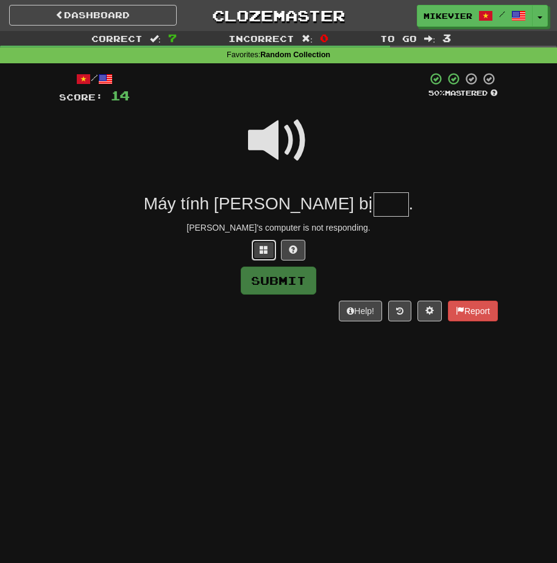
click at [264, 245] on span at bounding box center [263, 249] width 9 height 9
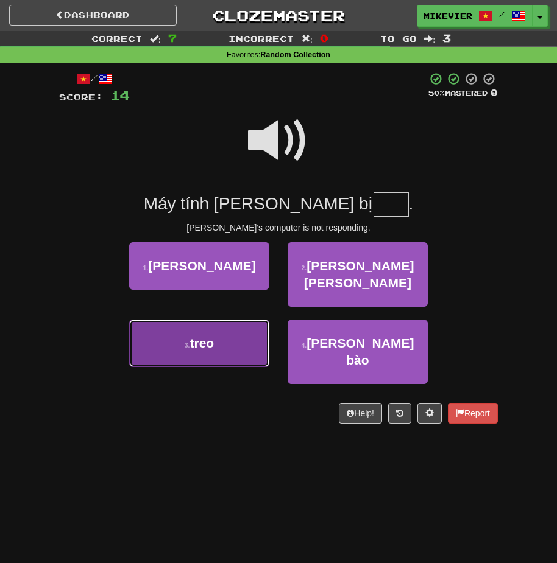
click at [254, 331] on button "3 . treo" at bounding box center [199, 344] width 140 height 48
type input "****"
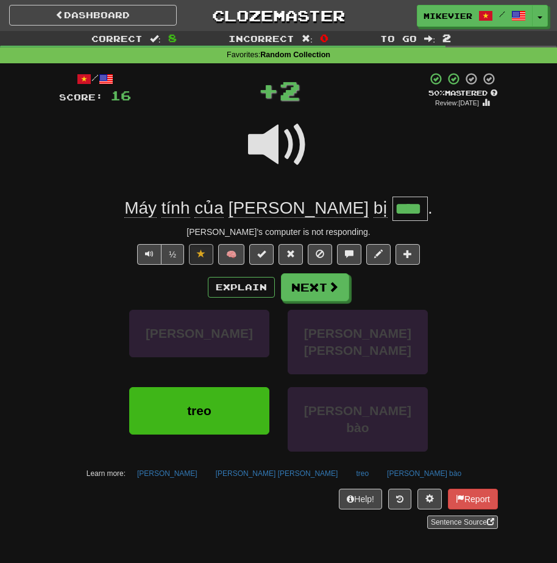
click at [265, 155] on span at bounding box center [278, 145] width 61 height 61
click at [264, 160] on span at bounding box center [278, 145] width 61 height 61
click at [320, 284] on button "Next" at bounding box center [315, 288] width 68 height 28
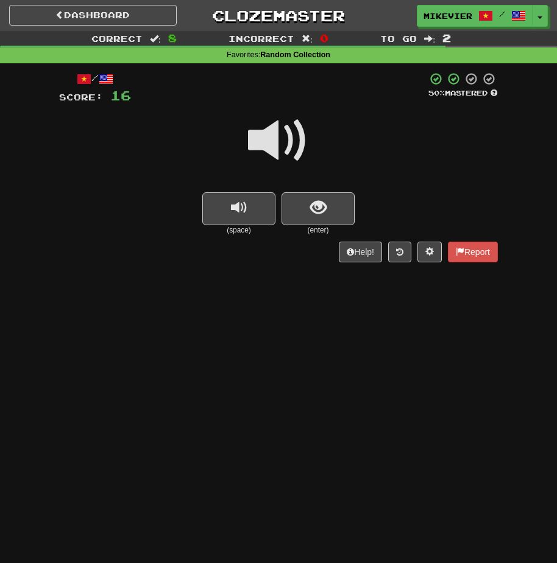
click at [295, 157] on span at bounding box center [278, 140] width 61 height 61
click at [301, 205] on button "show sentence" at bounding box center [317, 208] width 73 height 33
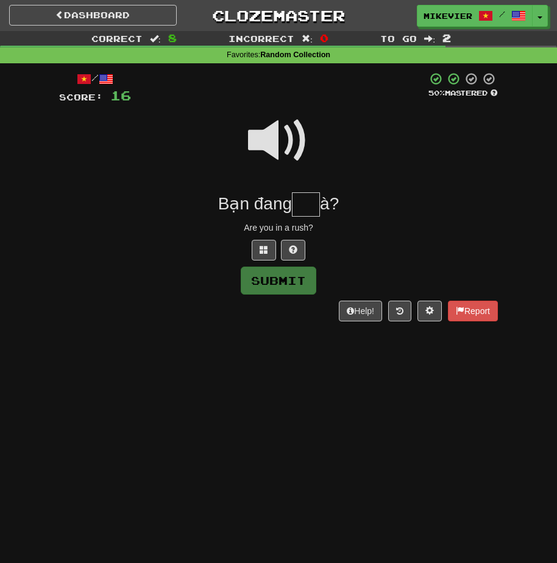
click at [271, 144] on span at bounding box center [278, 140] width 61 height 61
click at [257, 253] on button at bounding box center [264, 250] width 24 height 21
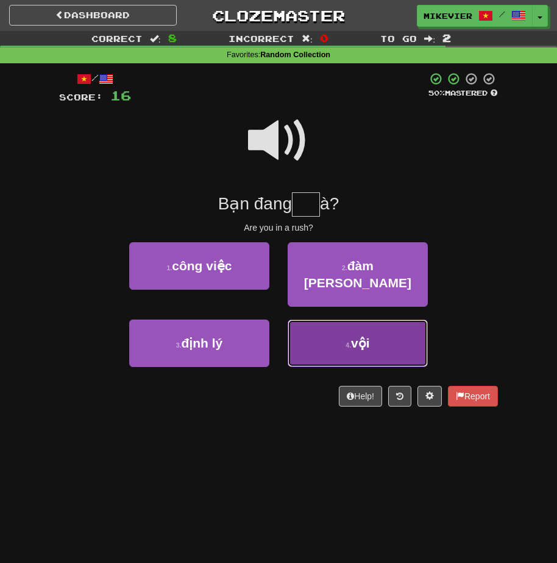
click at [303, 320] on button "4 . vội" at bounding box center [358, 344] width 140 height 48
type input "***"
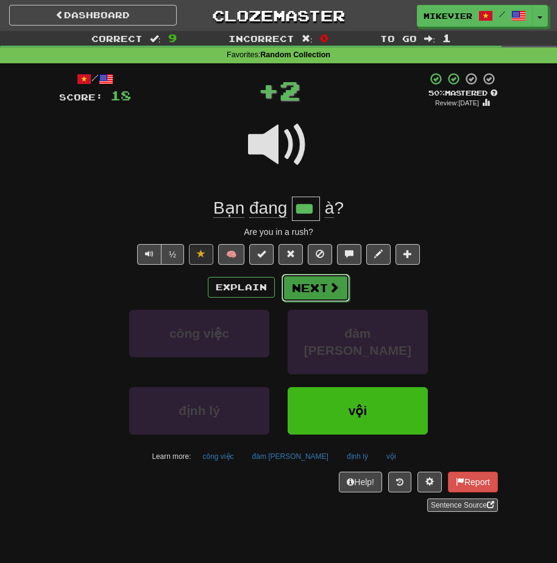
click at [326, 286] on button "Next" at bounding box center [315, 288] width 68 height 28
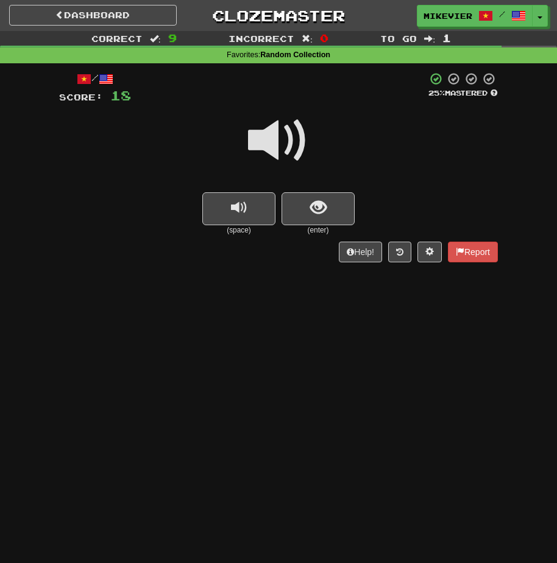
click at [305, 146] on span at bounding box center [278, 140] width 61 height 61
click at [309, 219] on button "show sentence" at bounding box center [317, 208] width 73 height 33
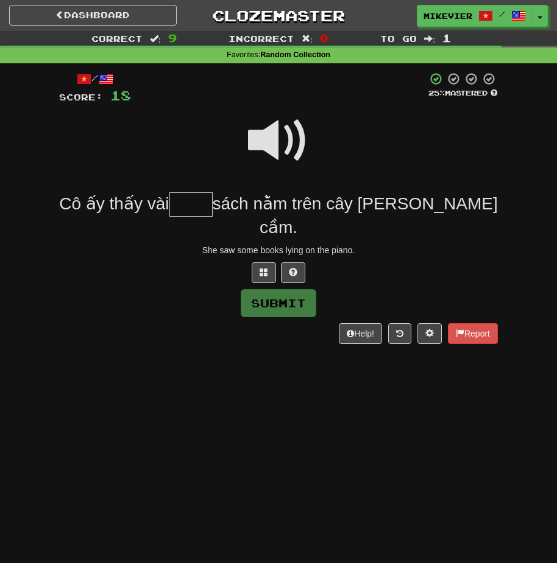
click at [292, 150] on span at bounding box center [278, 140] width 61 height 61
click at [269, 263] on button at bounding box center [264, 273] width 24 height 21
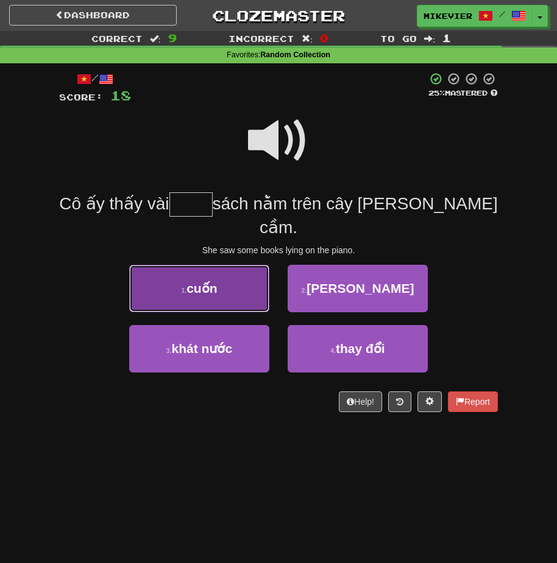
click at [228, 272] on button "1 . cuốn" at bounding box center [199, 289] width 140 height 48
type input "****"
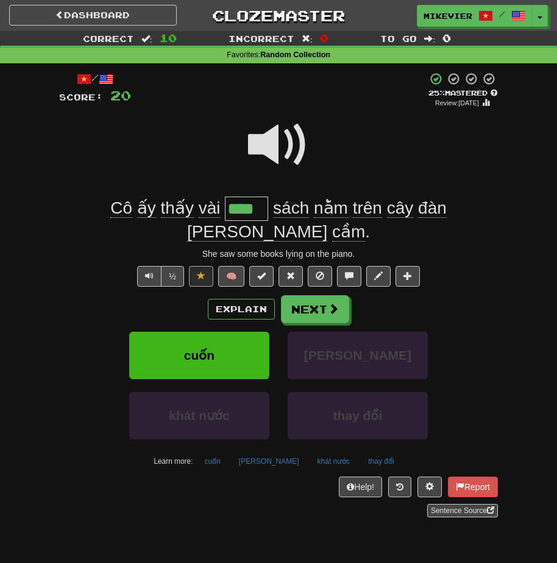
click at [283, 145] on span at bounding box center [278, 145] width 61 height 61
click at [283, 143] on span at bounding box center [278, 145] width 61 height 61
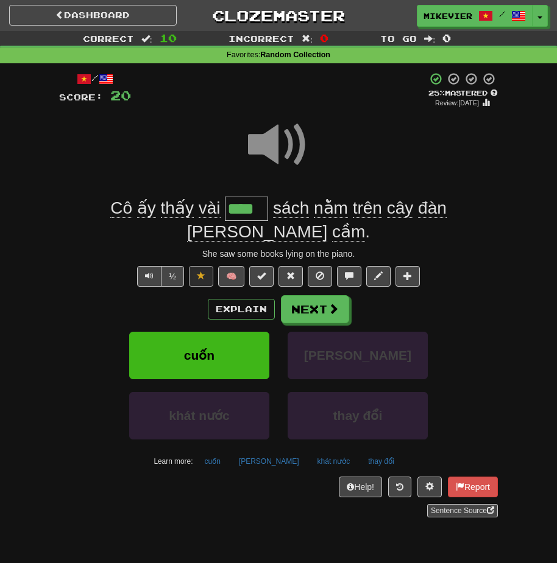
click at [283, 143] on span at bounding box center [278, 145] width 61 height 61
click at [314, 296] on button "Next" at bounding box center [315, 310] width 68 height 28
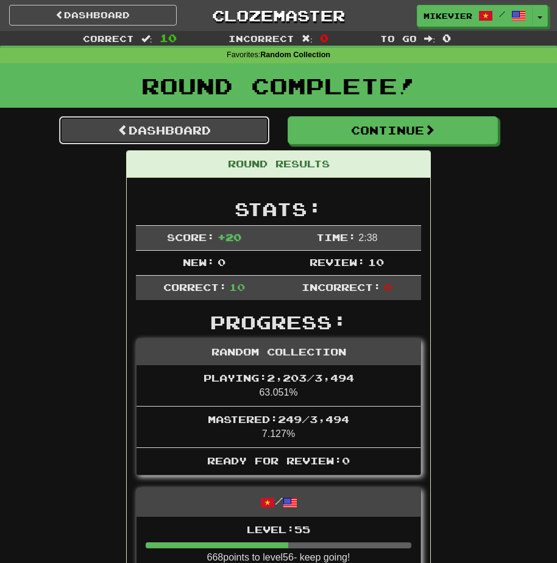
click at [254, 133] on link "Dashboard" at bounding box center [164, 130] width 210 height 28
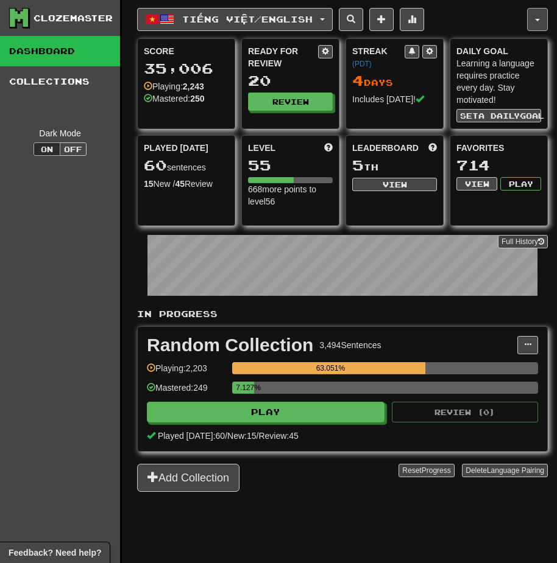
click at [534, 18] on button "button" at bounding box center [537, 19] width 21 height 23
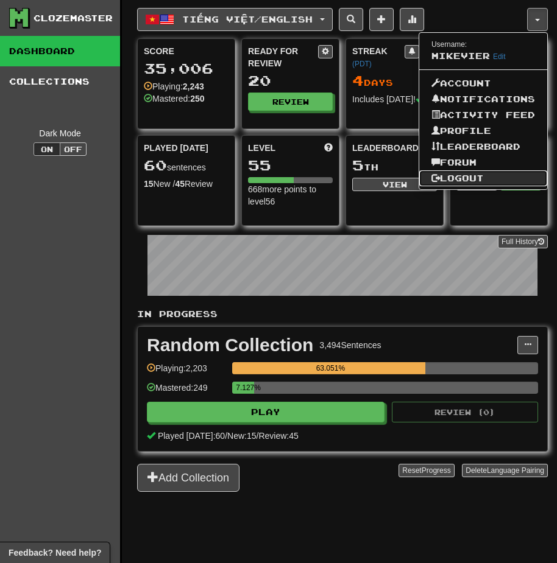
click at [468, 172] on link "Logout" at bounding box center [483, 179] width 128 height 16
